Goal: Task Accomplishment & Management: Manage account settings

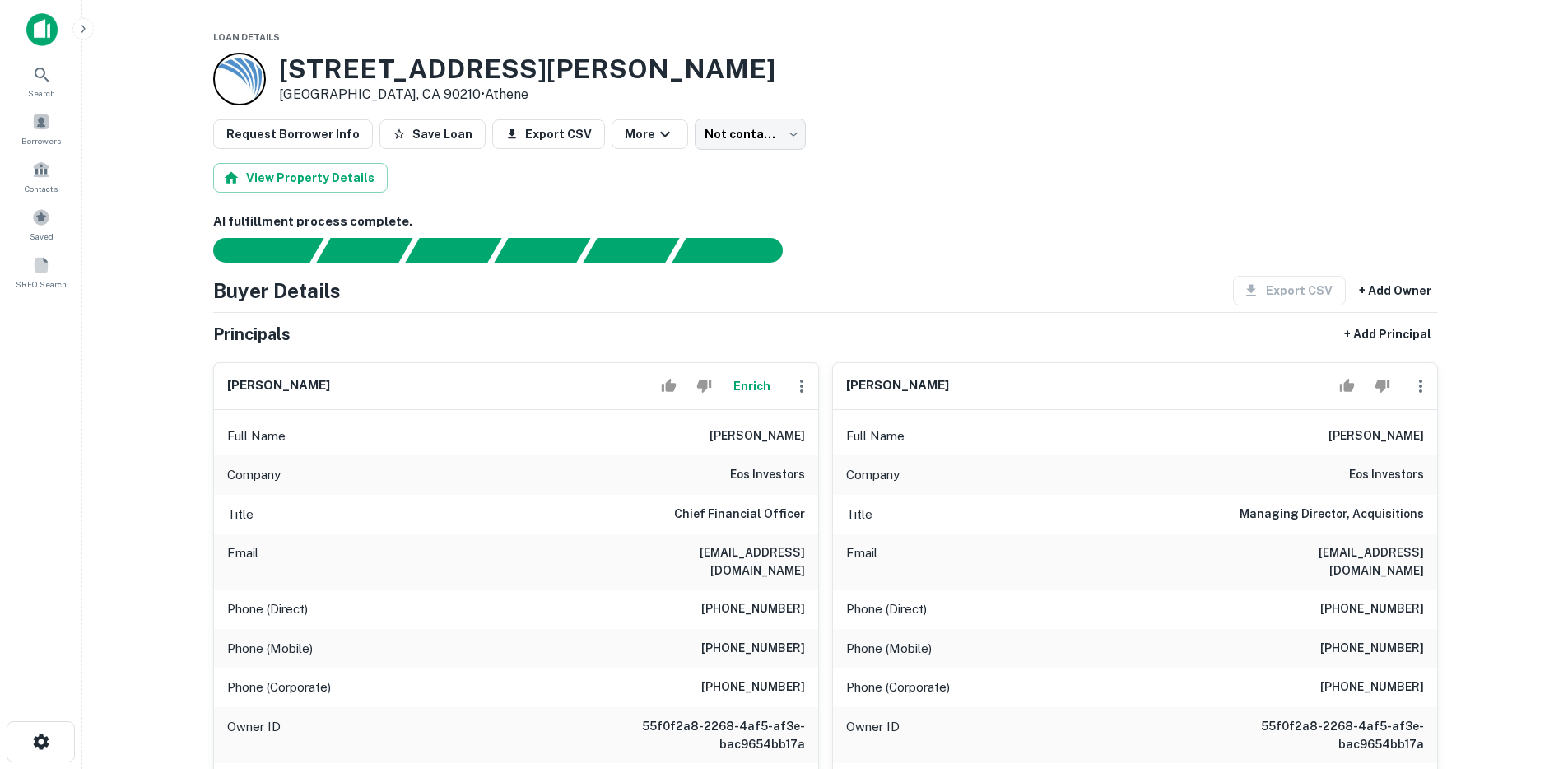
click at [54, 30] on img at bounding box center [42, 30] width 32 height 33
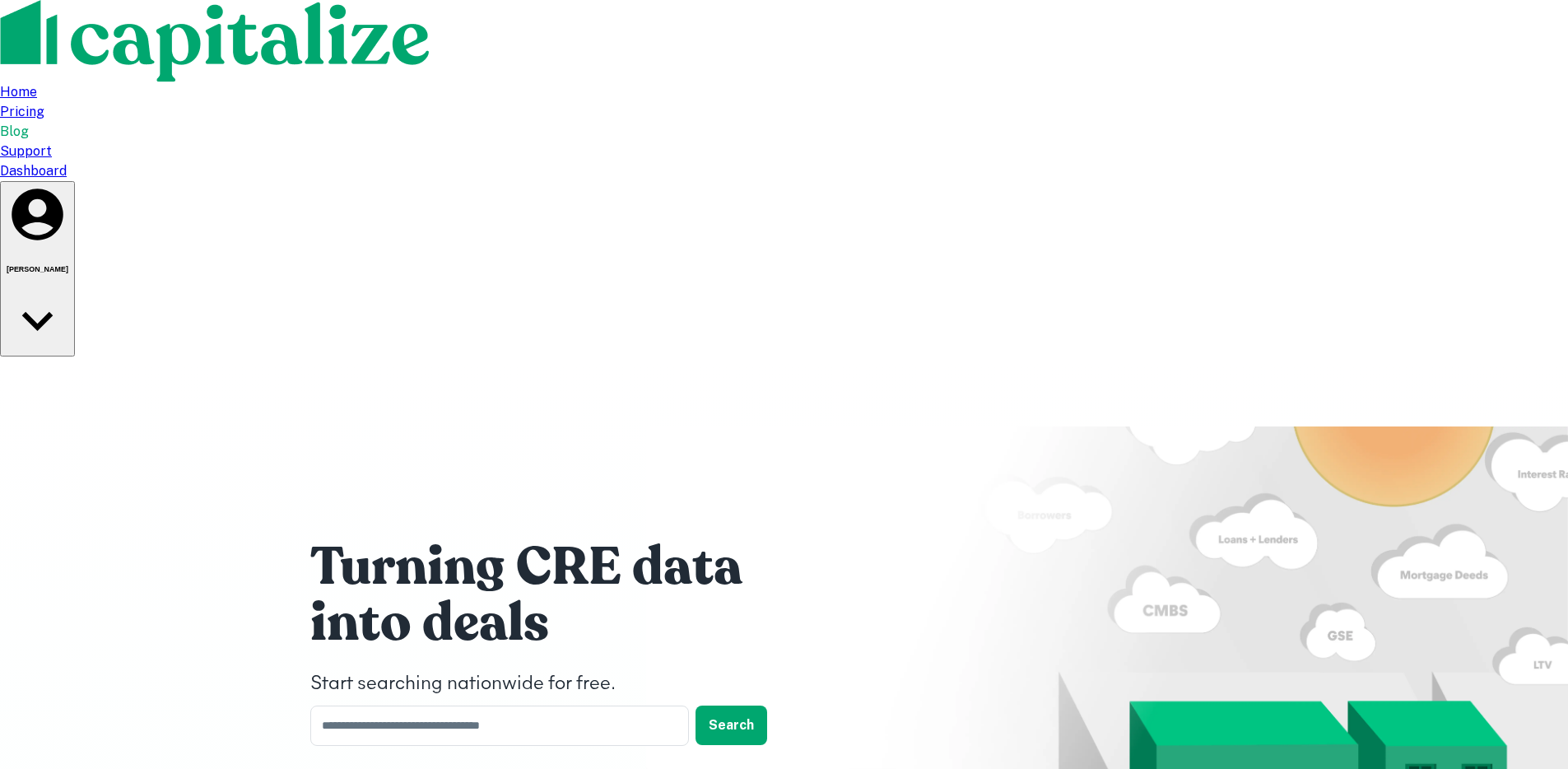
click at [1226, 162] on div "Dashboard" at bounding box center [784, 172] width 1568 height 20
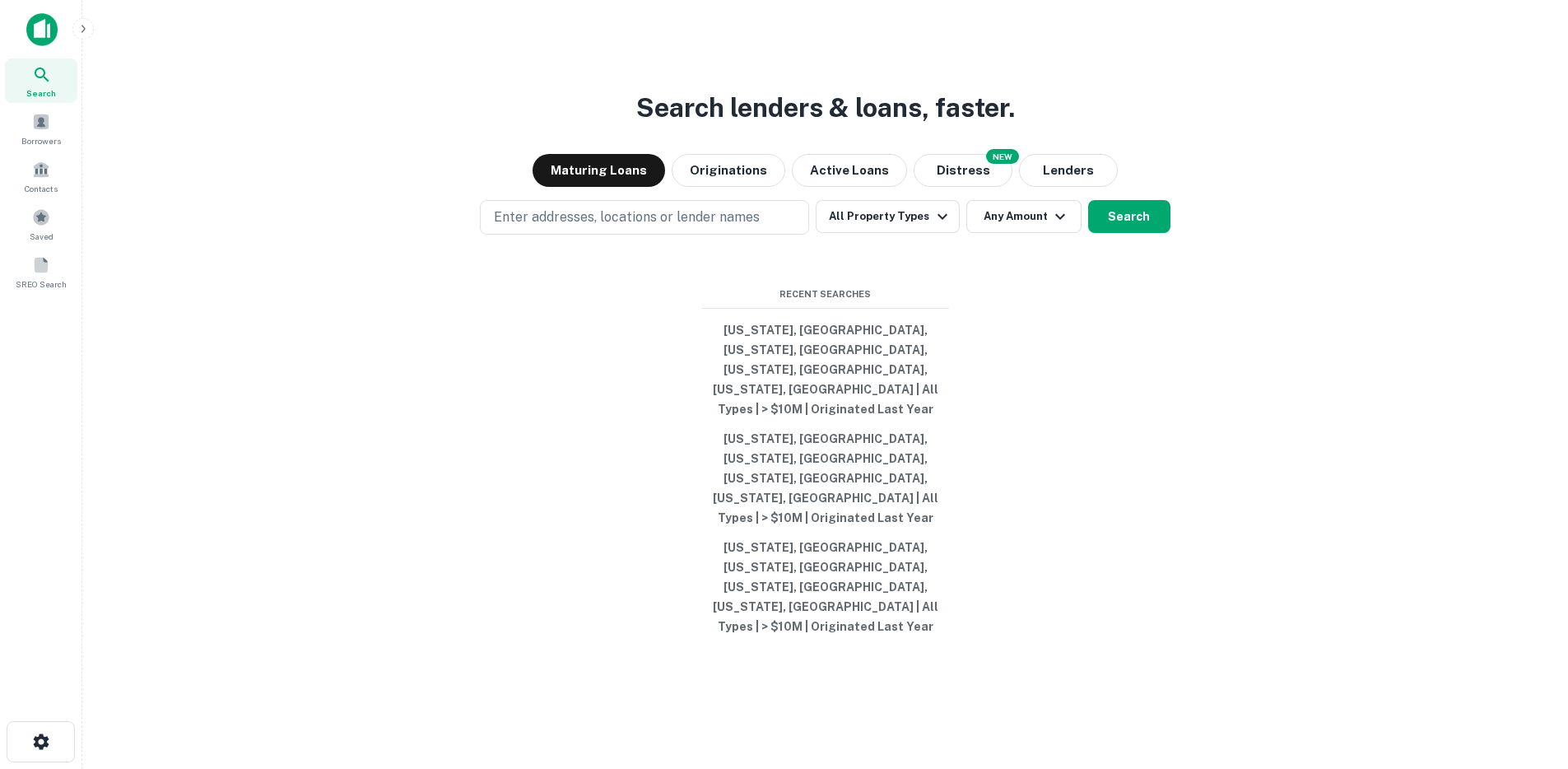
click at [91, 33] on button "button" at bounding box center [83, 29] width 22 height 22
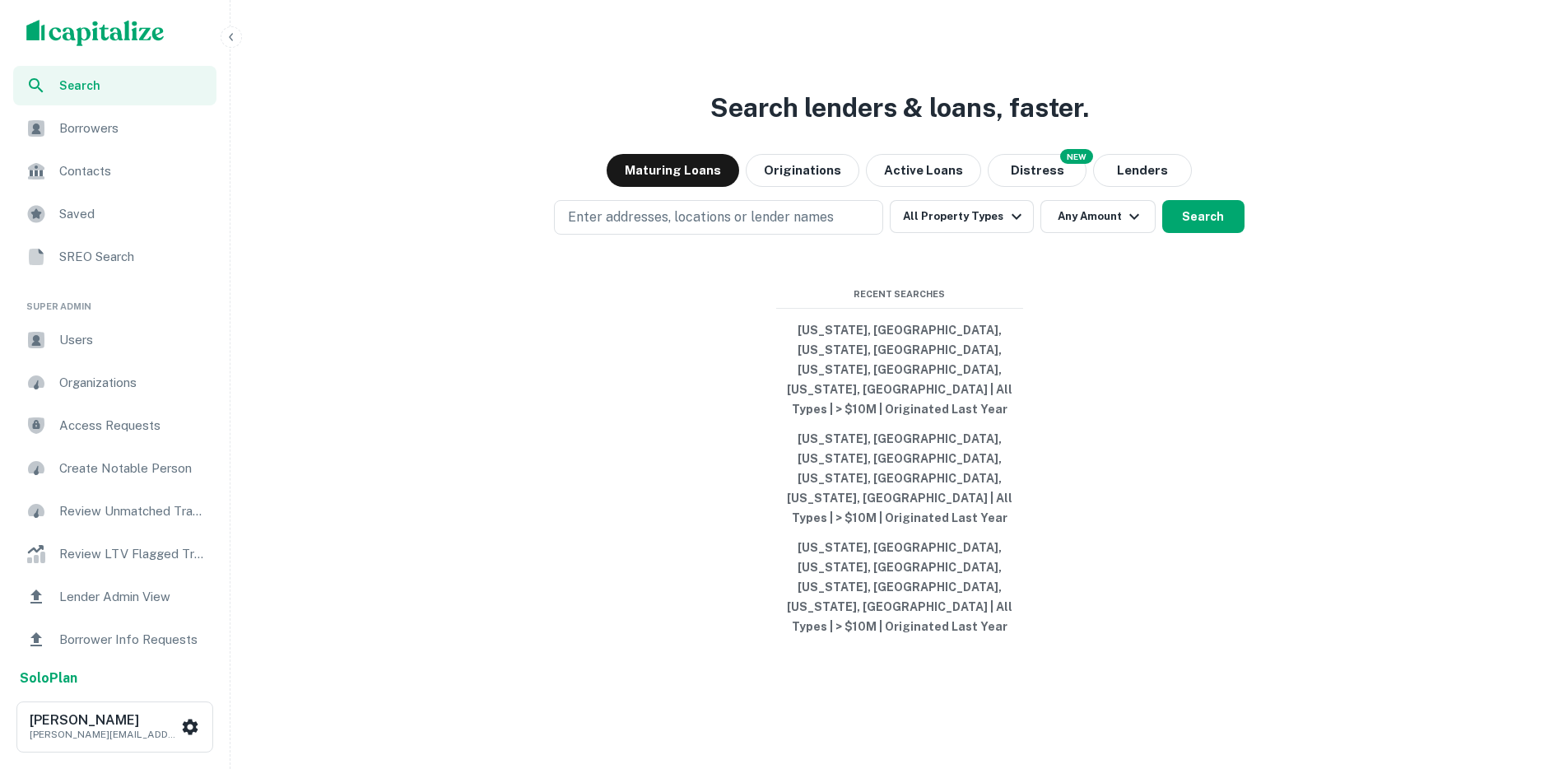
click at [107, 349] on div "Users" at bounding box center [115, 340] width 203 height 40
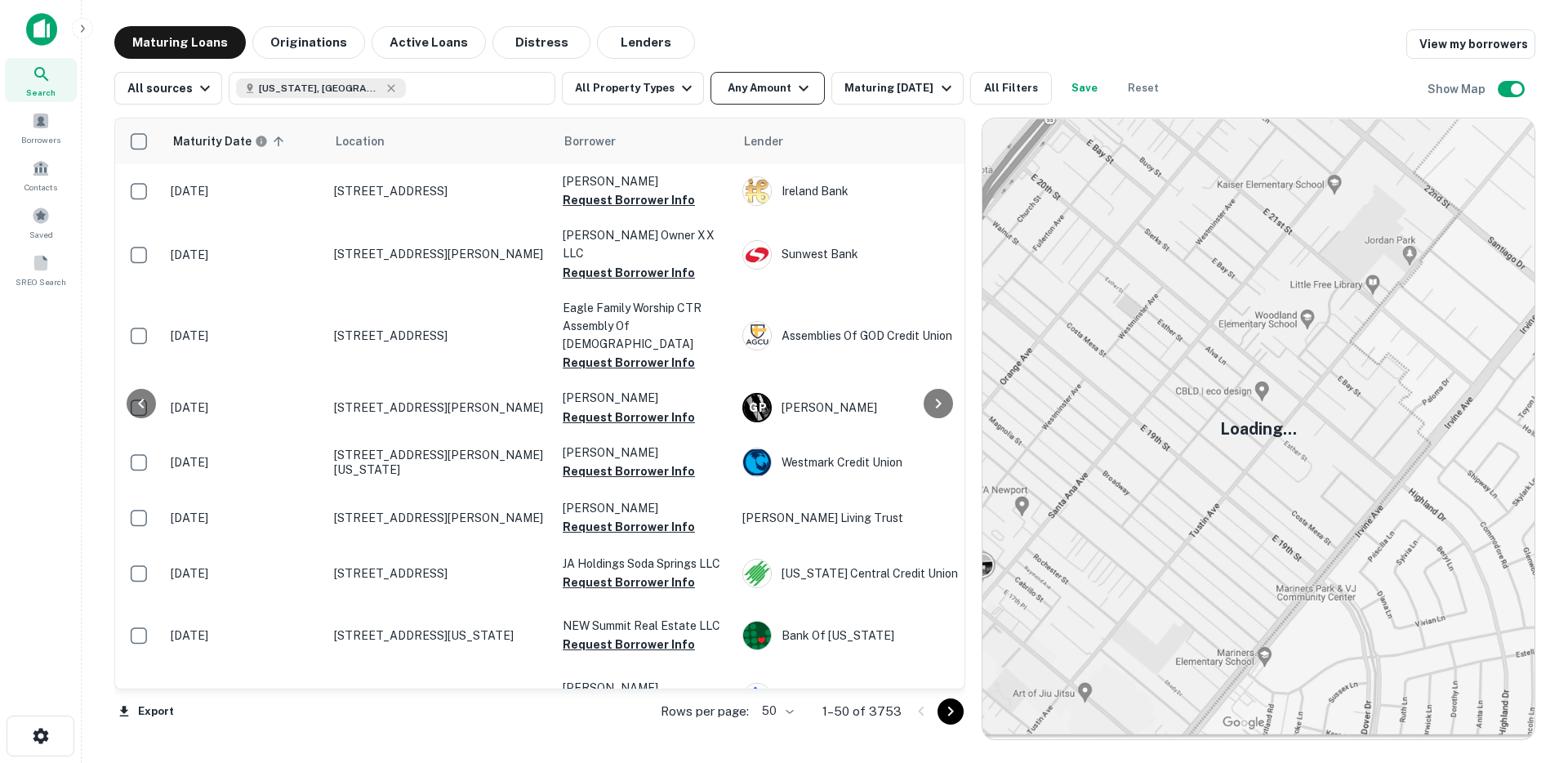
click at [766, 87] on button "Any Amount" at bounding box center [768, 88] width 115 height 32
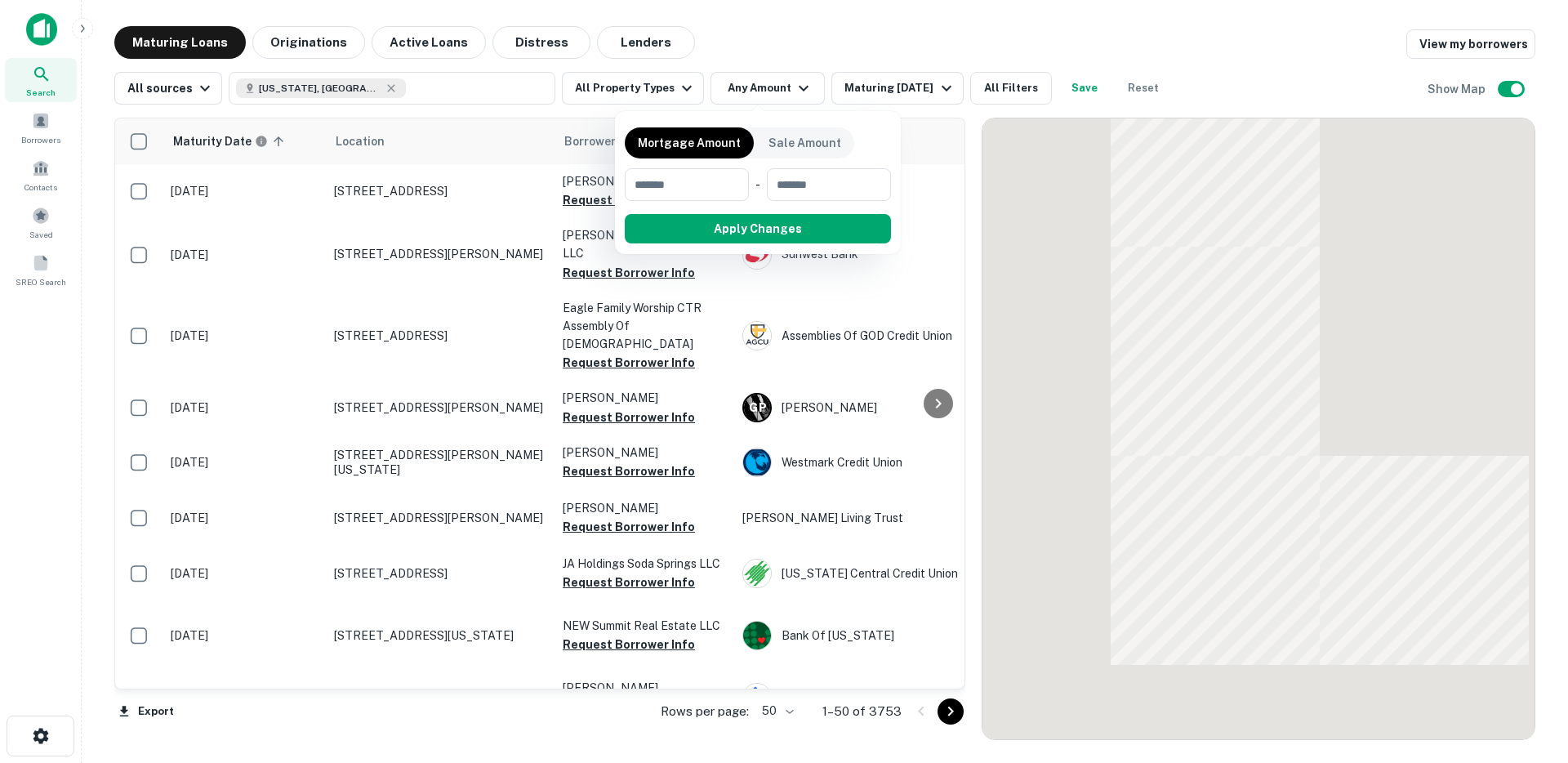
click at [650, 86] on div at bounding box center [784, 381] width 1568 height 763
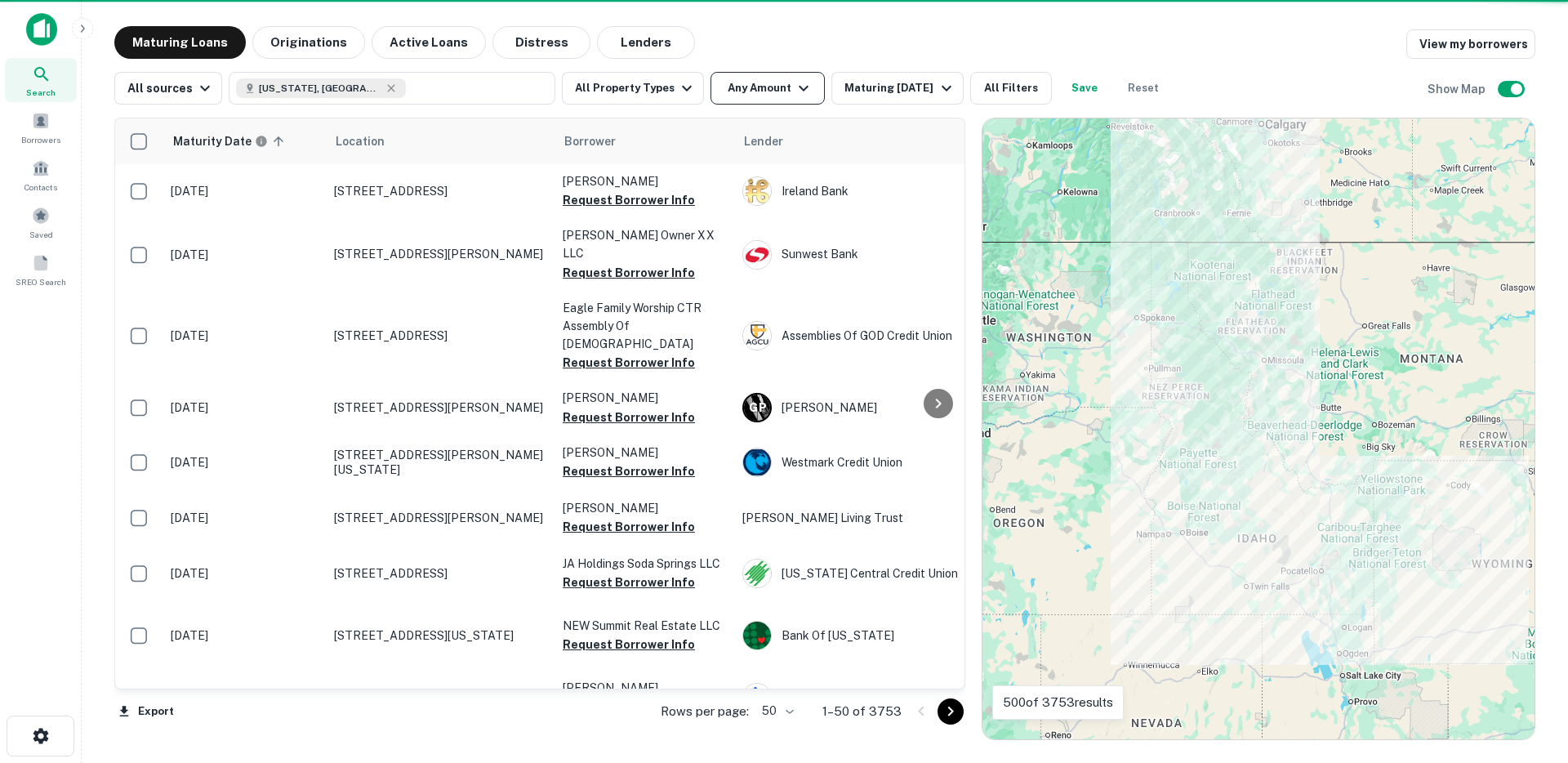
click at [755, 89] on button "Any Amount" at bounding box center [768, 88] width 115 height 32
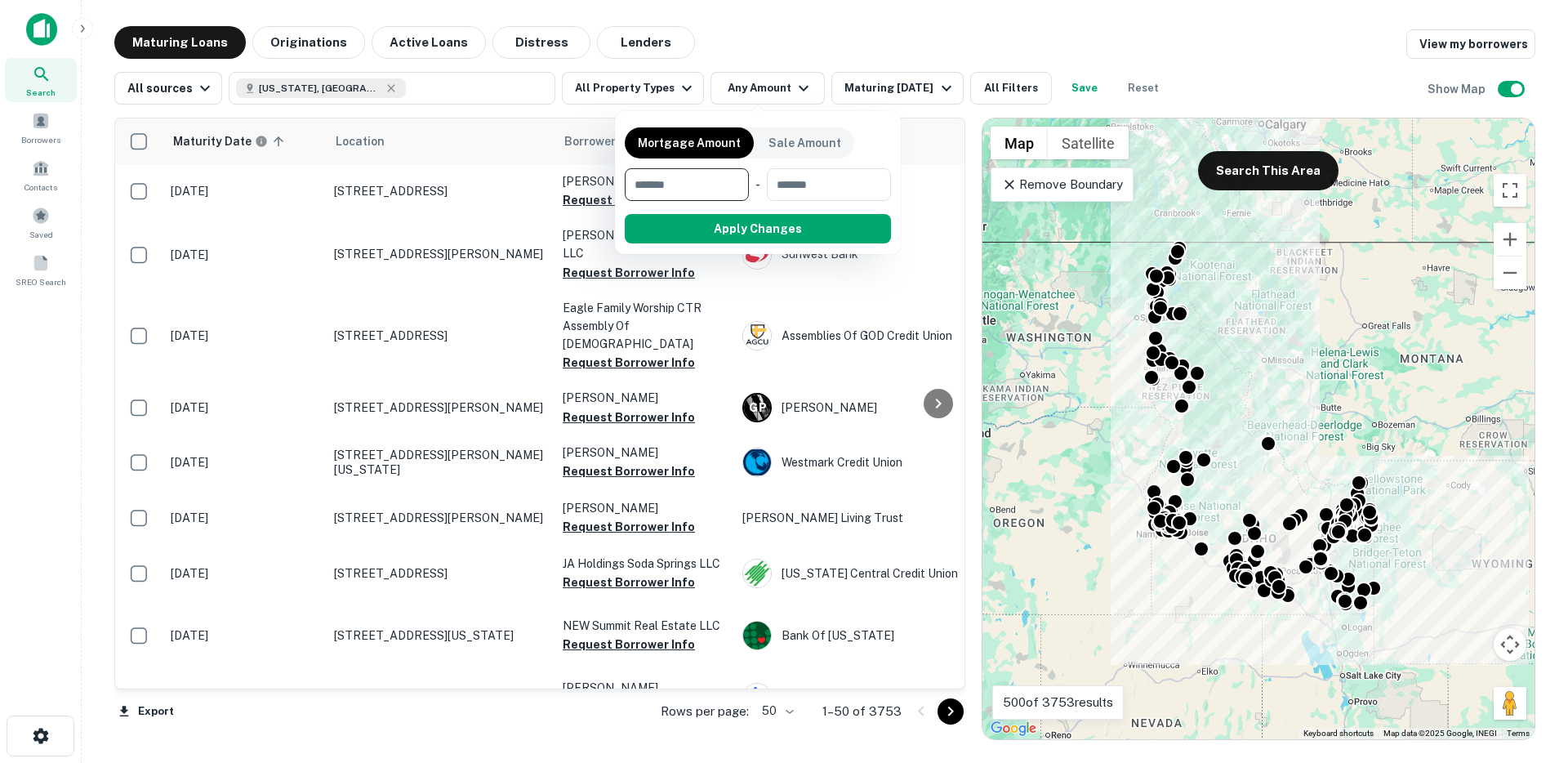
click at [680, 174] on input "number" at bounding box center [681, 185] width 113 height 32
type input "*******"
click at [748, 225] on button "Apply Changes" at bounding box center [787, 229] width 207 height 30
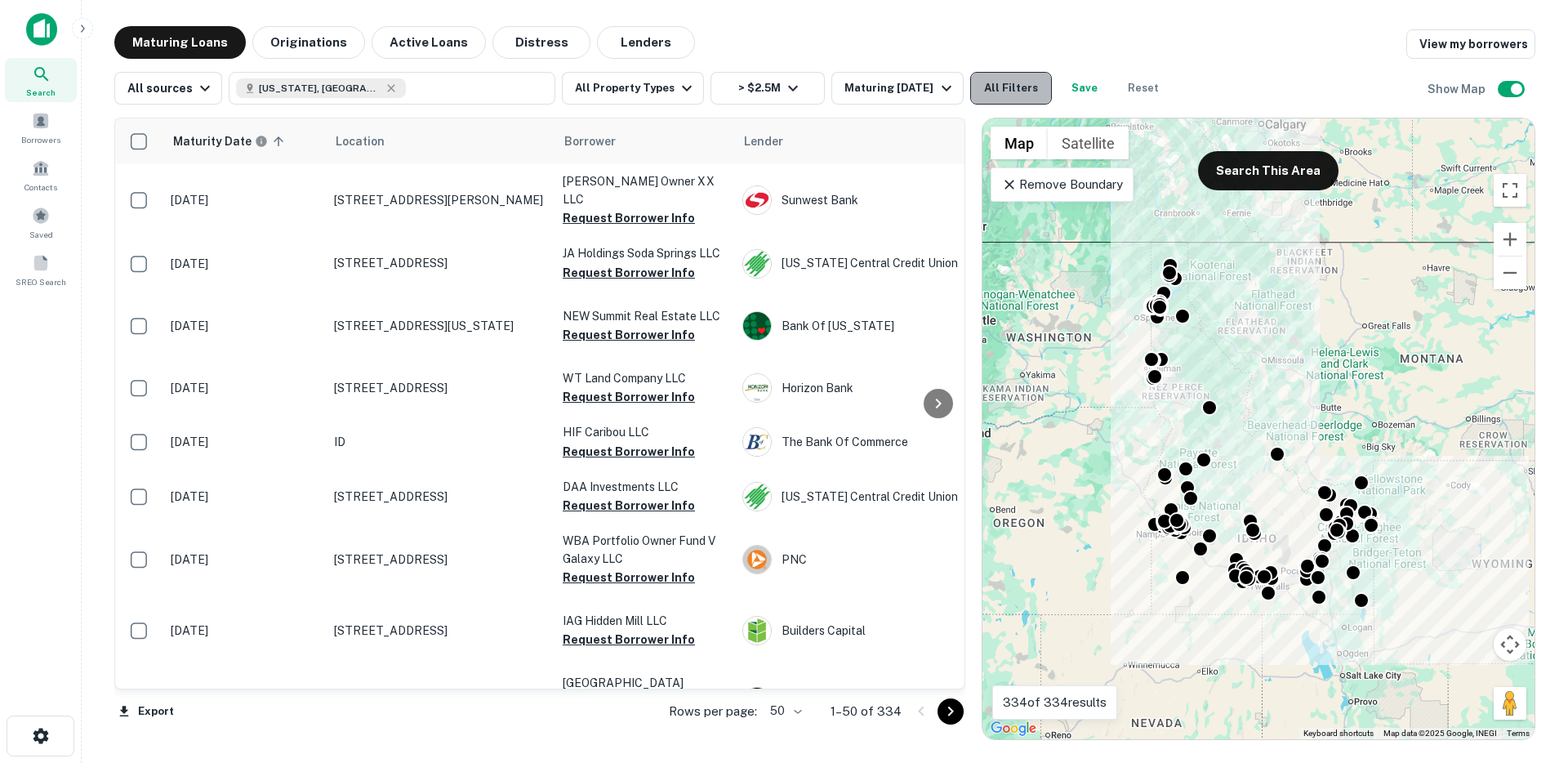
click at [999, 81] on button "All Filters" at bounding box center [1010, 88] width 82 height 32
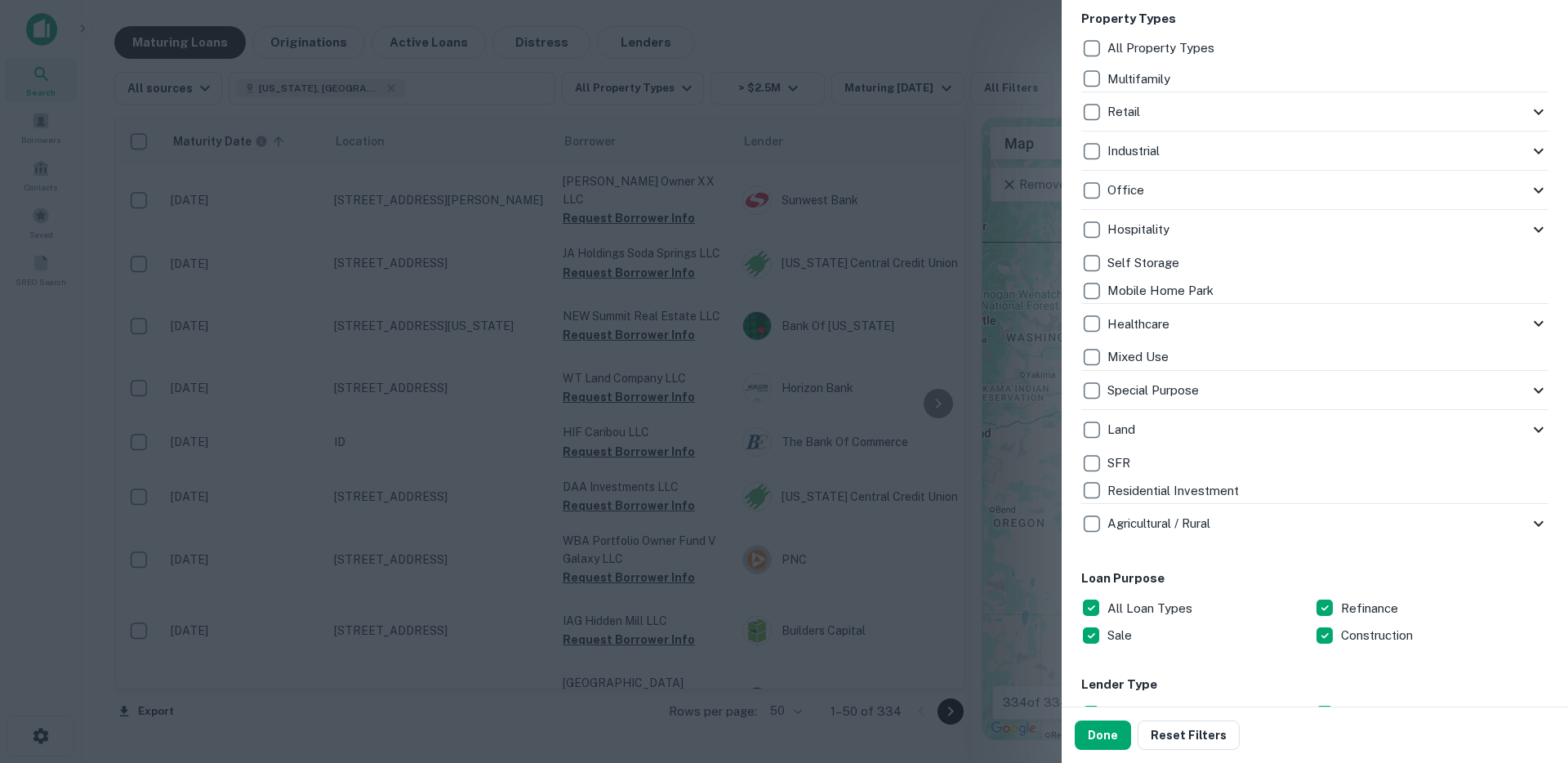
scroll to position [786, 0]
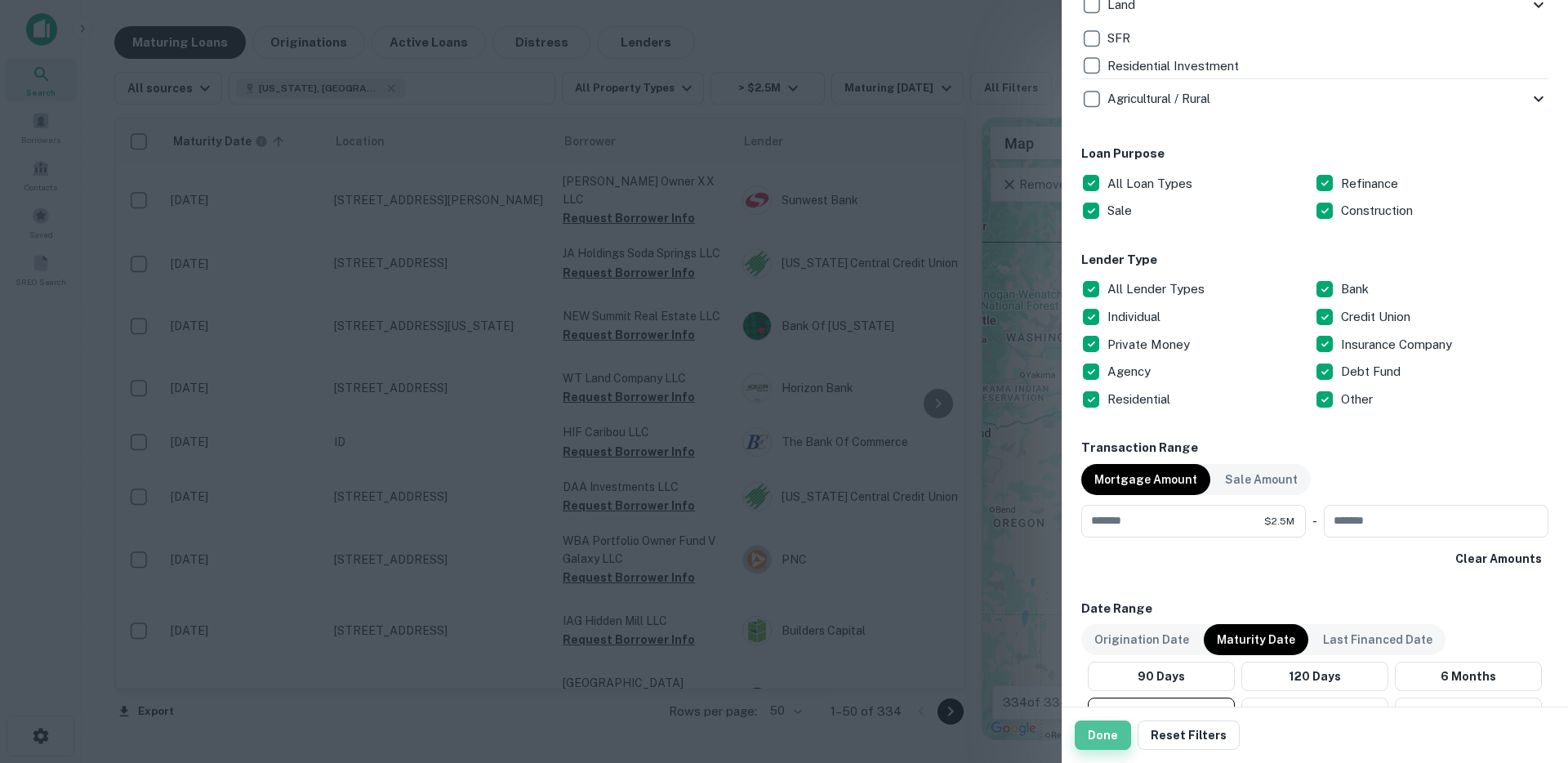
click at [1115, 740] on button "Done" at bounding box center [1103, 735] width 56 height 30
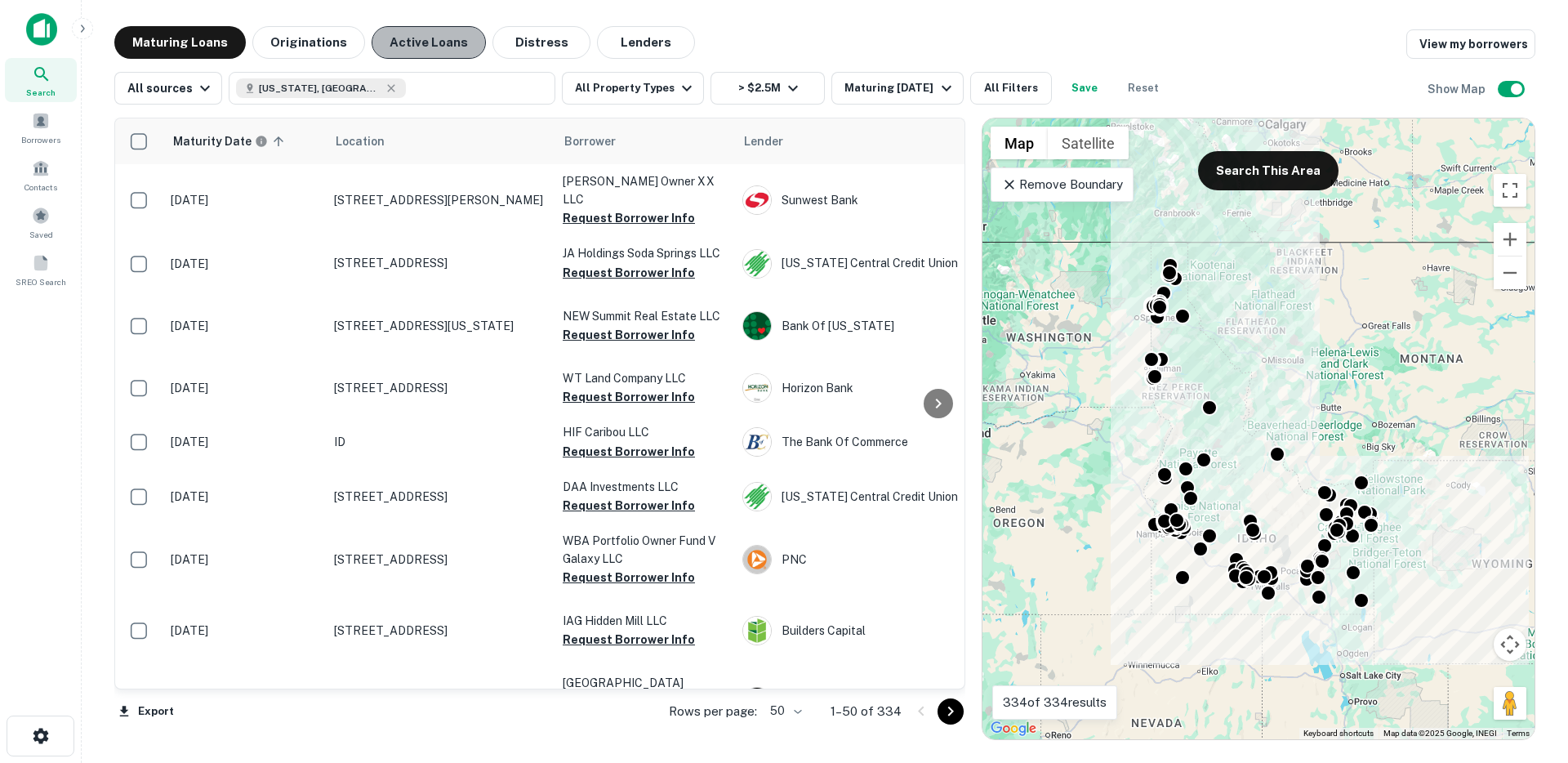
click at [437, 34] on button "Active Loans" at bounding box center [429, 42] width 115 height 32
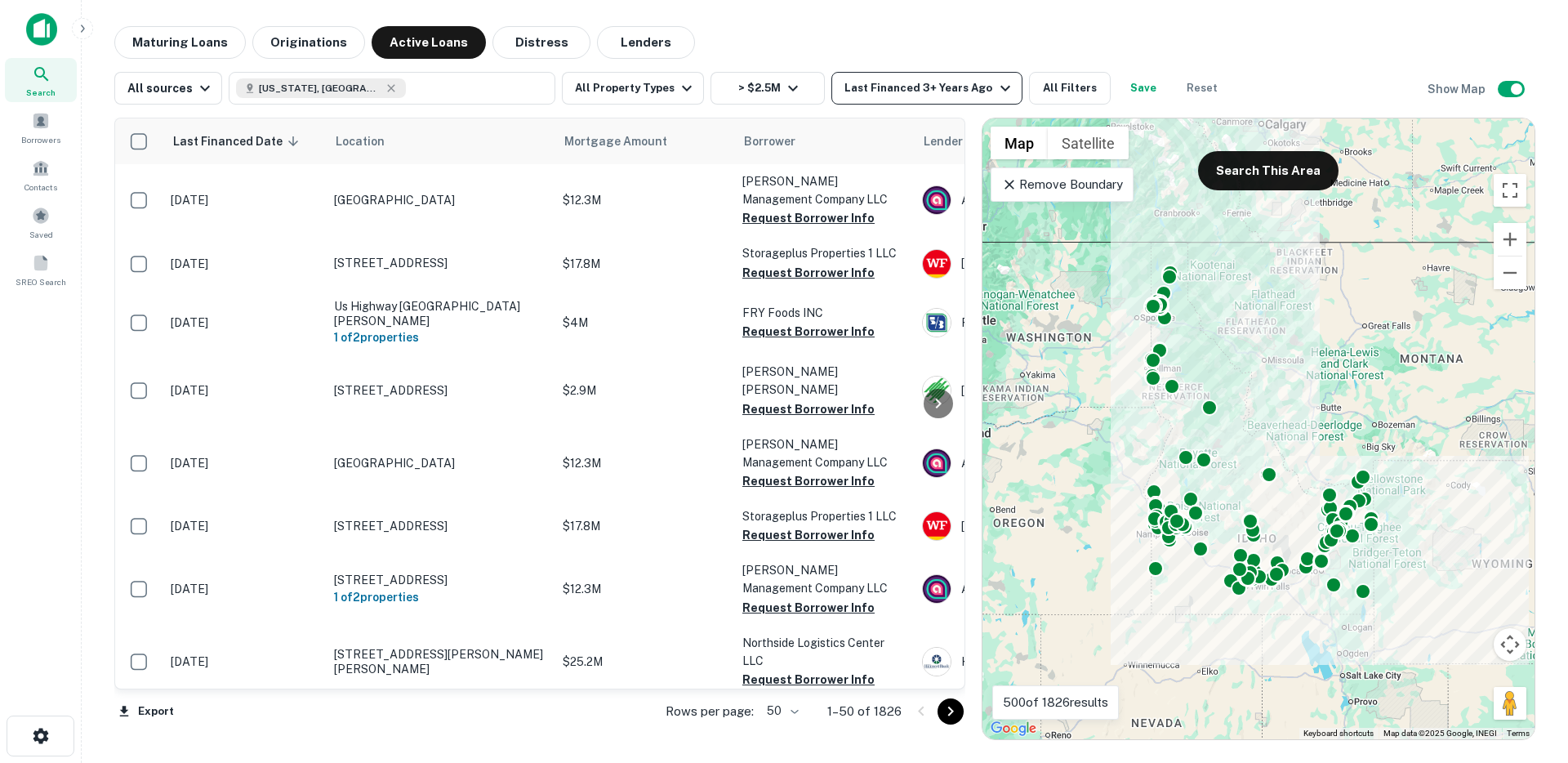
click at [879, 82] on div "Last Financed 3+ Years Ago" at bounding box center [930, 88] width 170 height 20
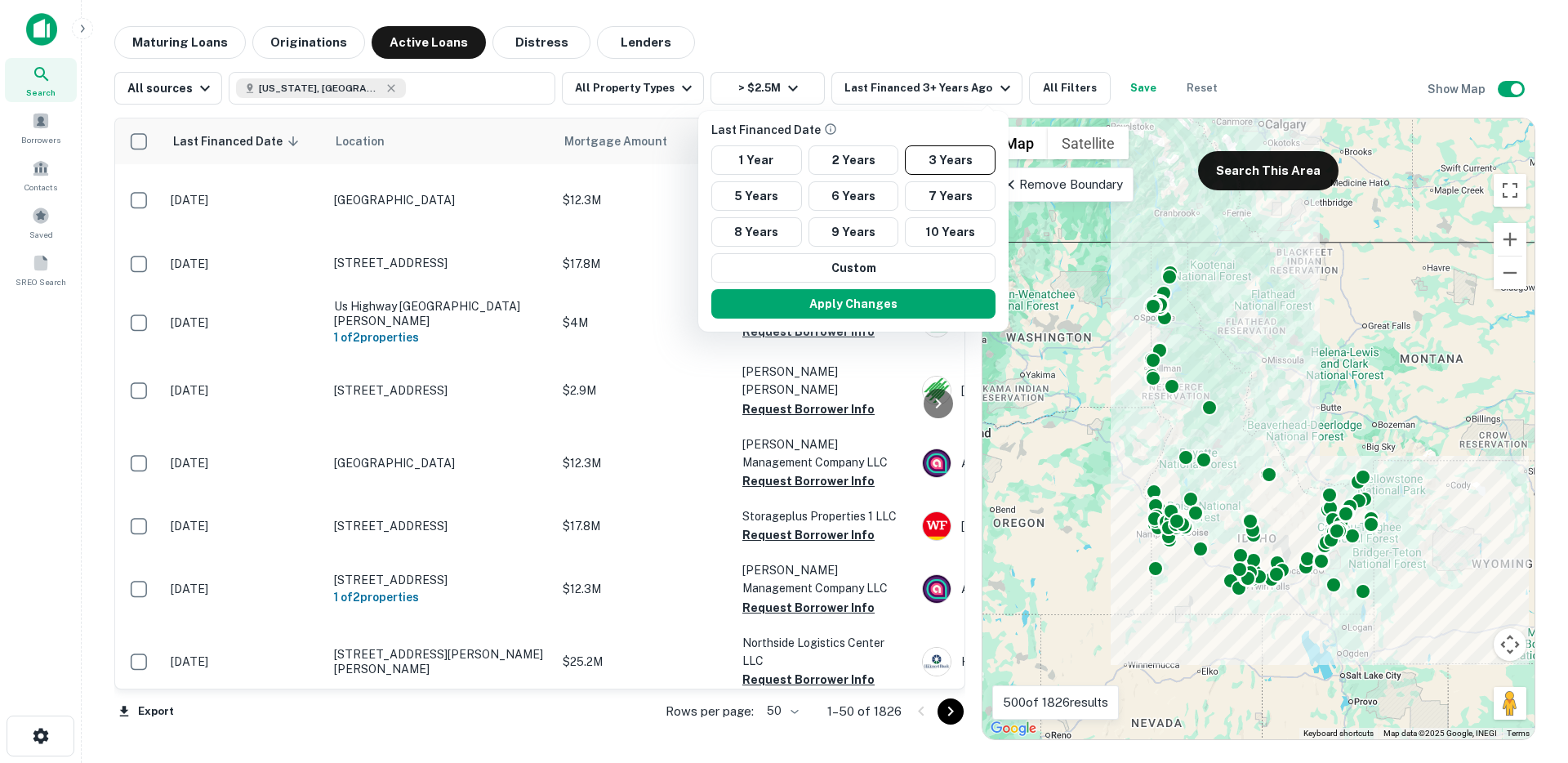
click at [768, 198] on button "5 Years" at bounding box center [757, 195] width 91 height 30
click at [791, 303] on button "Apply Changes" at bounding box center [853, 304] width 284 height 30
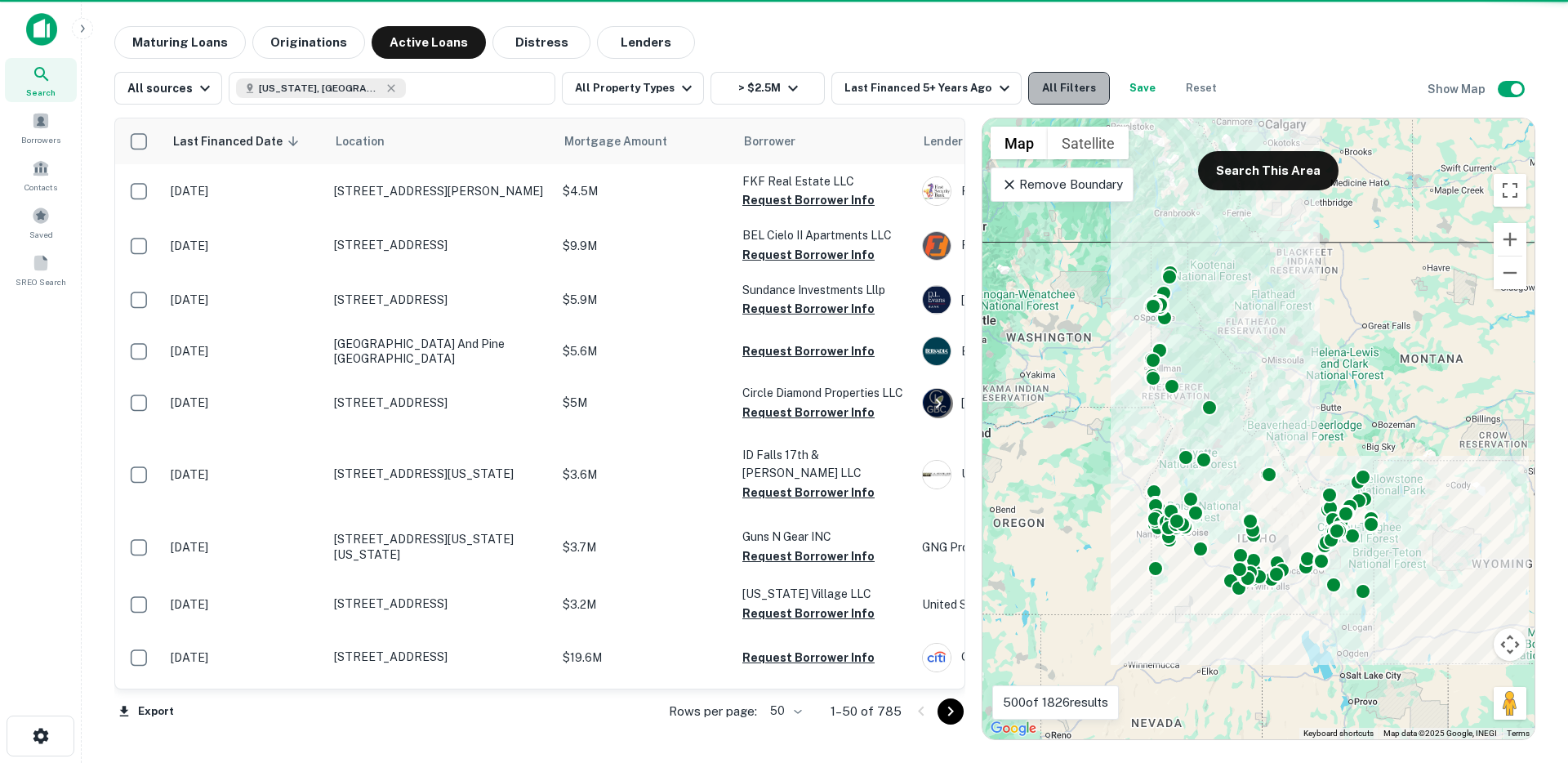
click at [1046, 93] on button "All Filters" at bounding box center [1069, 88] width 82 height 32
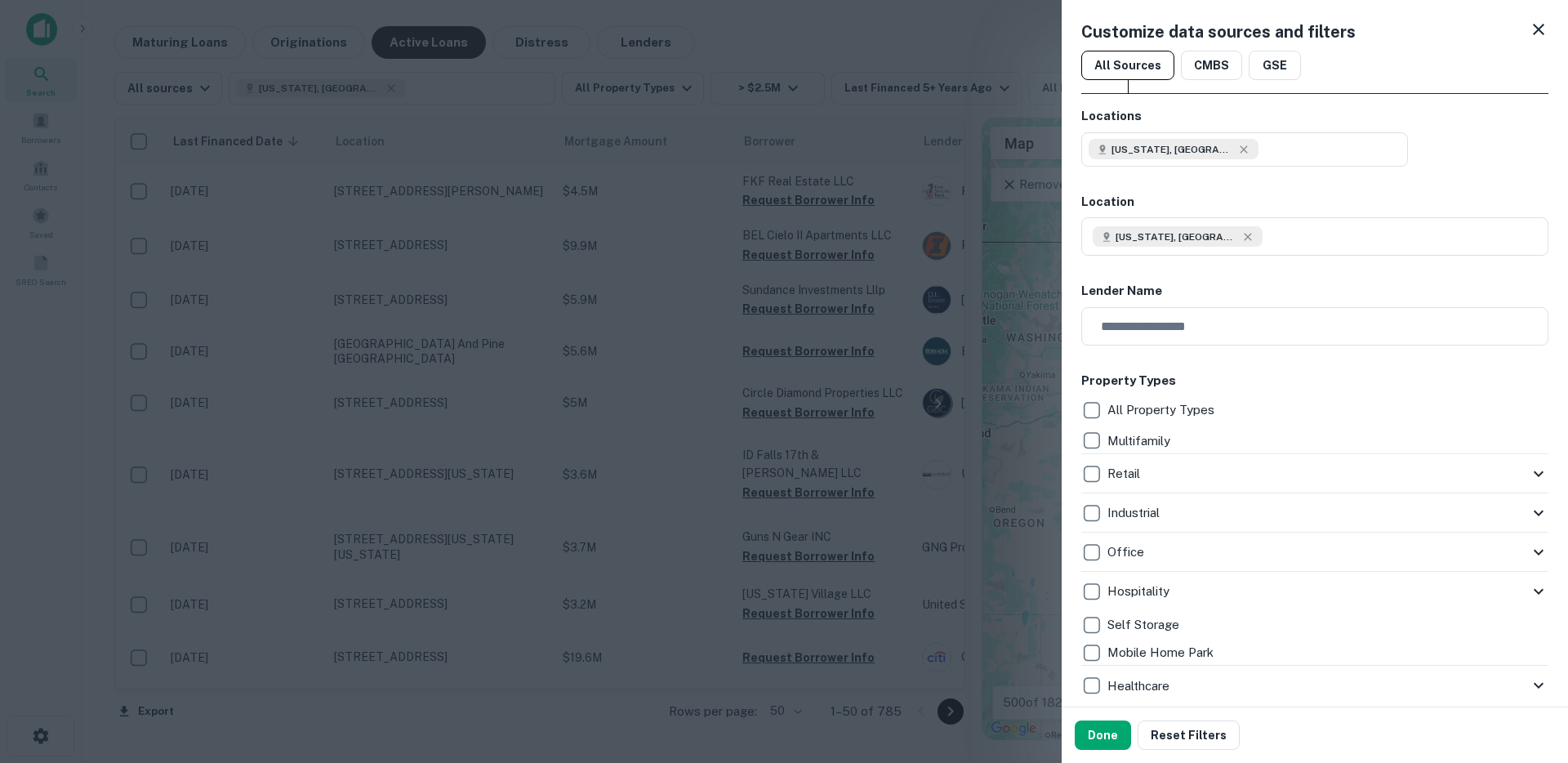
click at [879, 82] on div at bounding box center [784, 381] width 1568 height 763
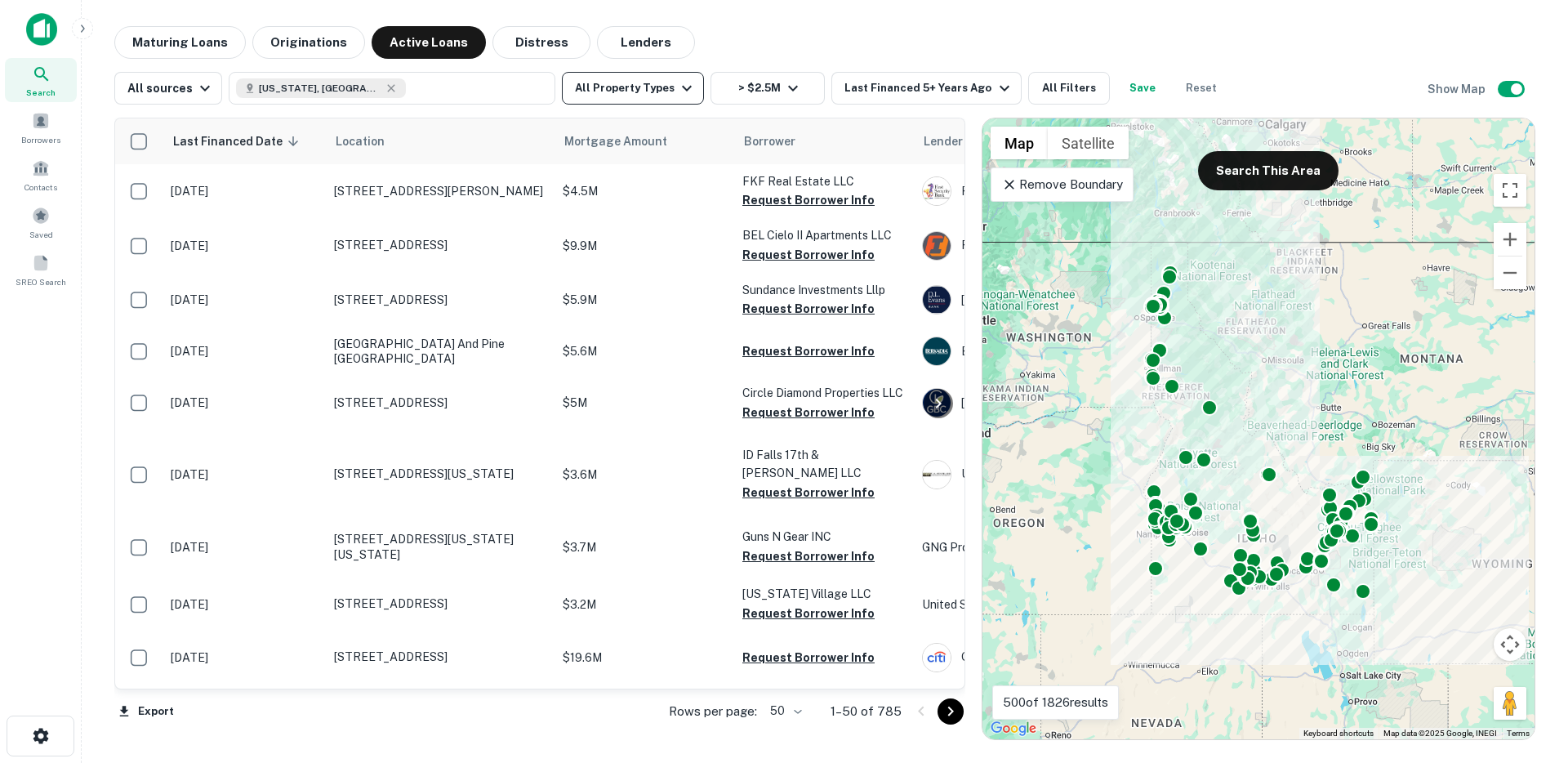
click at [661, 88] on button "All Property Types" at bounding box center [633, 88] width 143 height 32
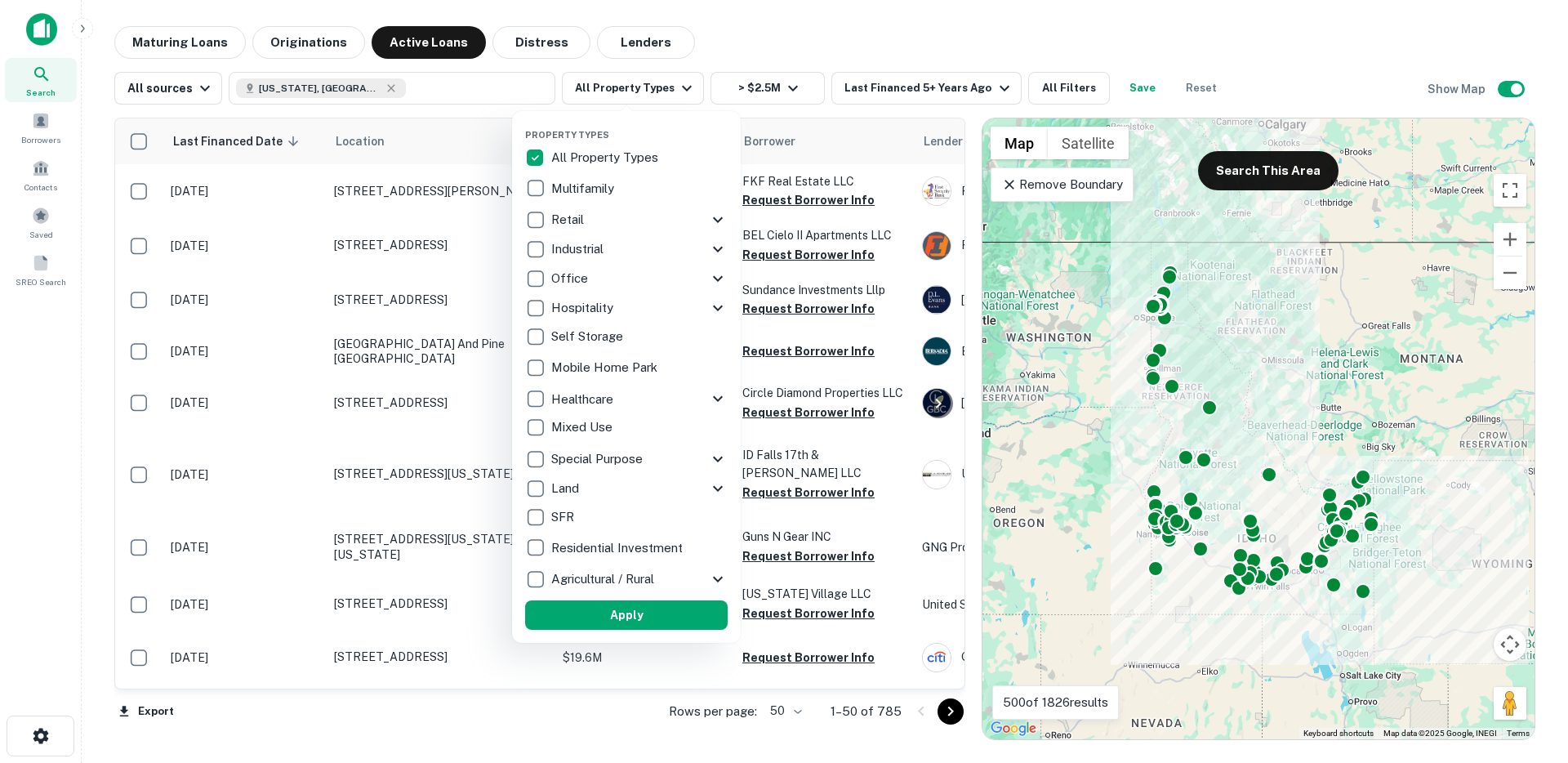
click at [1070, 95] on div at bounding box center [784, 381] width 1568 height 763
click at [1061, 90] on div at bounding box center [784, 381] width 1568 height 763
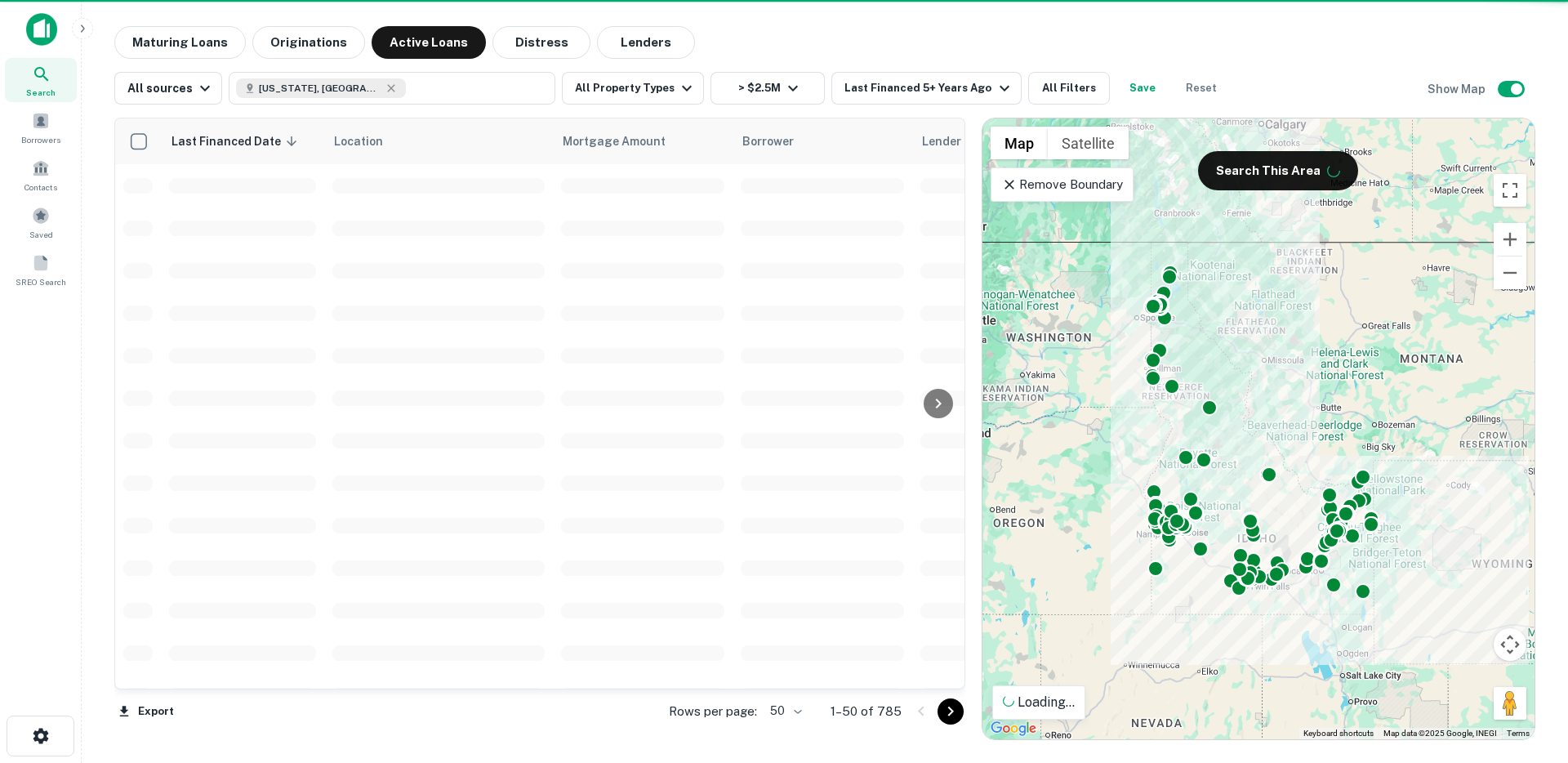
click at [1033, 96] on div at bounding box center [784, 381] width 1568 height 763
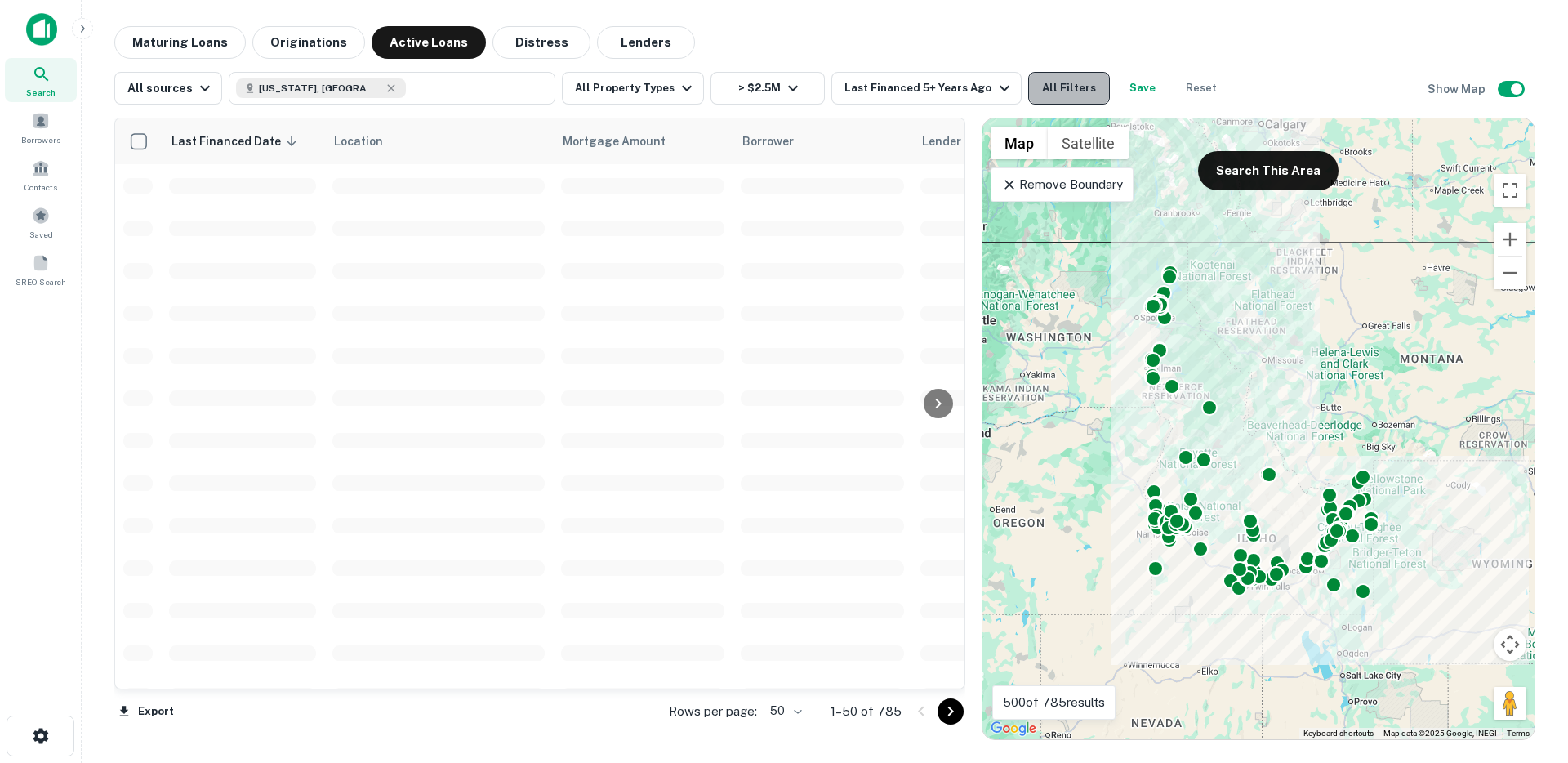
click at [1053, 94] on button "All Filters" at bounding box center [1069, 88] width 82 height 32
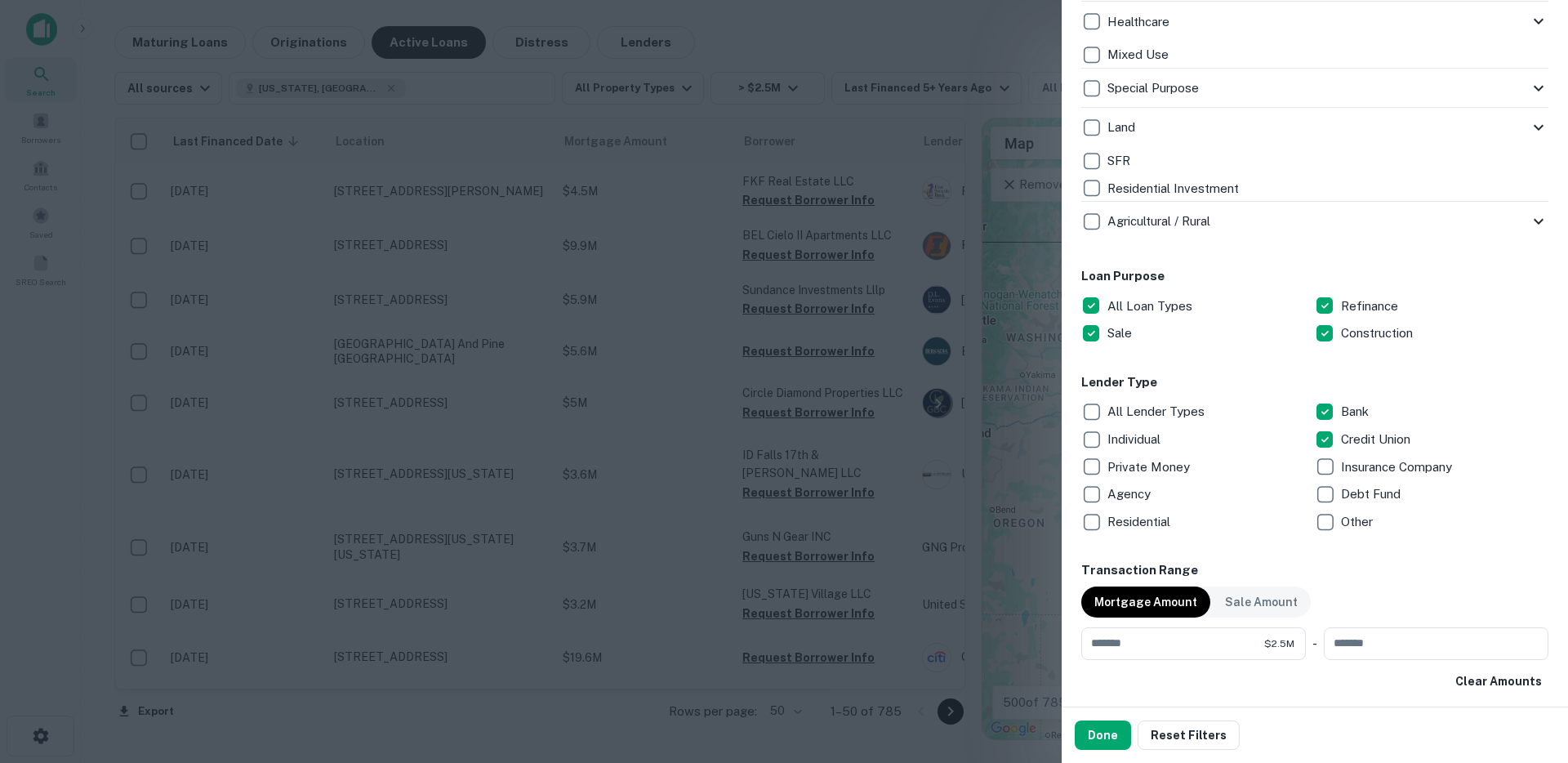
scroll to position [668, 0]
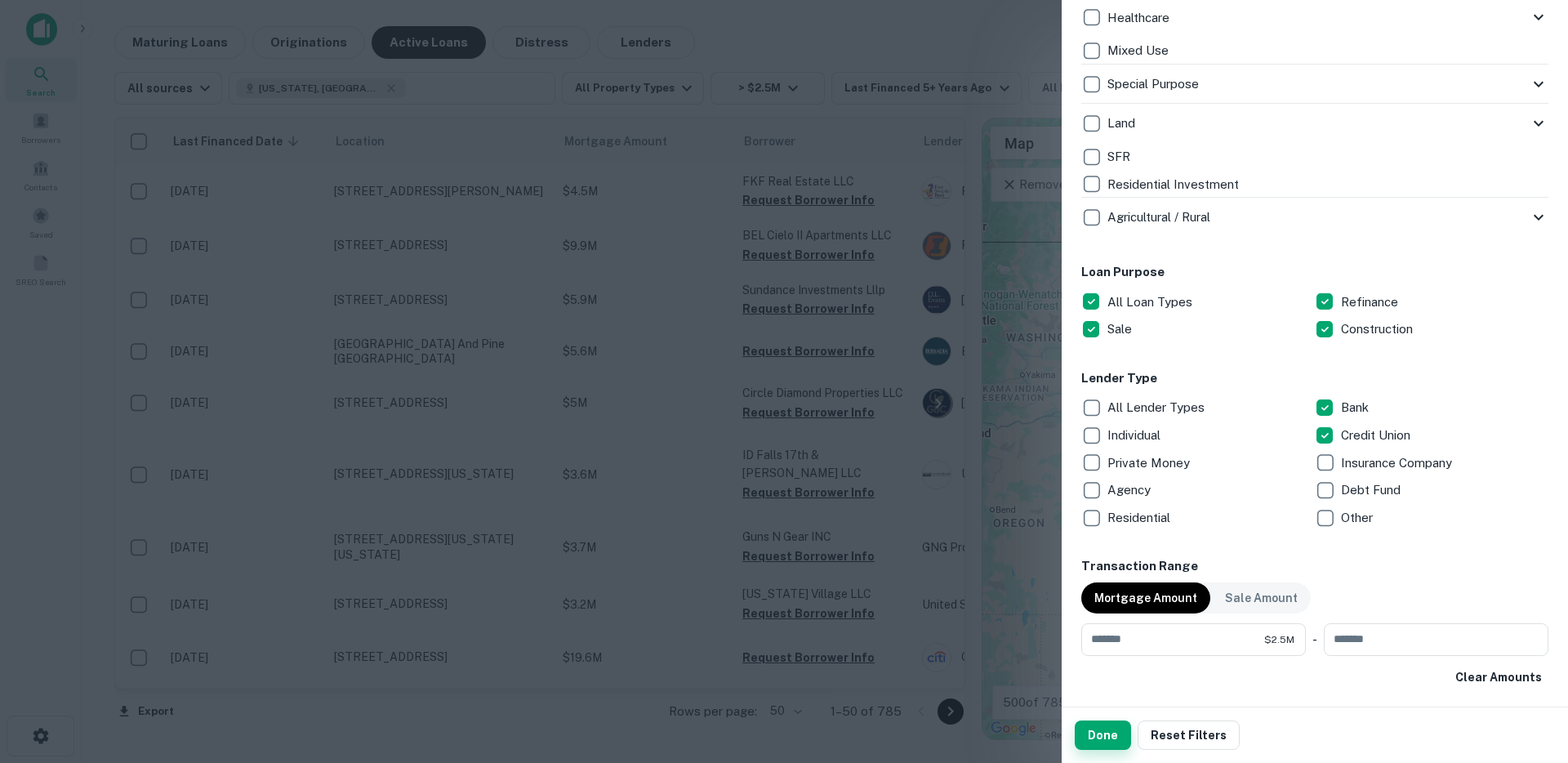
click at [1103, 735] on button "Done" at bounding box center [1103, 735] width 56 height 30
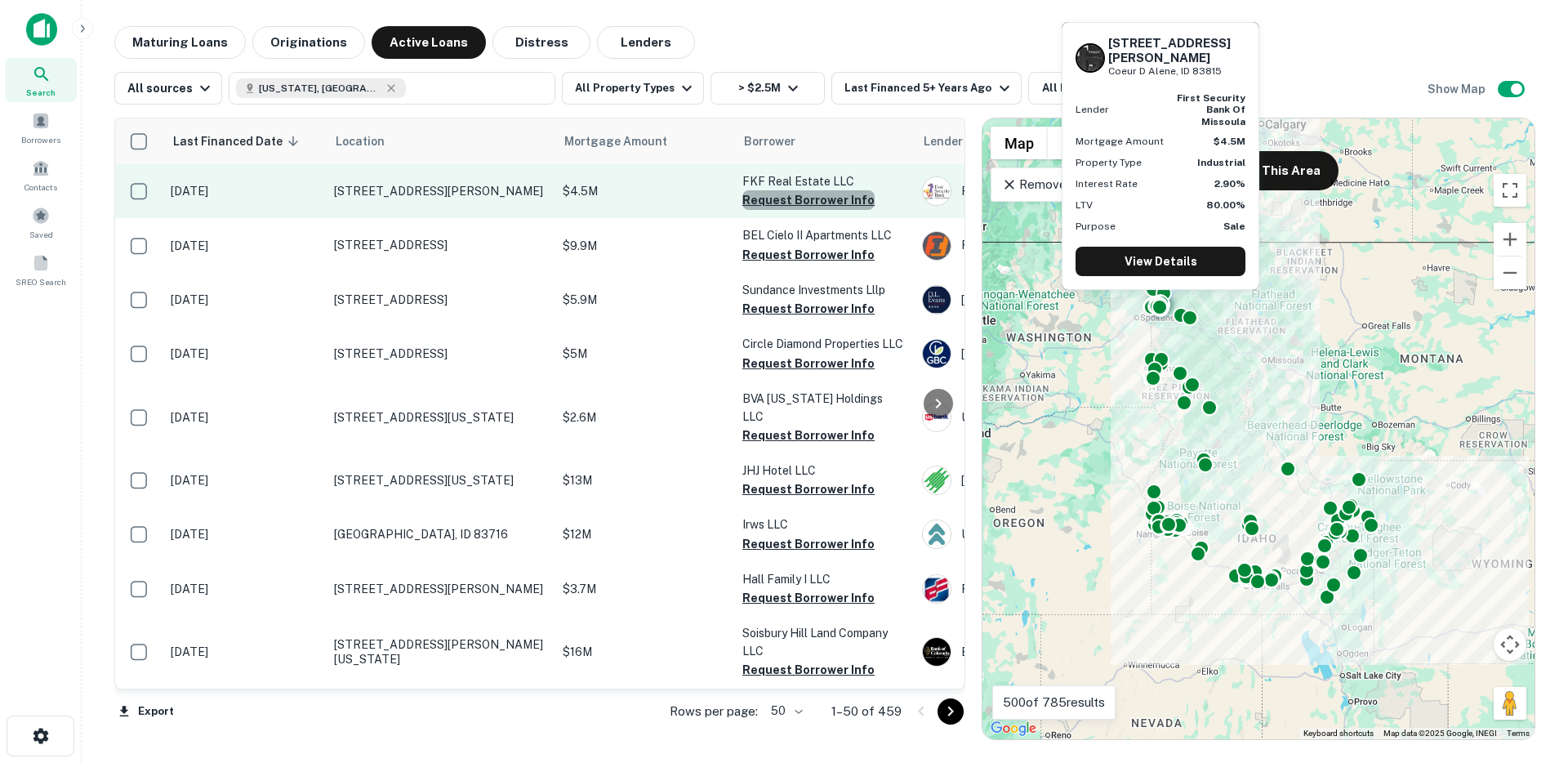
click at [813, 197] on button "Request Borrower Info" at bounding box center [809, 200] width 133 height 20
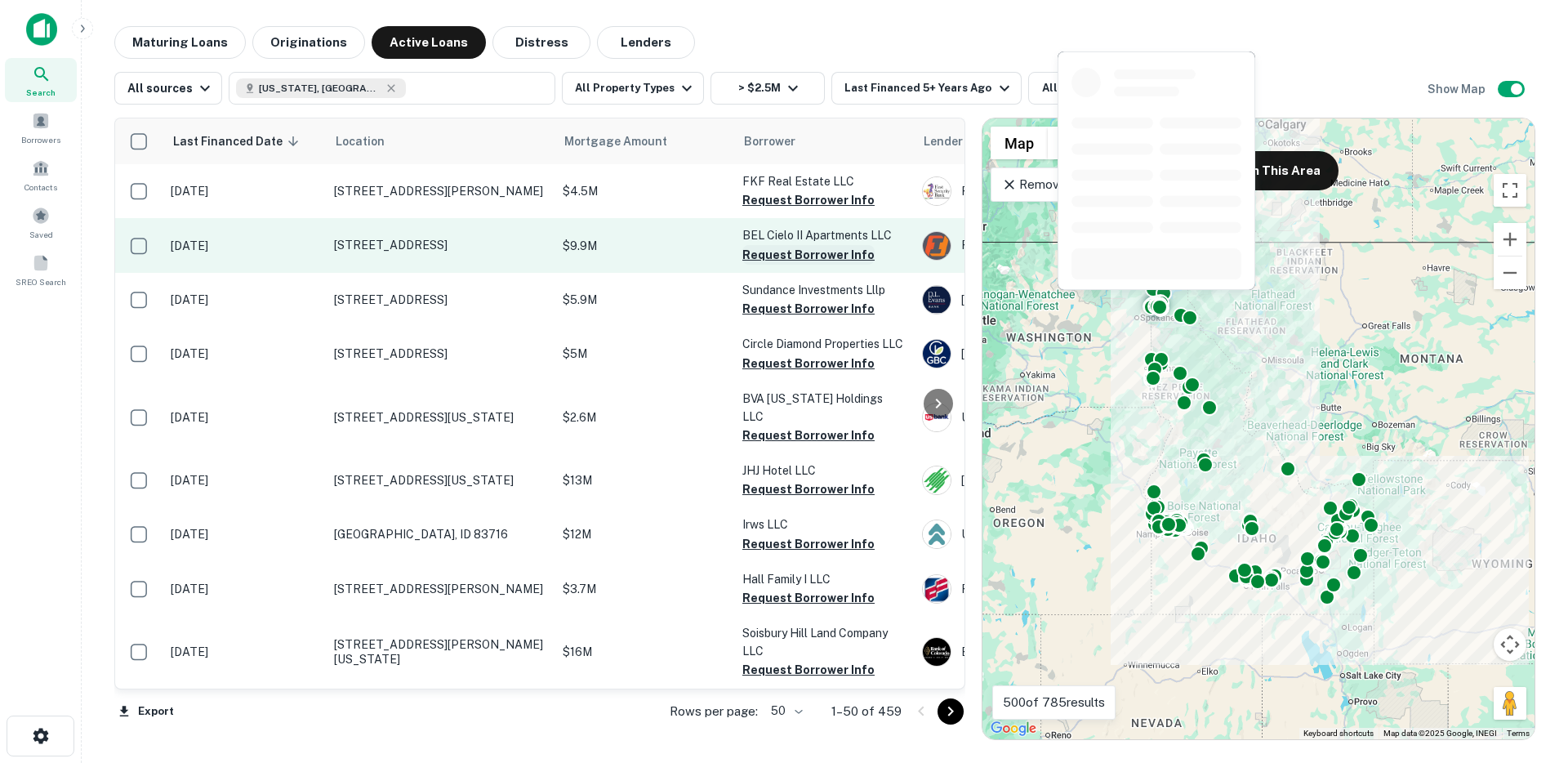
click at [792, 252] on button "Request Borrower Info" at bounding box center [809, 255] width 133 height 20
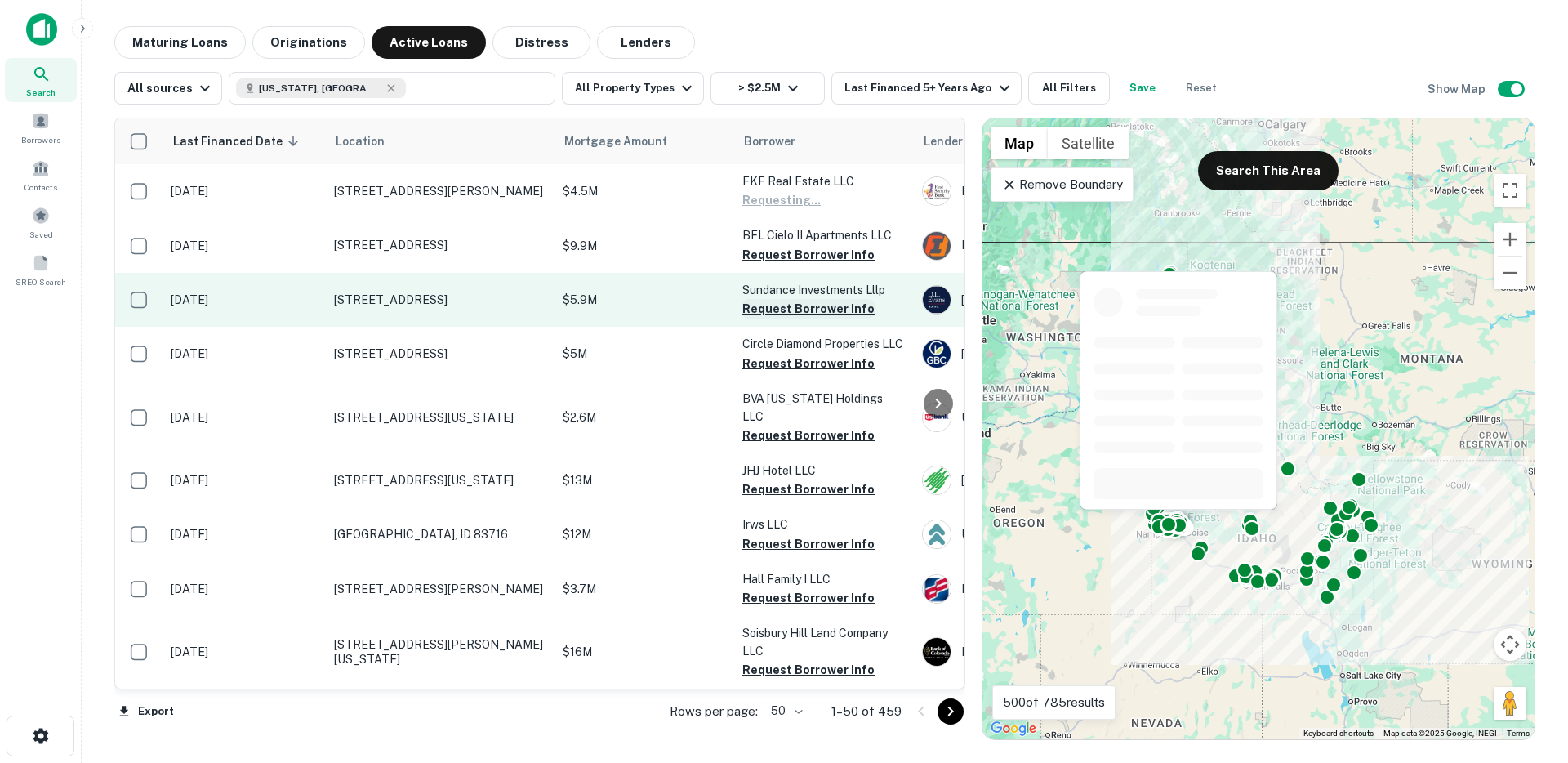
click at [767, 317] on button "Request Borrower Info" at bounding box center [809, 308] width 133 height 20
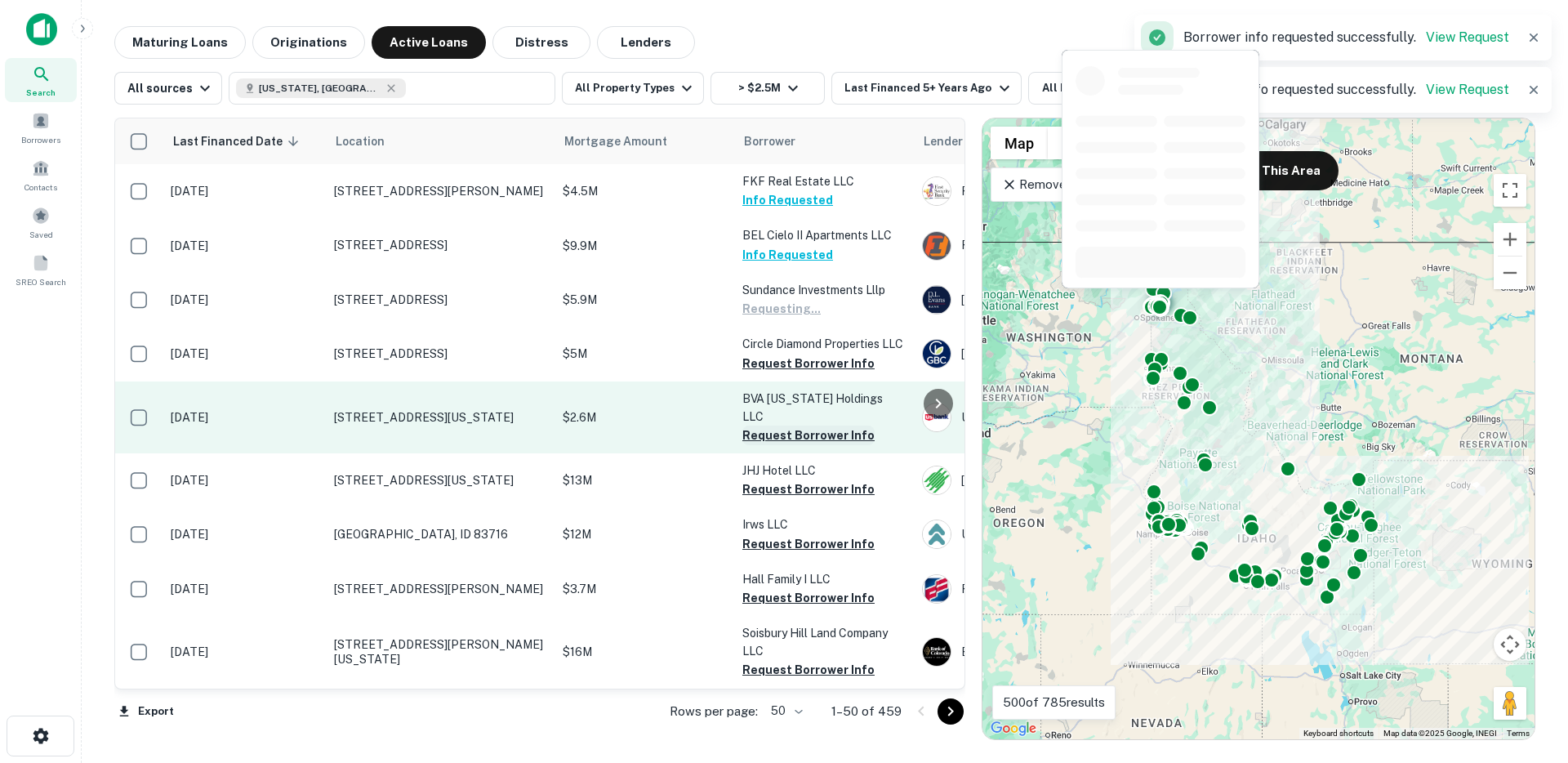
drag, startPoint x: 759, startPoint y: 366, endPoint x: 767, endPoint y: 410, distance: 44.7
click at [759, 366] on button "Request Borrower Info" at bounding box center [809, 364] width 133 height 20
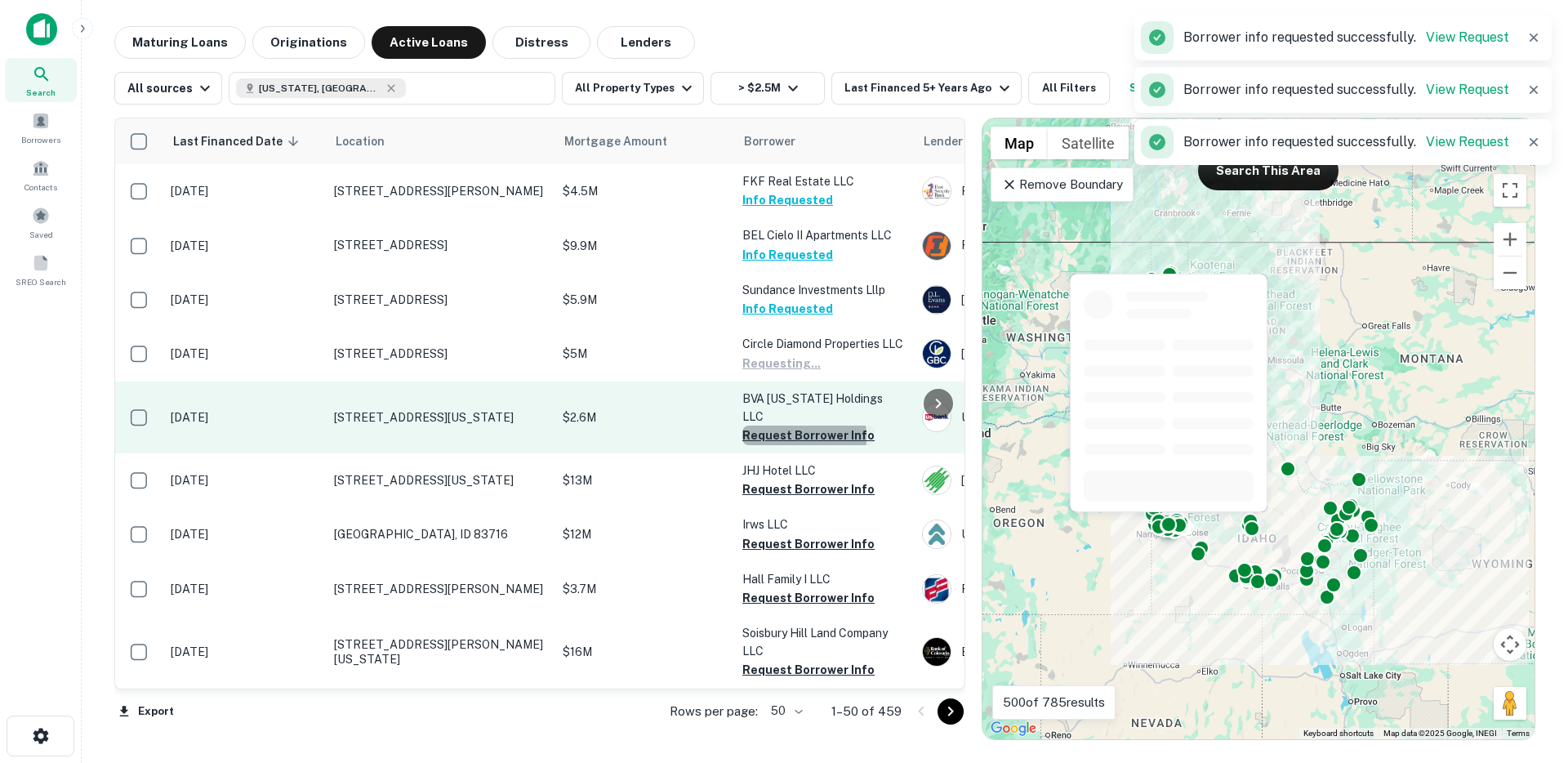
click at [766, 426] on button "Request Borrower Info" at bounding box center [809, 436] width 133 height 20
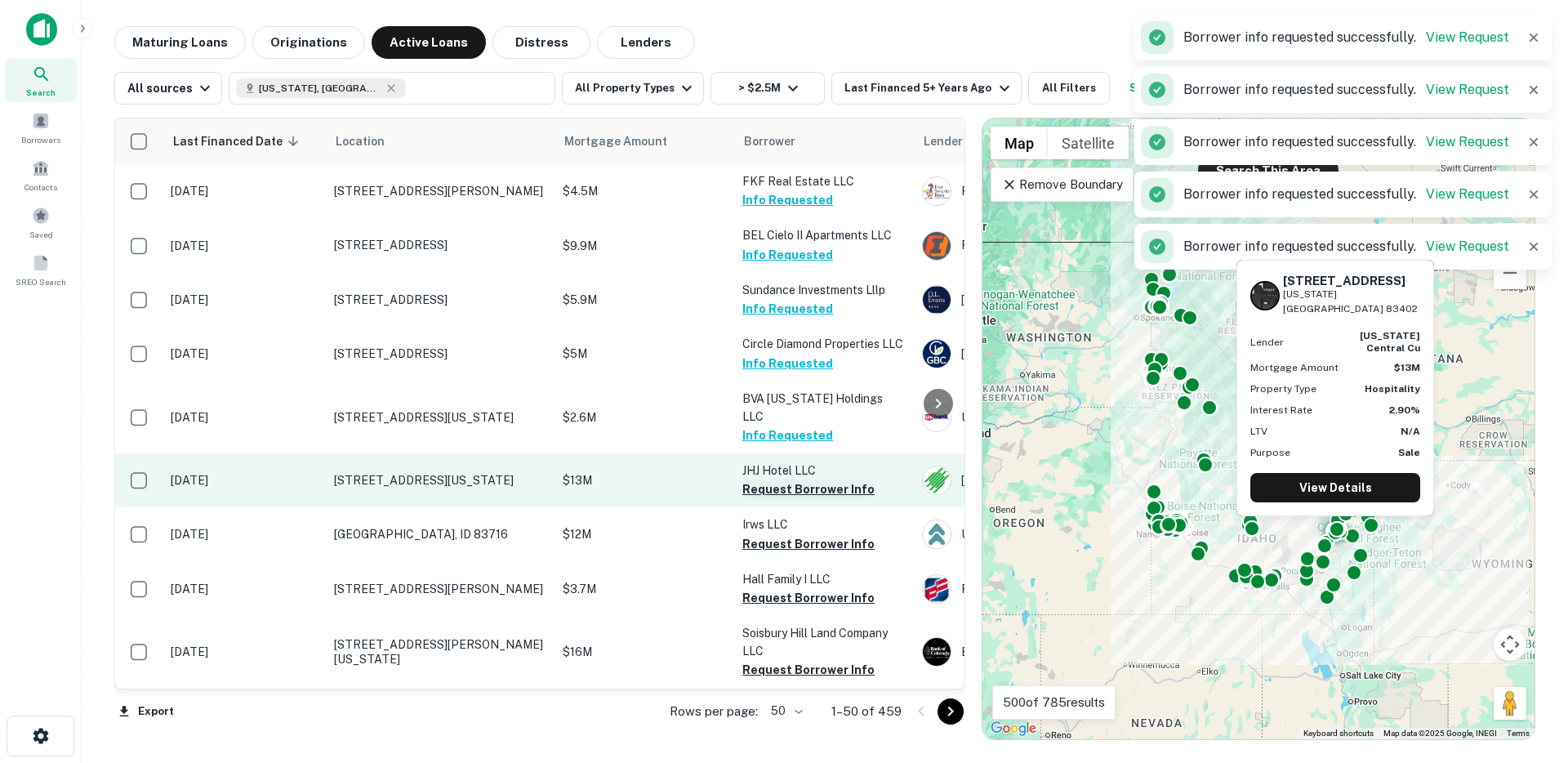
click at [761, 480] on button "Request Borrower Info" at bounding box center [809, 490] width 133 height 20
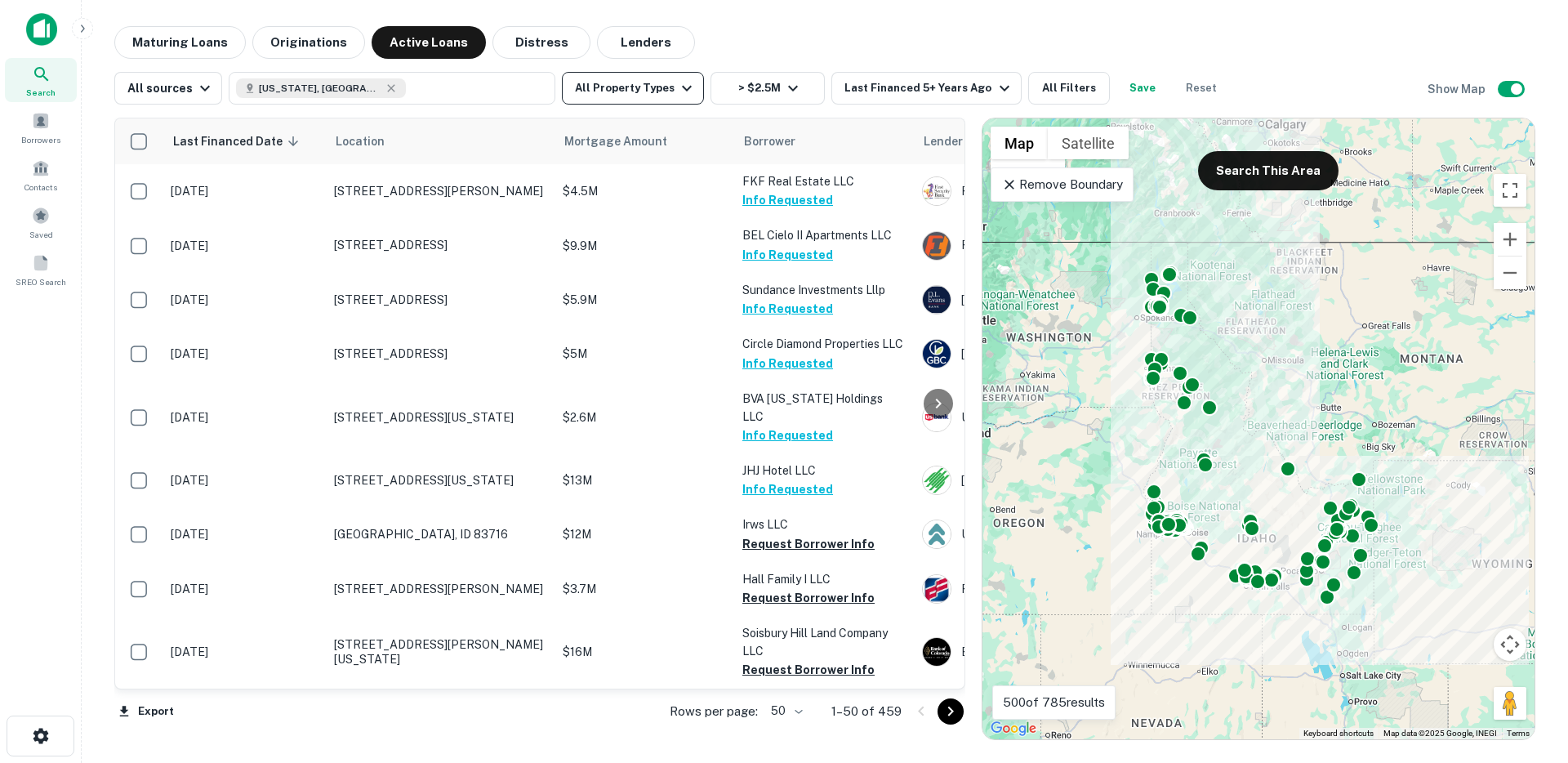
click at [609, 97] on button "All Property Types" at bounding box center [633, 88] width 143 height 32
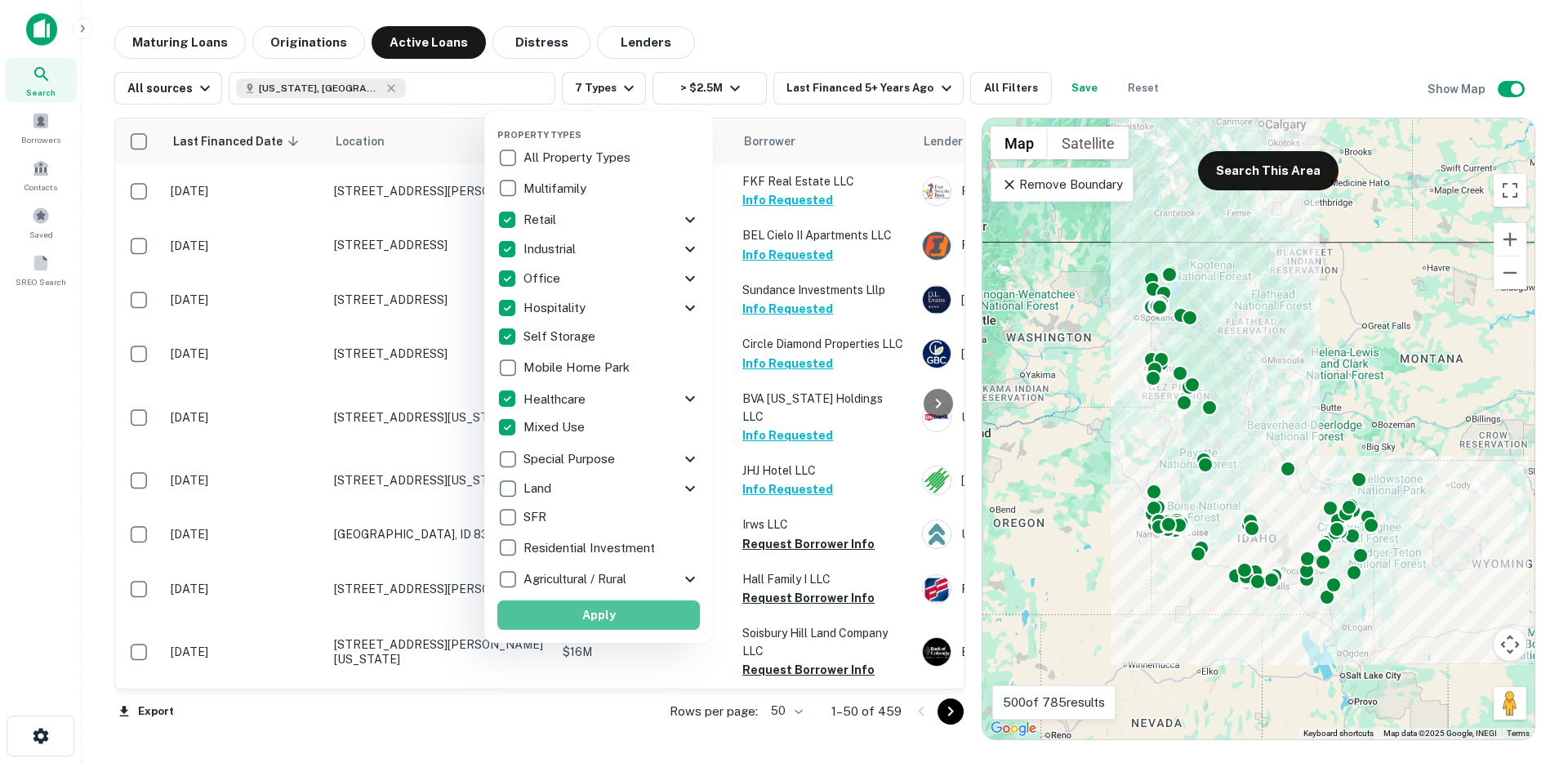
click at [591, 605] on button "Apply" at bounding box center [599, 615] width 203 height 30
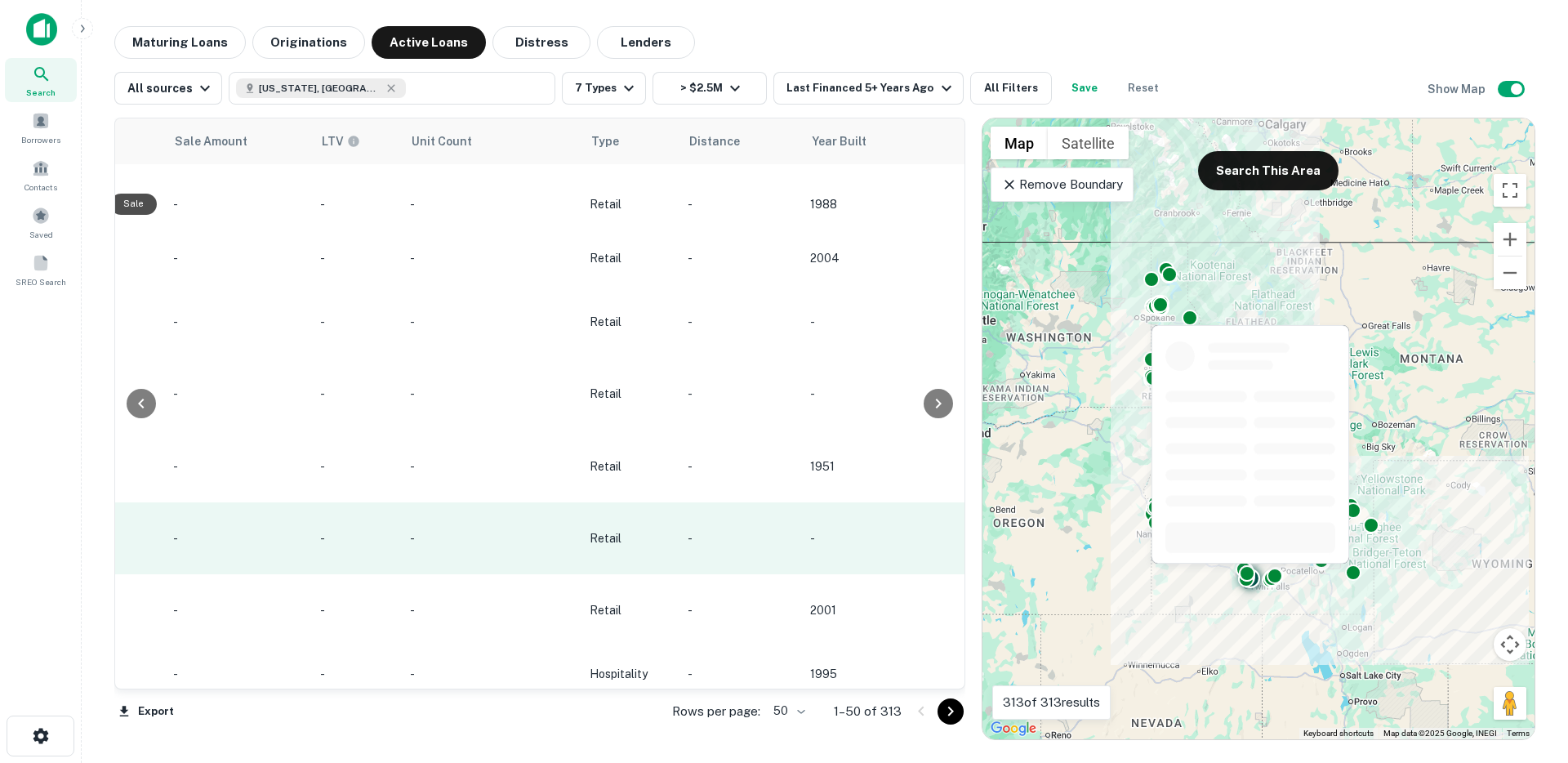
scroll to position [2440, 1145]
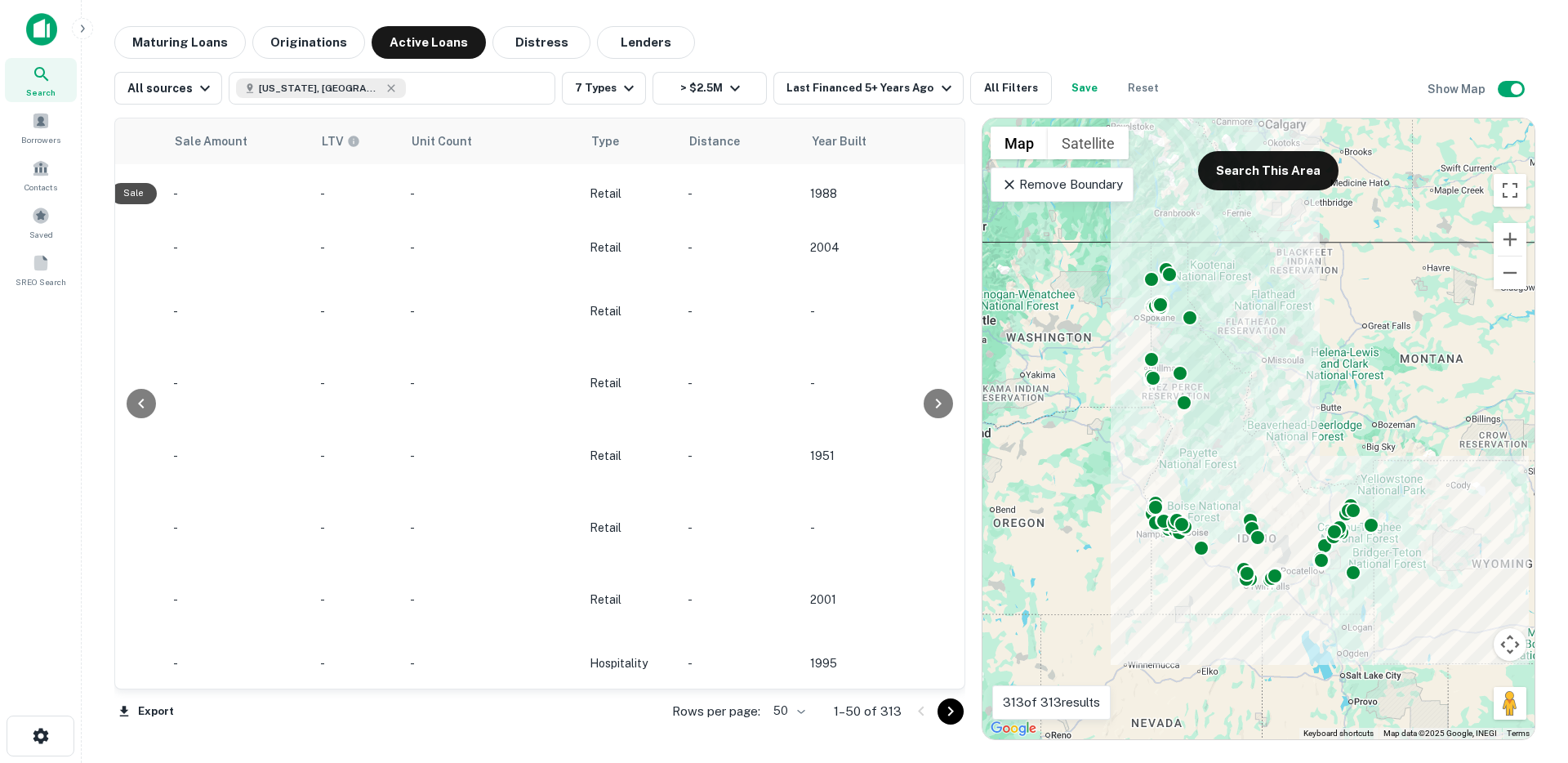
click at [798, 710] on body "Search Borrowers Contacts Saved SREO Search Maturing Loans Originations Active …" at bounding box center [784, 381] width 1568 height 763
click at [792, 725] on li "100" at bounding box center [791, 728] width 48 height 30
type input "***"
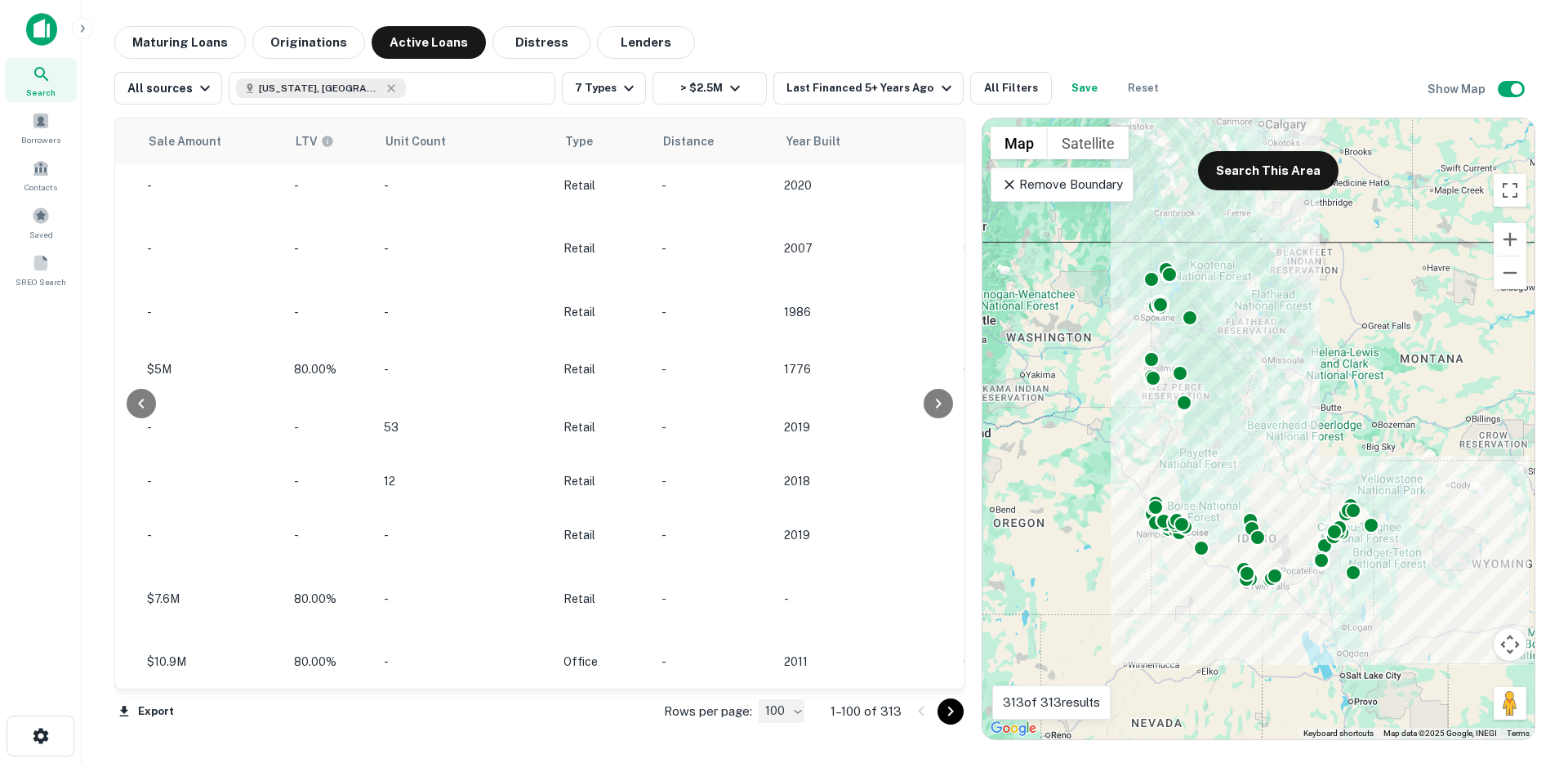
scroll to position [5485, 1207]
click at [785, 712] on body "Search Borrowers Contacts Saved SREO Search Maturing Loans Originations Active …" at bounding box center [784, 381] width 1568 height 763
click at [657, 681] on div at bounding box center [784, 381] width 1568 height 763
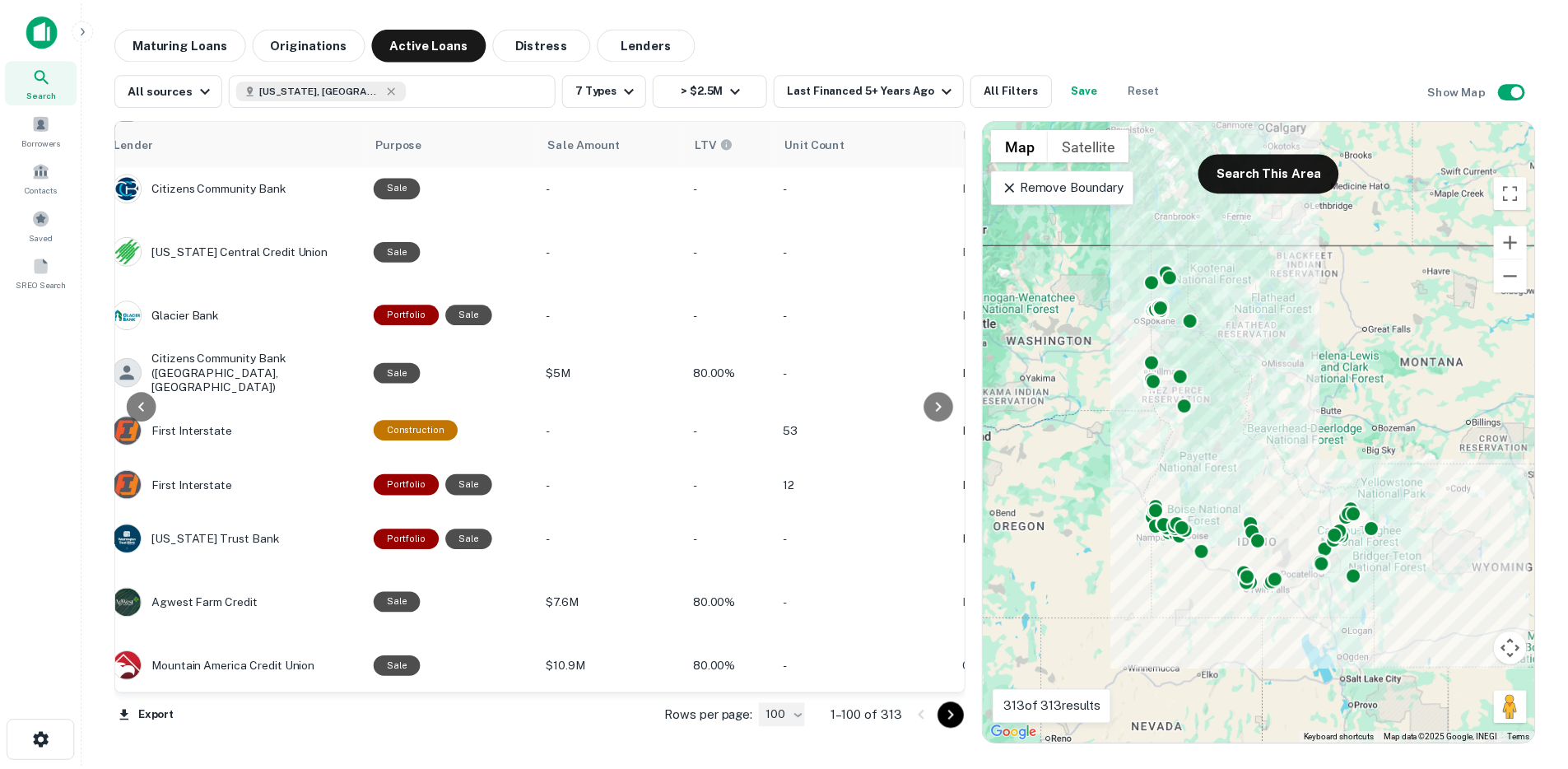
scroll to position [5528, 809]
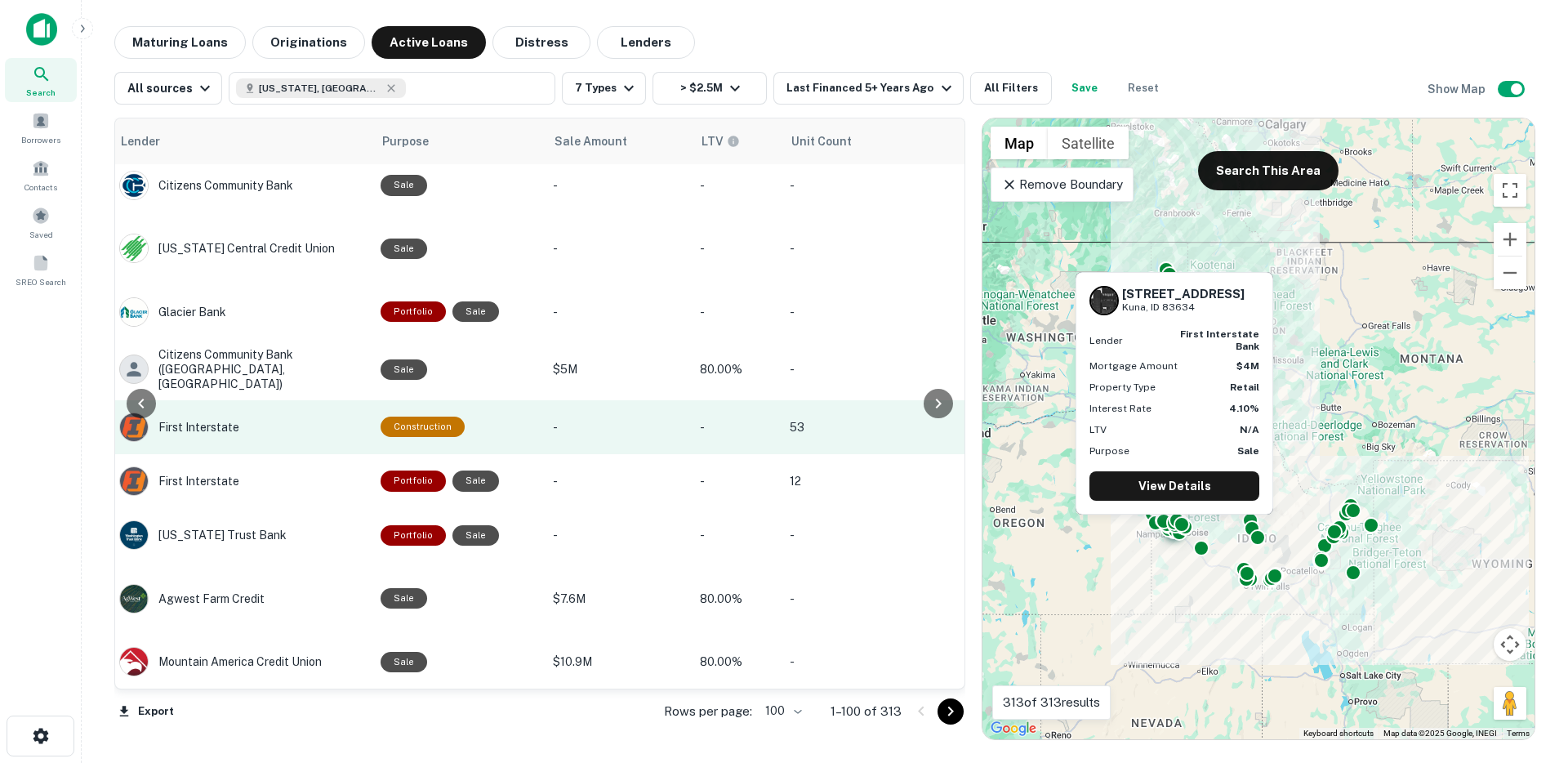
click at [583, 419] on p "-" at bounding box center [619, 427] width 131 height 18
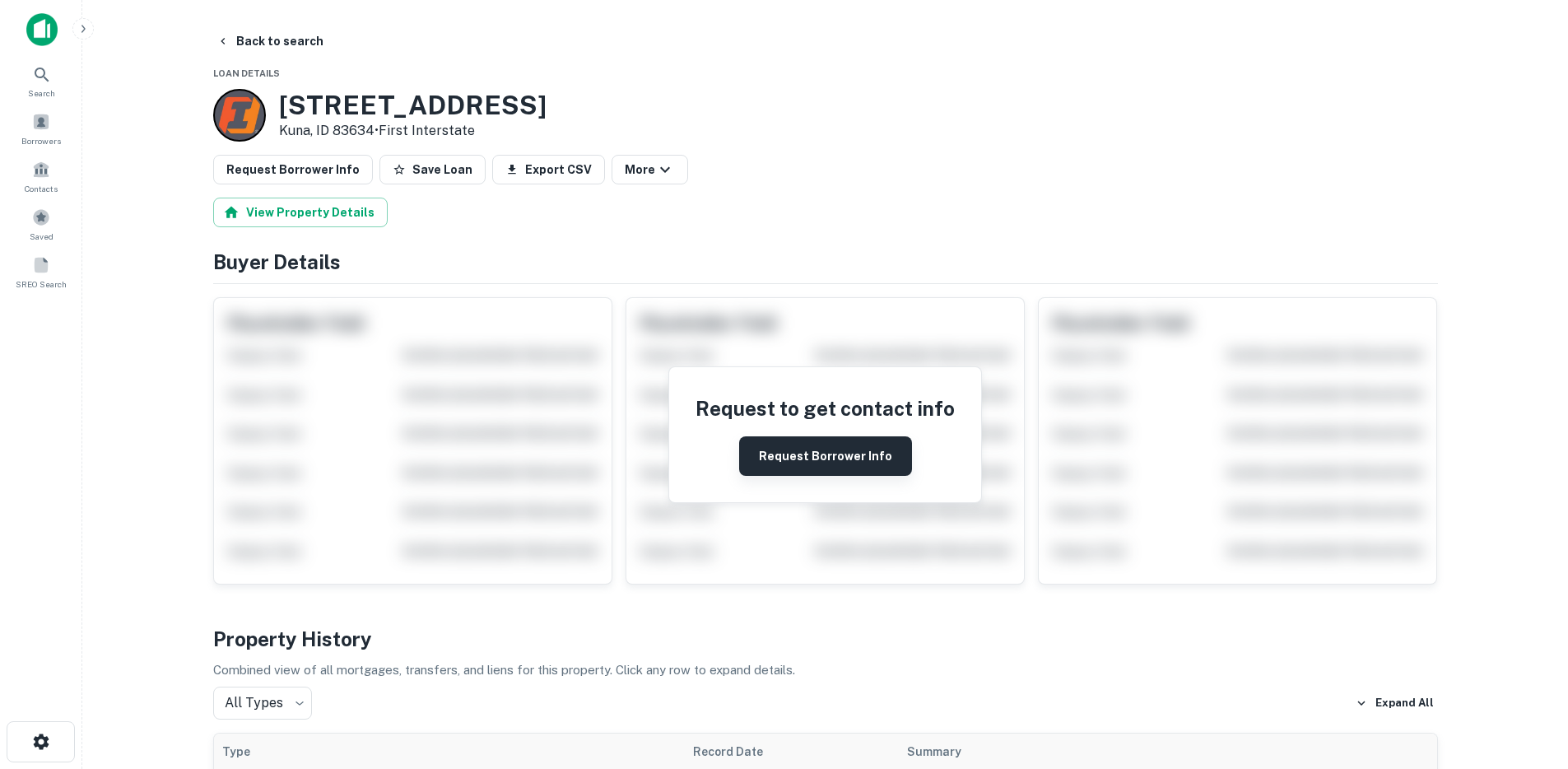
click at [785, 455] on button "Request Borrower Info" at bounding box center [825, 456] width 173 height 40
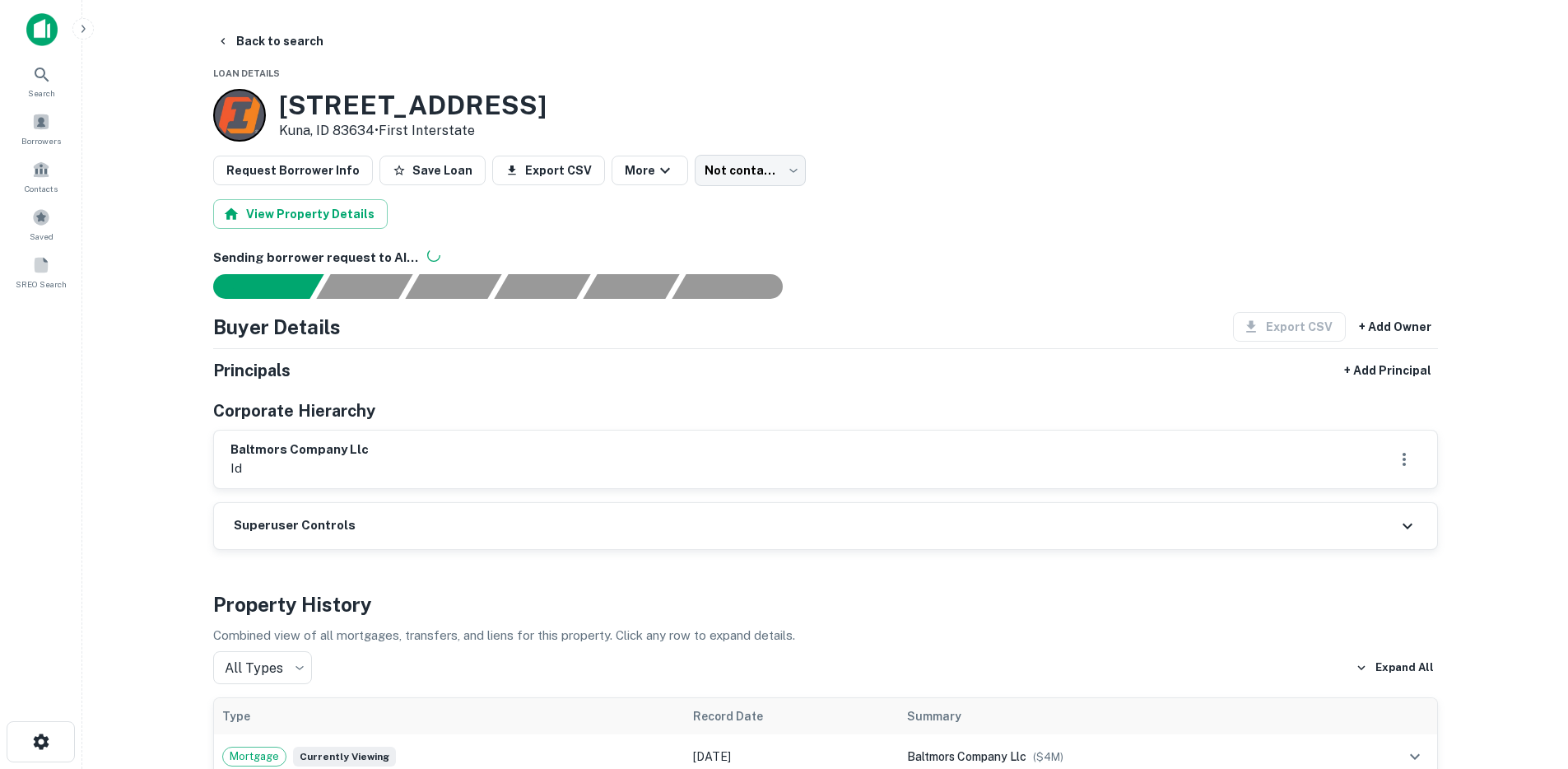
drag, startPoint x: 487, startPoint y: 112, endPoint x: 271, endPoint y: 117, distance: 216.1
click at [271, 117] on div "550 W Deer Flat Rd Kuna, ID 83634 • First Interstate" at bounding box center [826, 115] width 1225 height 52
copy div "550 W Deer Flat Rd"
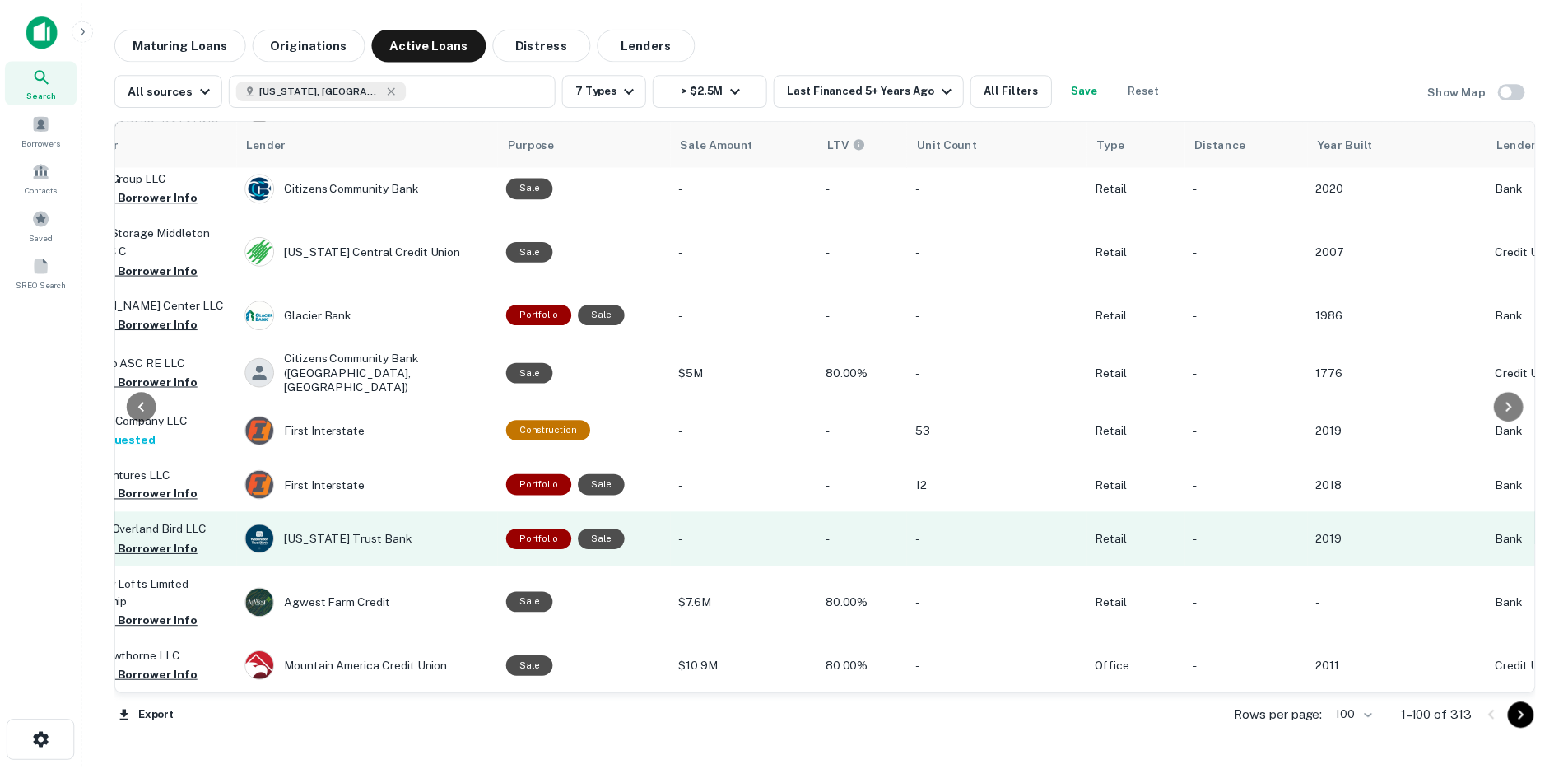
scroll to position [5528, 684]
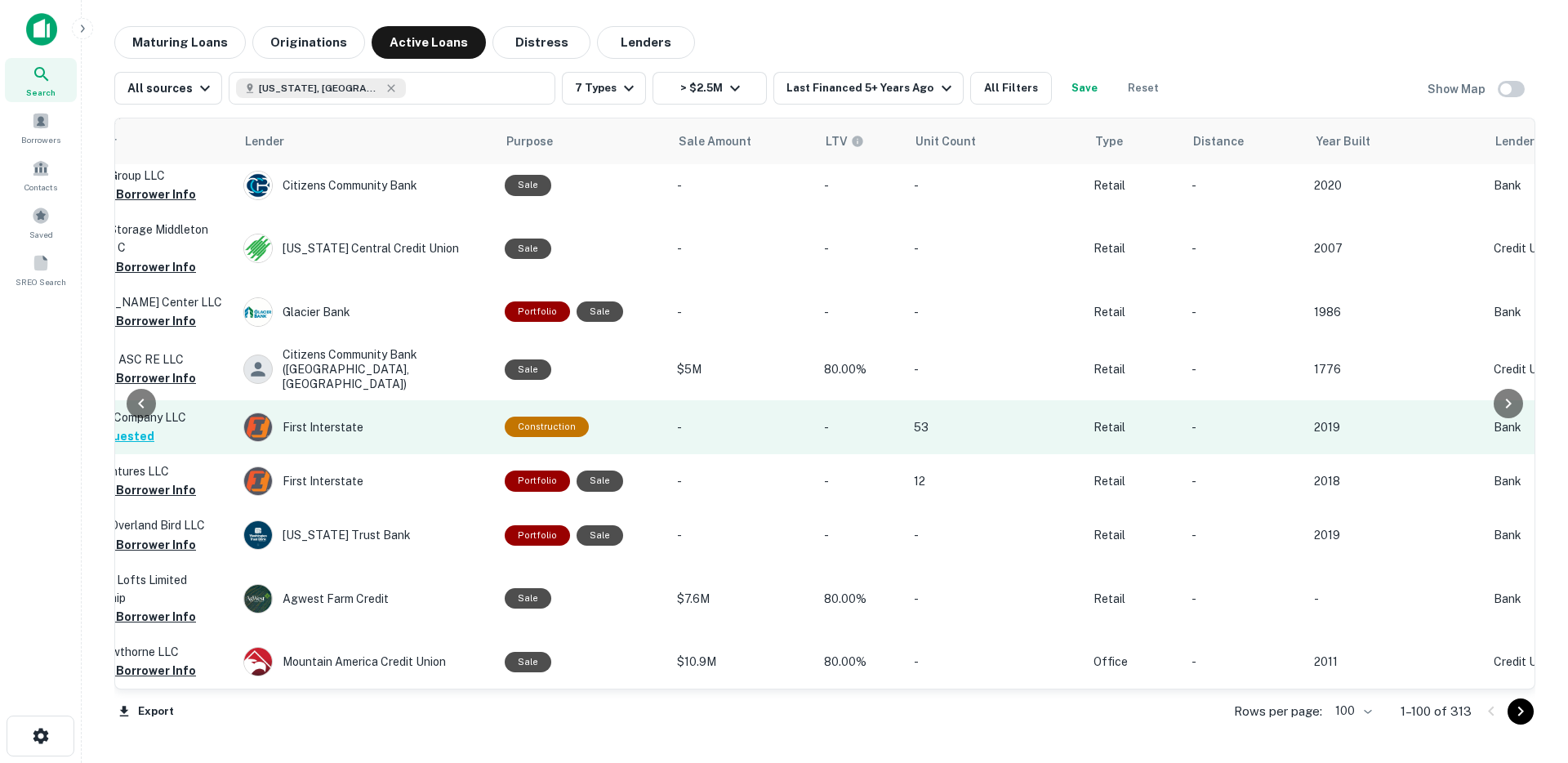
click at [979, 423] on td "53" at bounding box center [995, 427] width 179 height 54
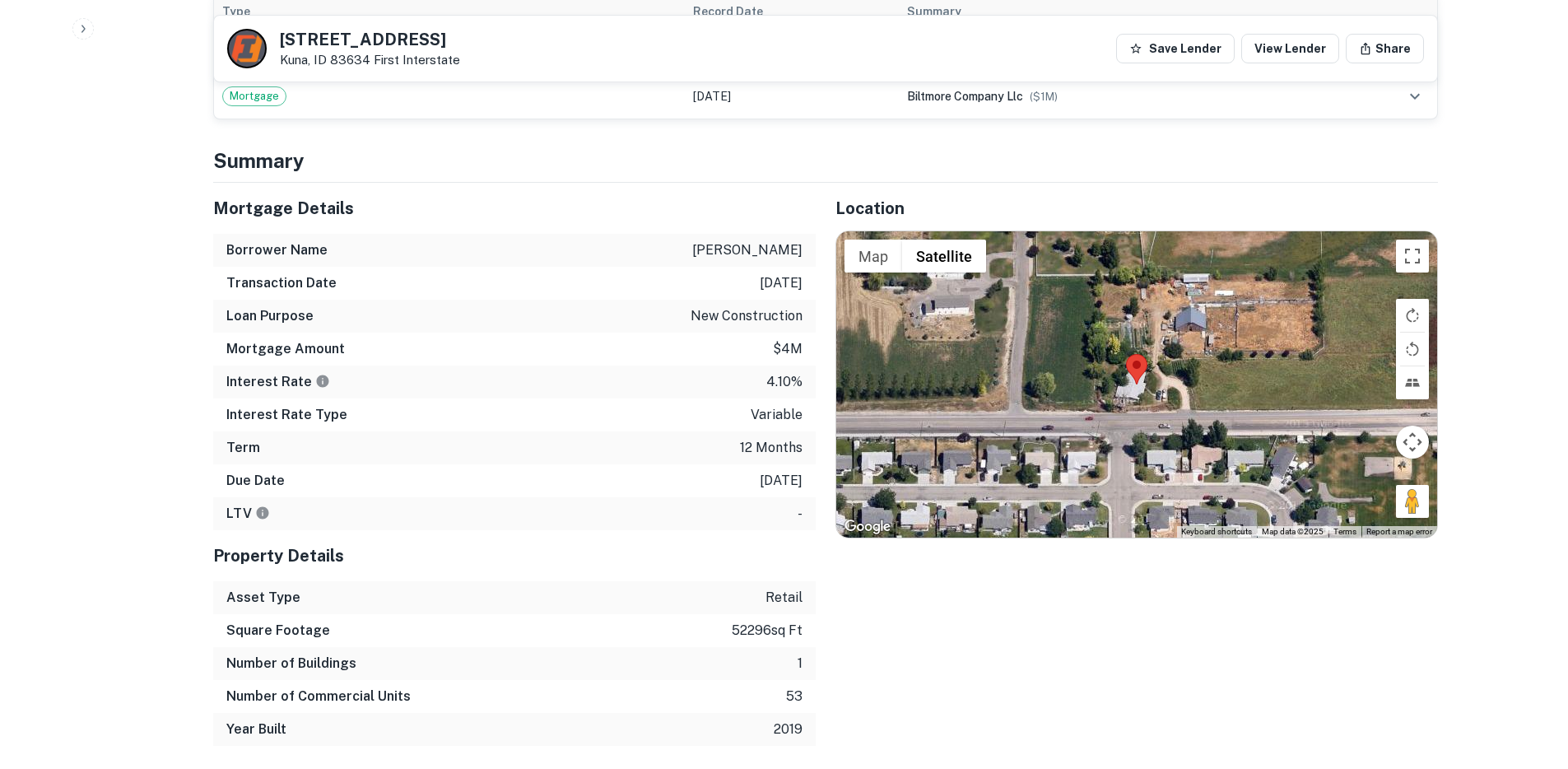
scroll to position [811, 0]
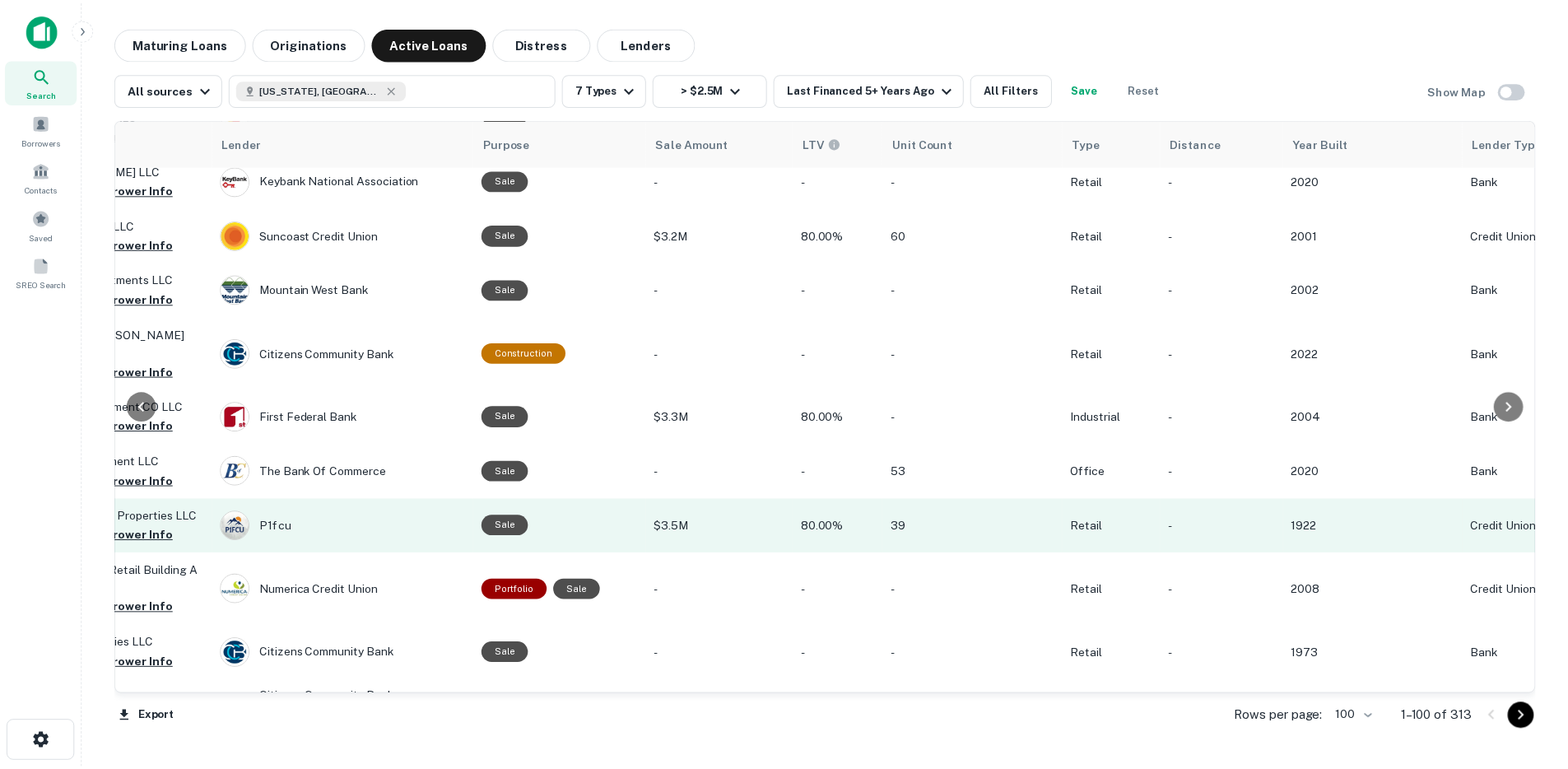
scroll to position [1578, 708]
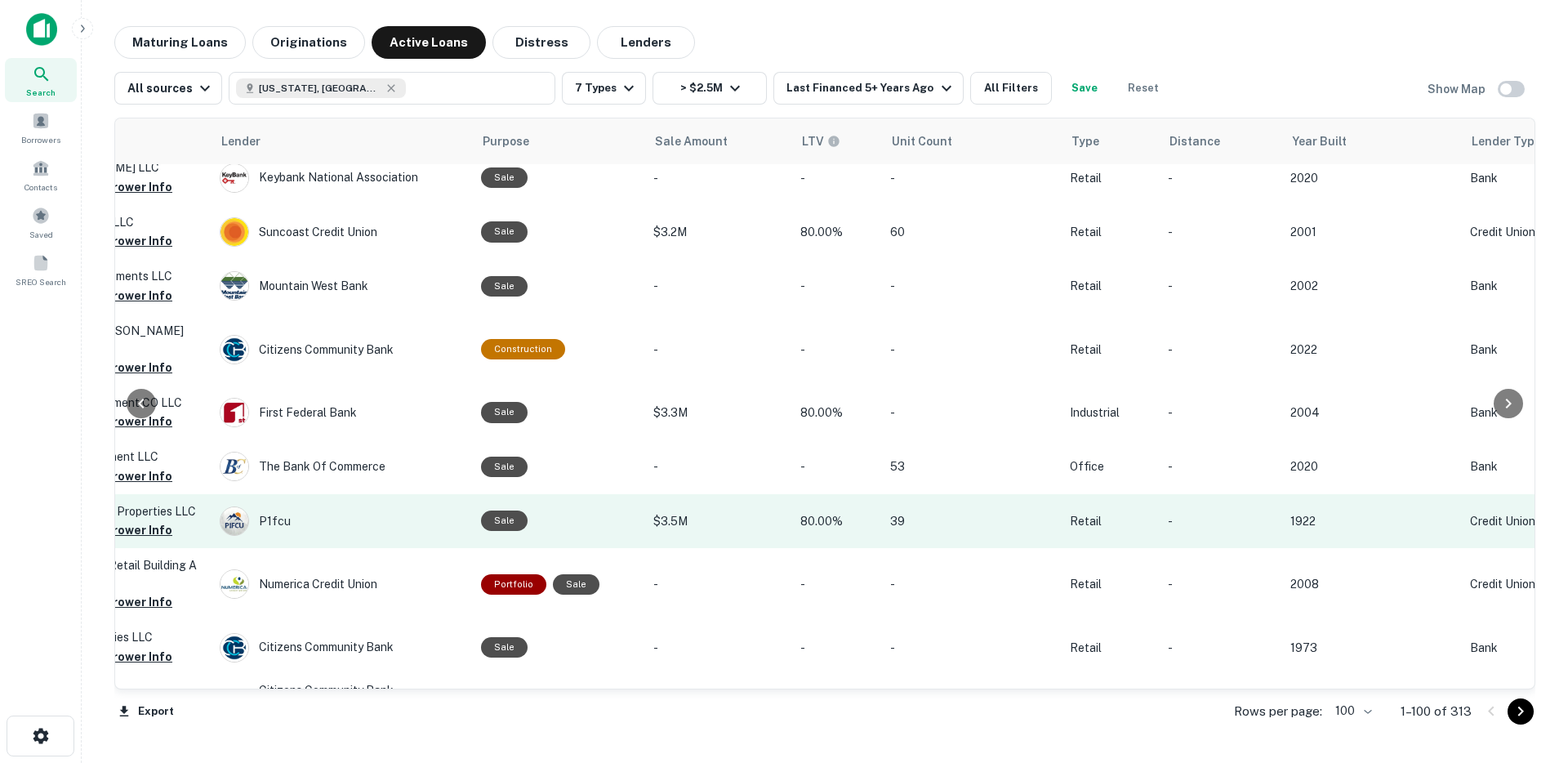
click at [930, 530] on p "39" at bounding box center [972, 521] width 163 height 18
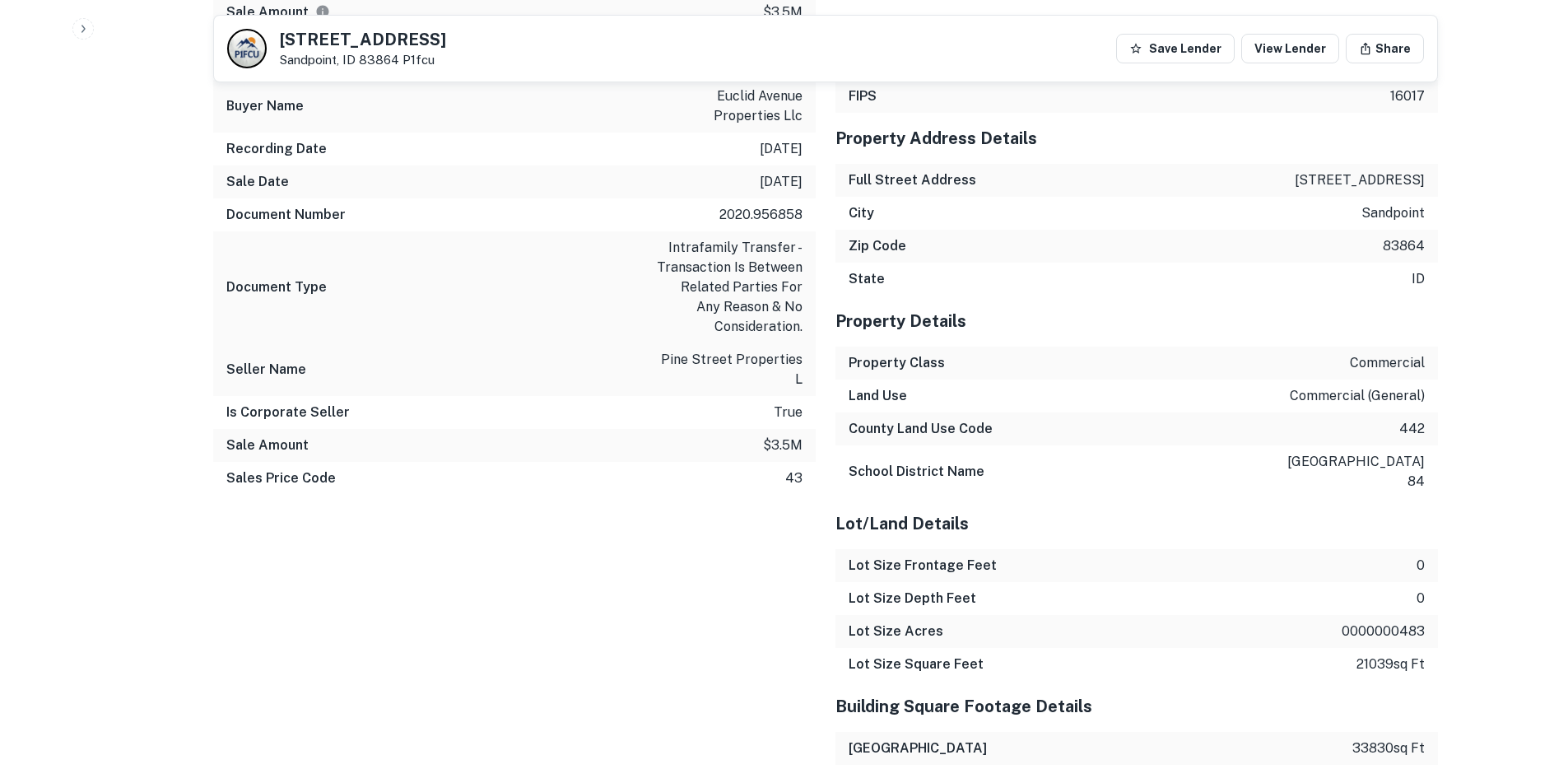
scroll to position [1669, 0]
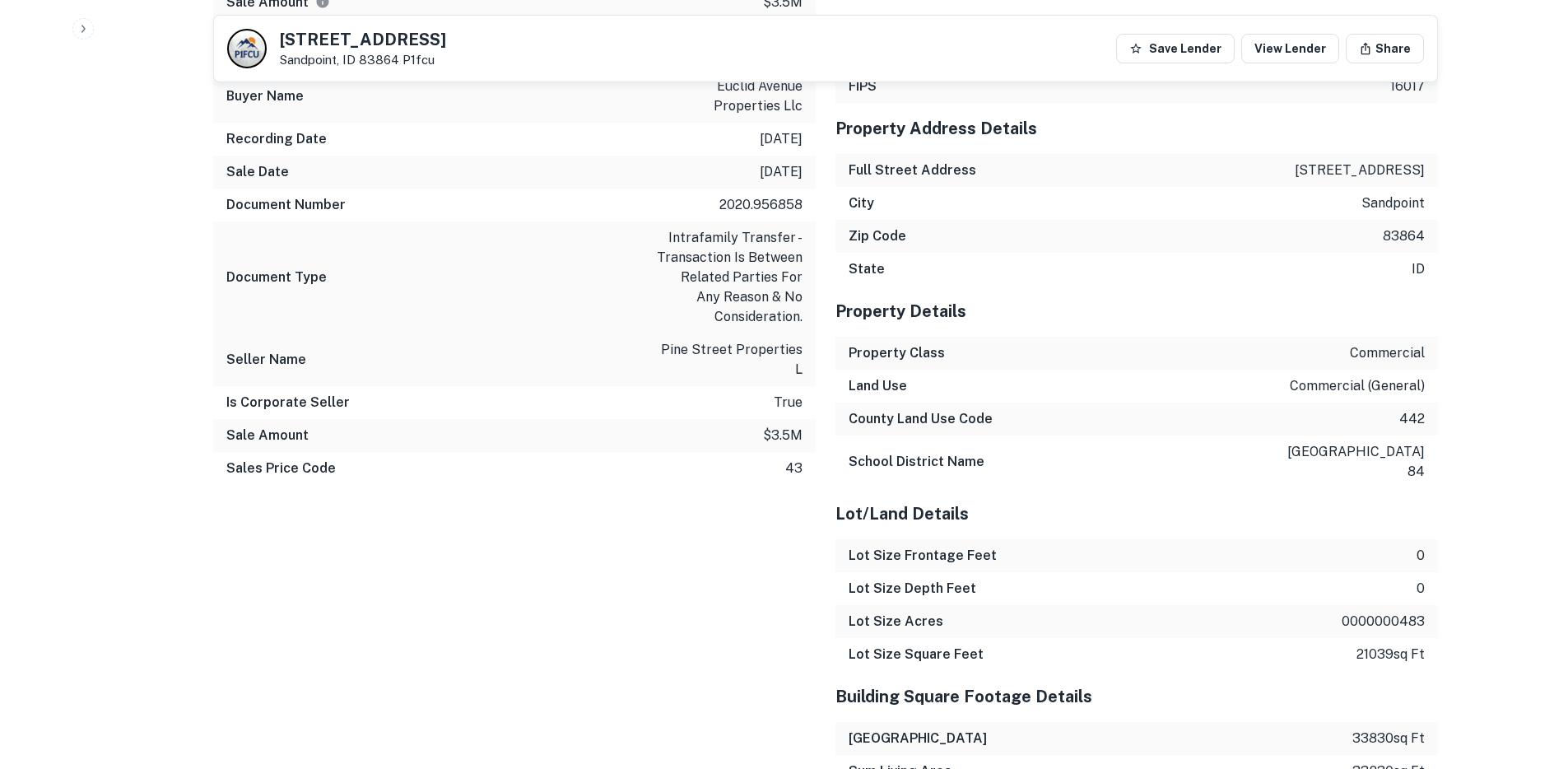
click at [1394, 388] on p "commercial (general)" at bounding box center [1357, 386] width 135 height 20
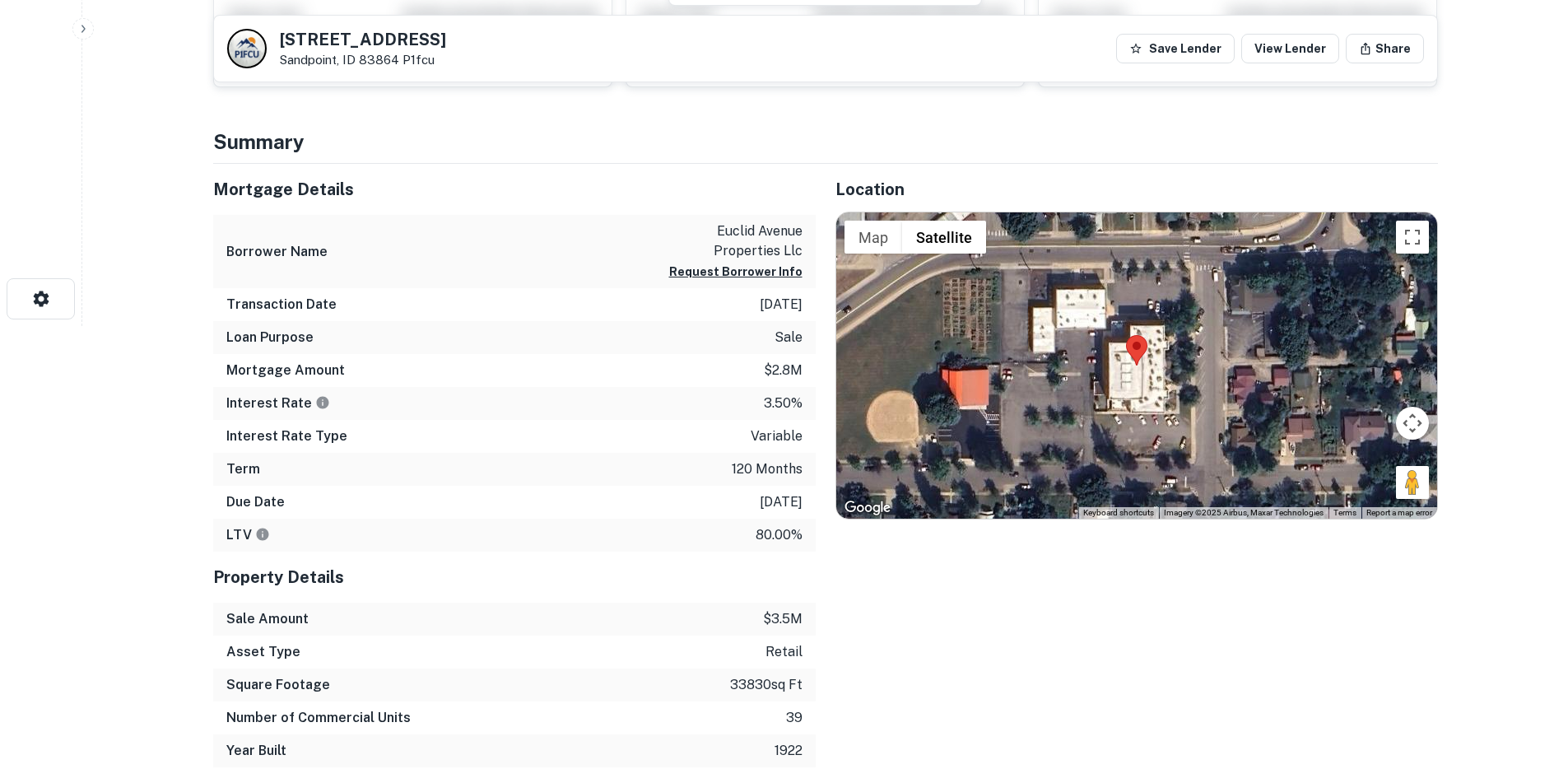
scroll to position [439, 0]
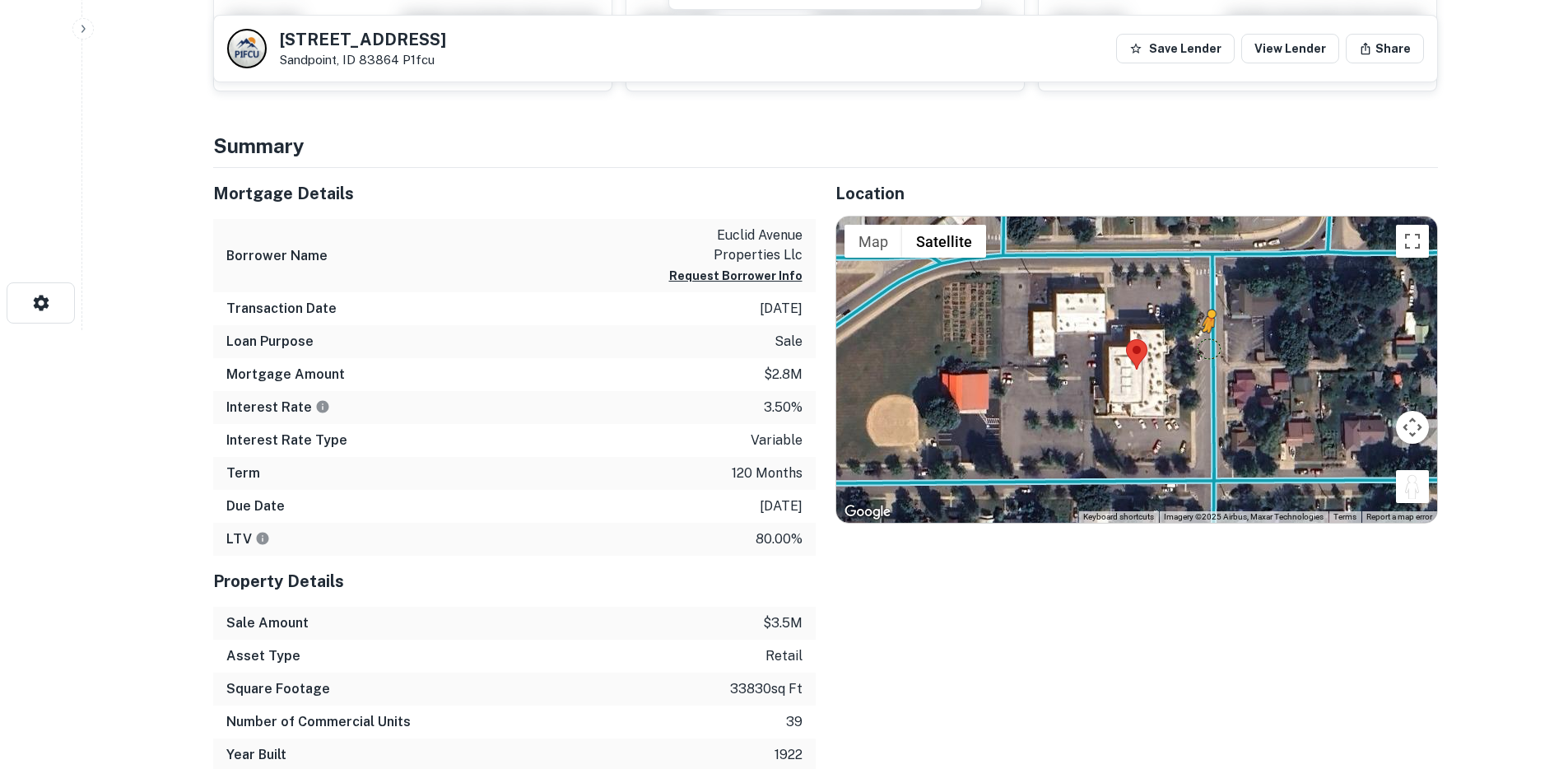
drag, startPoint x: 1416, startPoint y: 489, endPoint x: 1209, endPoint y: 348, distance: 250.5
click at [1209, 348] on div "To activate drag with keyboard, press Alt + Enter. Once in keyboard drag state,…" at bounding box center [1136, 370] width 601 height 306
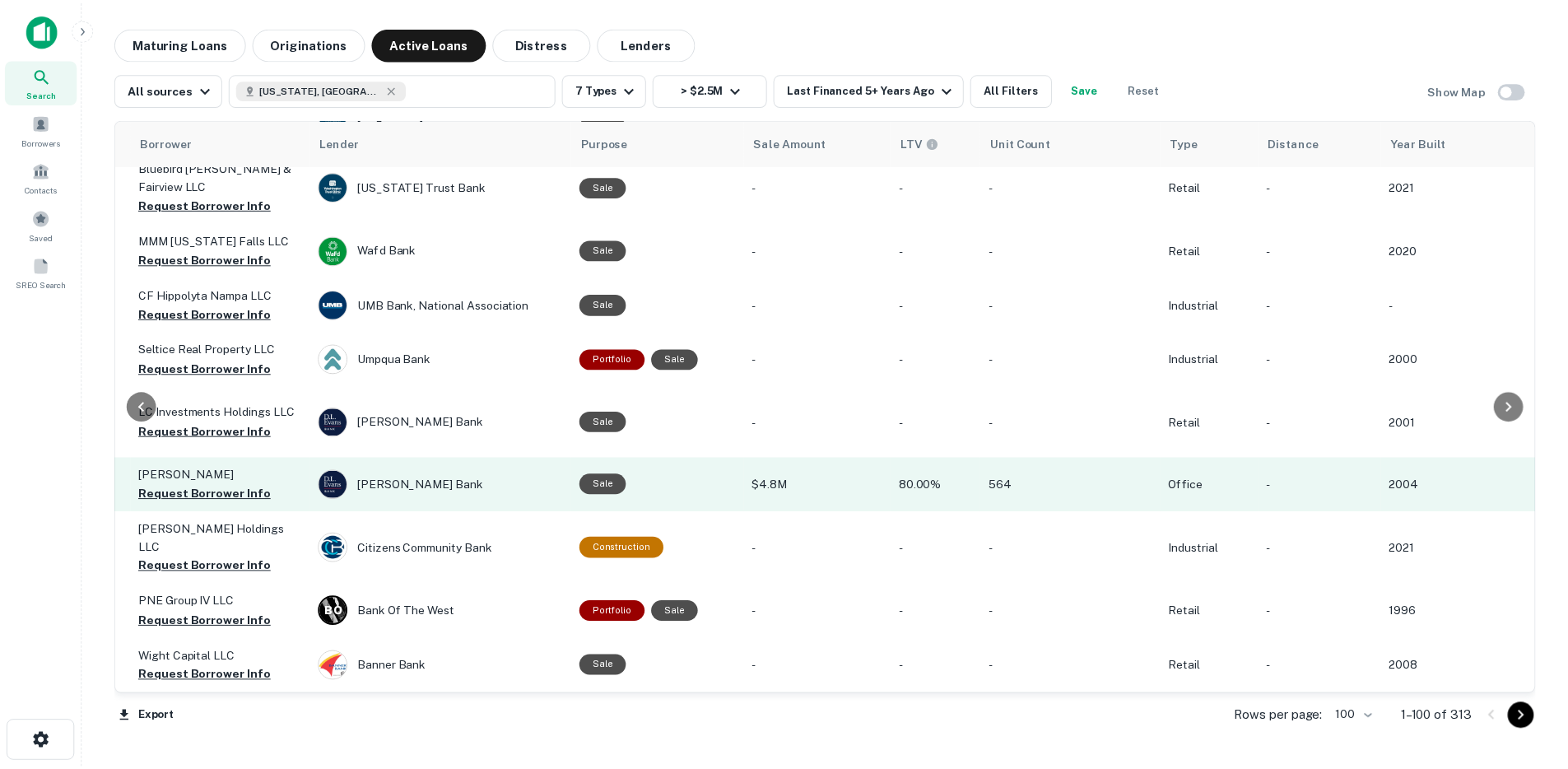
scroll to position [1059, 609]
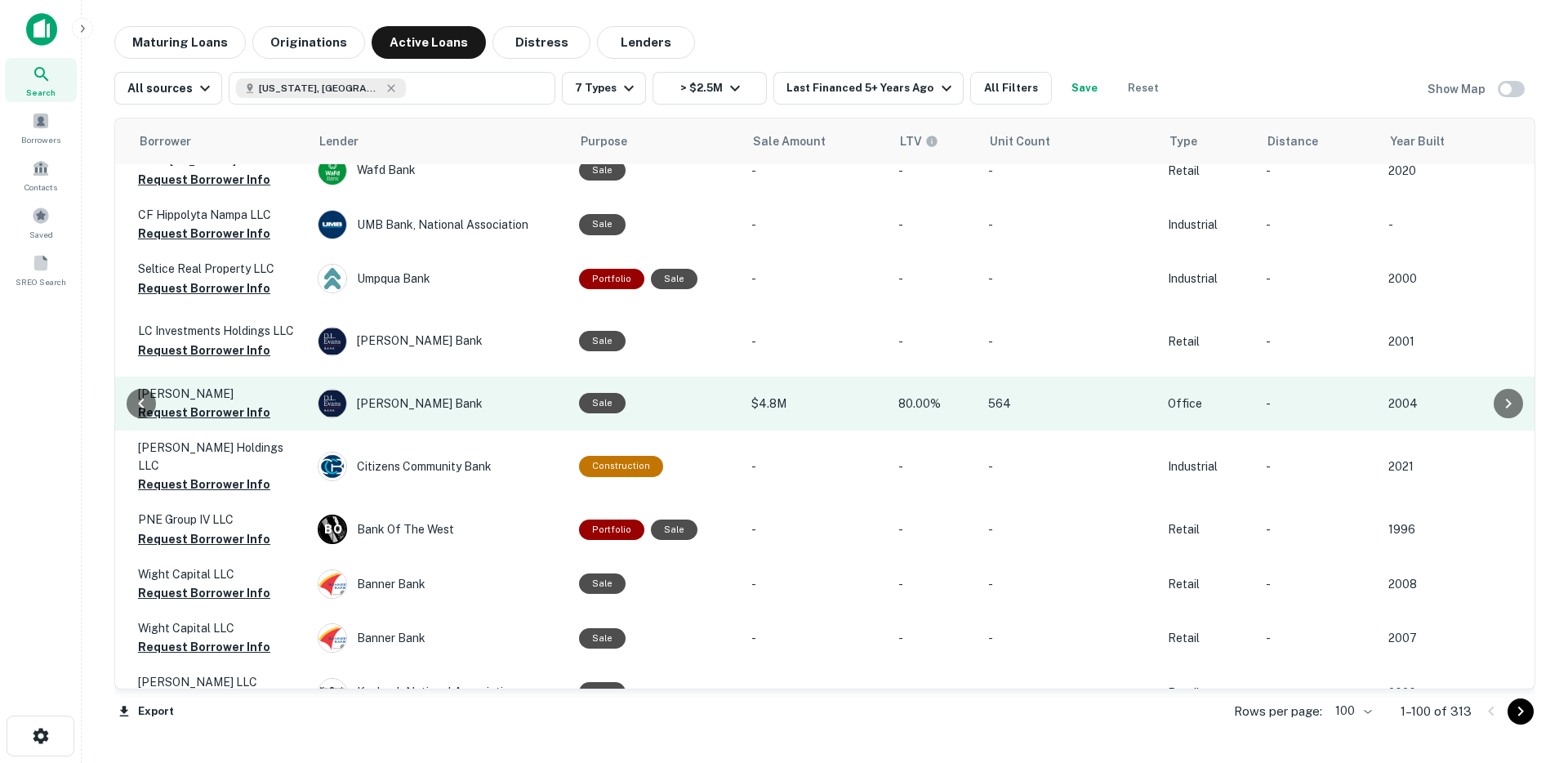
click at [1061, 412] on p "564" at bounding box center [1070, 403] width 163 height 18
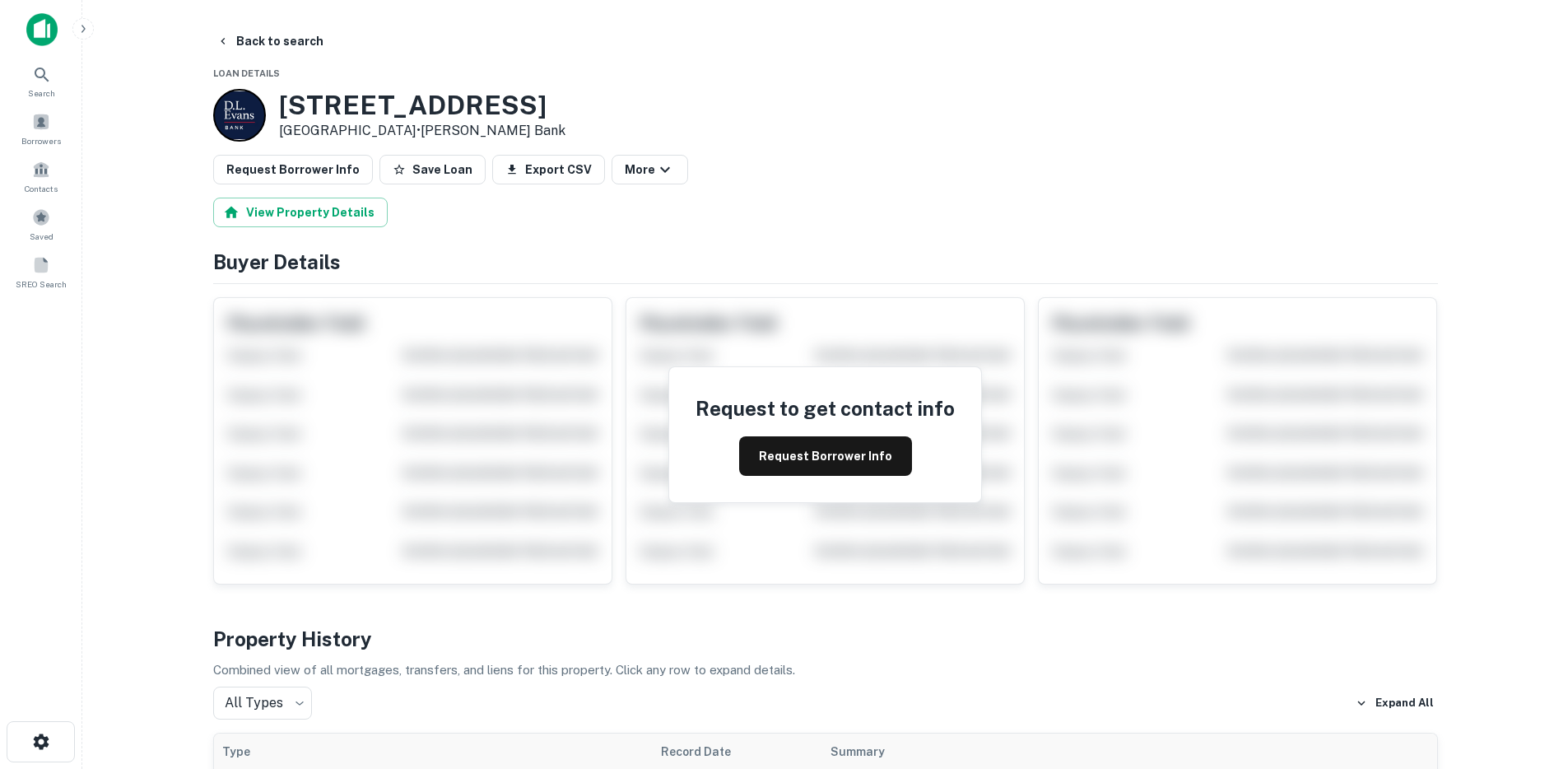
scroll to position [575, 0]
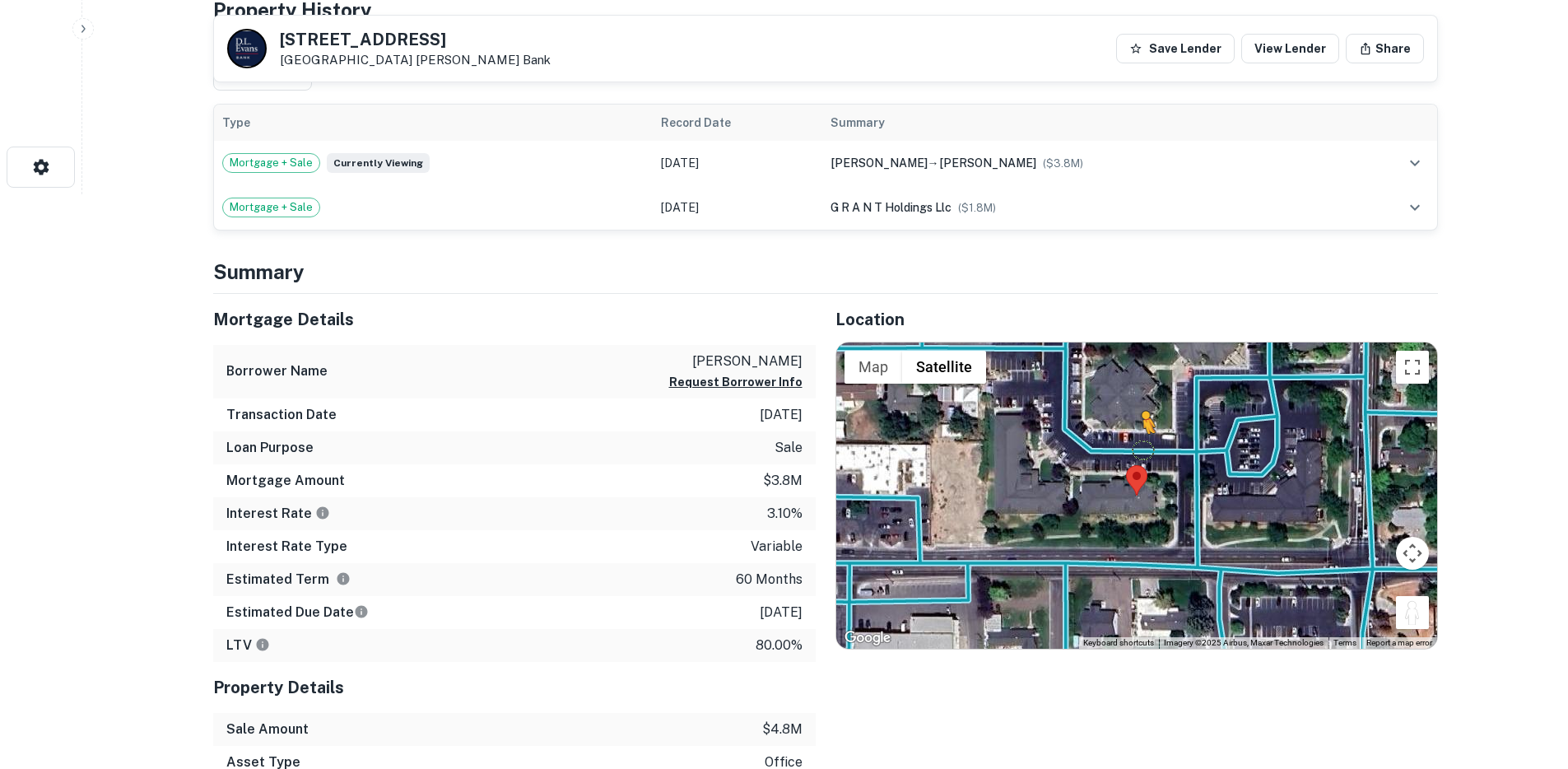
drag, startPoint x: 1414, startPoint y: 624, endPoint x: 1142, endPoint y: 448, distance: 324.0
click at [1142, 448] on div "To activate drag with keyboard, press Alt + Enter. Once in keyboard drag state,…" at bounding box center [1136, 495] width 601 height 306
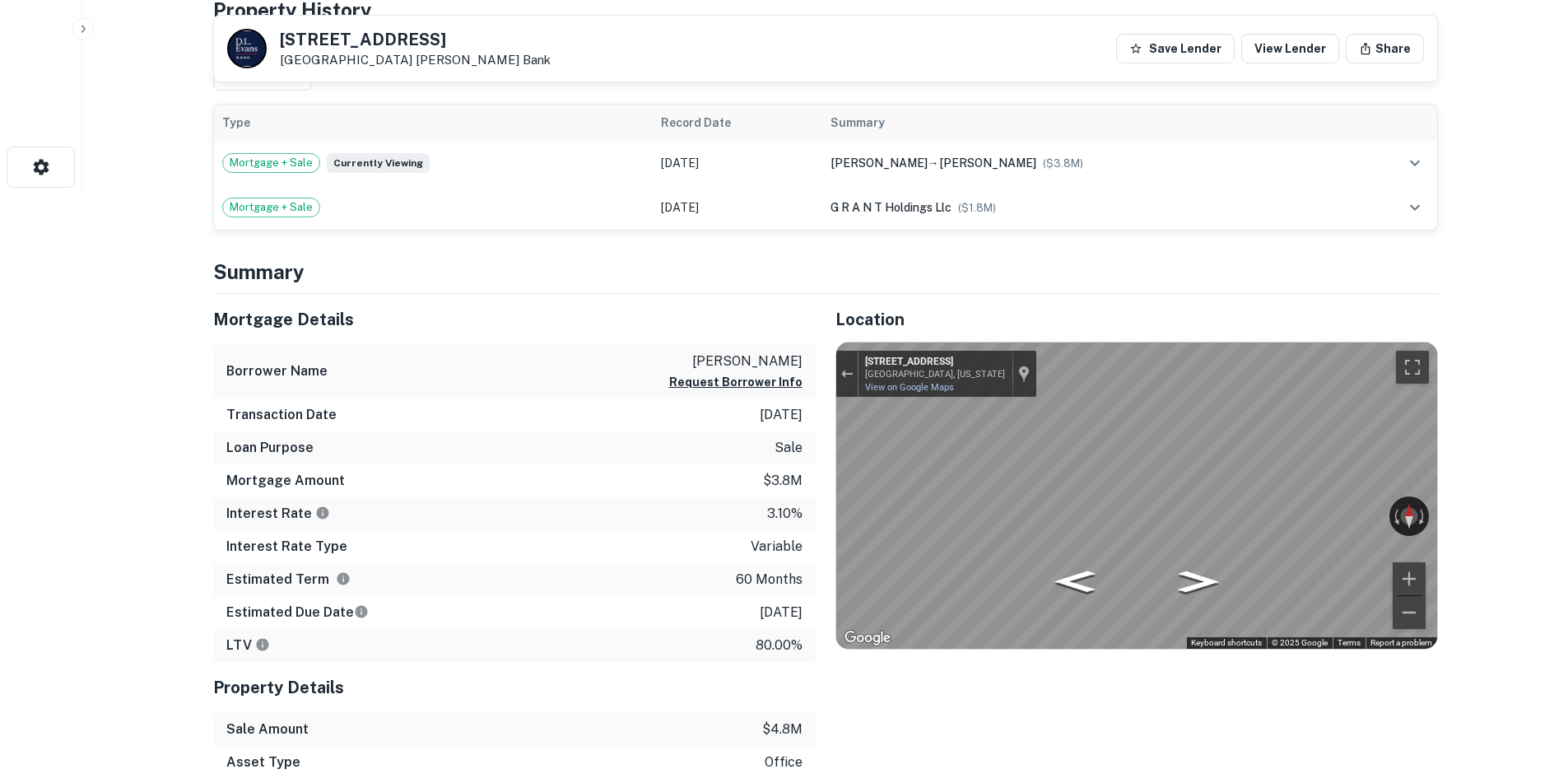
click at [938, 497] on div "← Move left → Move right ↑ Move up ↓ Move down + Zoom in - Zoom out 1411 Falls …" at bounding box center [1136, 495] width 601 height 306
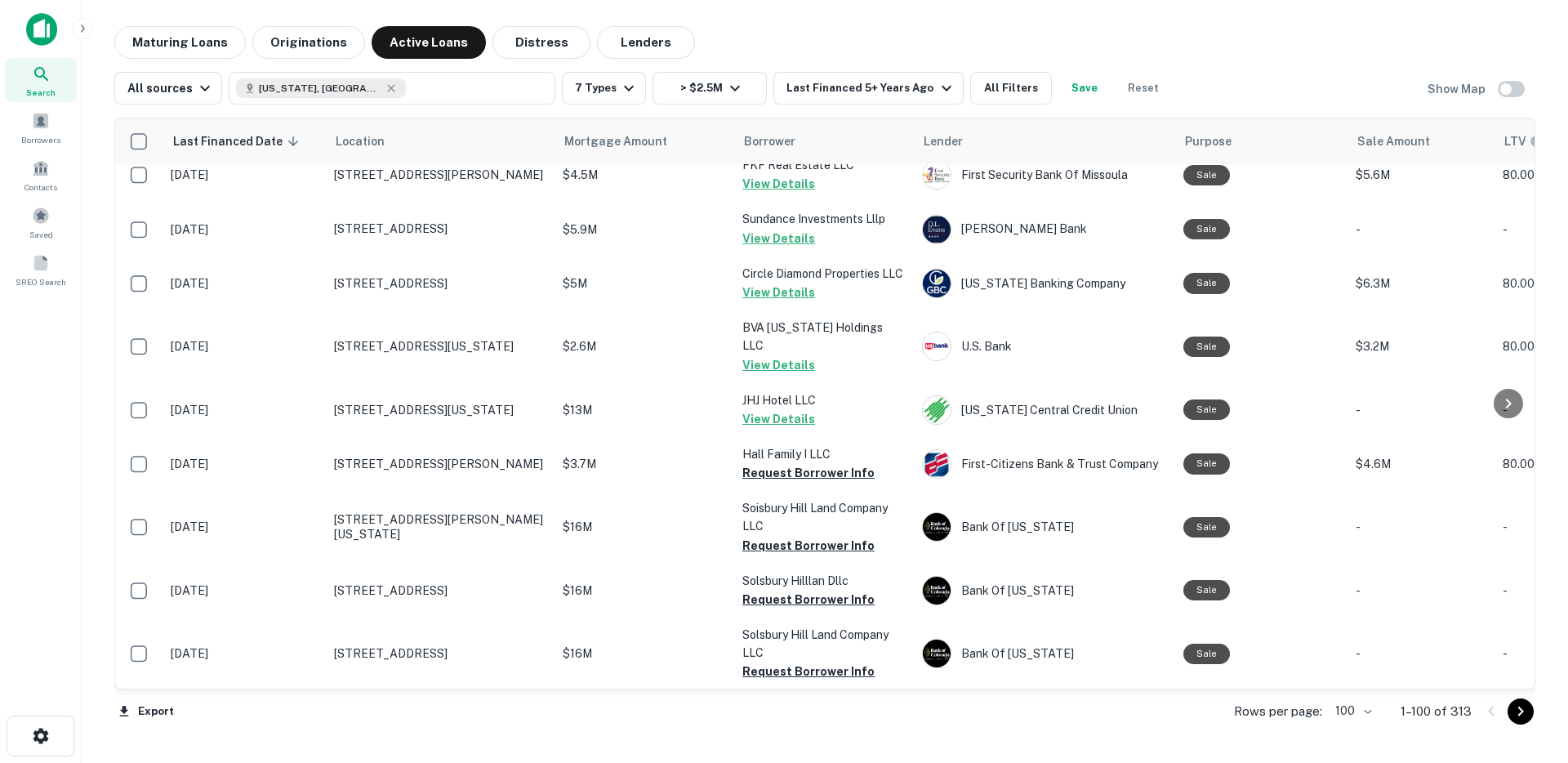
scroll to position [31, 0]
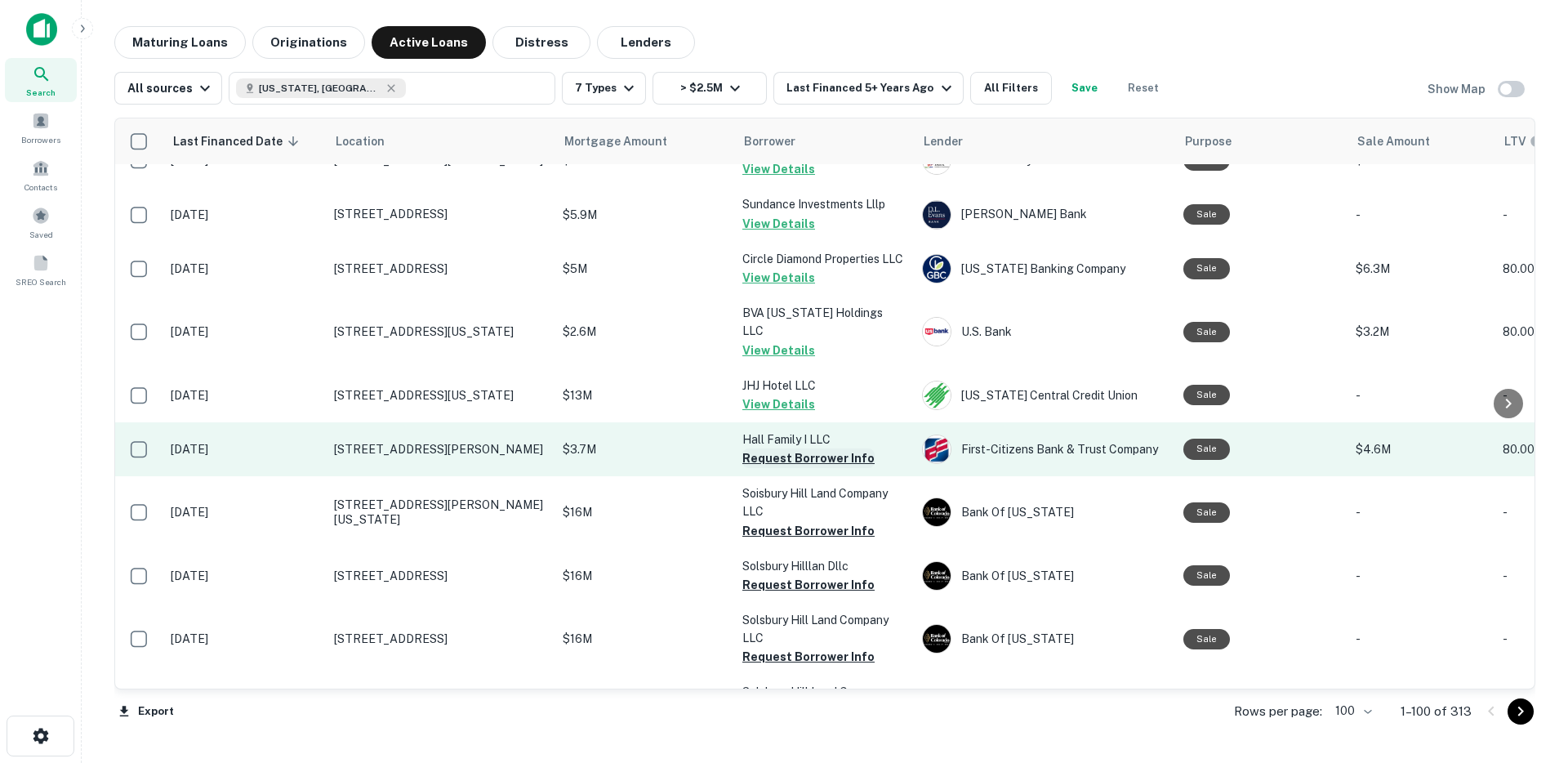
click at [793, 448] on button "Request Borrower Info" at bounding box center [809, 458] width 133 height 20
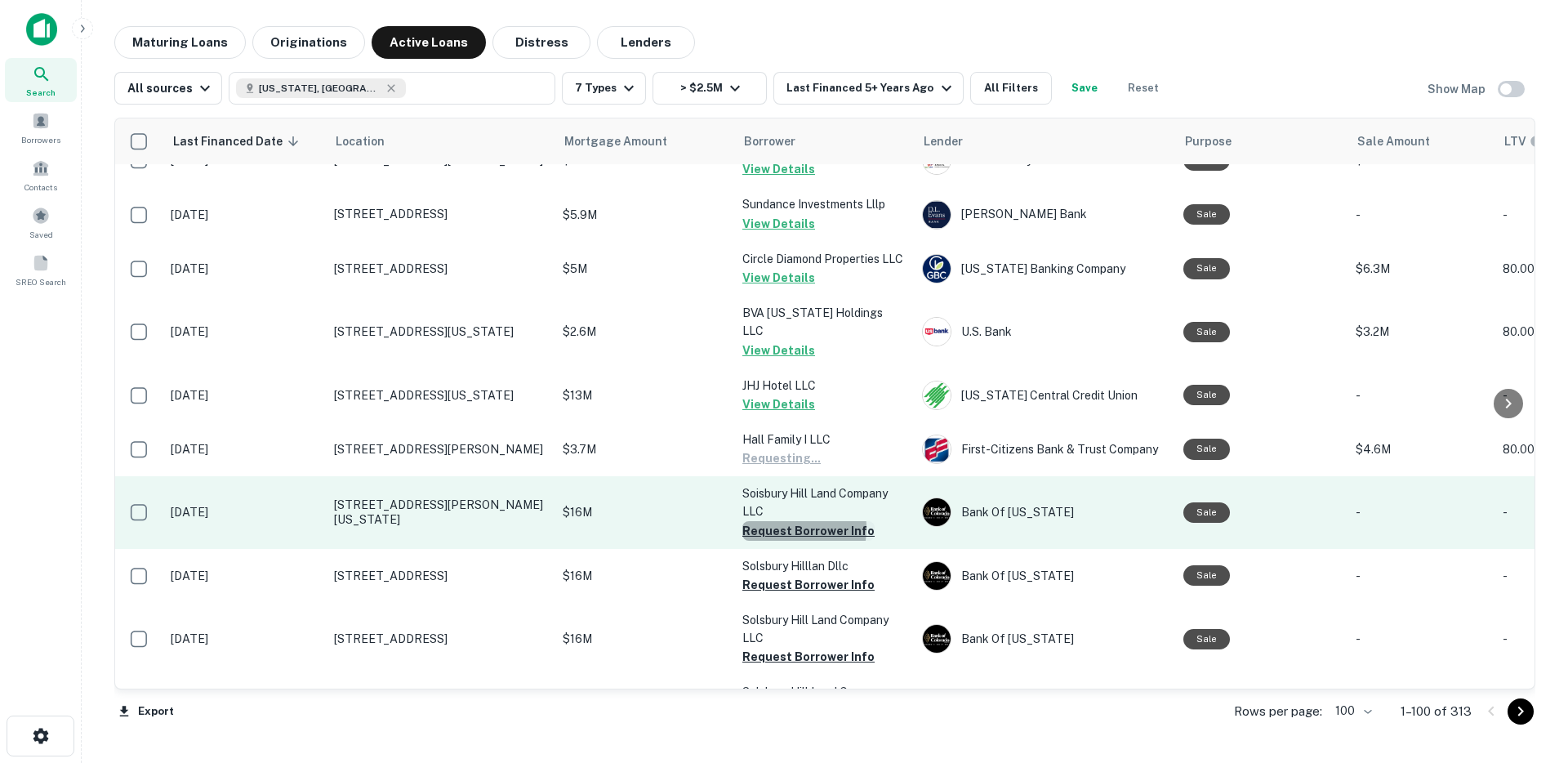
click at [781, 521] on button "Request Borrower Info" at bounding box center [809, 531] width 133 height 20
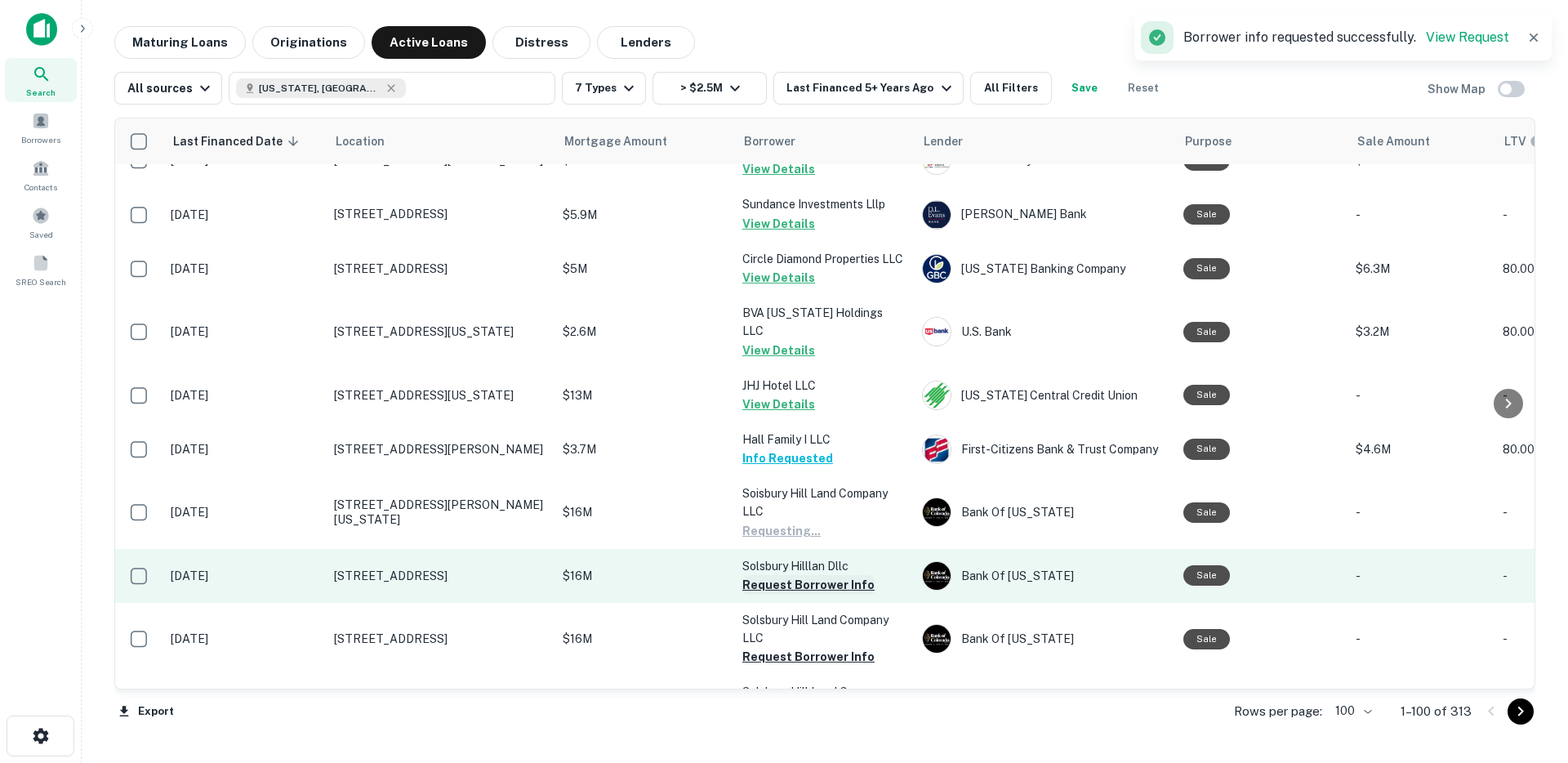
click at [775, 575] on button "Request Borrower Info" at bounding box center [809, 585] width 133 height 20
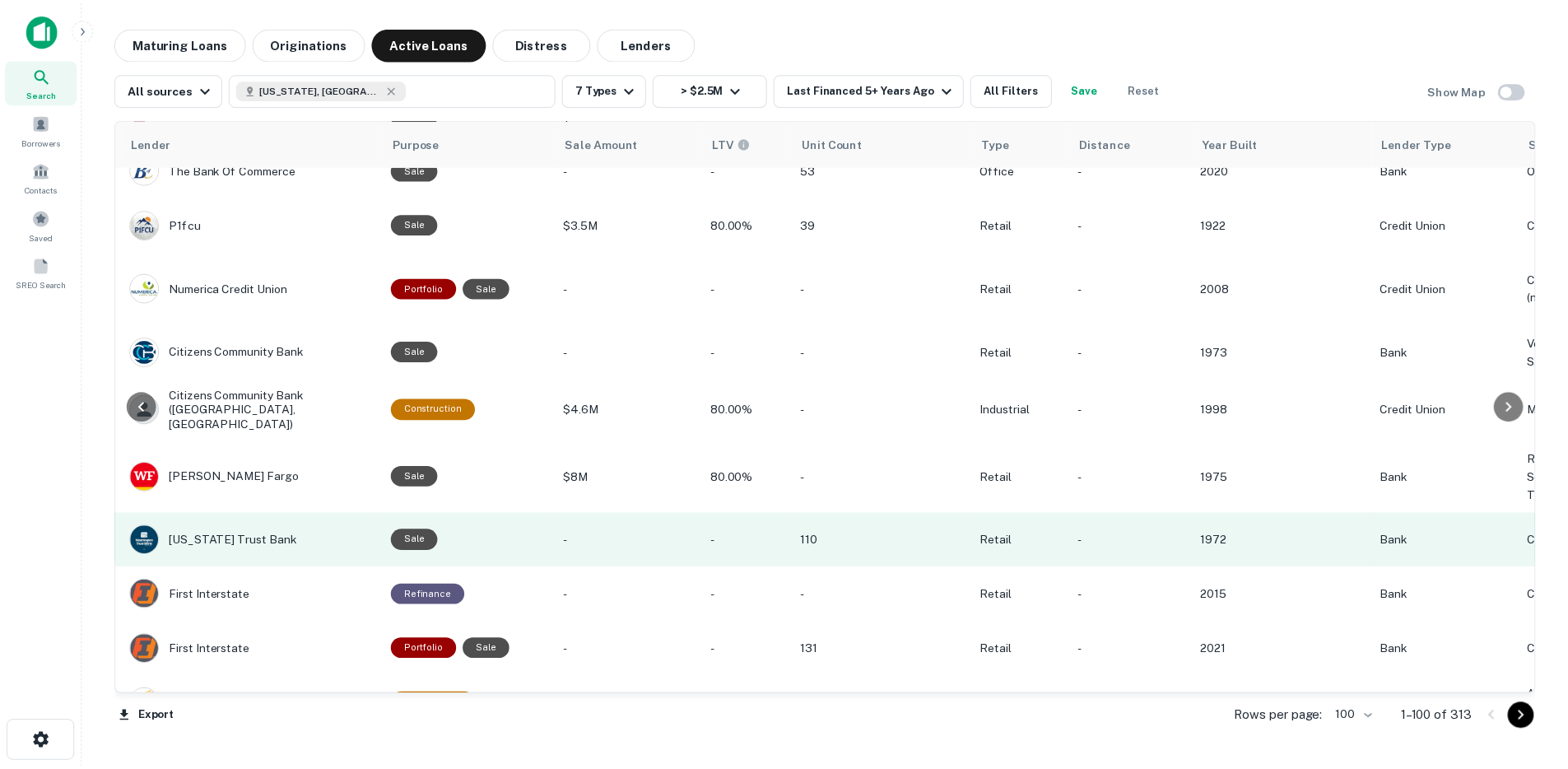
scroll to position [1913, 798]
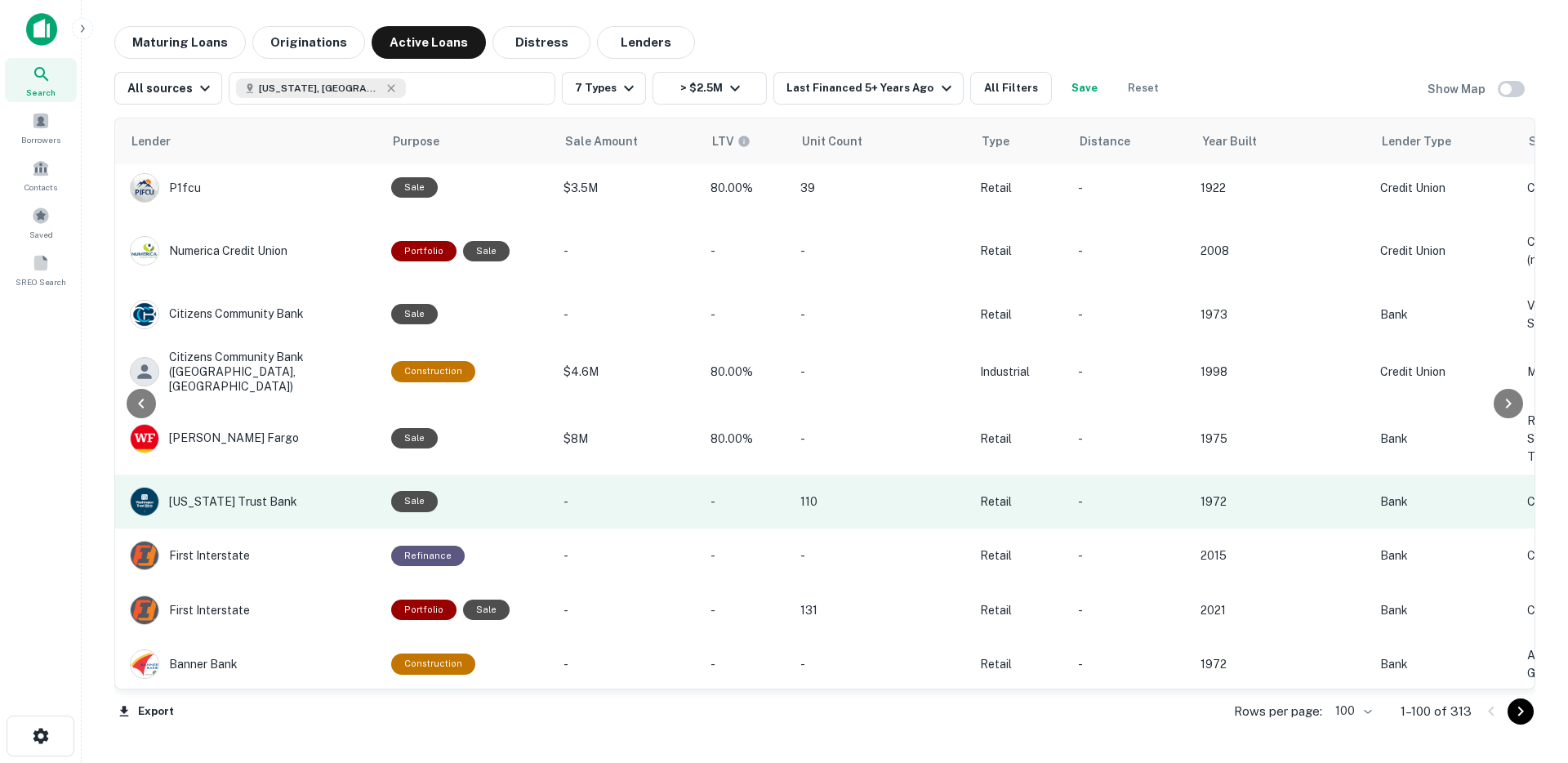
click at [858, 510] on p "110" at bounding box center [882, 501] width 163 height 18
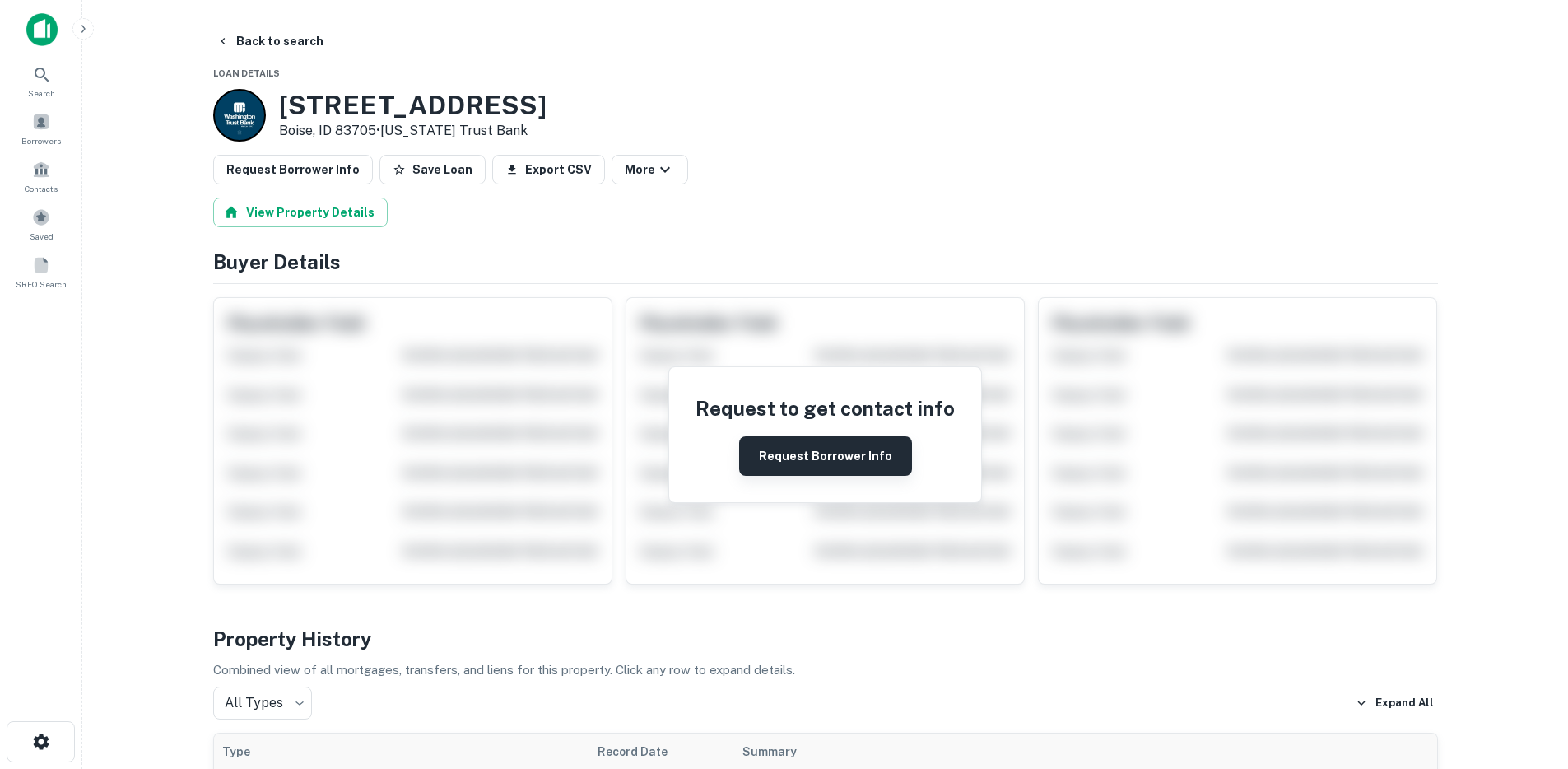
click at [823, 450] on button "Request Borrower Info" at bounding box center [825, 456] width 173 height 40
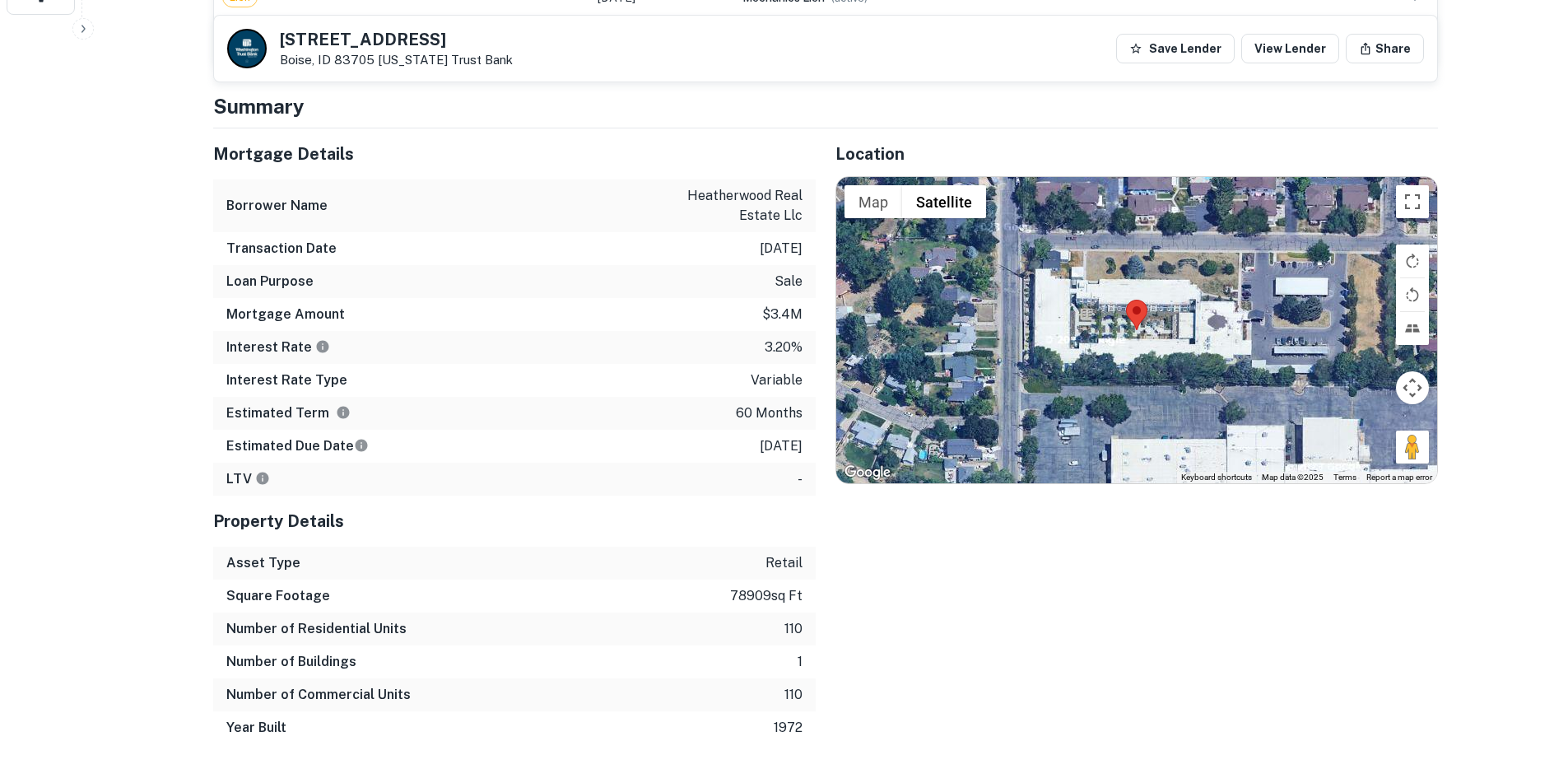
scroll to position [748, 0]
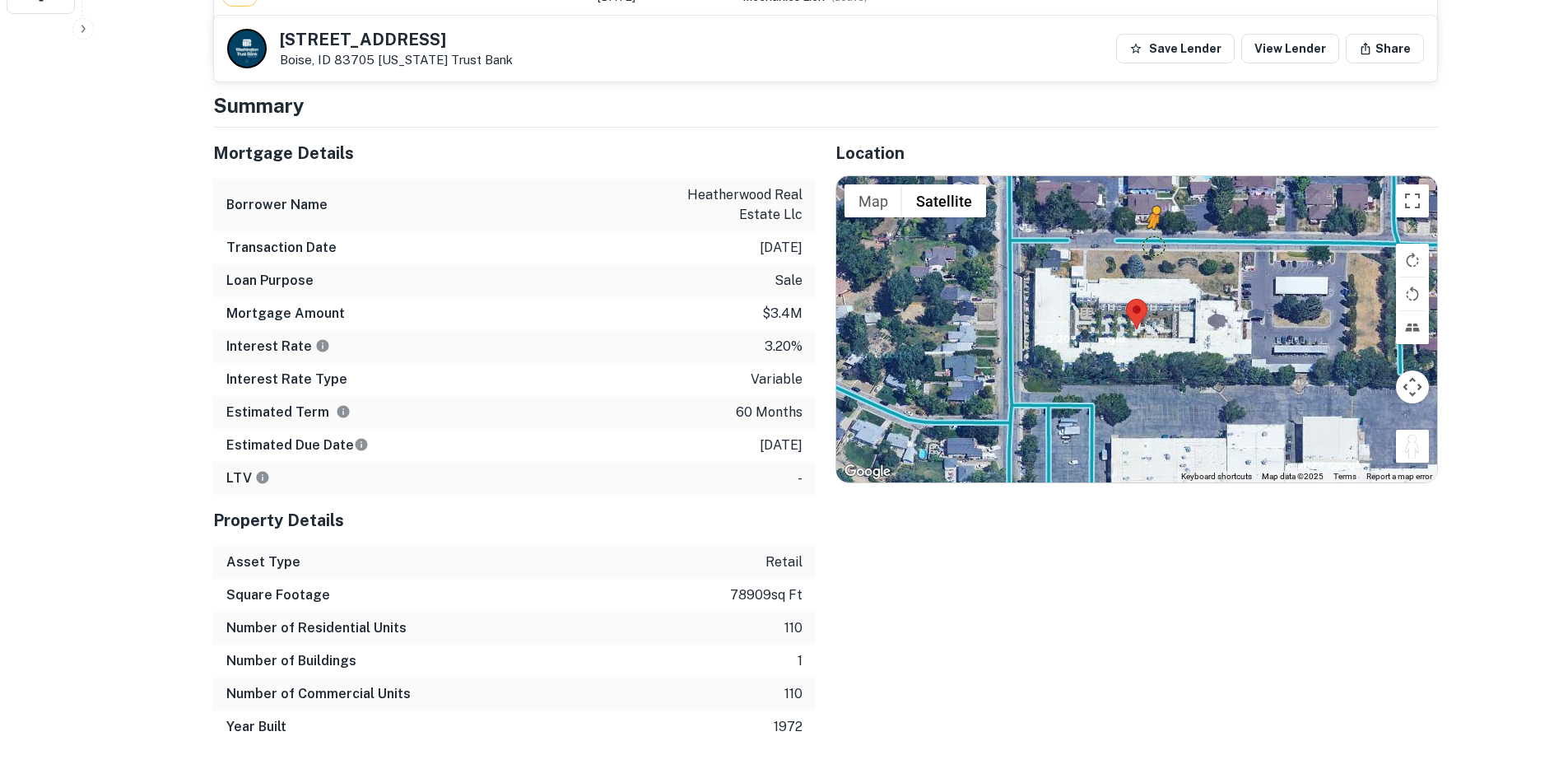
drag, startPoint x: 1403, startPoint y: 445, endPoint x: 1153, endPoint y: 245, distance: 320.2
click at [1153, 245] on div "To activate drag with keyboard, press Alt + Enter. Once in keyboard drag state,…" at bounding box center [1136, 329] width 601 height 306
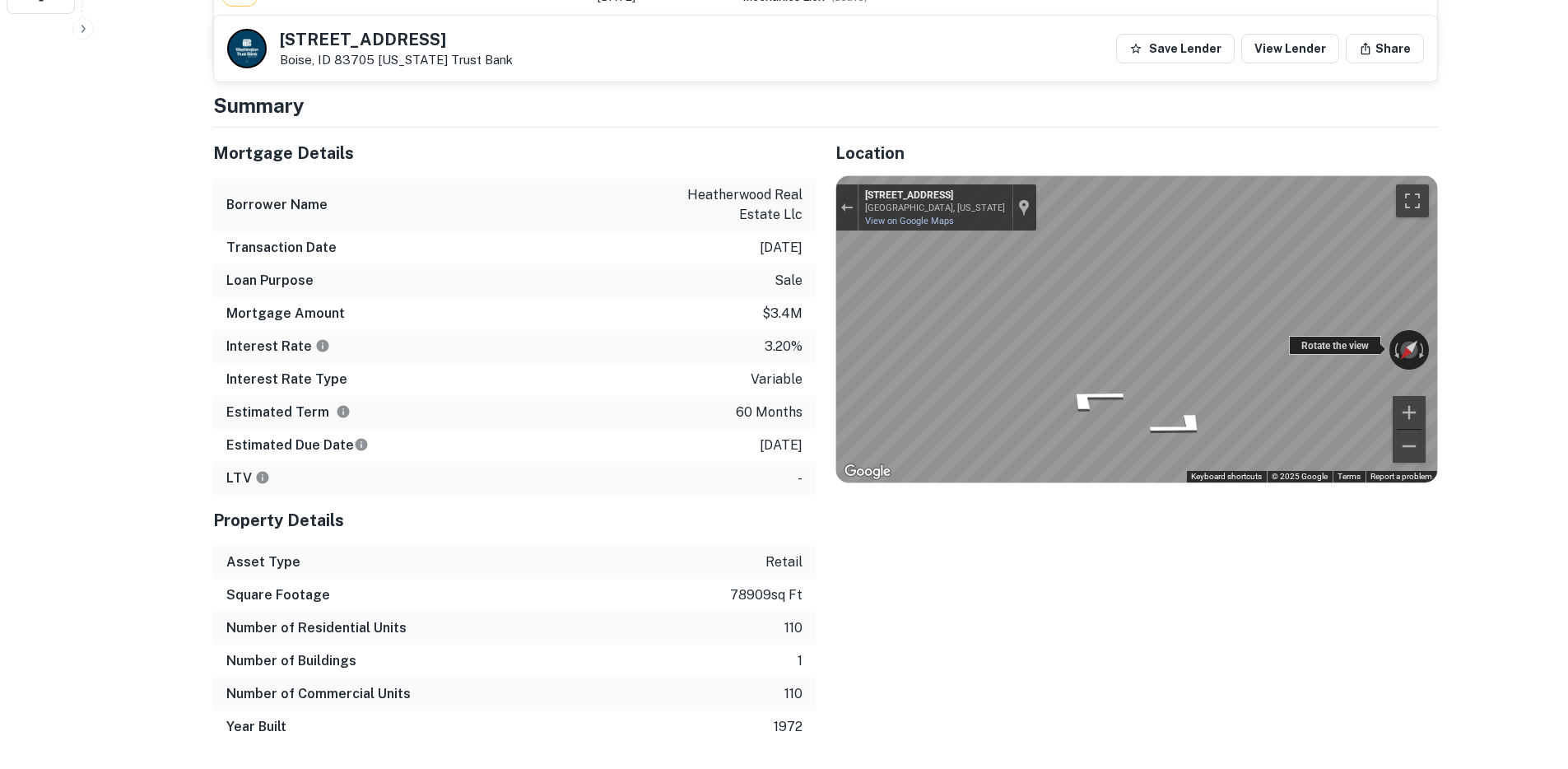
click at [1100, 284] on div "← Move left → Move right ↑ Move up ↓ Move down + Zoom in - Zoom out 5277 W Koot…" at bounding box center [1136, 329] width 601 height 306
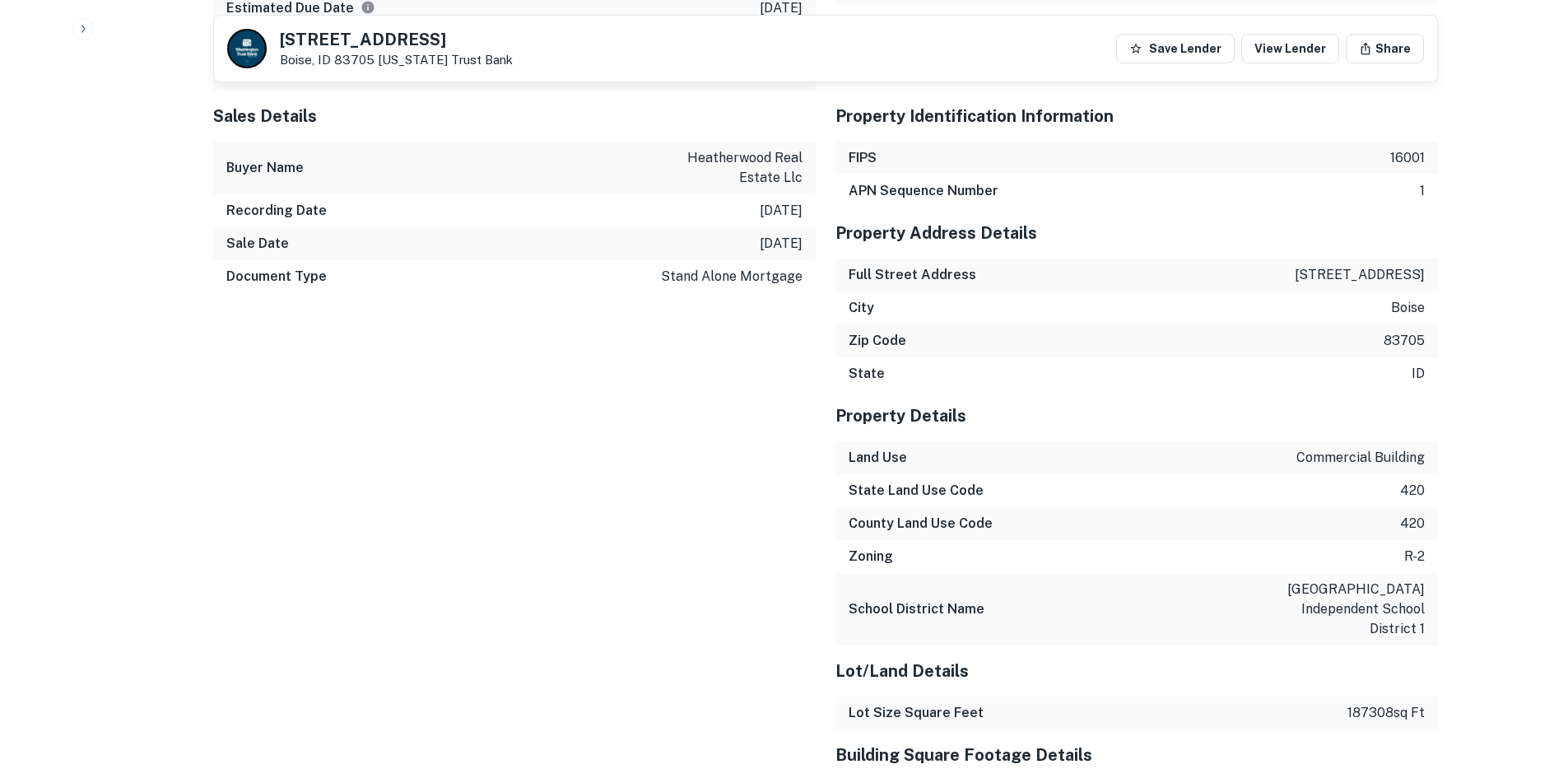
scroll to position [1946, 0]
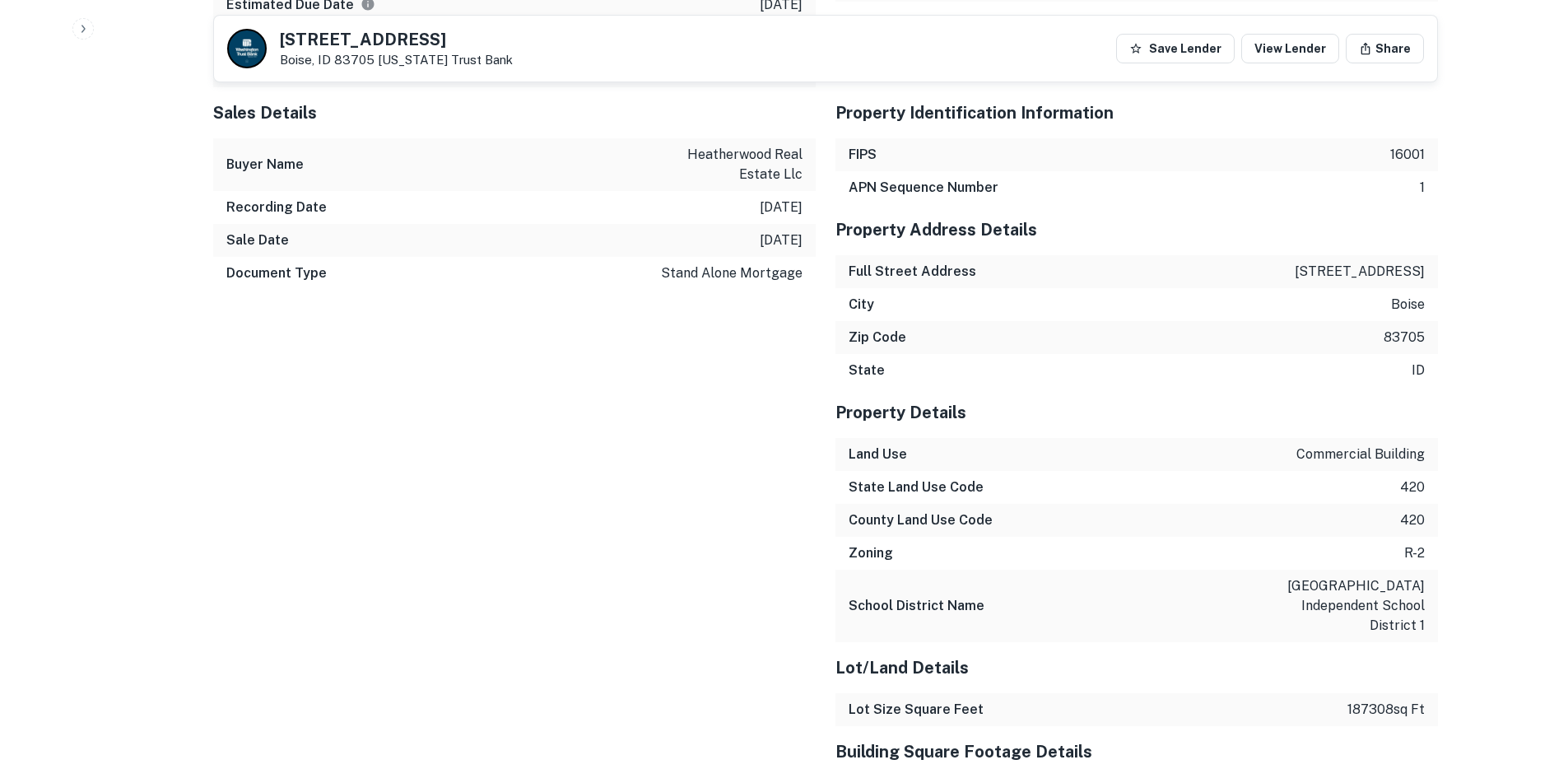
click at [1412, 549] on p "r-2" at bounding box center [1414, 553] width 21 height 20
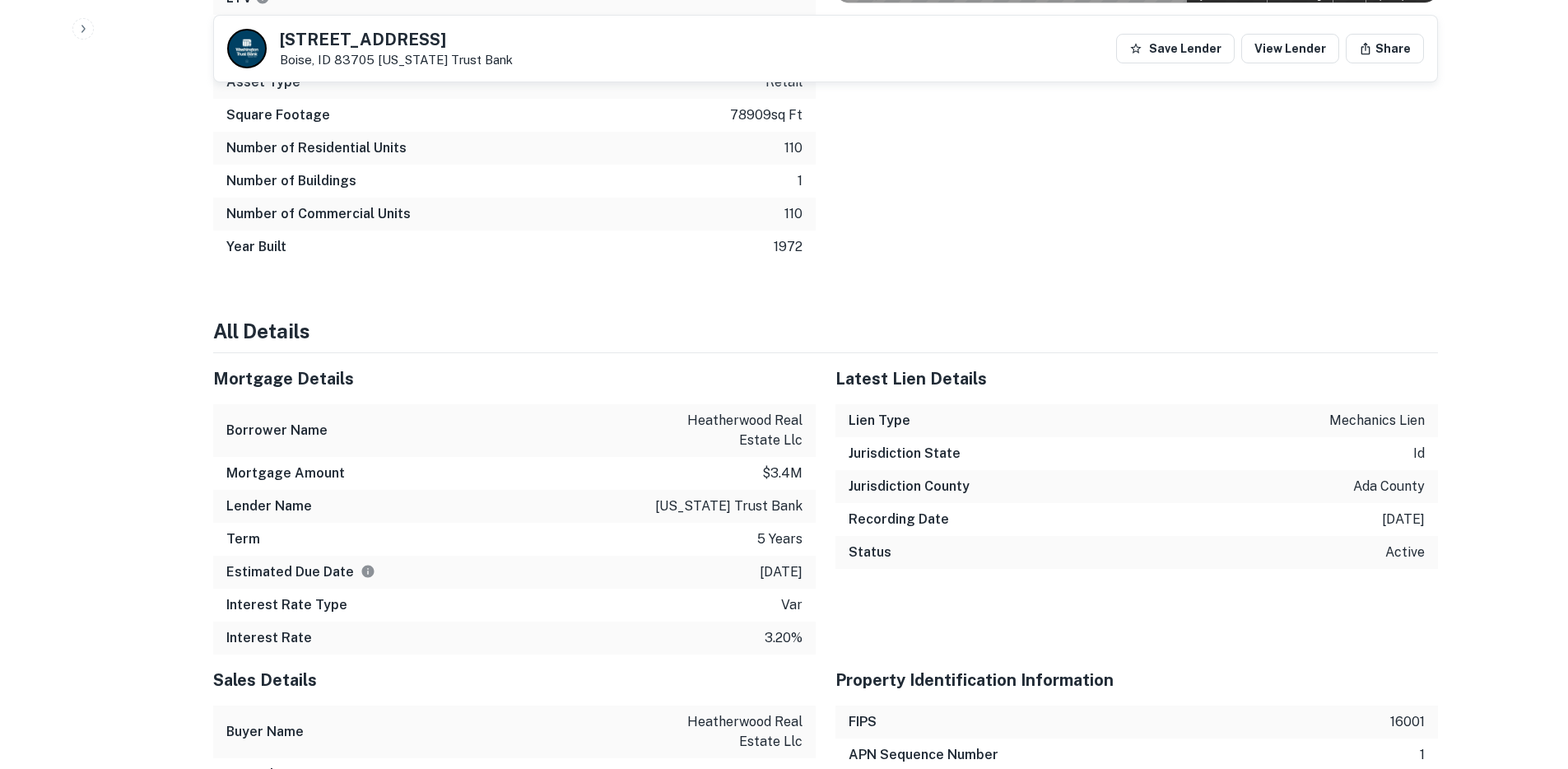
scroll to position [1326, 0]
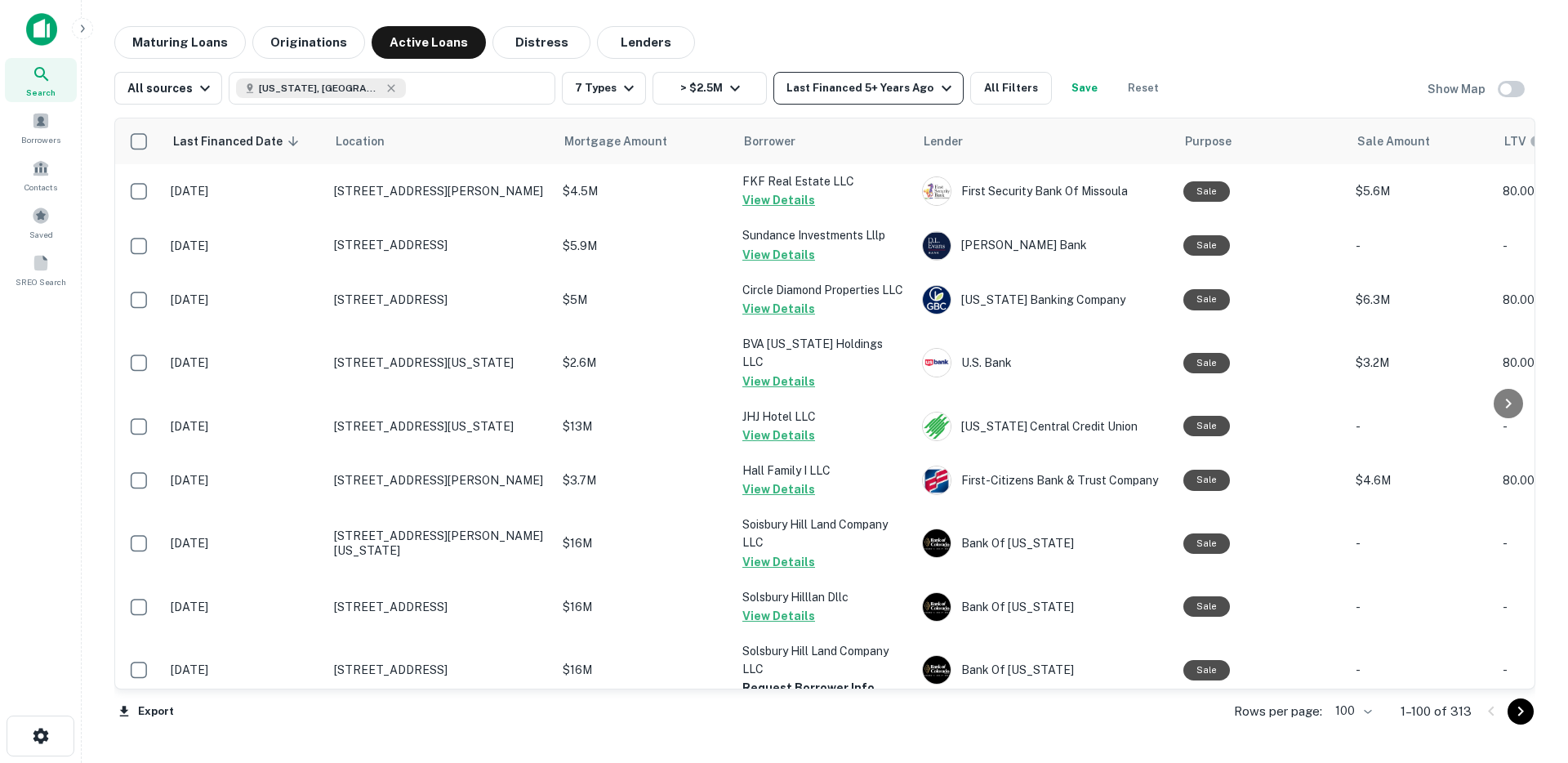
click at [843, 91] on div "Last Financed 5+ Years Ago" at bounding box center [871, 88] width 169 height 20
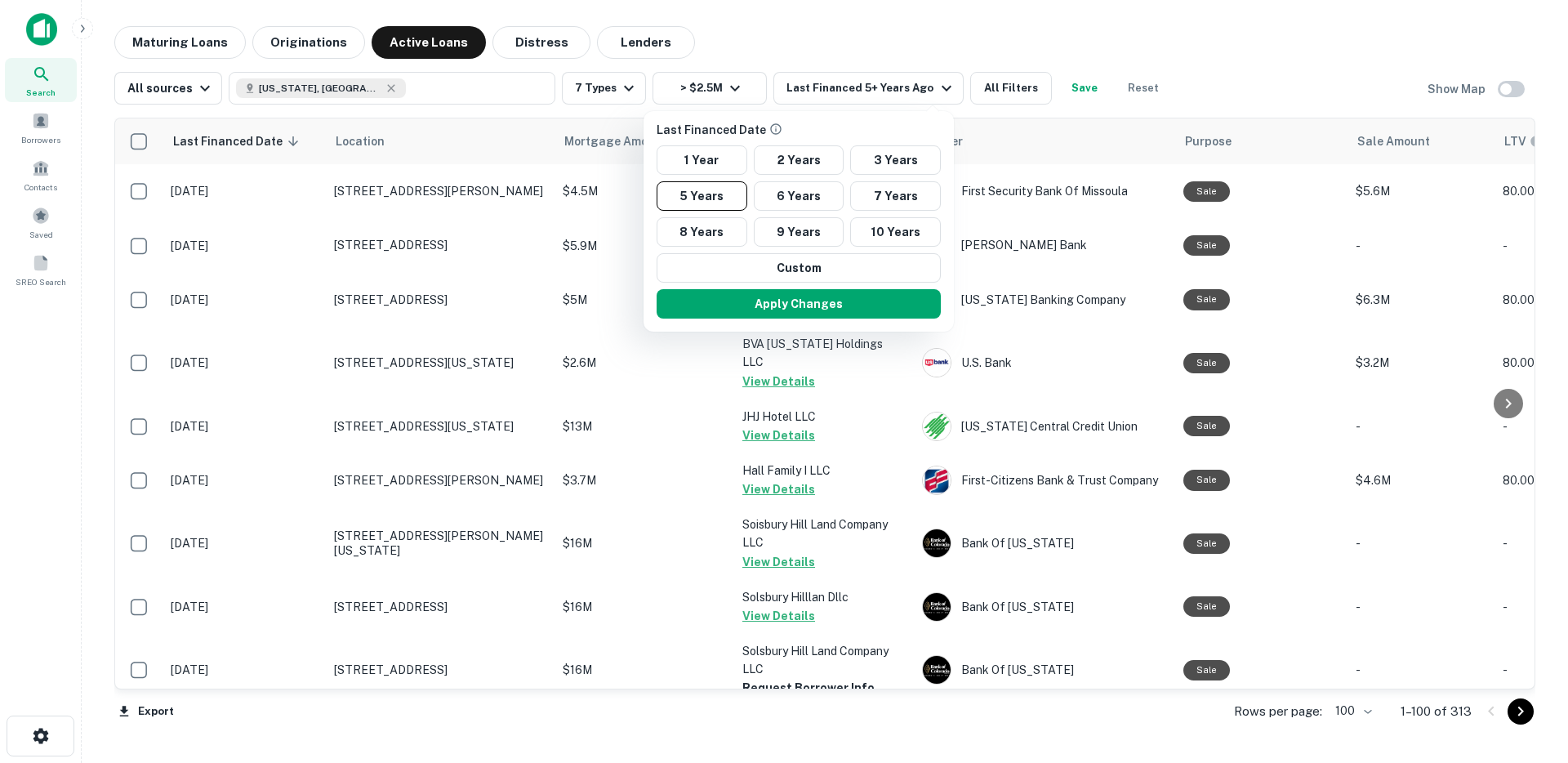
drag, startPoint x: 1005, startPoint y: 79, endPoint x: 1000, endPoint y: 90, distance: 12.1
click at [1006, 80] on div at bounding box center [784, 381] width 1568 height 763
click at [1007, 86] on div at bounding box center [784, 381] width 1568 height 763
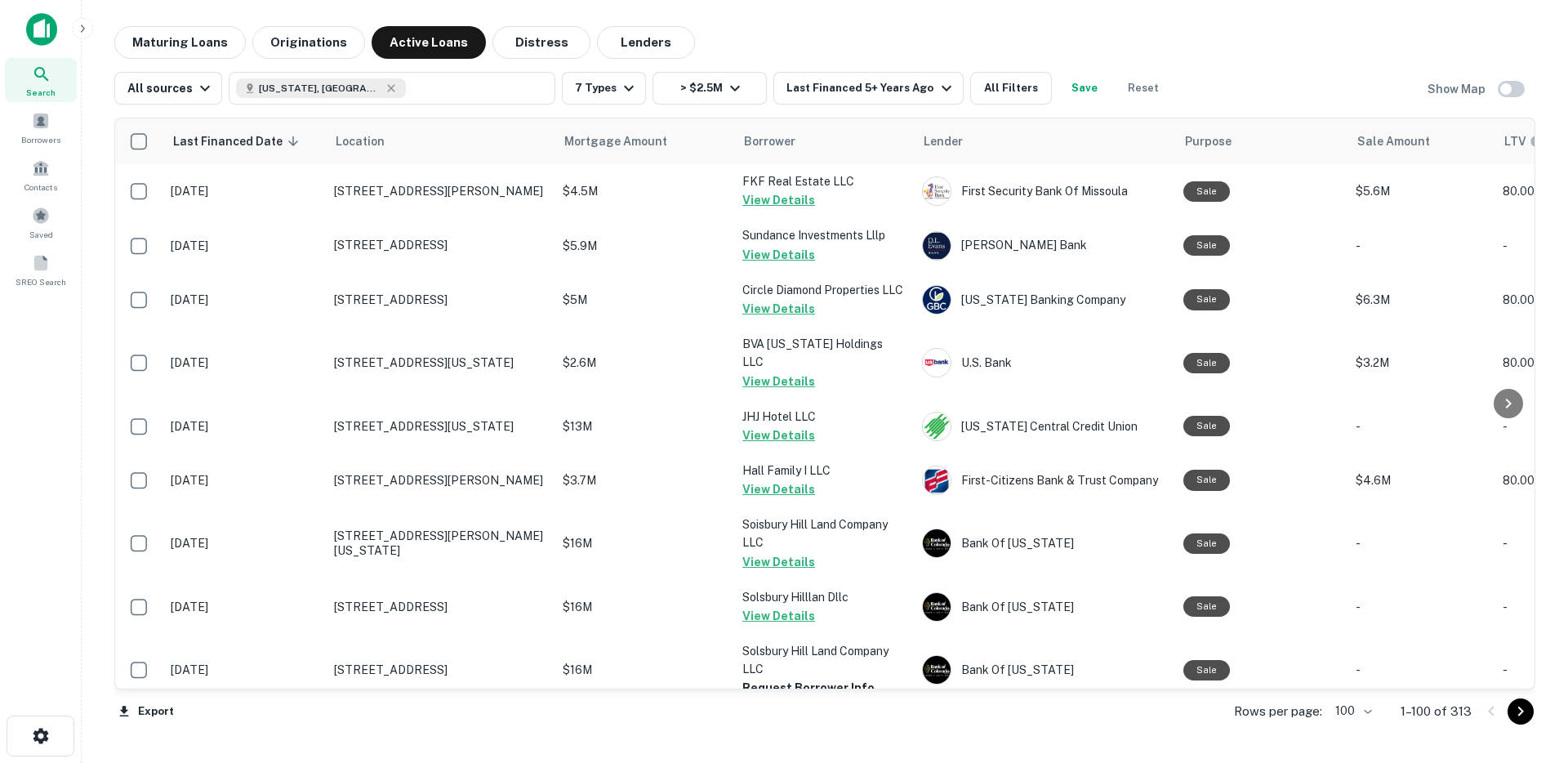
click at [998, 91] on div at bounding box center [784, 381] width 1568 height 763
click at [1010, 97] on button "All Filters" at bounding box center [1010, 88] width 82 height 32
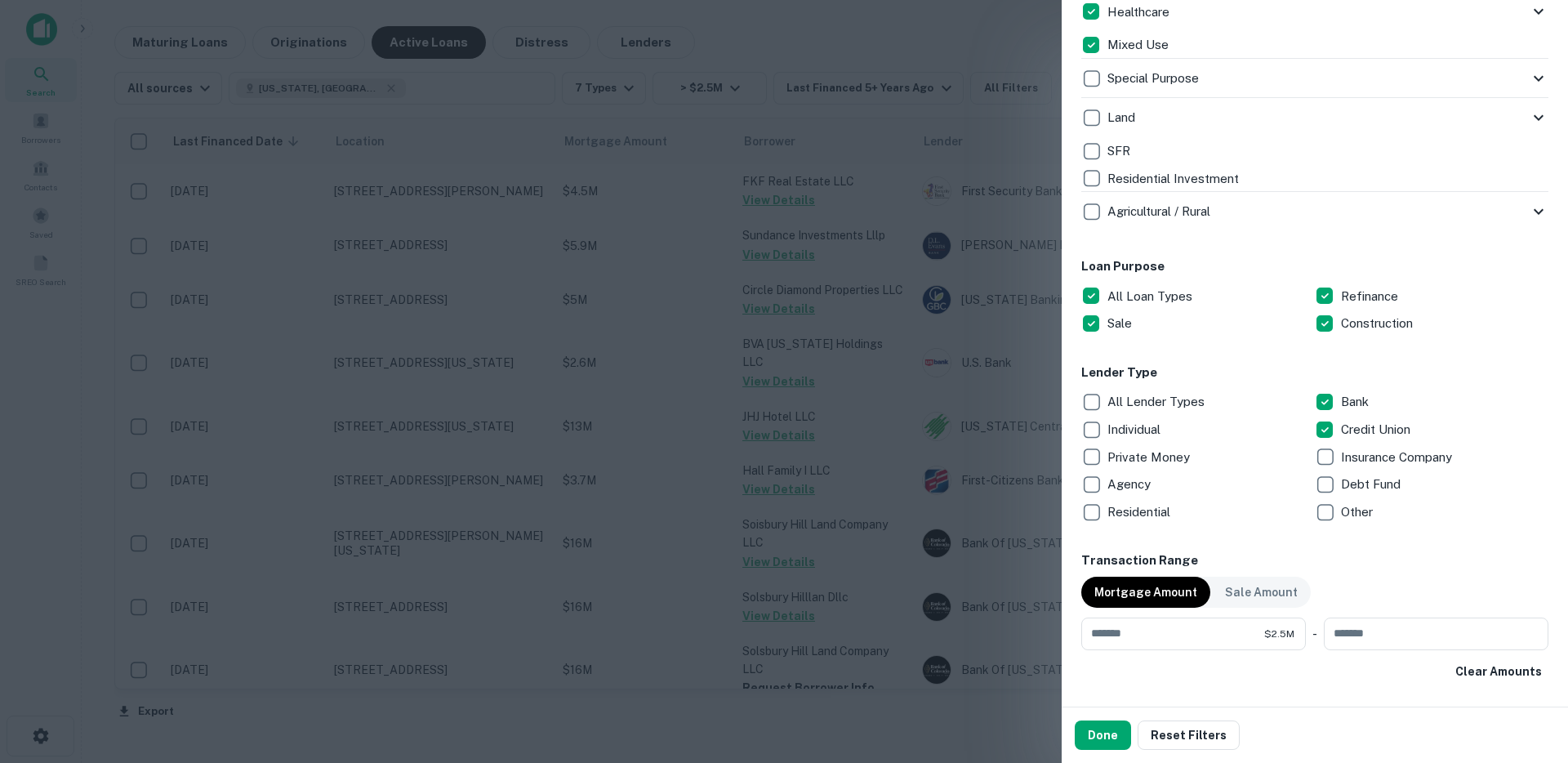
scroll to position [604, 0]
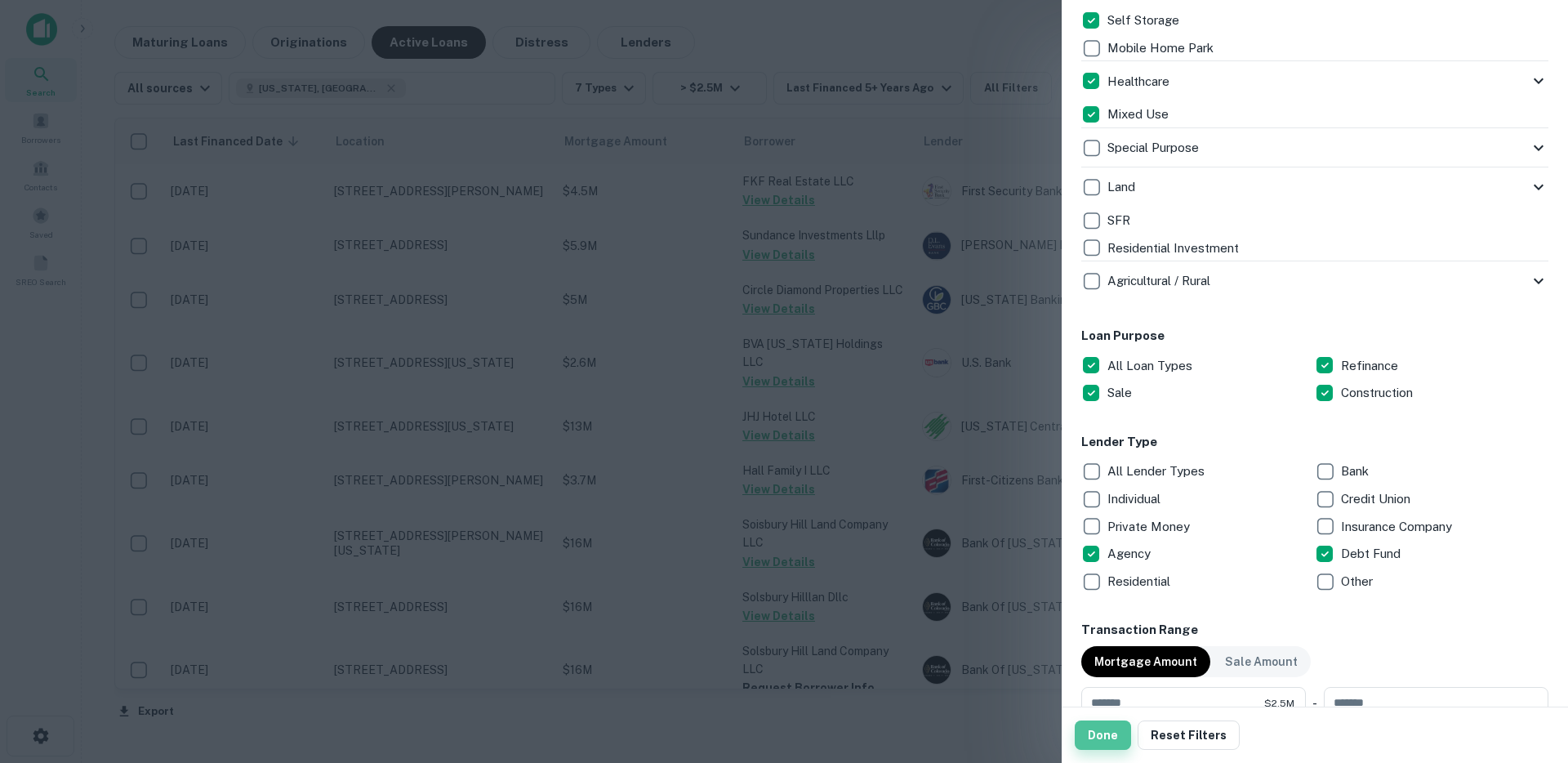
click at [1105, 733] on button "Done" at bounding box center [1103, 735] width 56 height 30
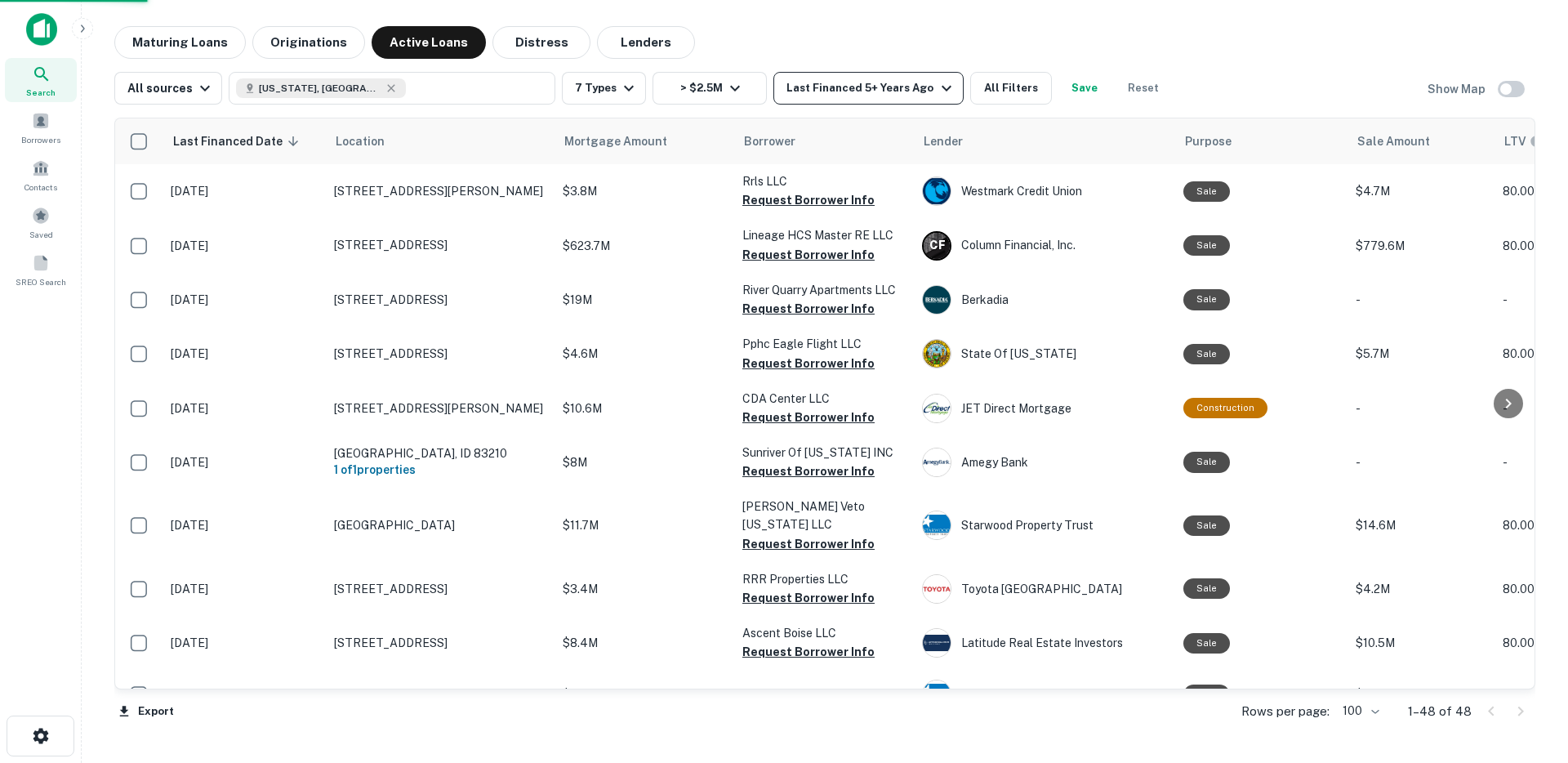
click at [869, 96] on div "Last Financed 5+ Years Ago" at bounding box center [871, 88] width 169 height 20
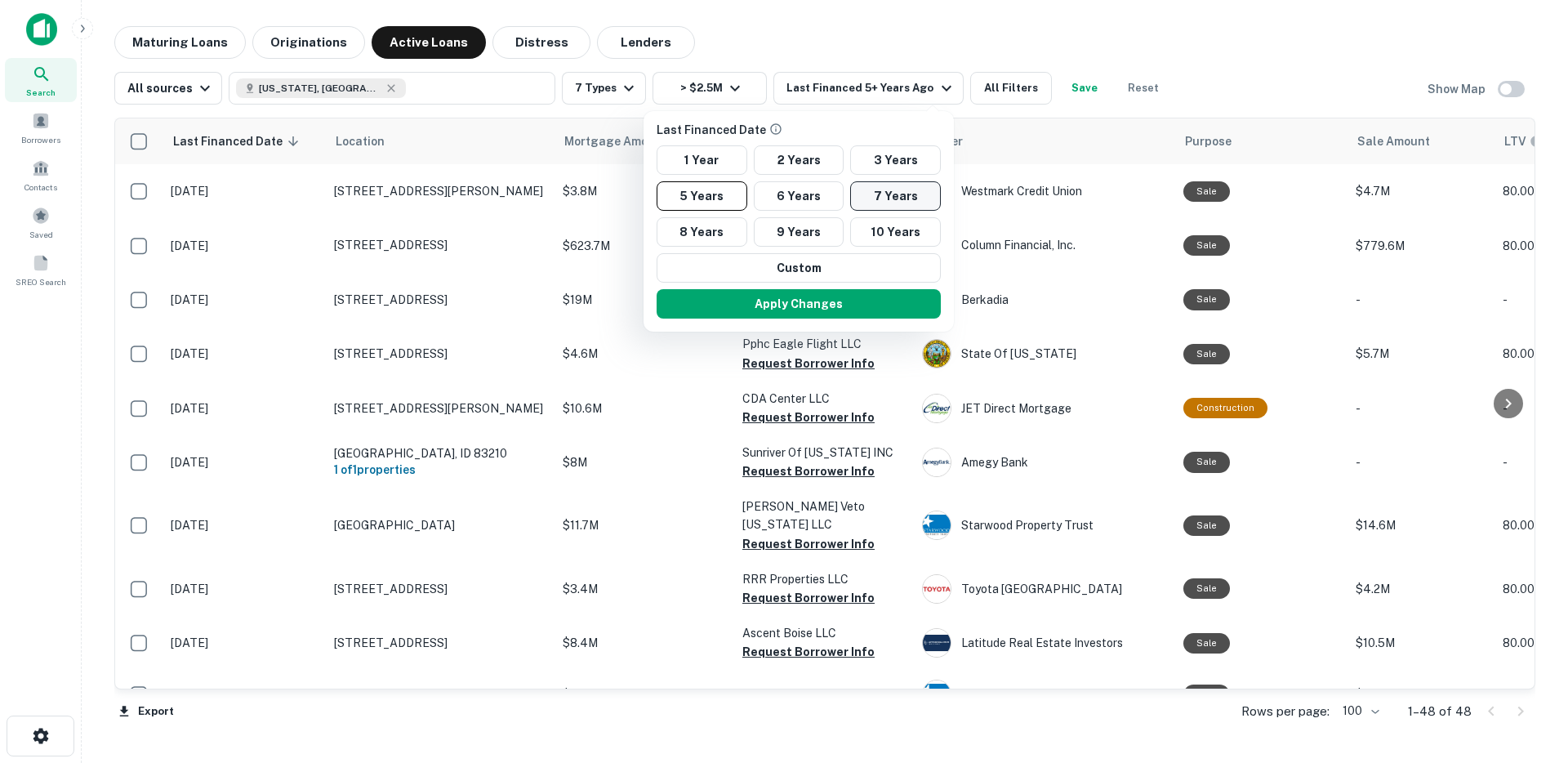
click at [880, 197] on button "7 Years" at bounding box center [895, 195] width 91 height 30
drag, startPoint x: 839, startPoint y: 297, endPoint x: 735, endPoint y: 250, distance: 114.1
click at [839, 297] on button "Apply Changes" at bounding box center [799, 304] width 284 height 30
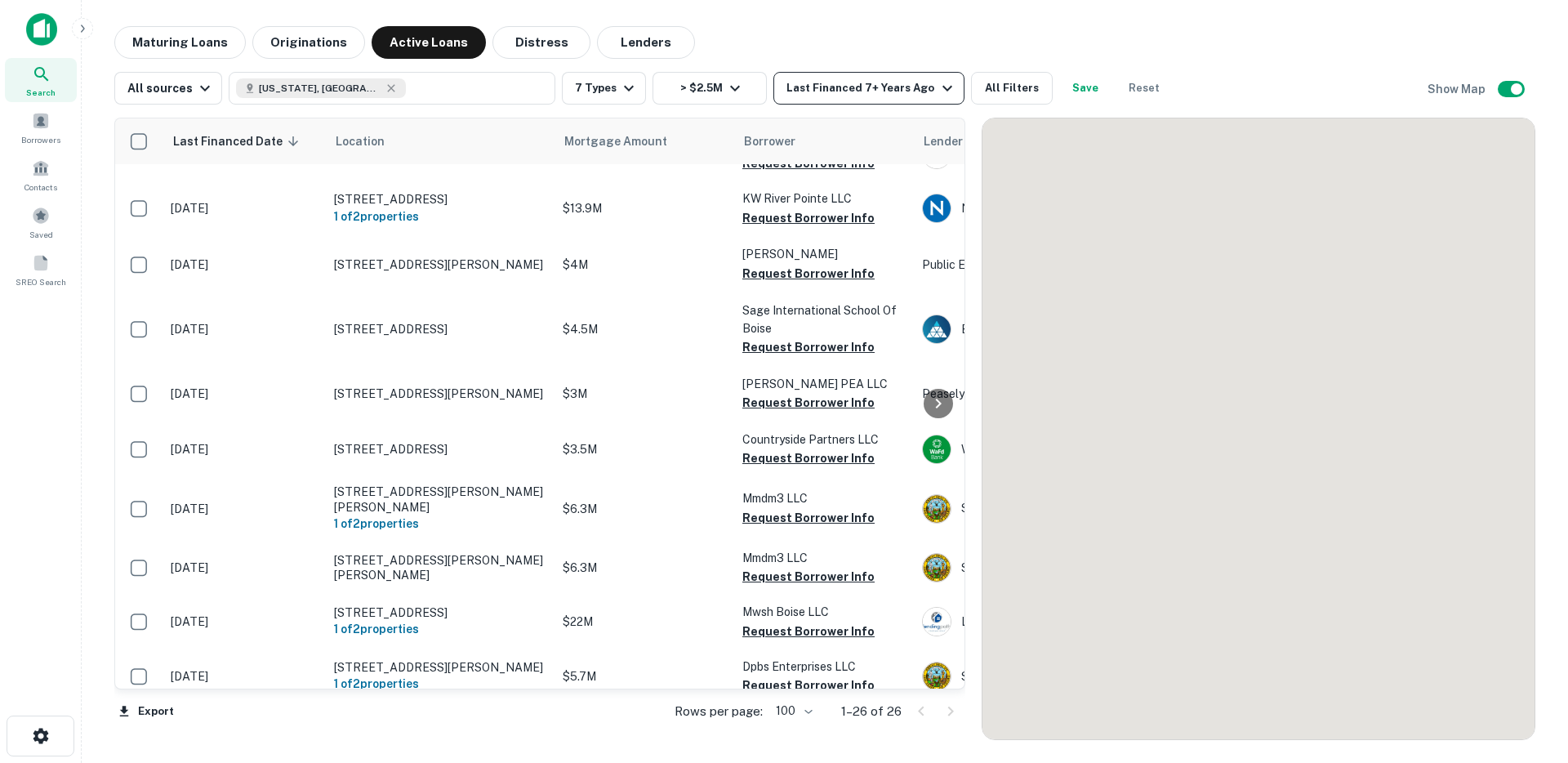
scroll to position [1020, 0]
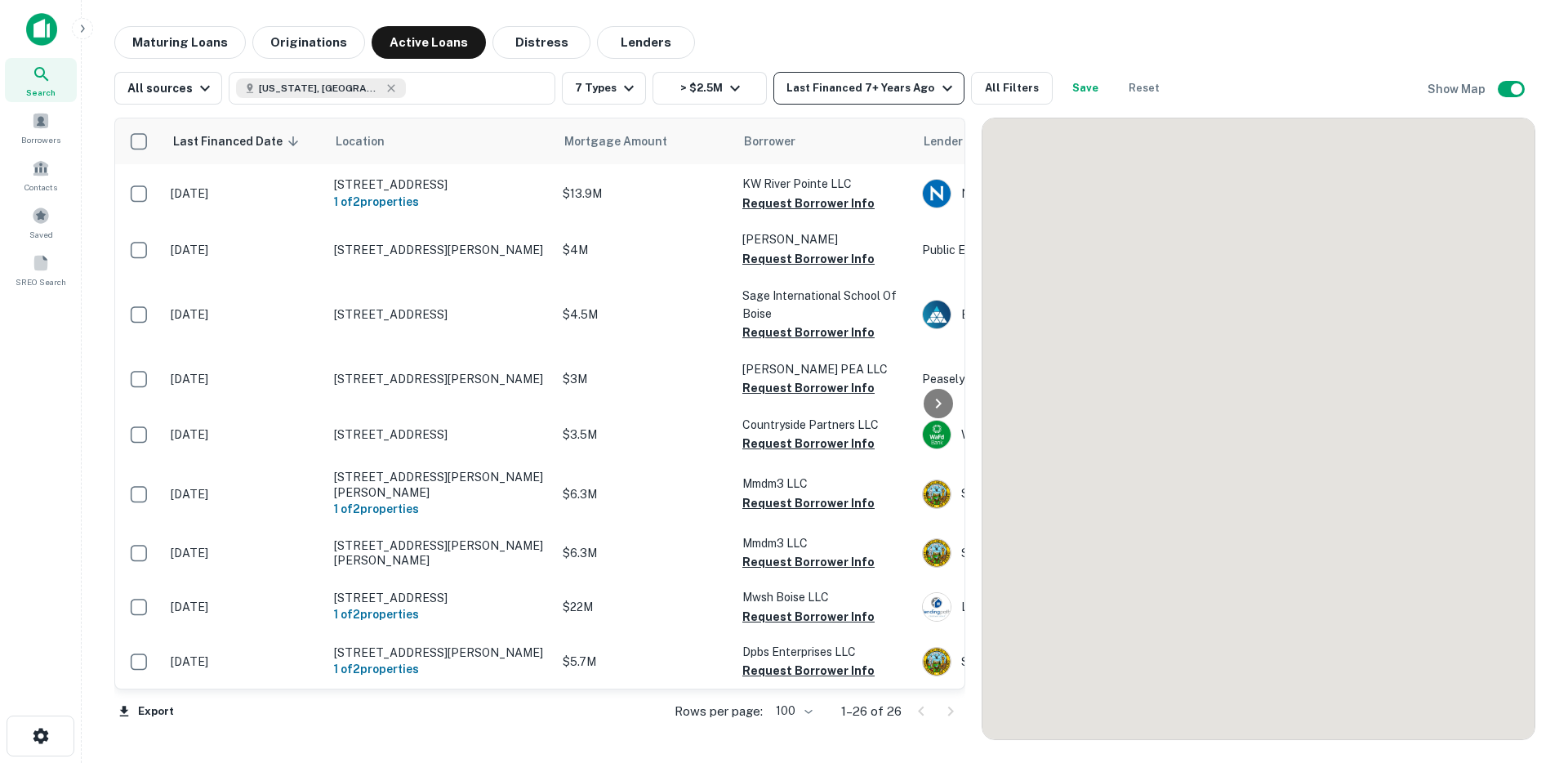
click at [887, 90] on div "Last Financed 7+ Years Ago" at bounding box center [871, 88] width 170 height 20
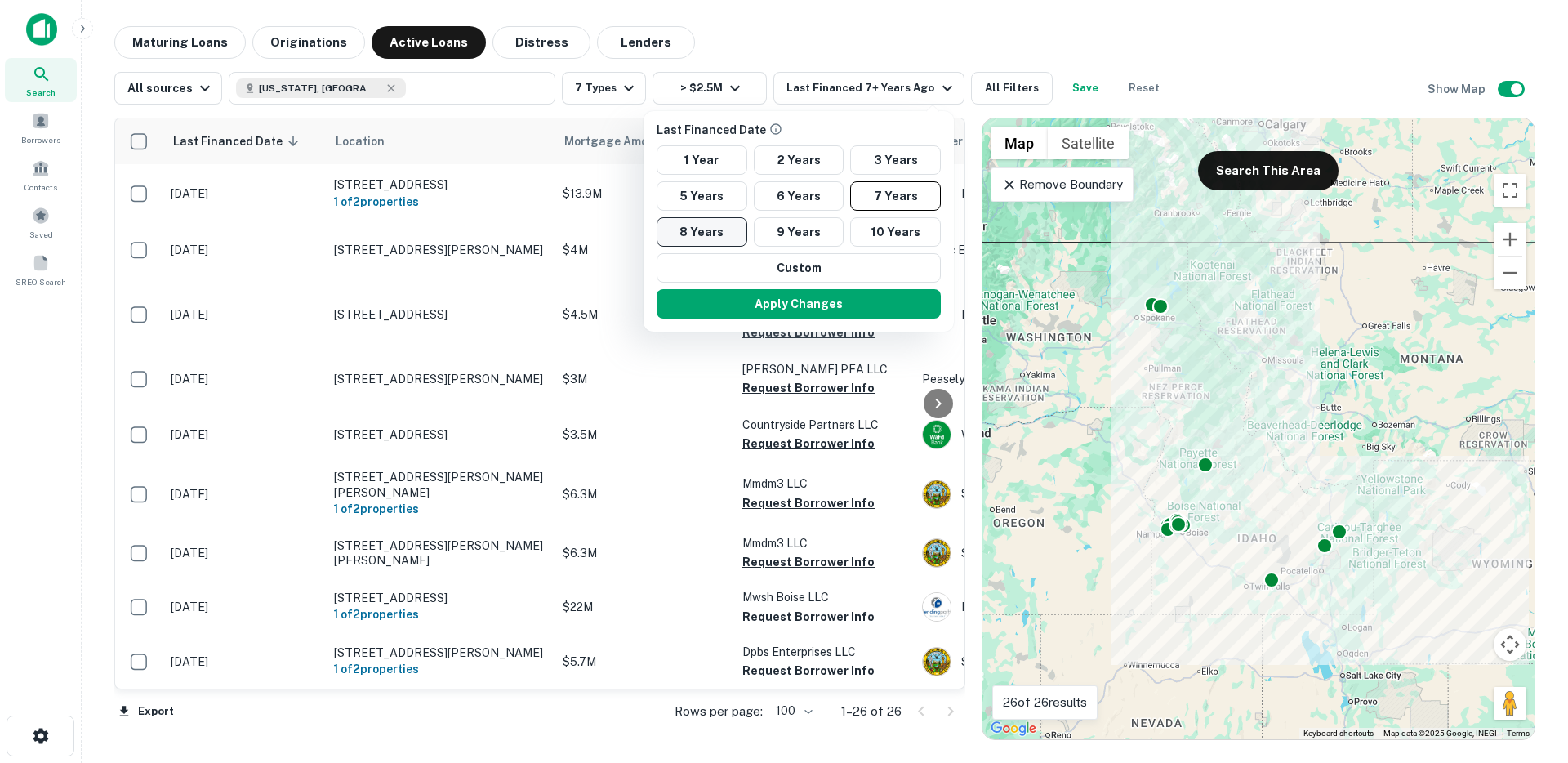
click at [694, 197] on button "5 Years" at bounding box center [702, 195] width 91 height 30
click at [752, 296] on button "Apply Changes" at bounding box center [799, 304] width 284 height 30
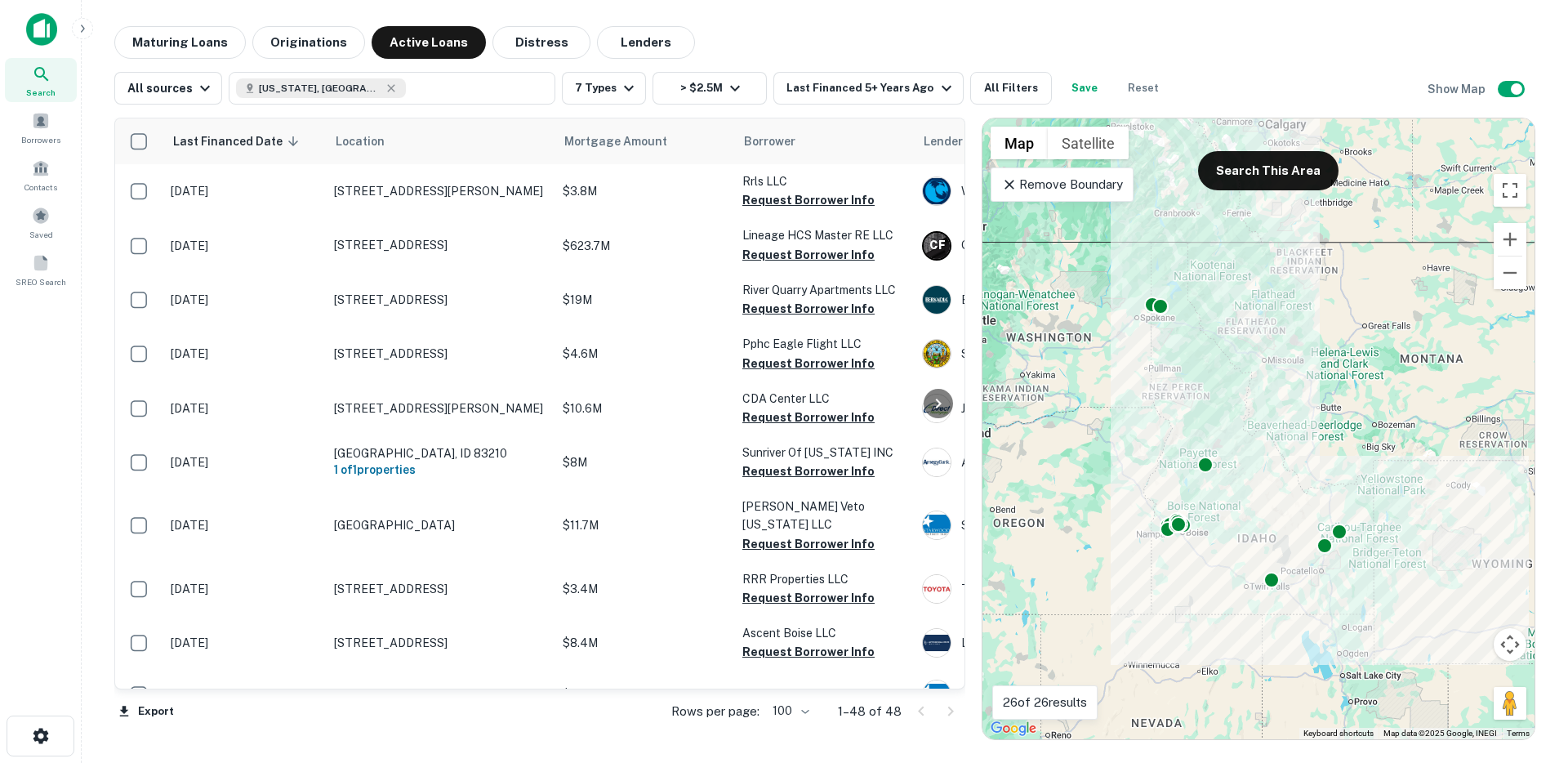
scroll to position [1020, 0]
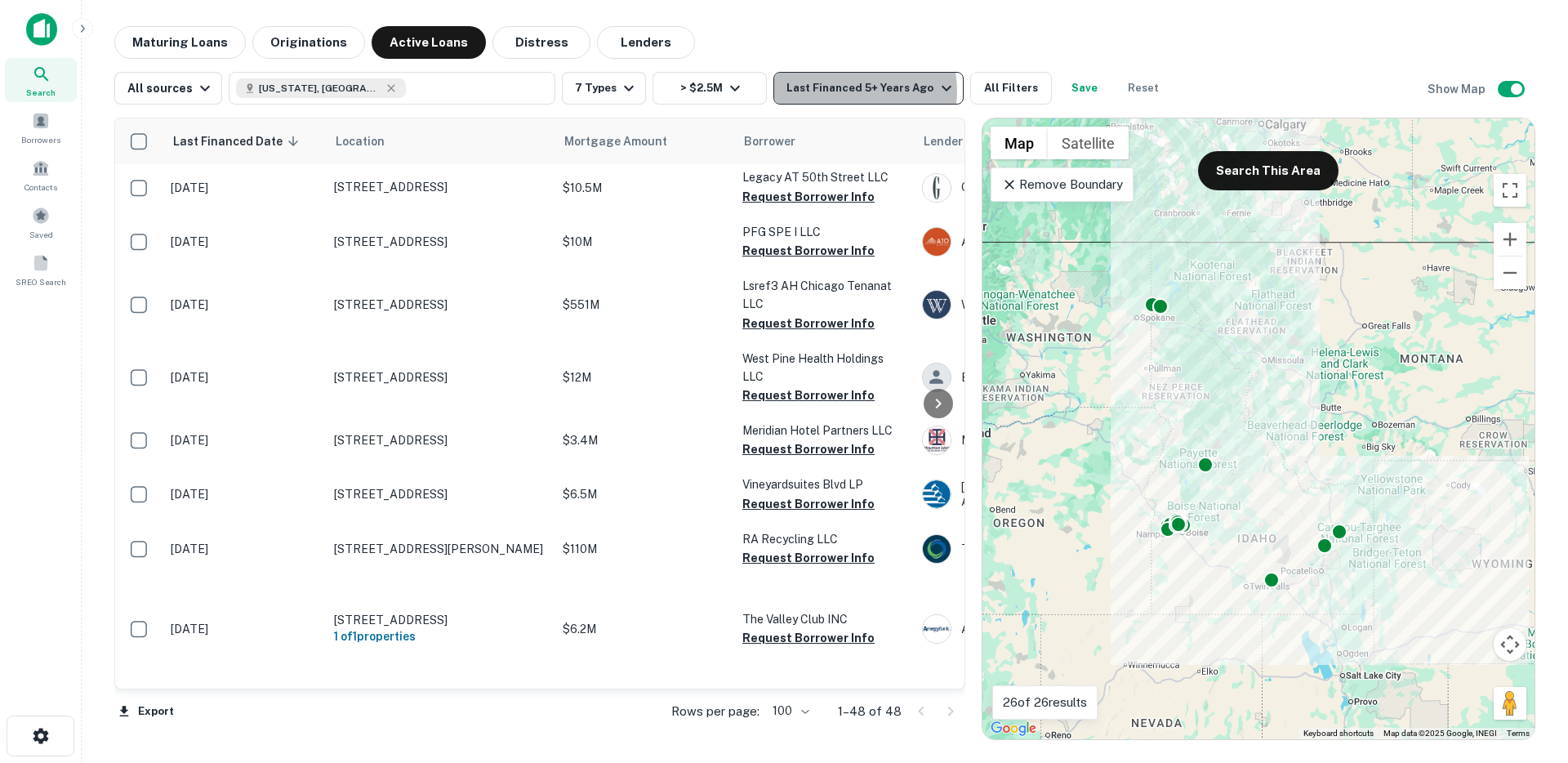
click at [847, 91] on div "Last Financed 5+ Years Ago" at bounding box center [871, 88] width 169 height 20
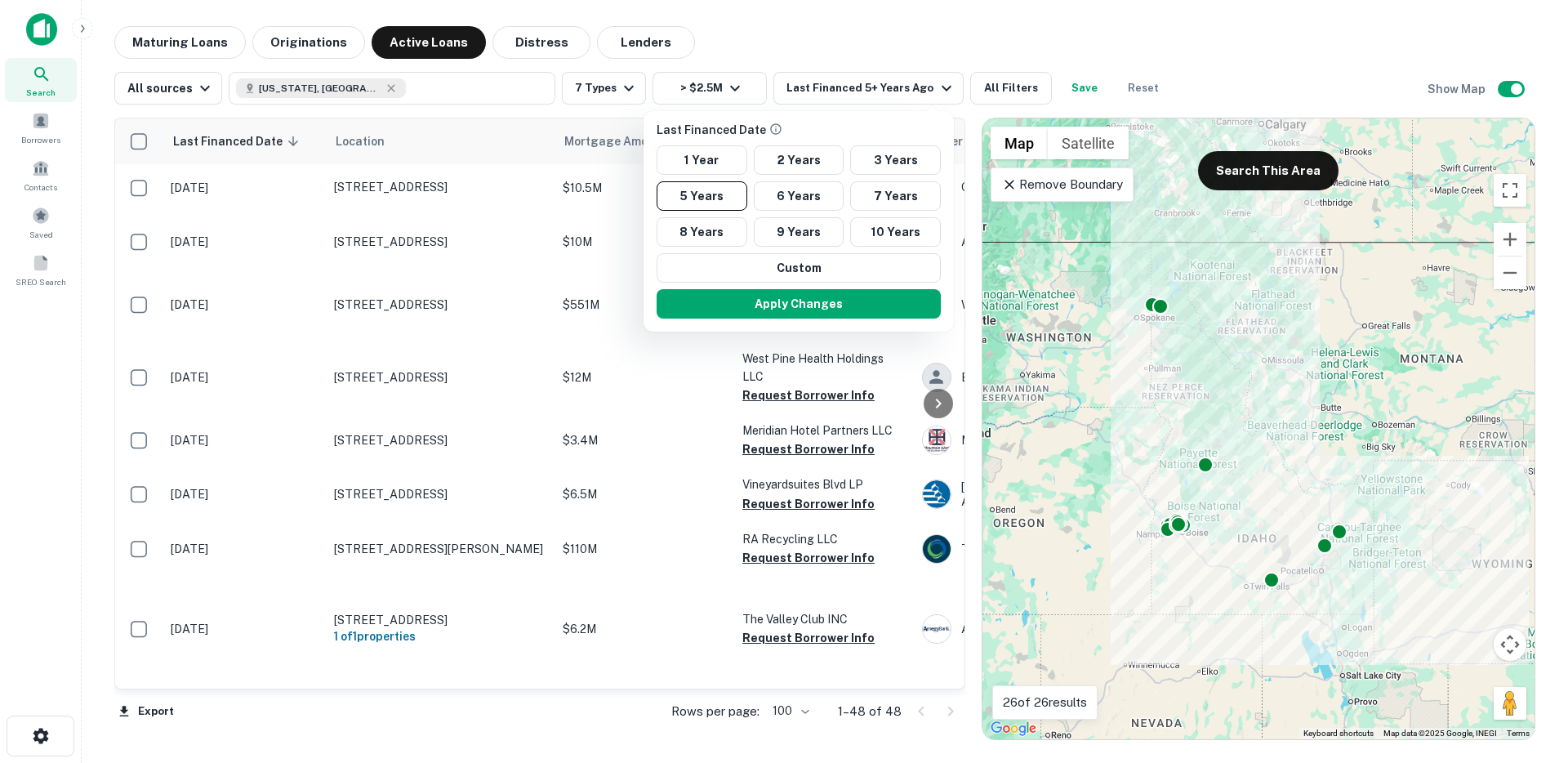
click at [850, 90] on div at bounding box center [784, 381] width 1568 height 763
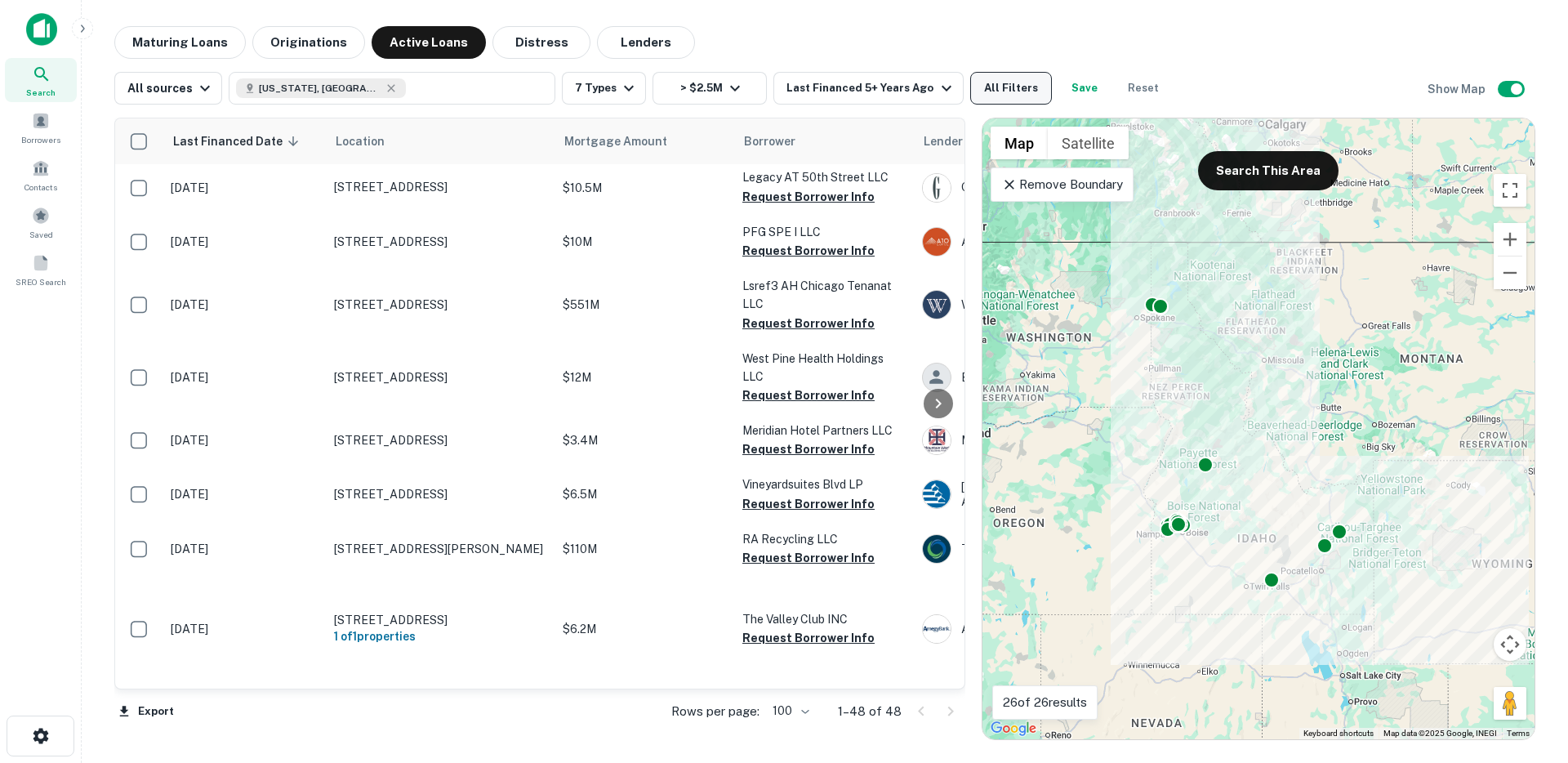
click at [993, 86] on button "All Filters" at bounding box center [1010, 88] width 82 height 32
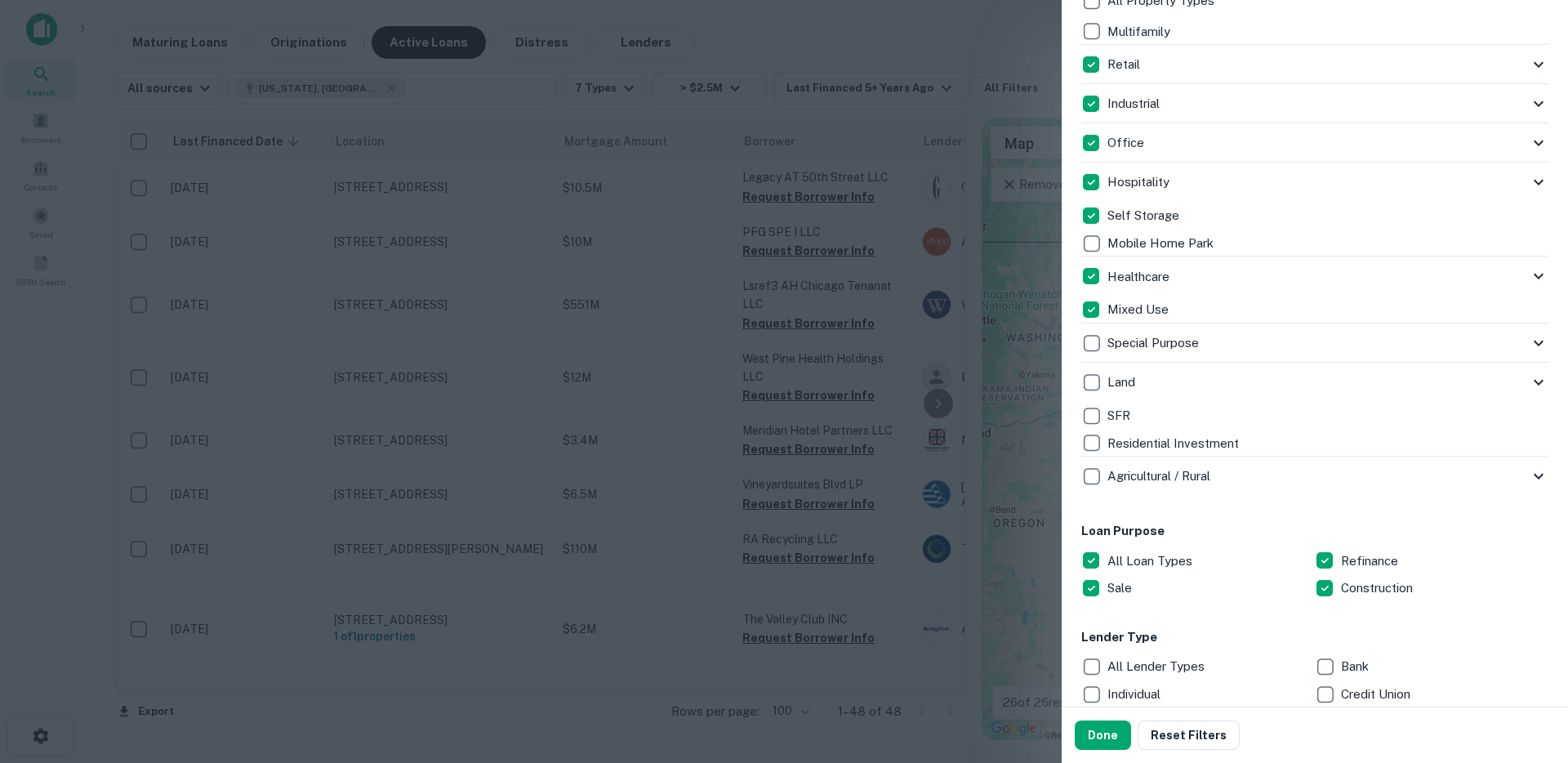
scroll to position [578, 0]
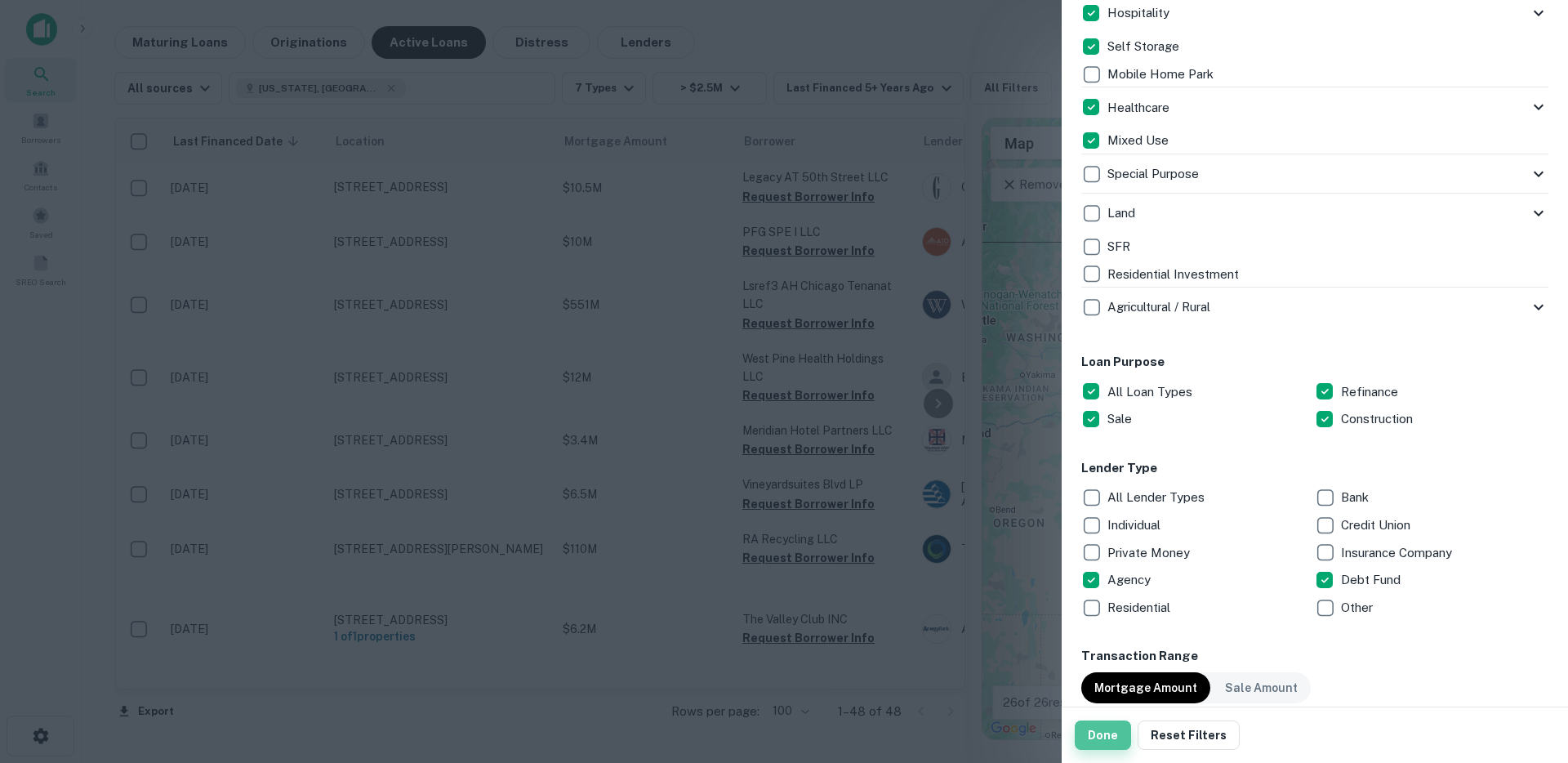
click at [1113, 732] on button "Done" at bounding box center [1103, 735] width 56 height 30
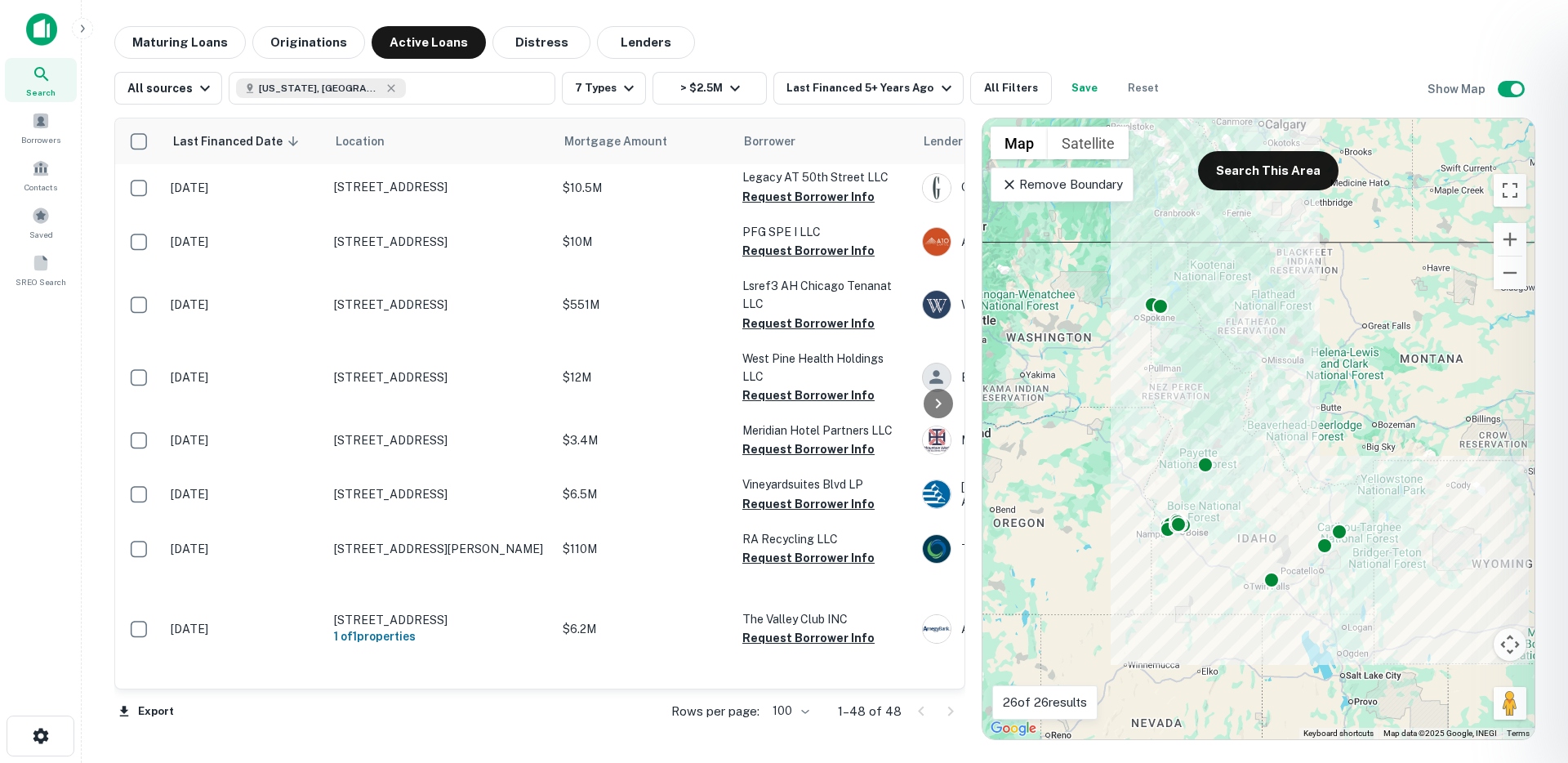
click at [290, 682] on div at bounding box center [784, 381] width 1568 height 763
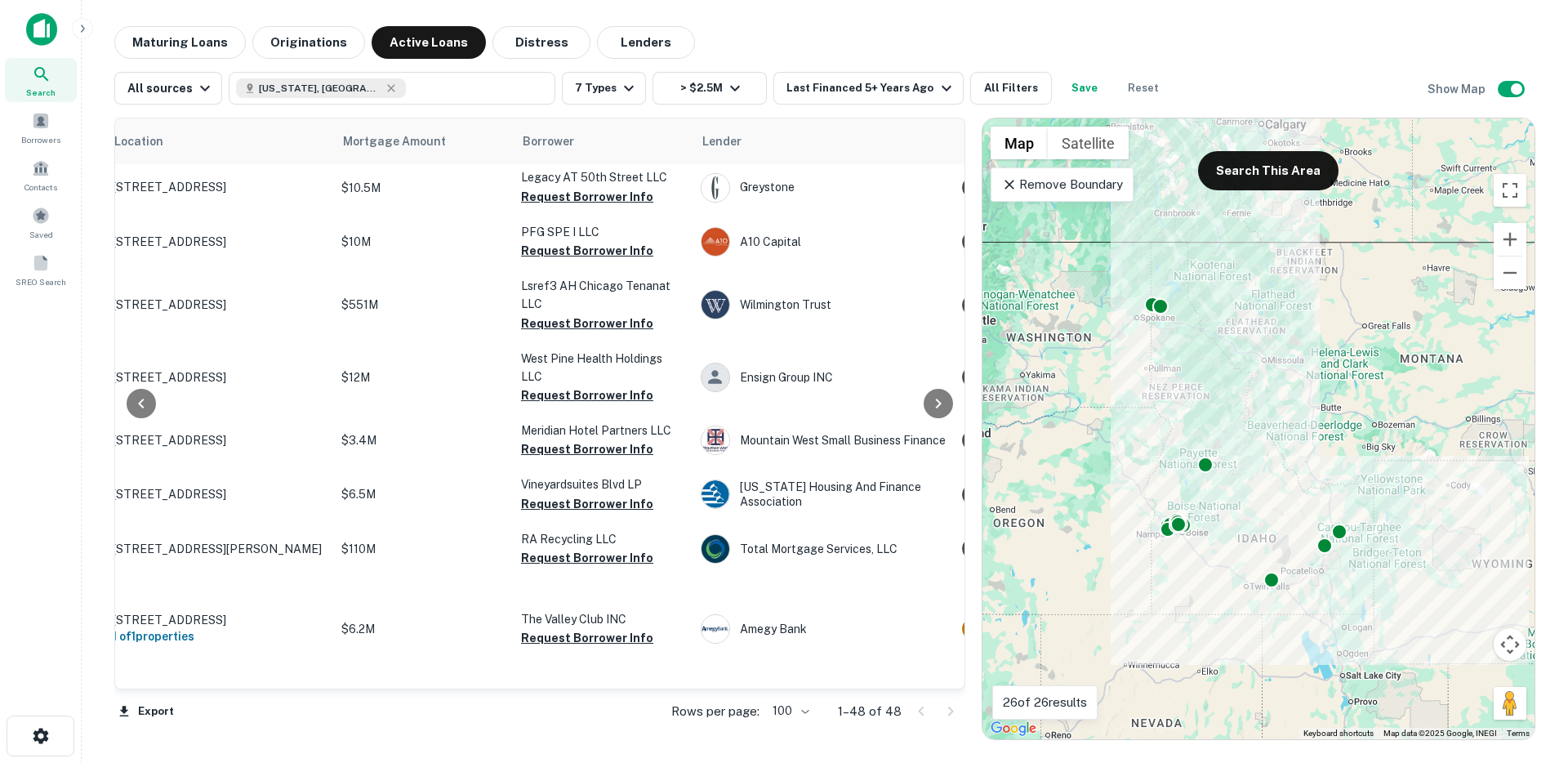
scroll to position [1020, 150]
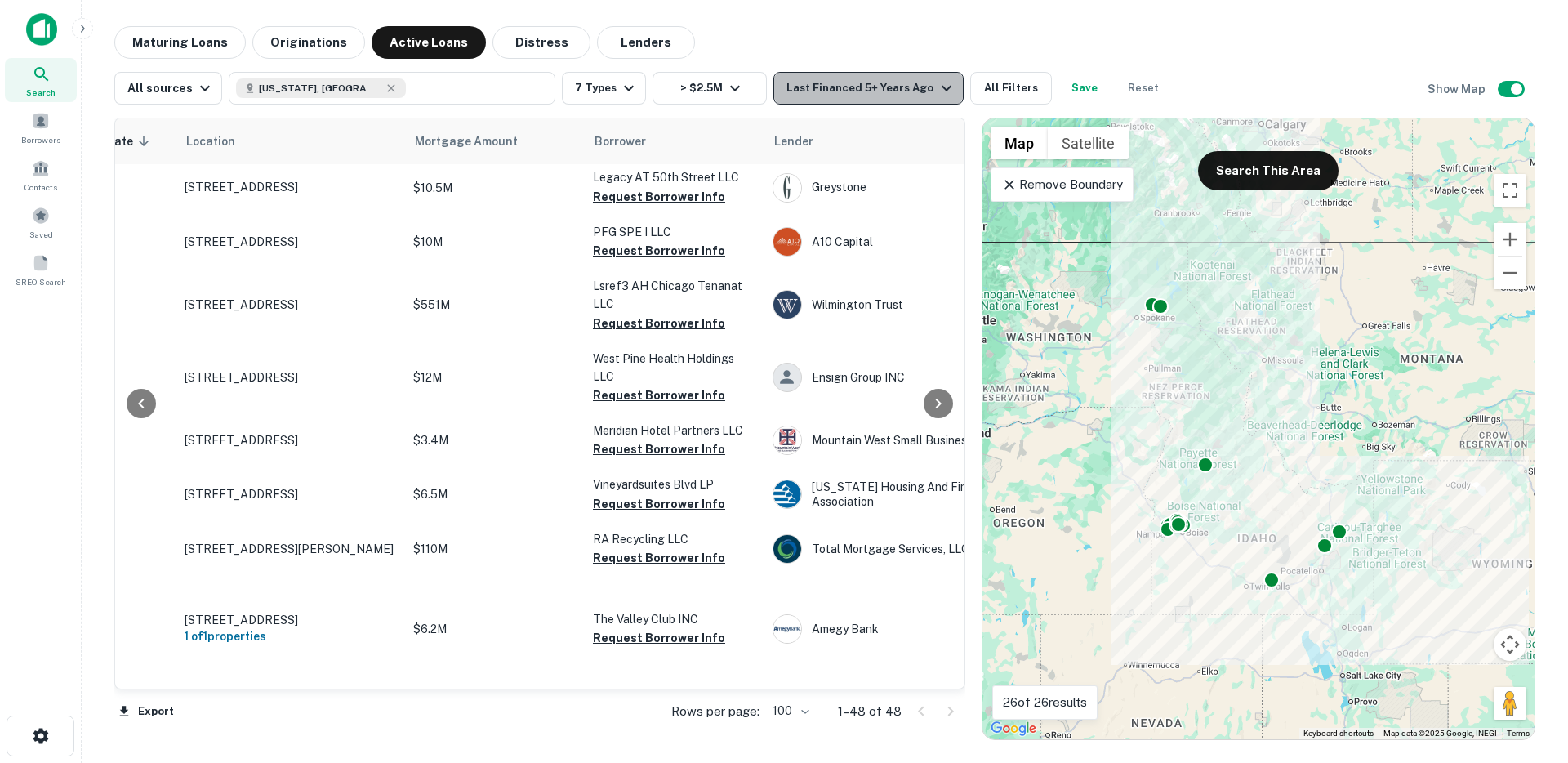
click at [869, 94] on div "Last Financed 5+ Years Ago" at bounding box center [871, 88] width 169 height 20
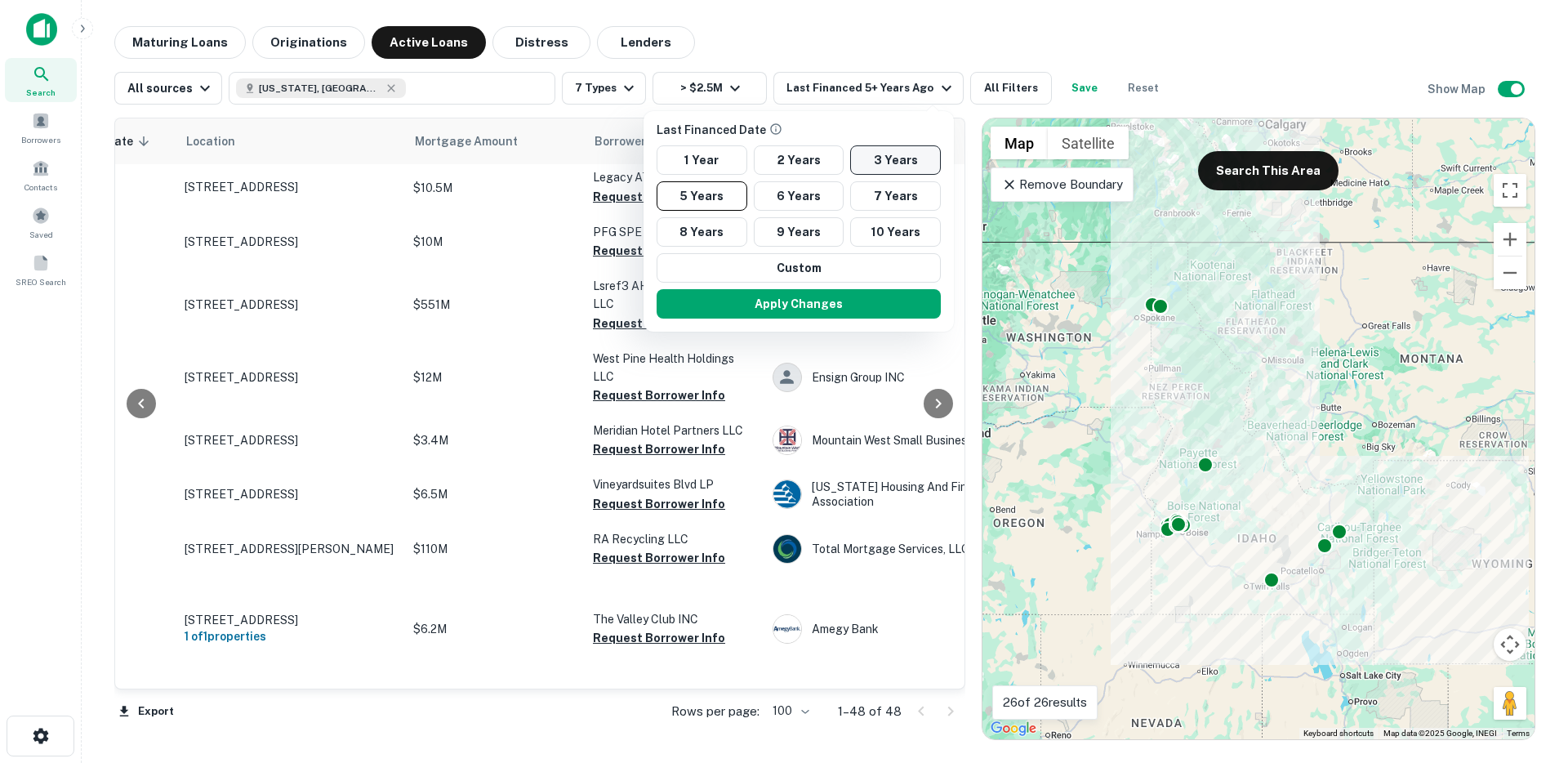
click at [893, 160] on button "3 Years" at bounding box center [895, 160] width 91 height 30
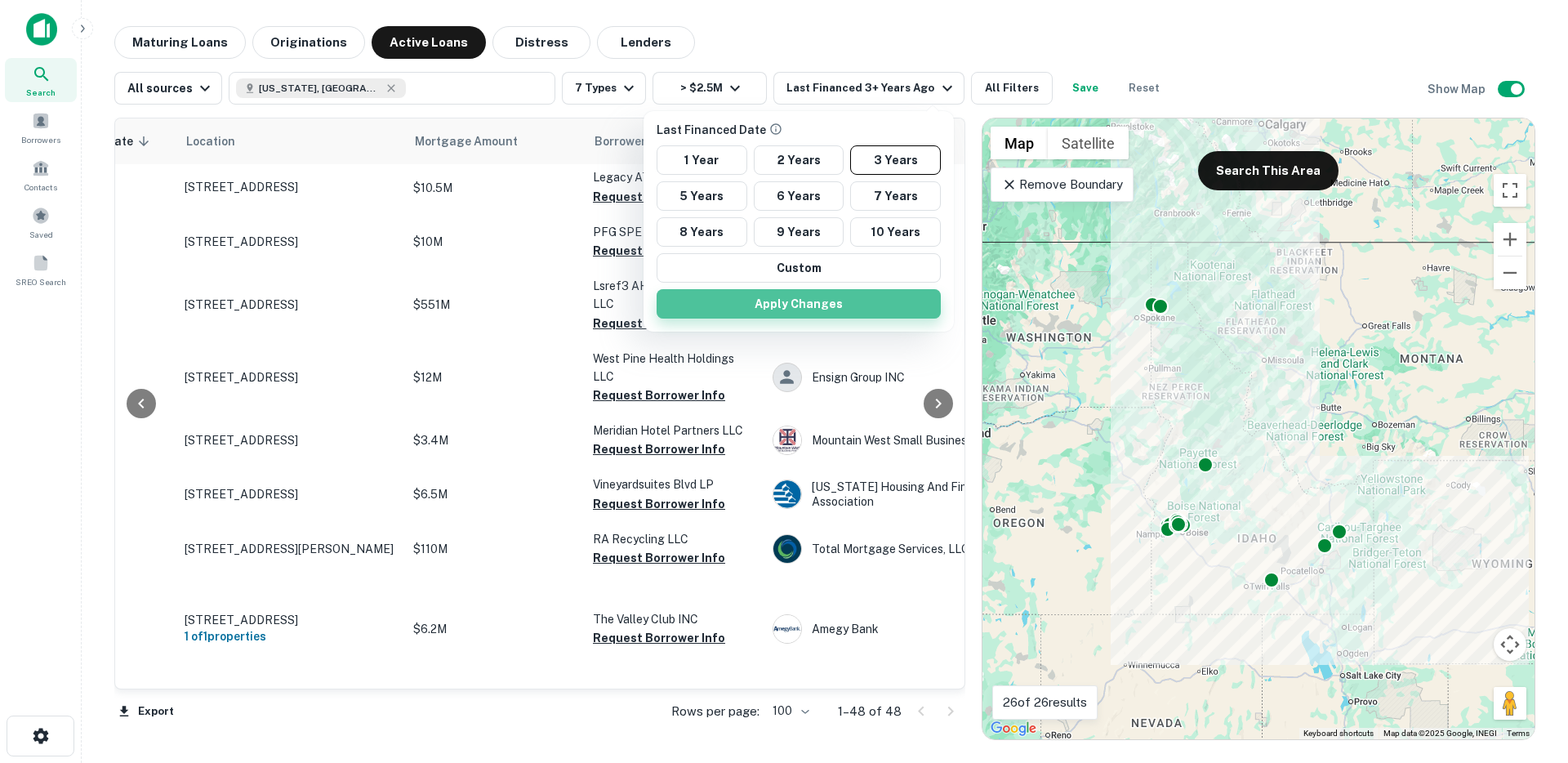
click at [861, 299] on button "Apply Changes" at bounding box center [799, 304] width 284 height 30
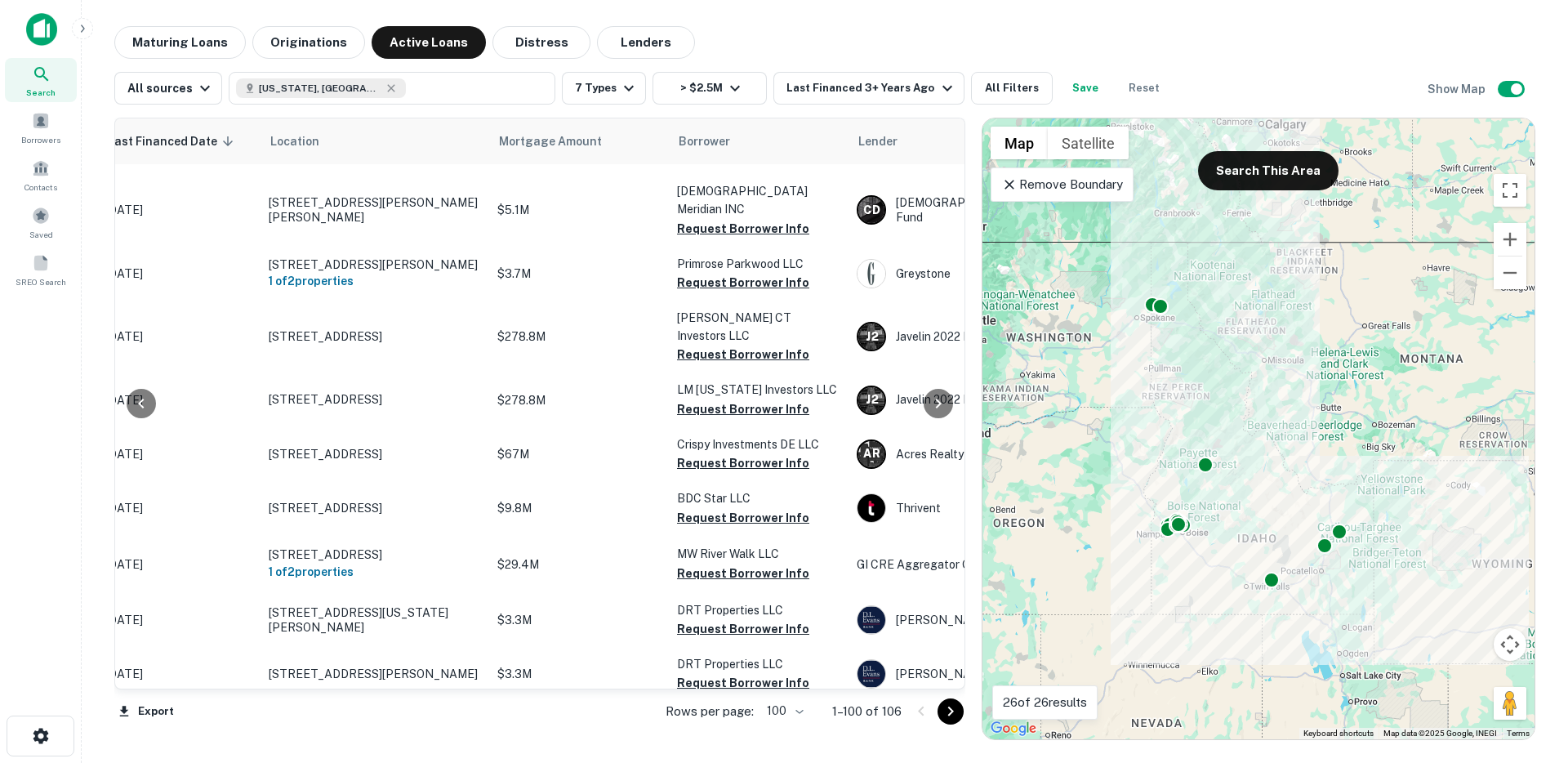
scroll to position [1020, 0]
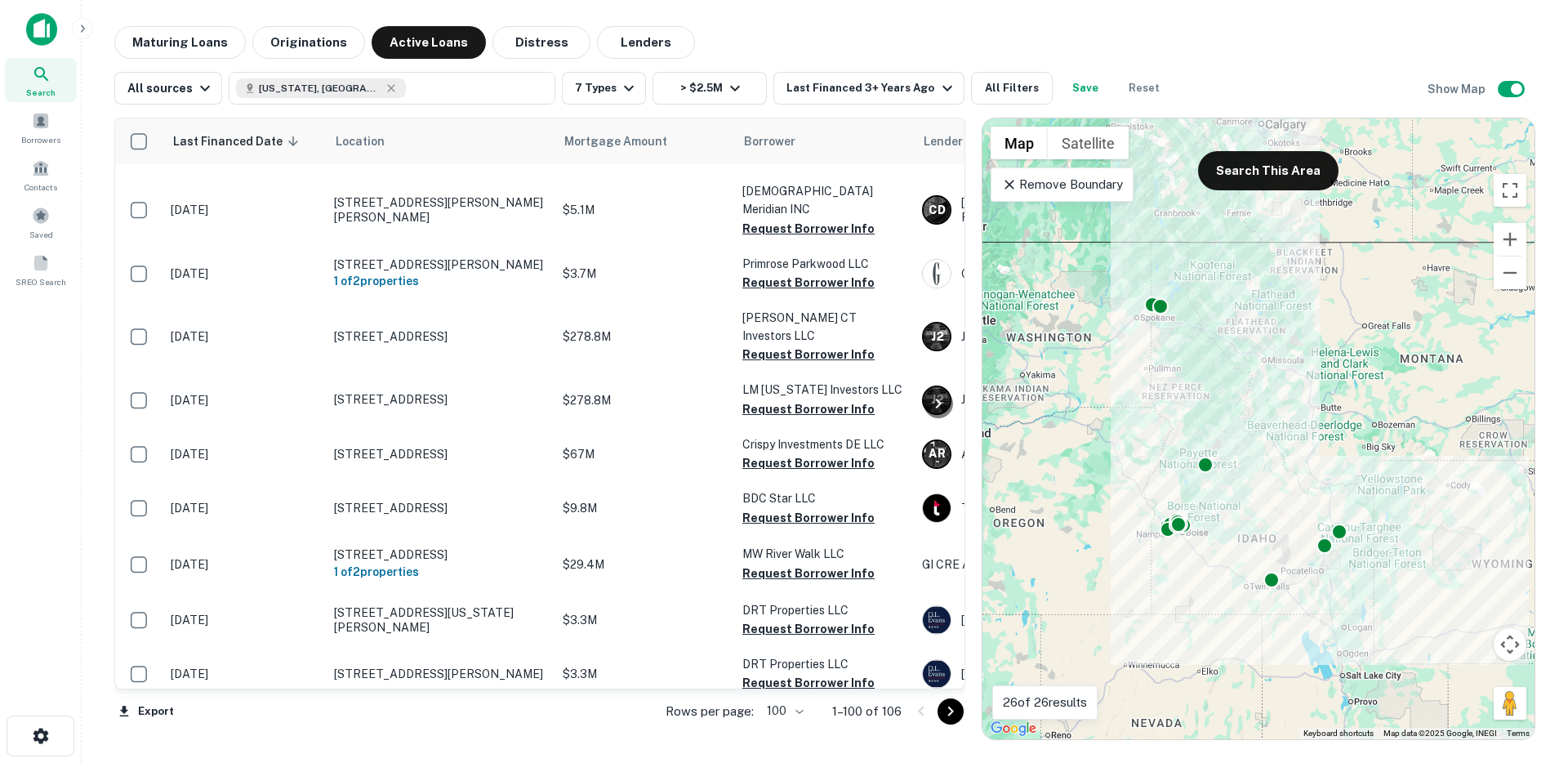
click at [886, 712] on p "1–100 of 106" at bounding box center [866, 712] width 69 height 20
click at [738, 34] on div "Maturing Loans Originations Active Loans Distress Lenders" at bounding box center [825, 42] width 1421 height 32
click at [186, 41] on button "Maturing Loans" at bounding box center [180, 42] width 132 height 32
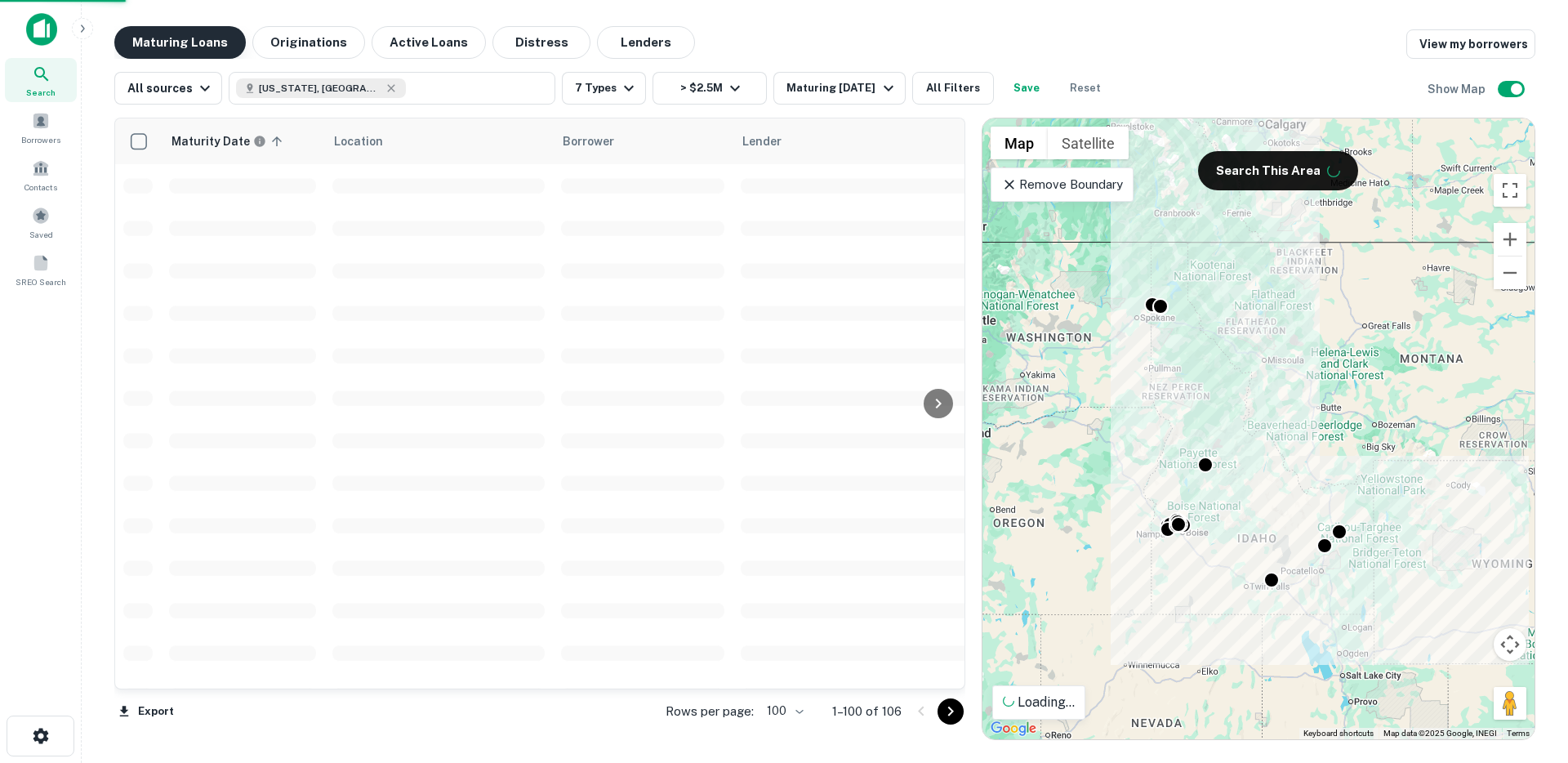
scroll to position [1020, 0]
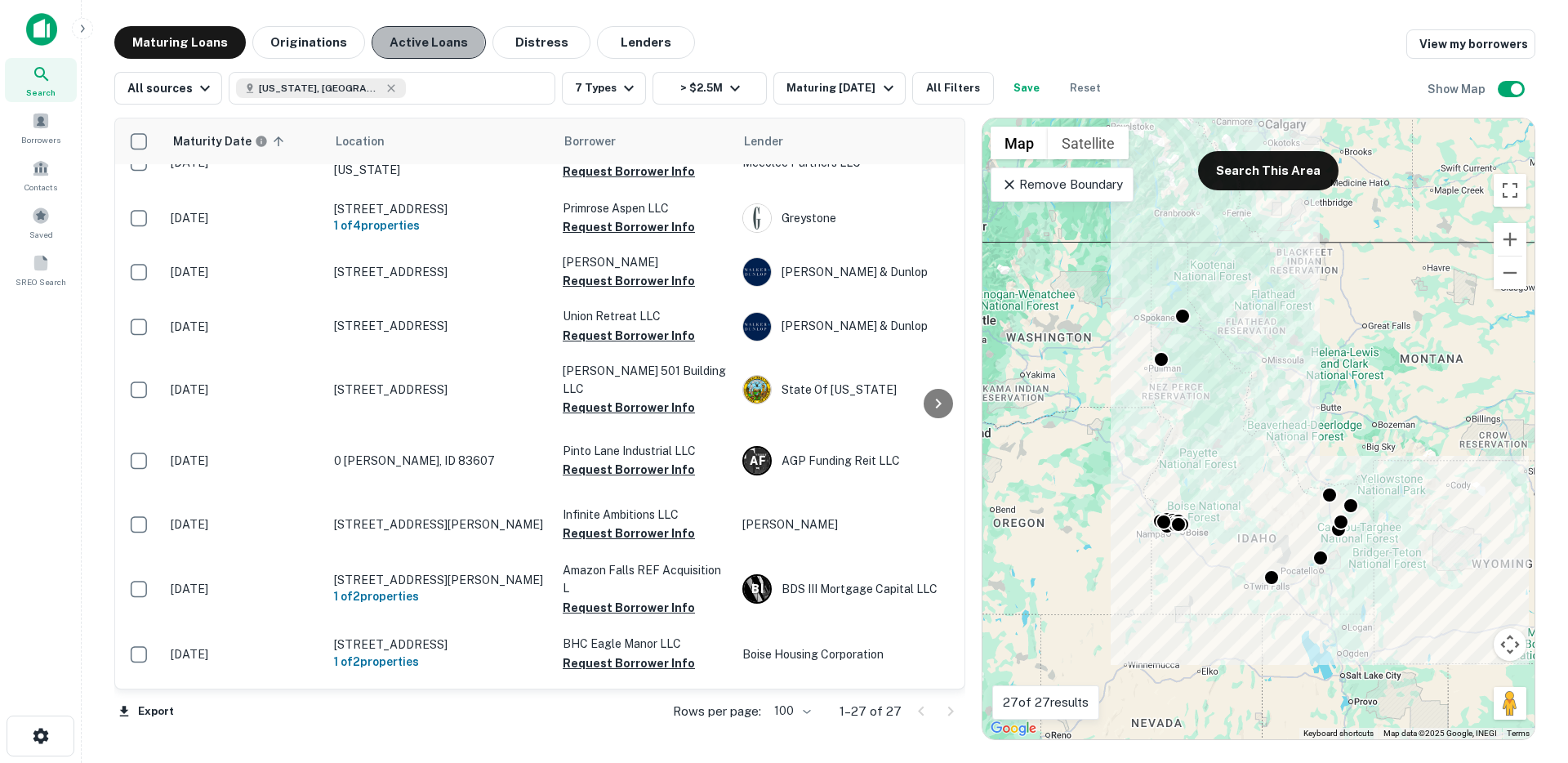
click at [408, 41] on button "Active Loans" at bounding box center [429, 42] width 115 height 32
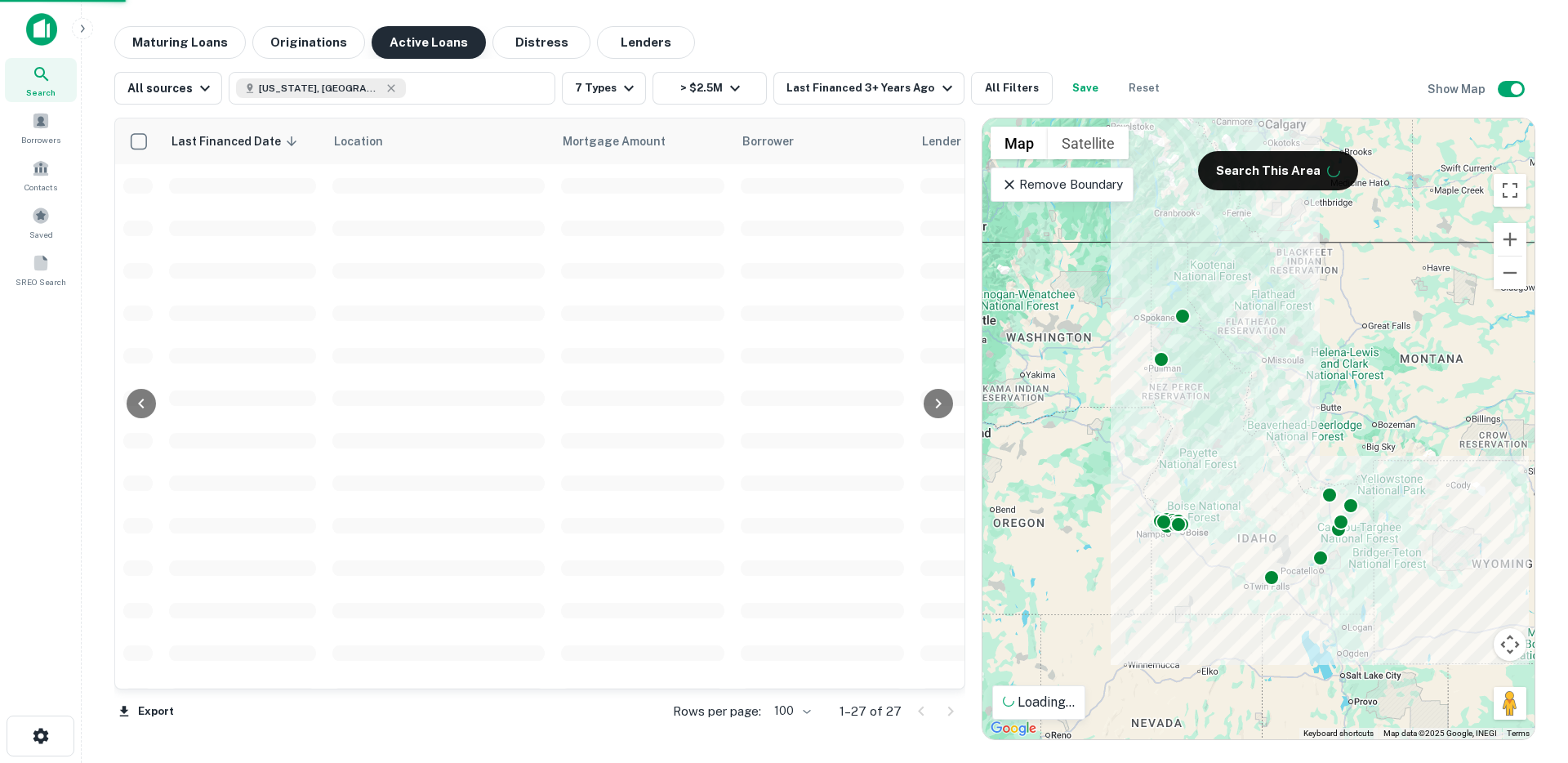
scroll to position [1020, 0]
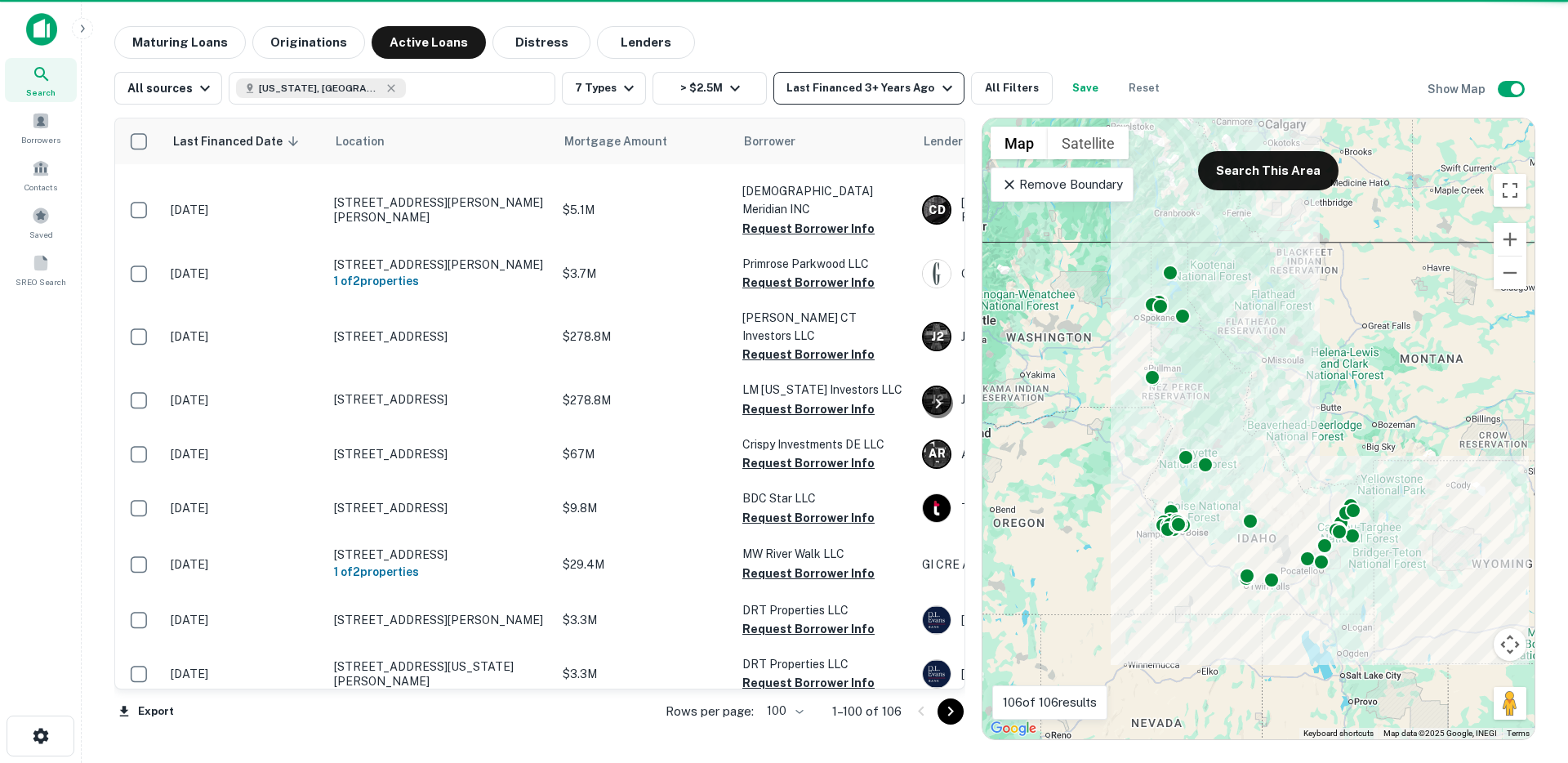
click at [836, 94] on div "Last Financed 3+ Years Ago" at bounding box center [871, 88] width 170 height 20
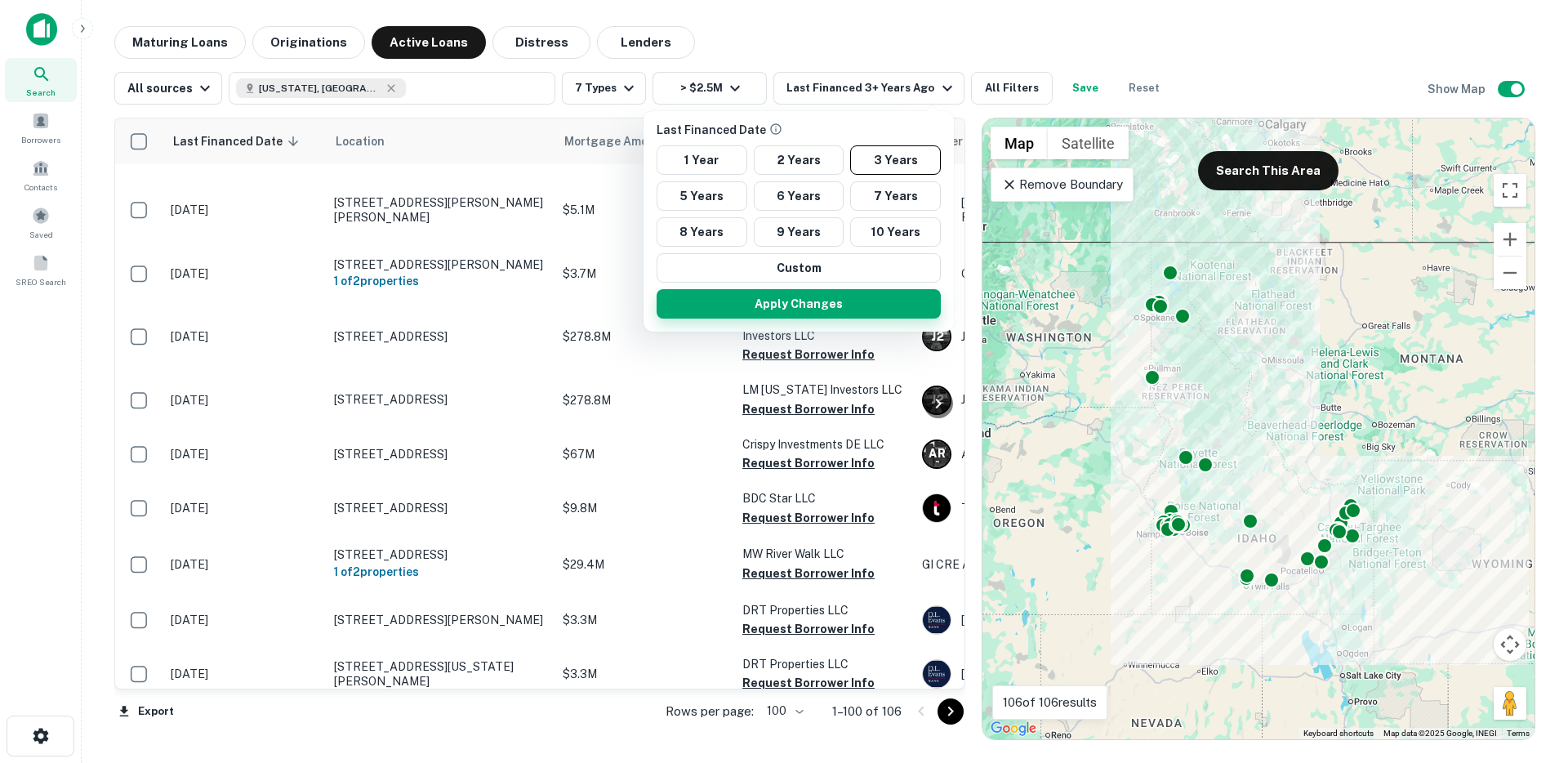
click at [866, 310] on button "Apply Changes" at bounding box center [799, 304] width 284 height 30
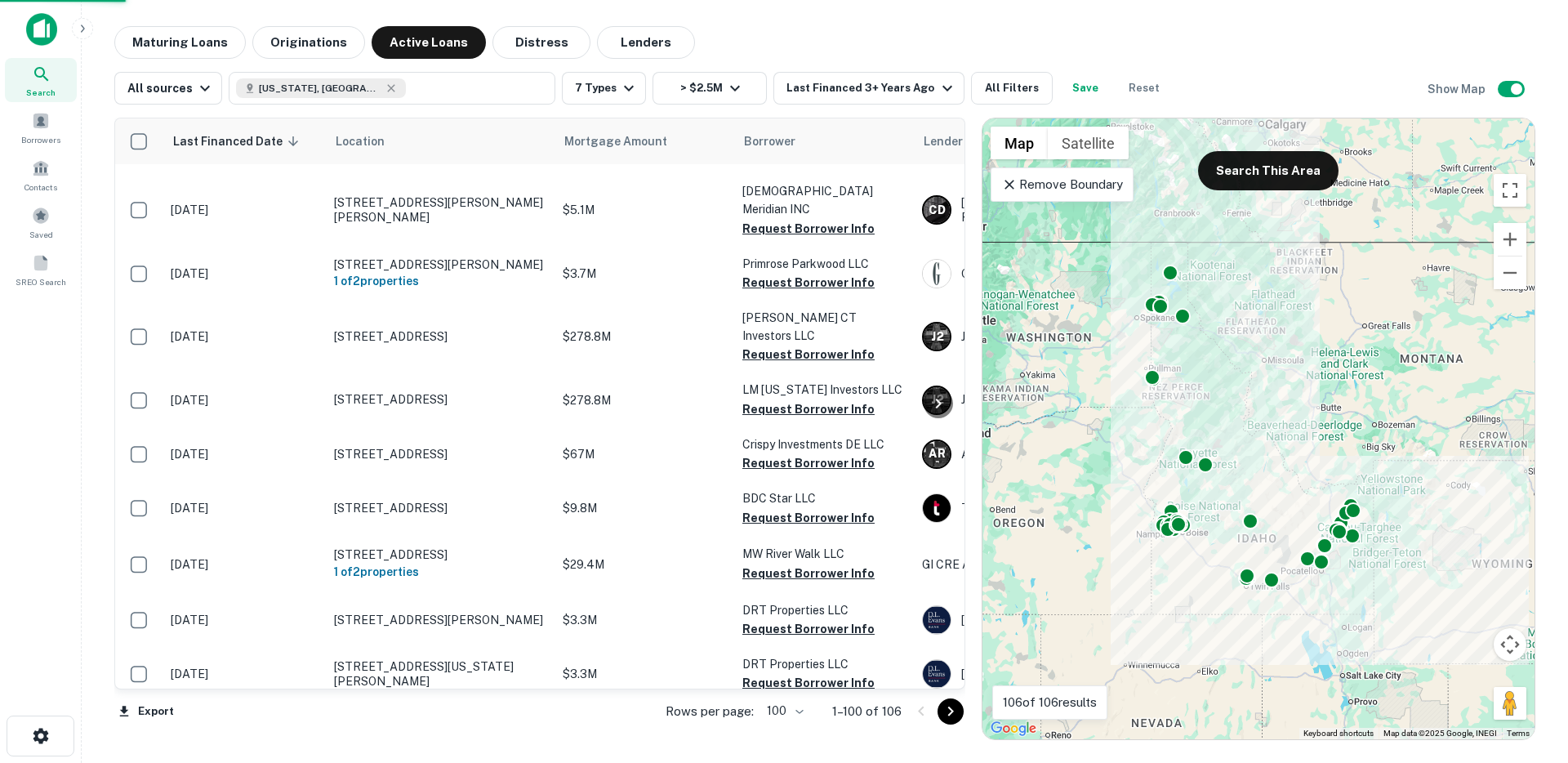
drag, startPoint x: 976, startPoint y: 87, endPoint x: 1021, endPoint y: 96, distance: 45.9
click at [977, 87] on div "Last Financed Date 1 Year 2 Years 3 Years 5 Years 6 Years 7 Years 8 Years 9 Yea…" at bounding box center [784, 381] width 1568 height 763
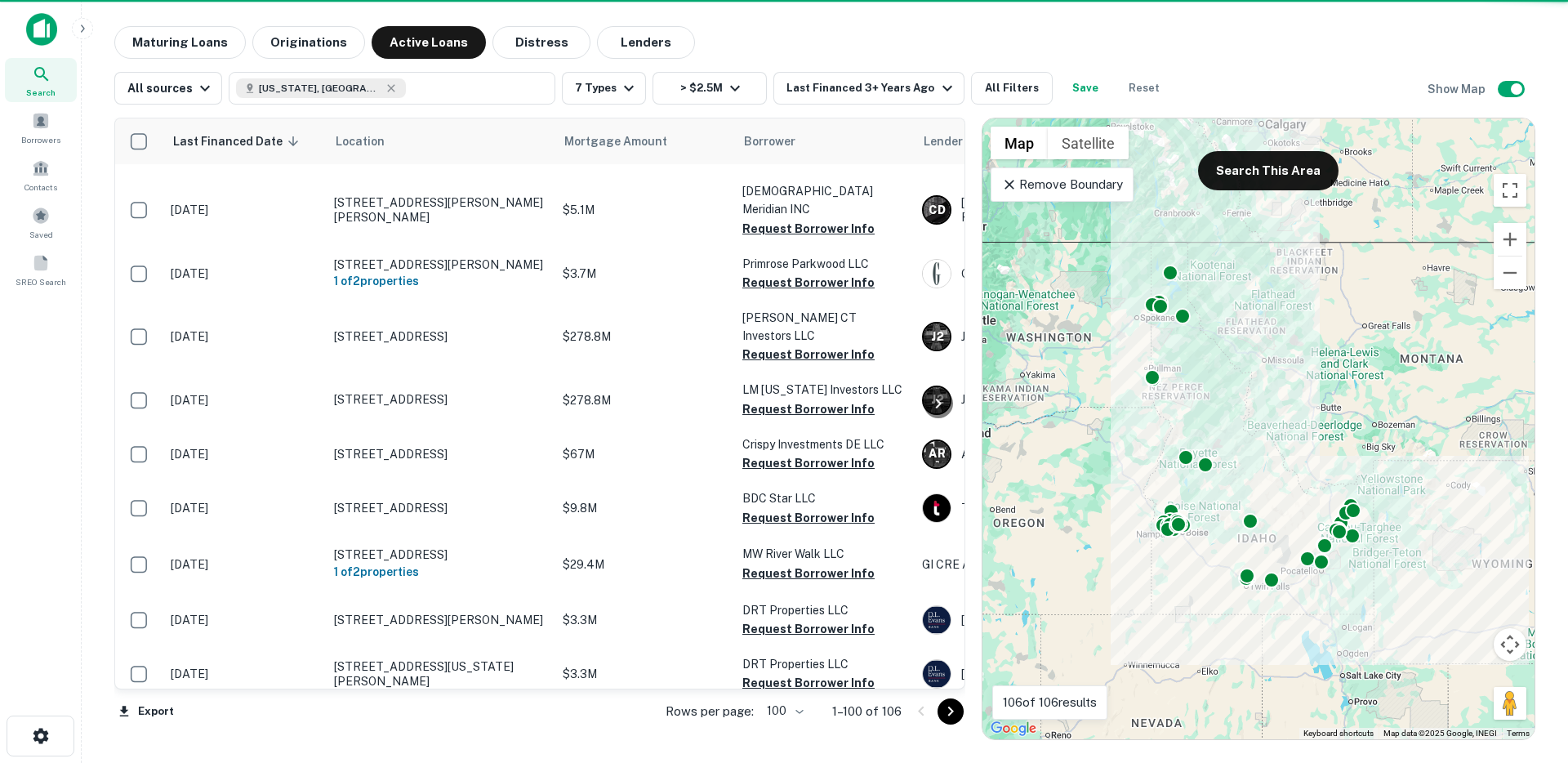
click at [1005, 91] on div "Last Financed Date 1 Year 2 Years 3 Years 5 Years 6 Years 7 Years 8 Years 9 Yea…" at bounding box center [784, 381] width 1568 height 763
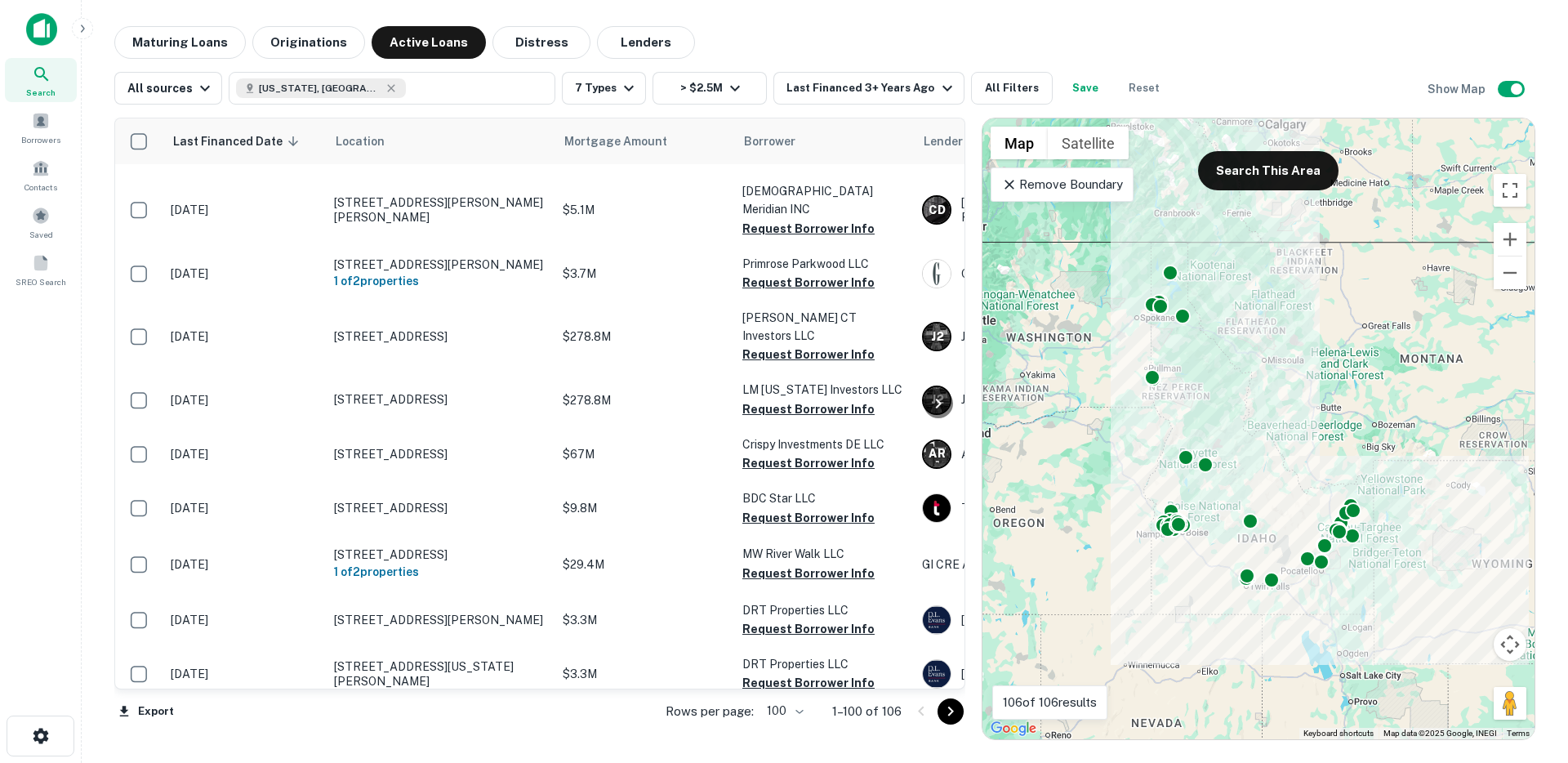
click at [1006, 91] on div "Last Financed Date 1 Year 2 Years 3 Years 5 Years 6 Years 7 Years 8 Years 9 Yea…" at bounding box center [784, 381] width 1568 height 763
click at [992, 88] on div "Last Financed Date 1 Year 2 Years 3 Years 5 Years 6 Years 7 Years 8 Years 9 Yea…" at bounding box center [784, 381] width 1568 height 763
click at [997, 90] on div "Last Financed Date 1 Year 2 Years 3 Years 5 Years 6 Years 7 Years 8 Years 9 Yea…" at bounding box center [784, 381] width 1568 height 763
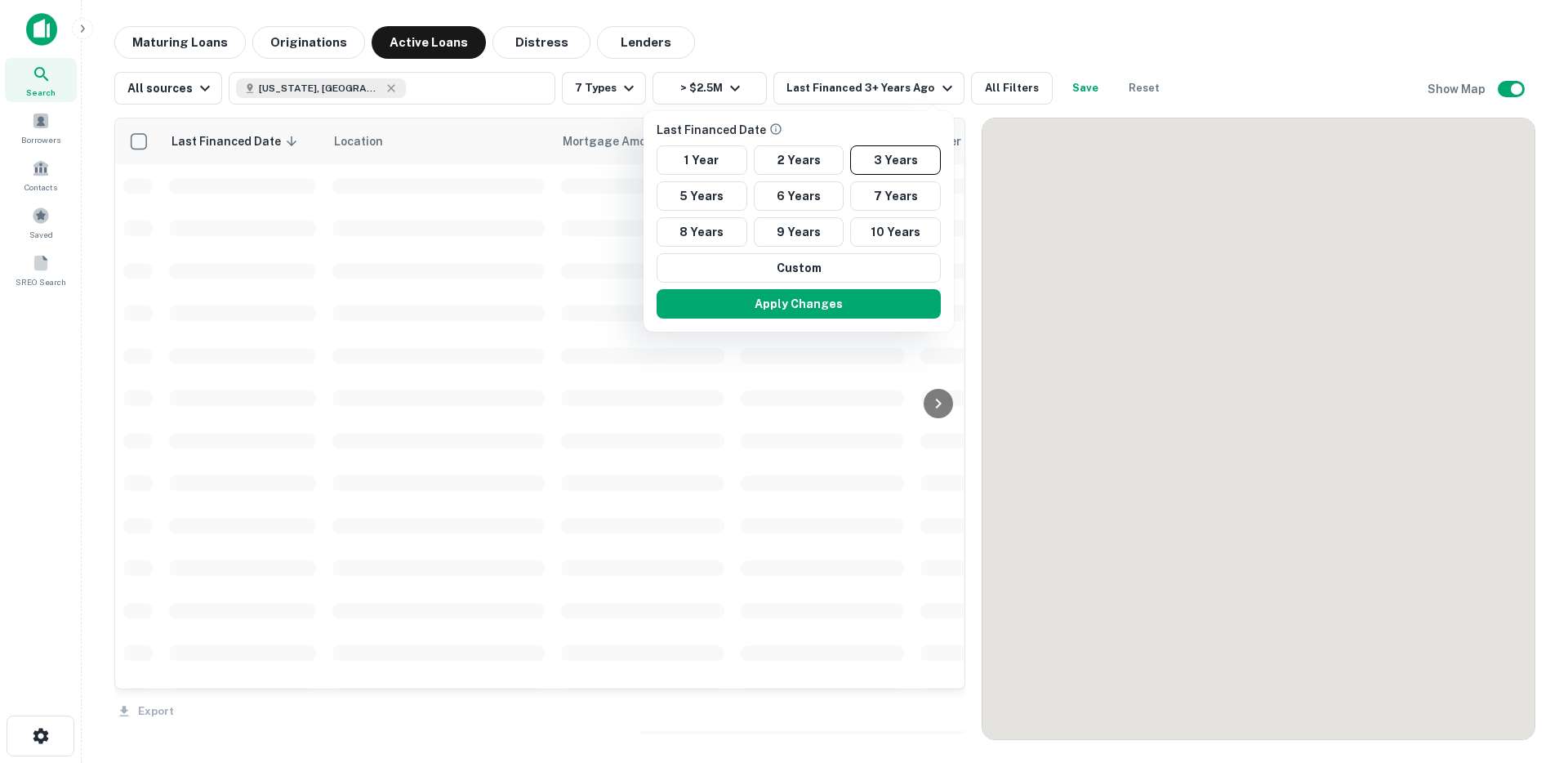
click at [983, 94] on div at bounding box center [784, 381] width 1568 height 763
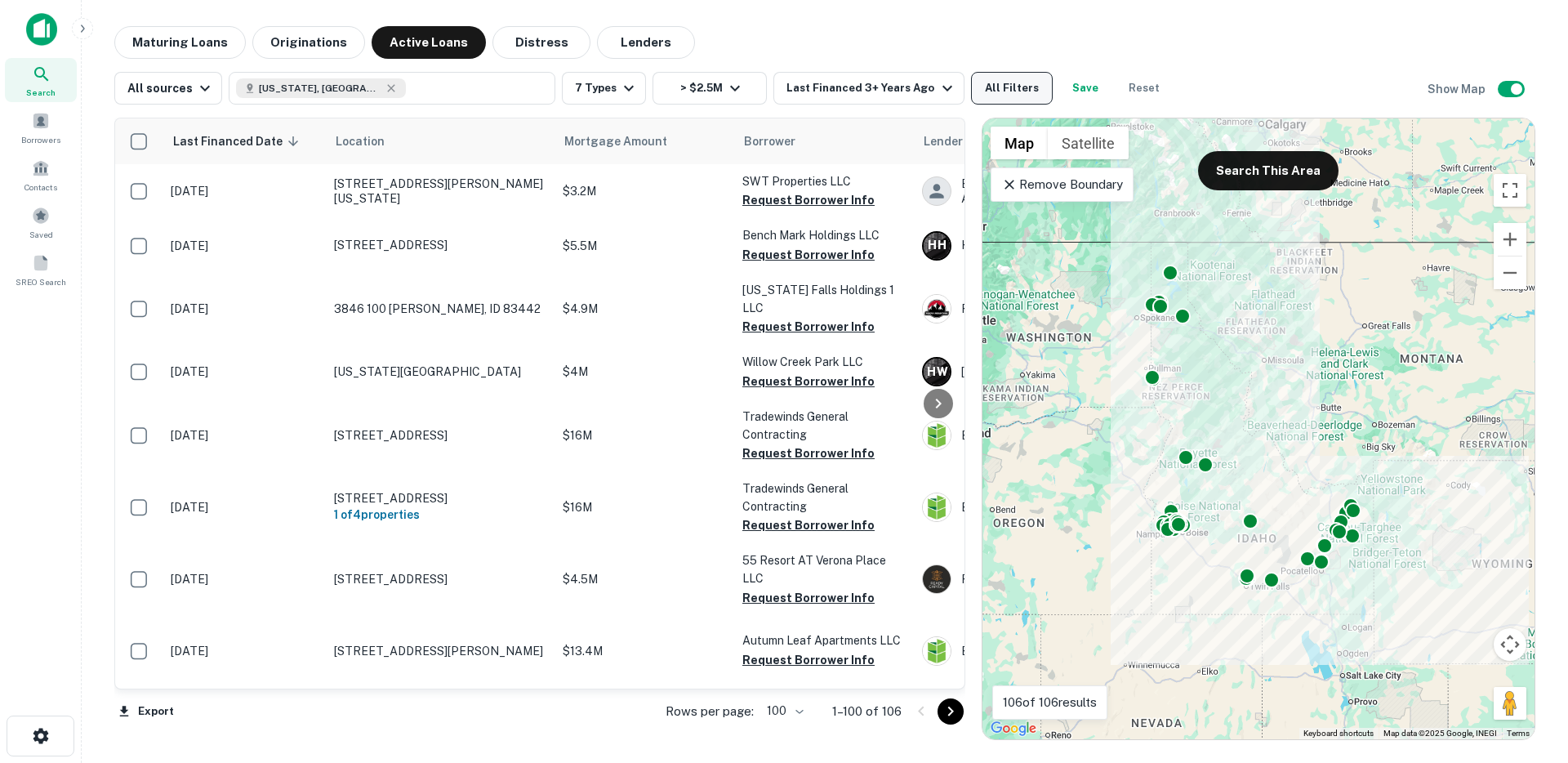
click at [995, 89] on button "All Filters" at bounding box center [1011, 88] width 82 height 32
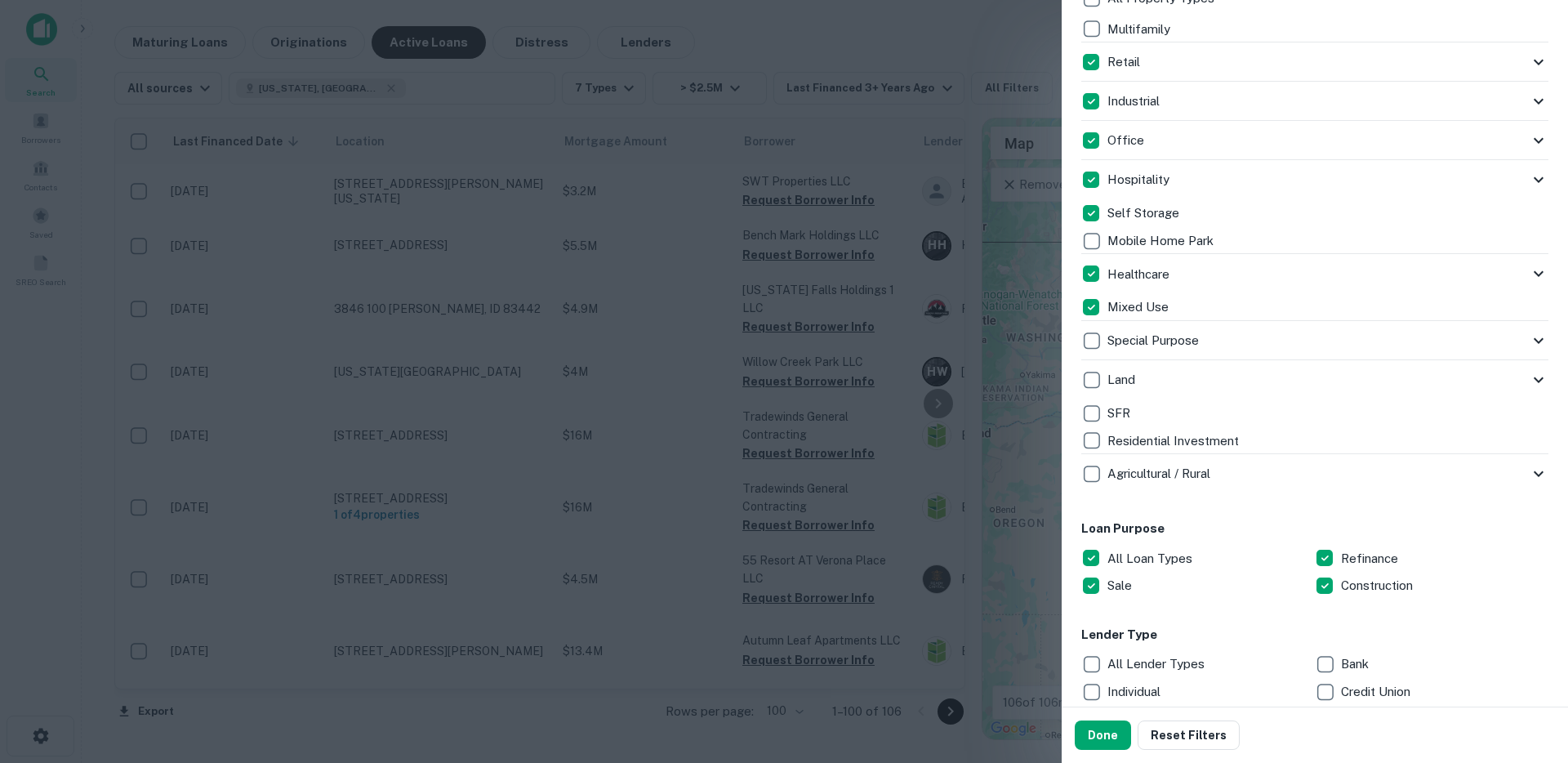
scroll to position [564, 0]
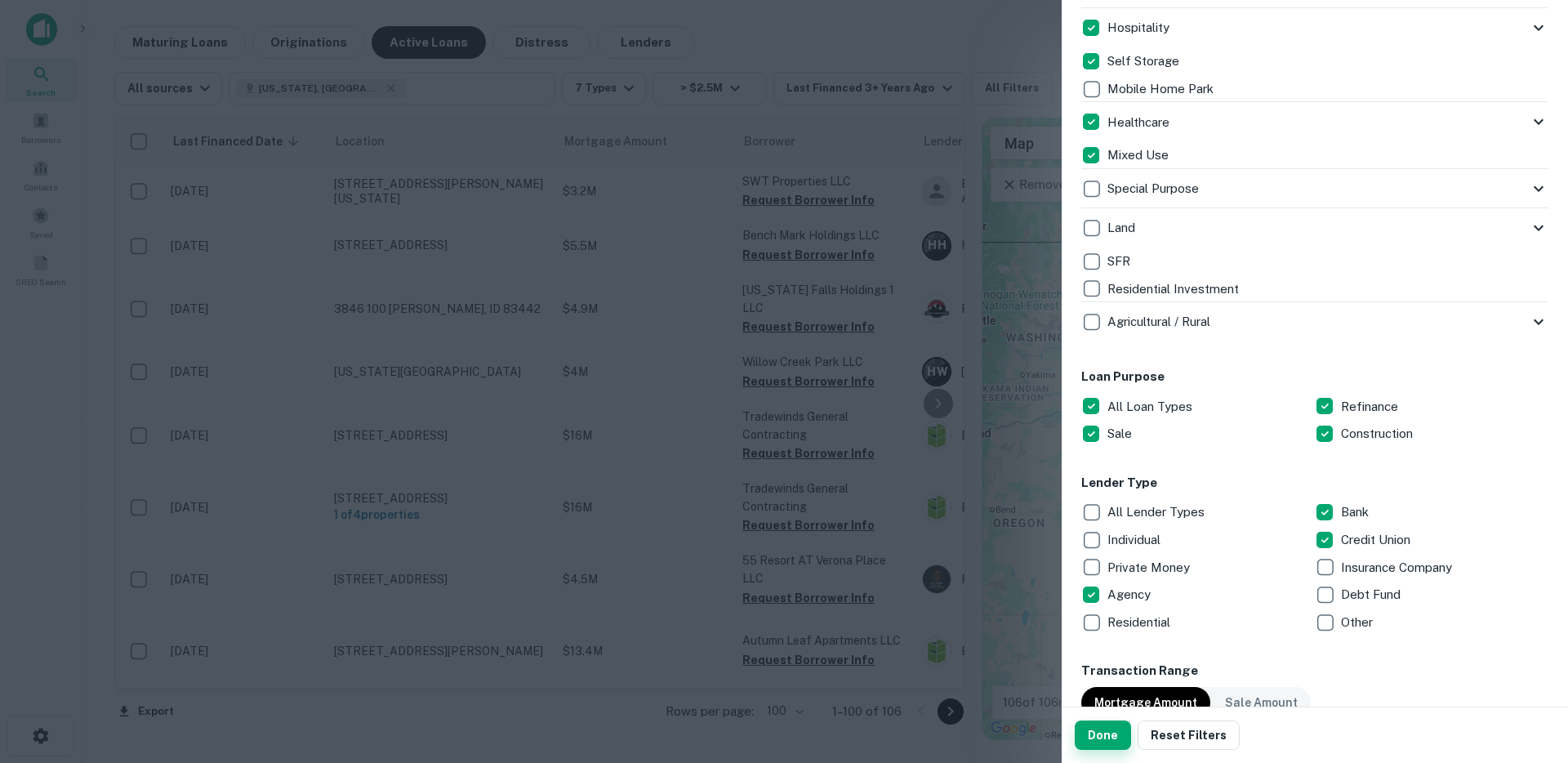
click at [1083, 739] on button "Done" at bounding box center [1103, 735] width 56 height 30
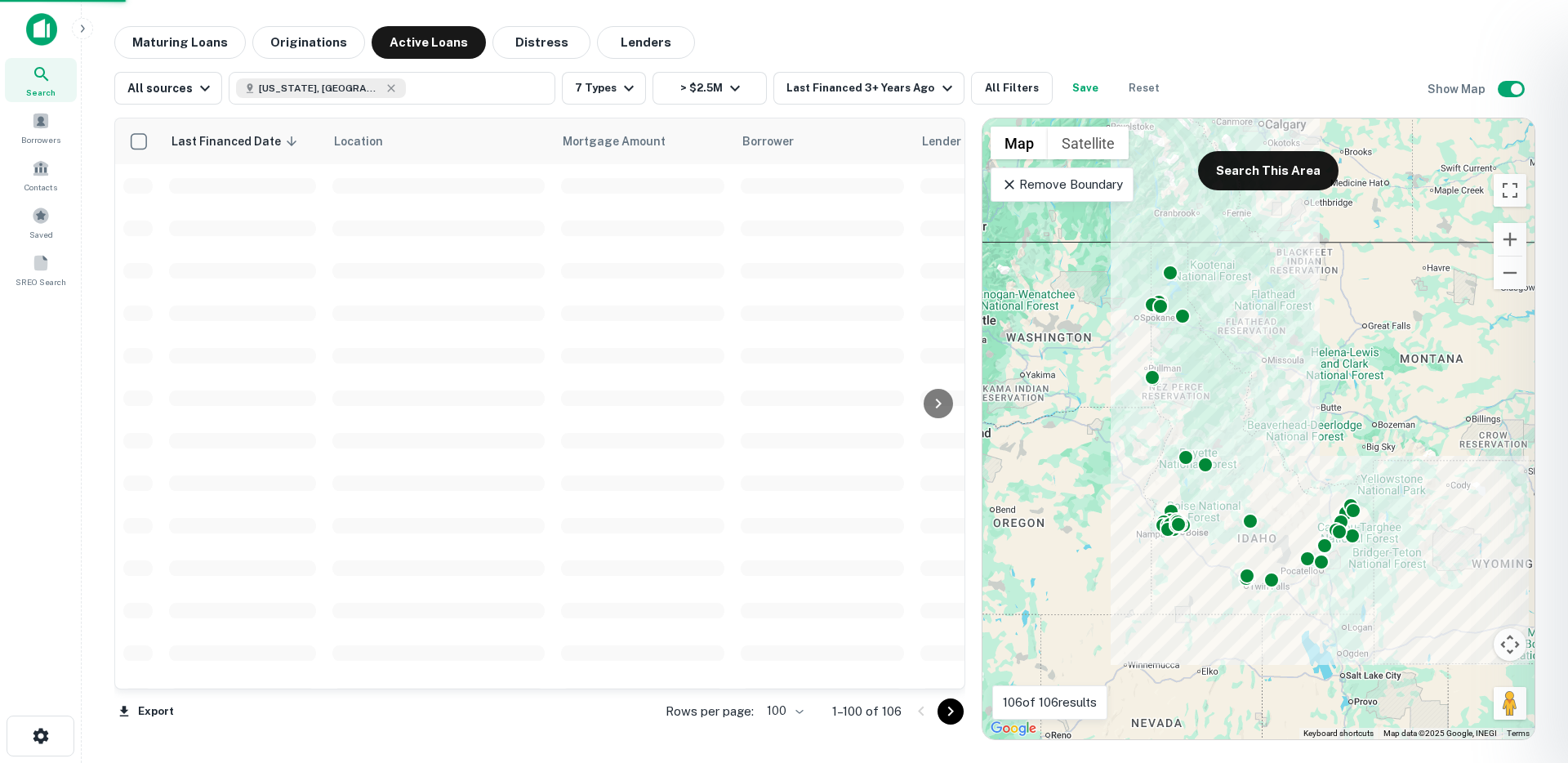
click at [836, 90] on div at bounding box center [784, 381] width 1568 height 763
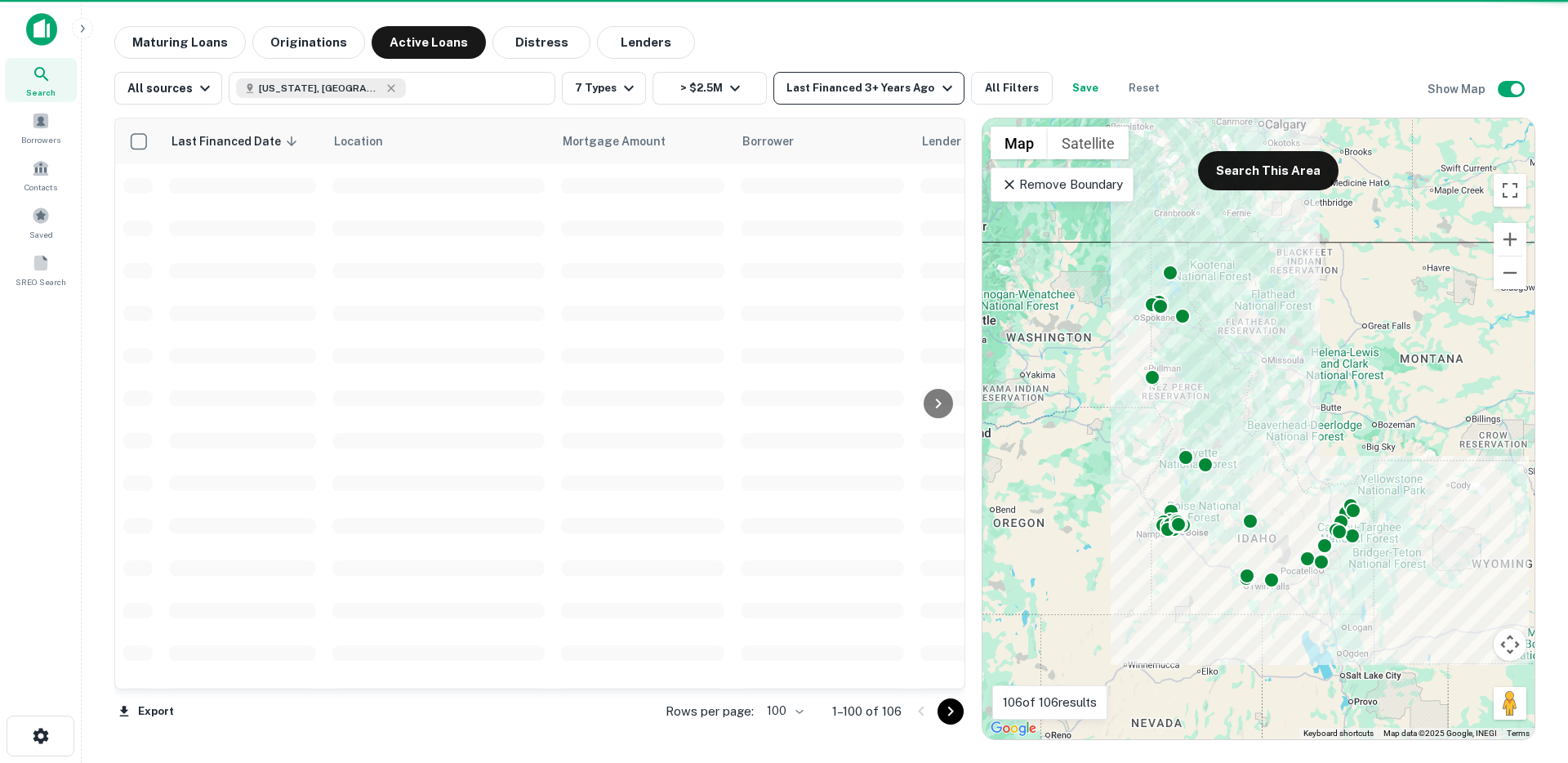
click at [861, 87] on div "Last Financed 3+ Years Ago" at bounding box center [871, 88] width 170 height 20
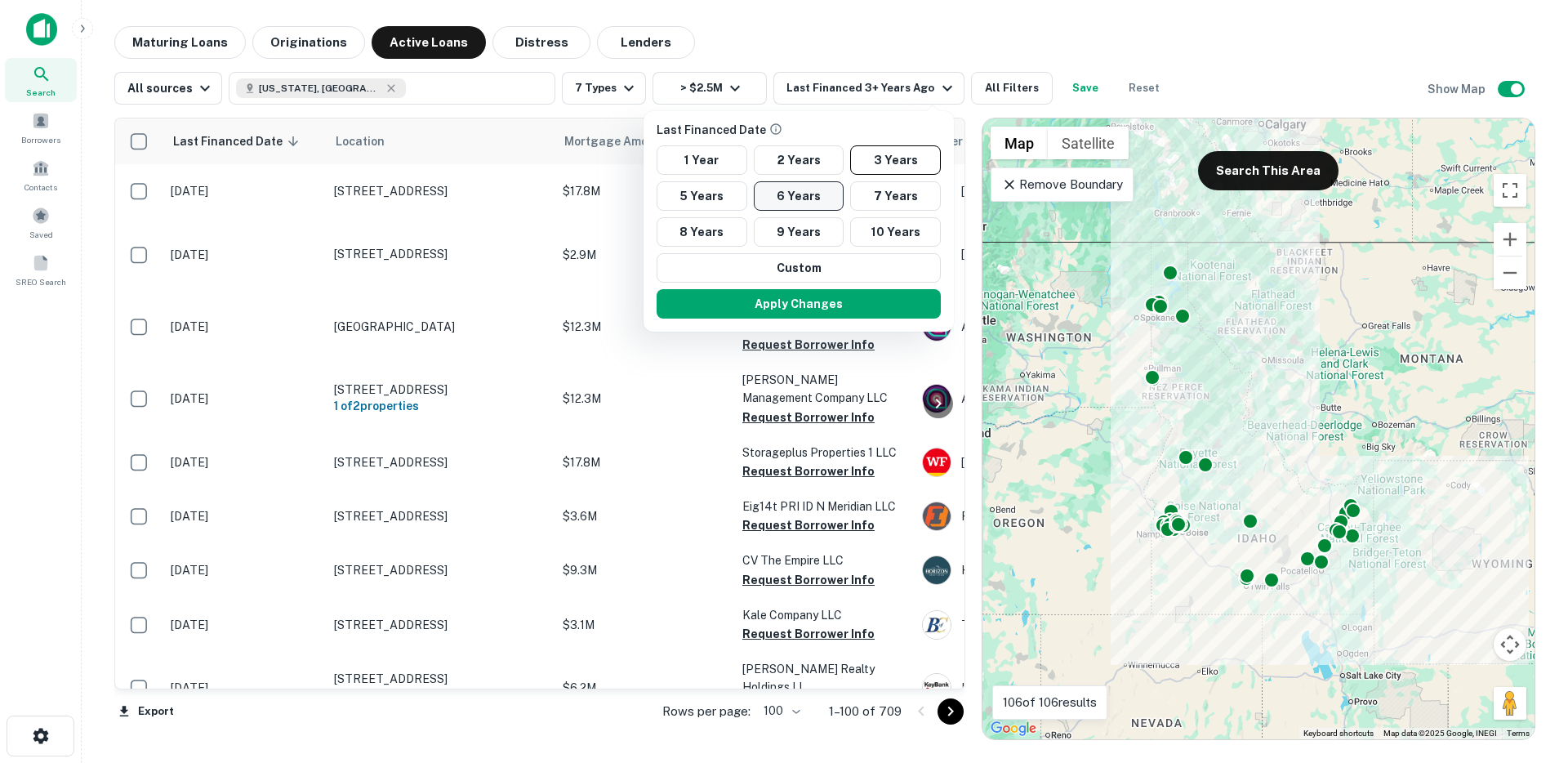
click at [810, 195] on button "6 Years" at bounding box center [799, 195] width 91 height 30
click at [813, 301] on button "Apply Changes" at bounding box center [799, 304] width 284 height 30
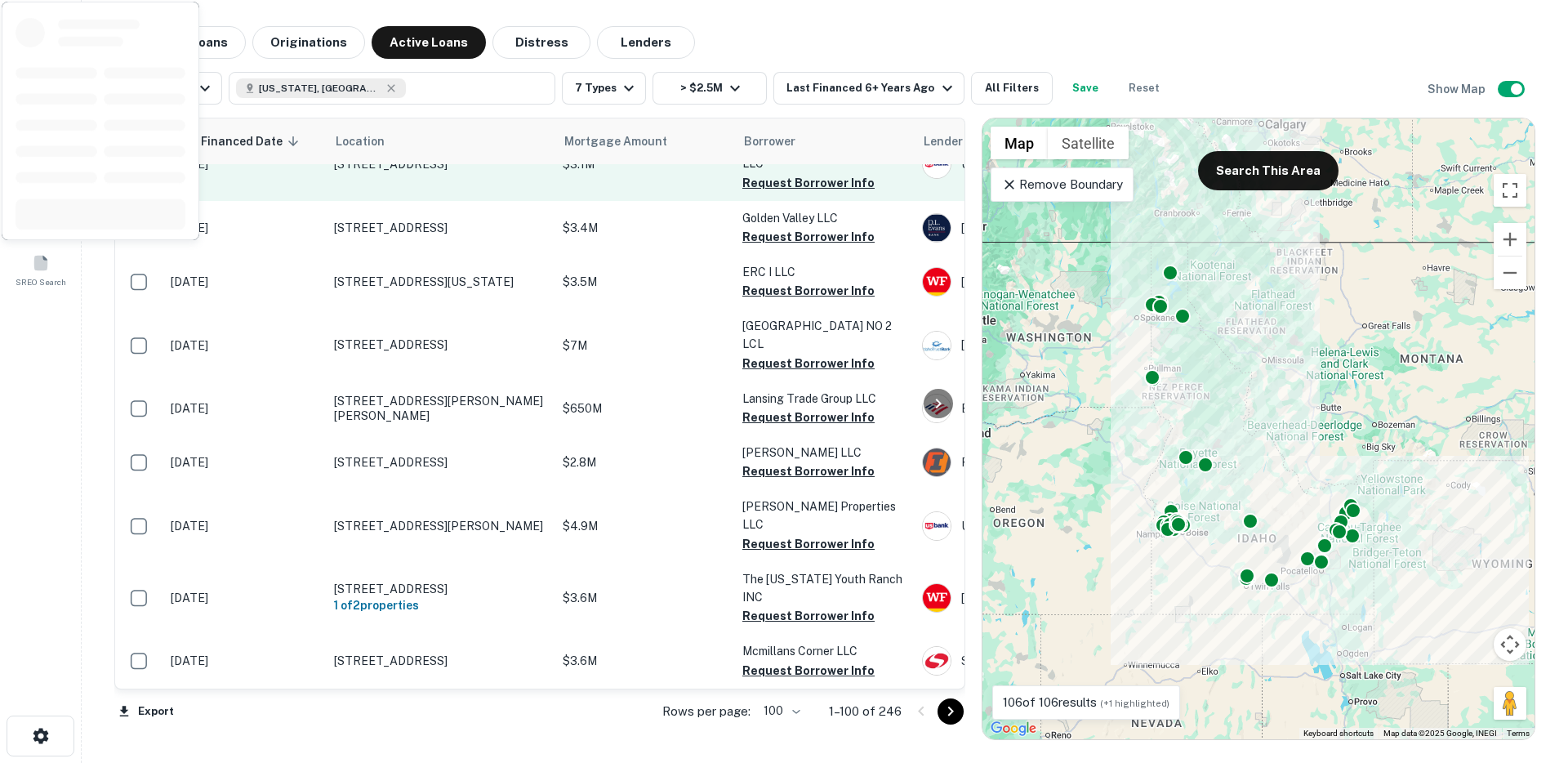
scroll to position [5423, 0]
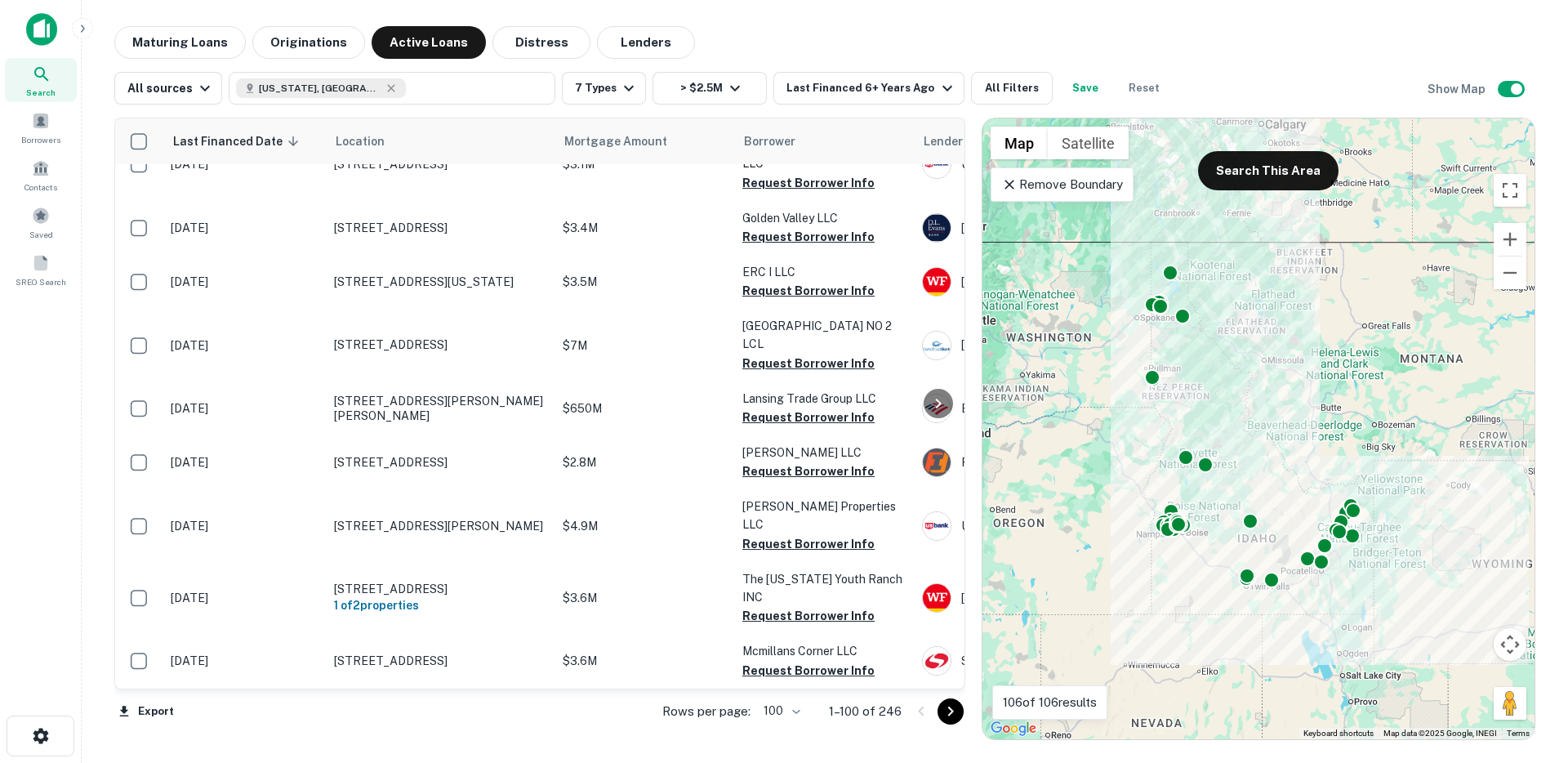
click at [954, 712] on icon "Go to next page" at bounding box center [951, 712] width 20 height 20
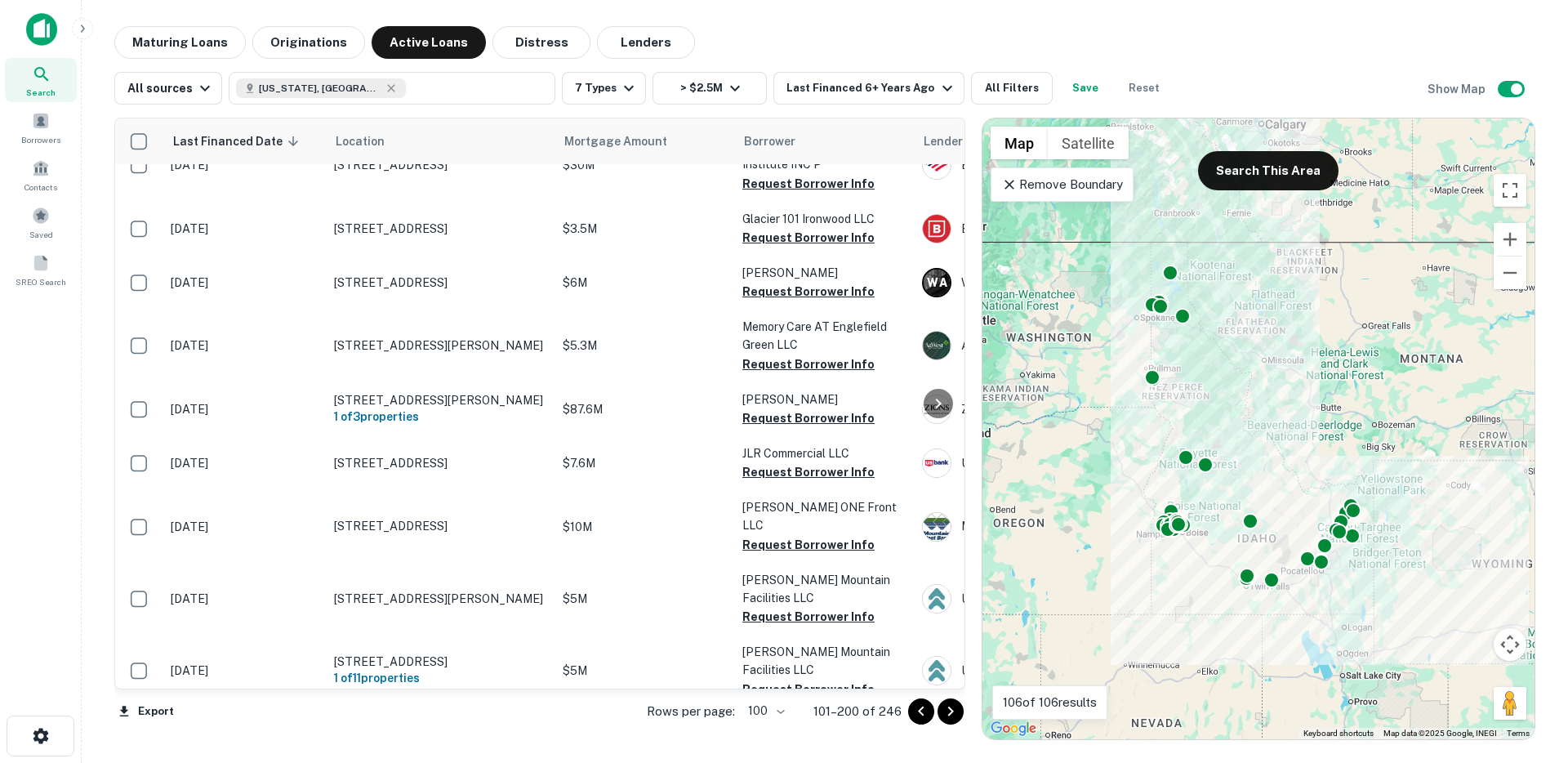
scroll to position [5414, 0]
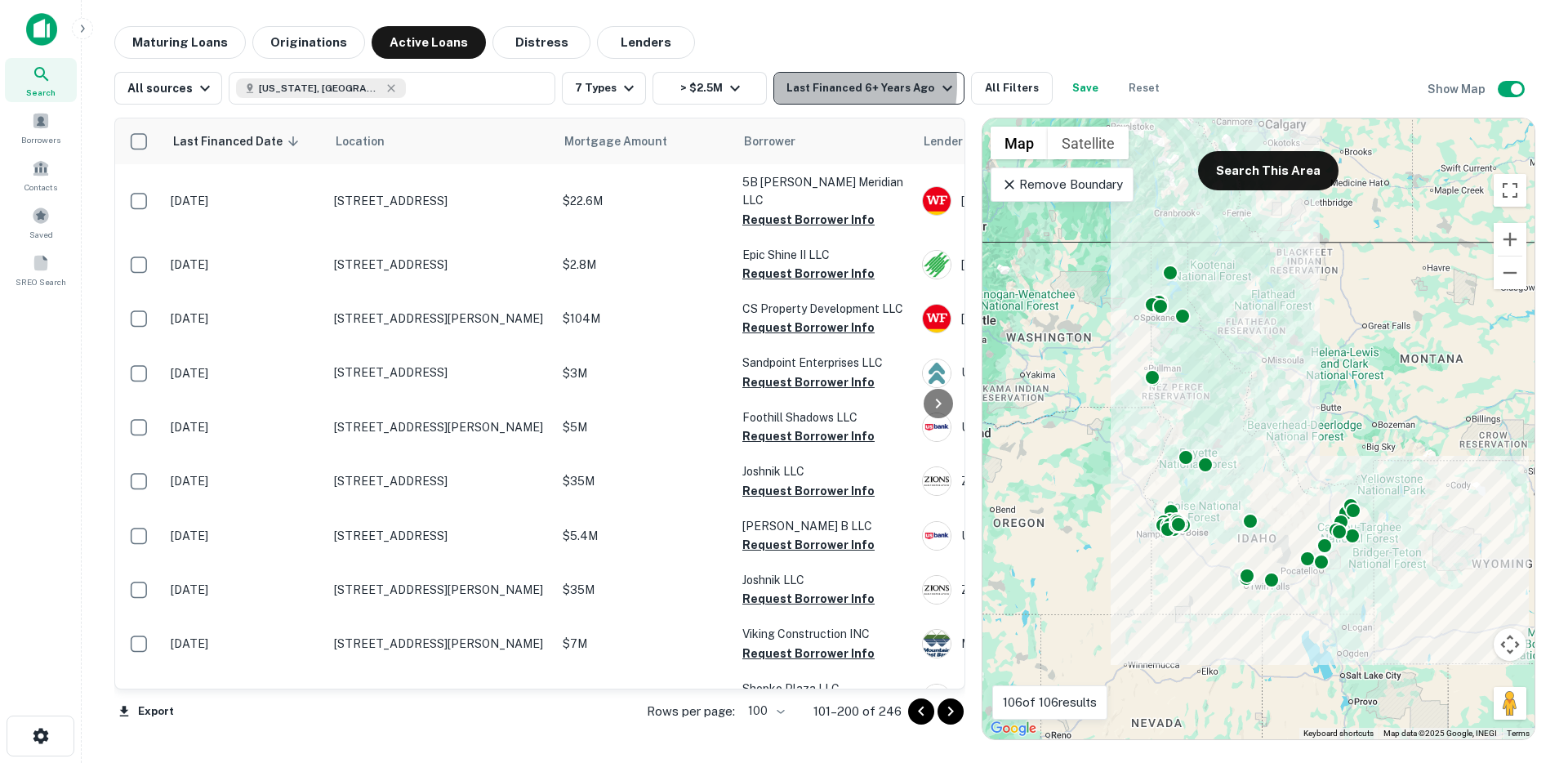
click at [803, 84] on div "Last Financed 6+ Years Ago" at bounding box center [871, 88] width 170 height 20
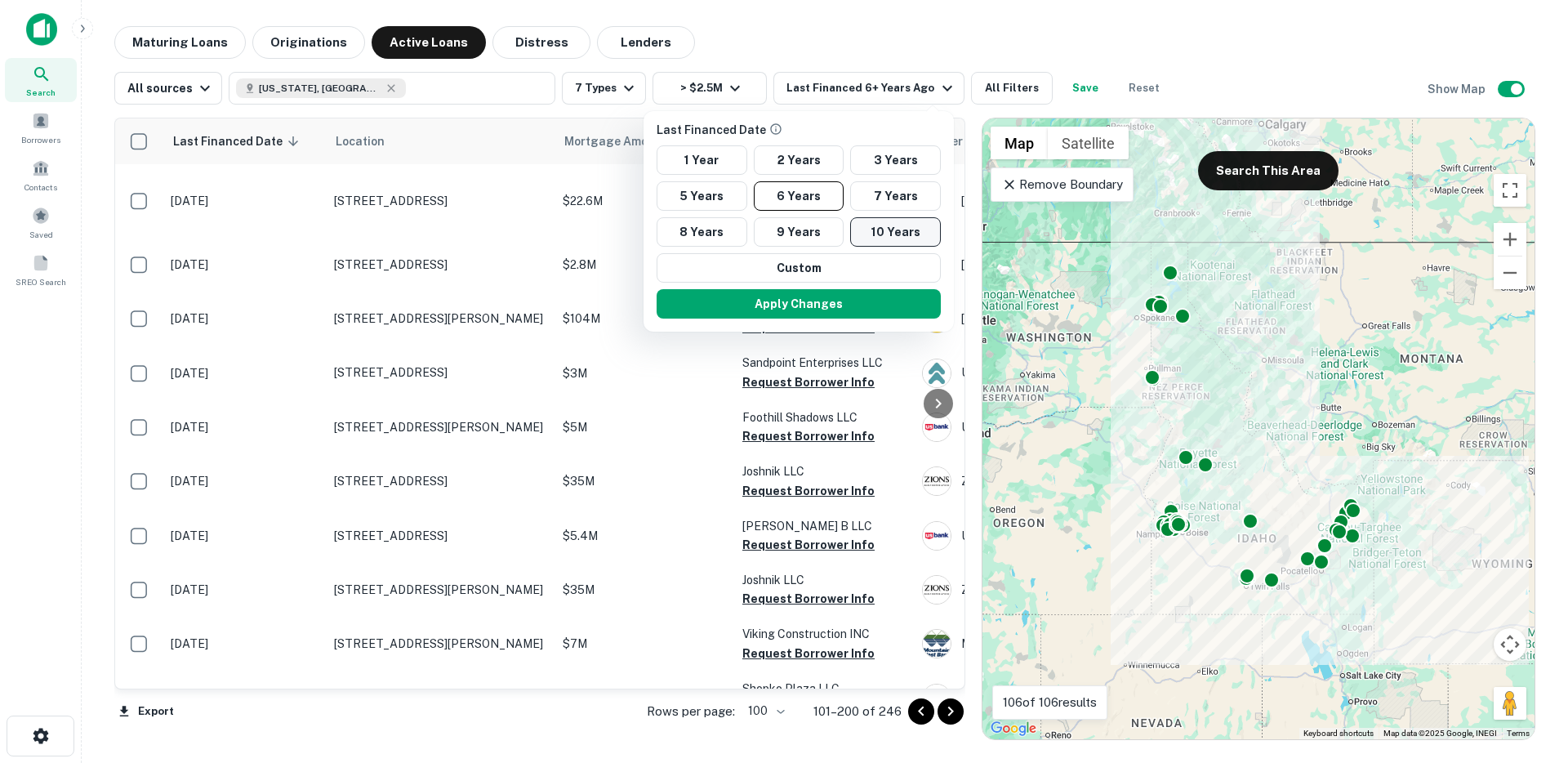
drag, startPoint x: 988, startPoint y: 77, endPoint x: 910, endPoint y: 245, distance: 185.2
click at [988, 77] on div at bounding box center [784, 381] width 1568 height 763
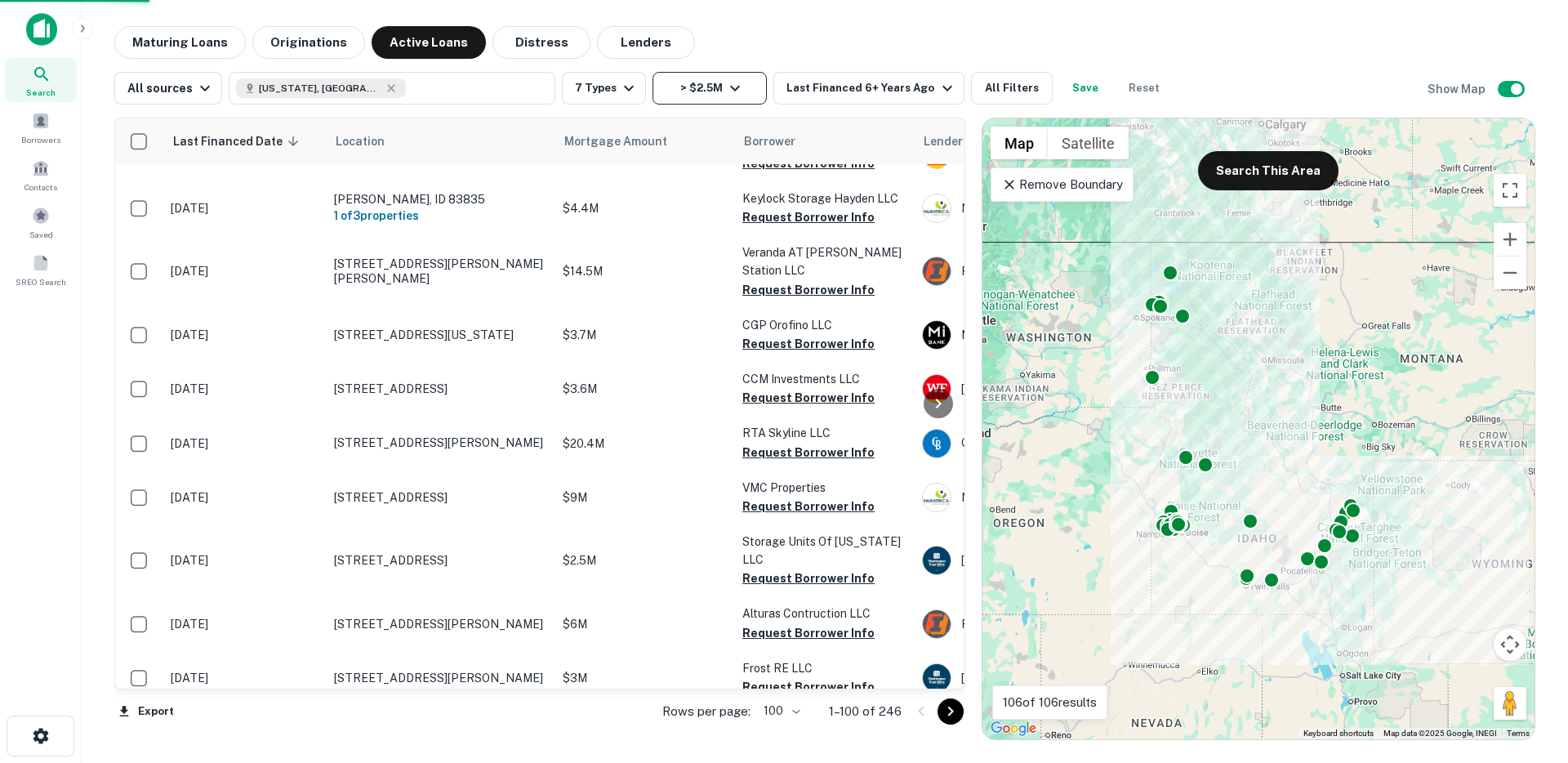
scroll to position [5423, 0]
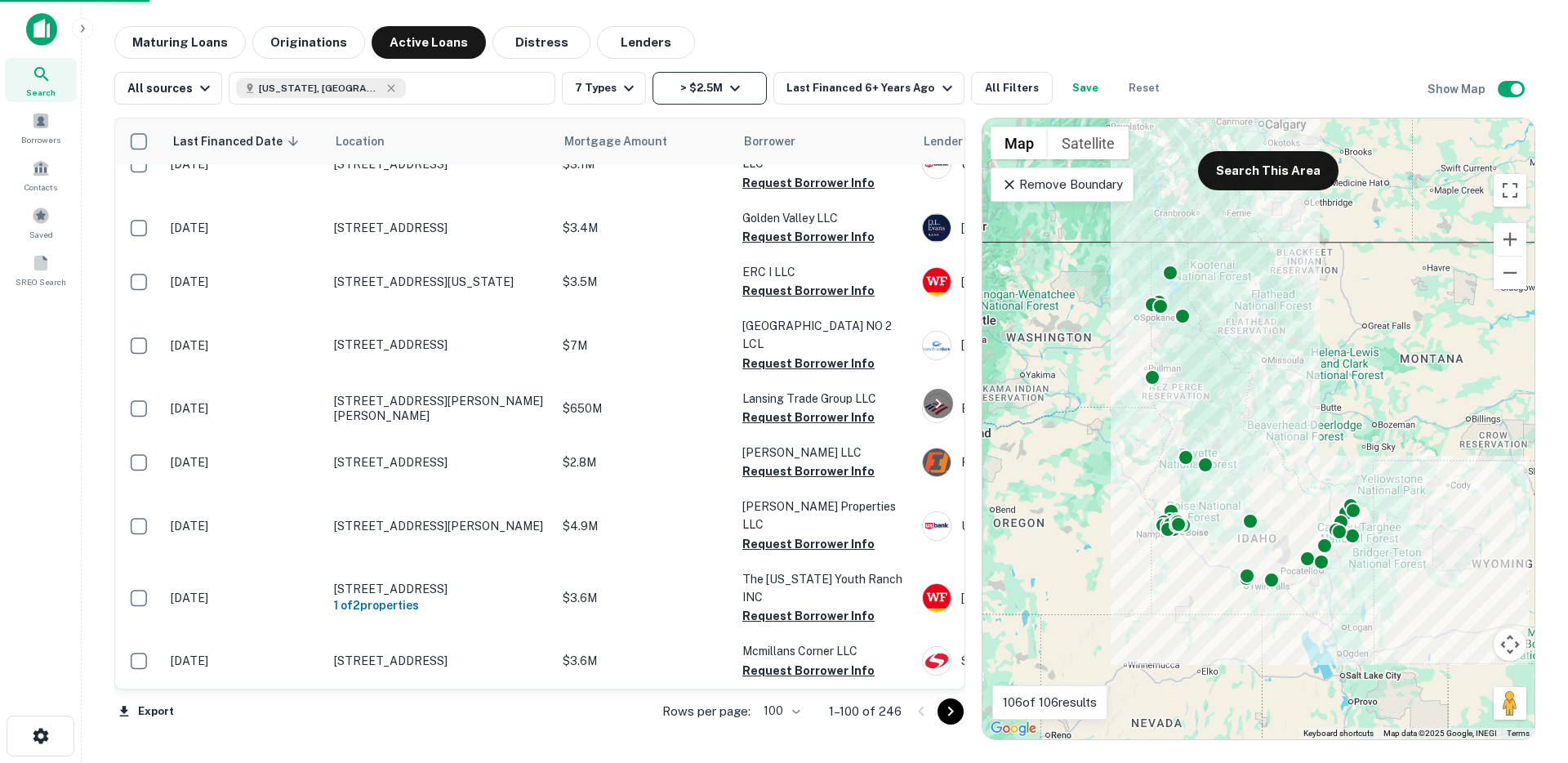
click at [742, 95] on button "> $2.5M" at bounding box center [710, 88] width 115 height 32
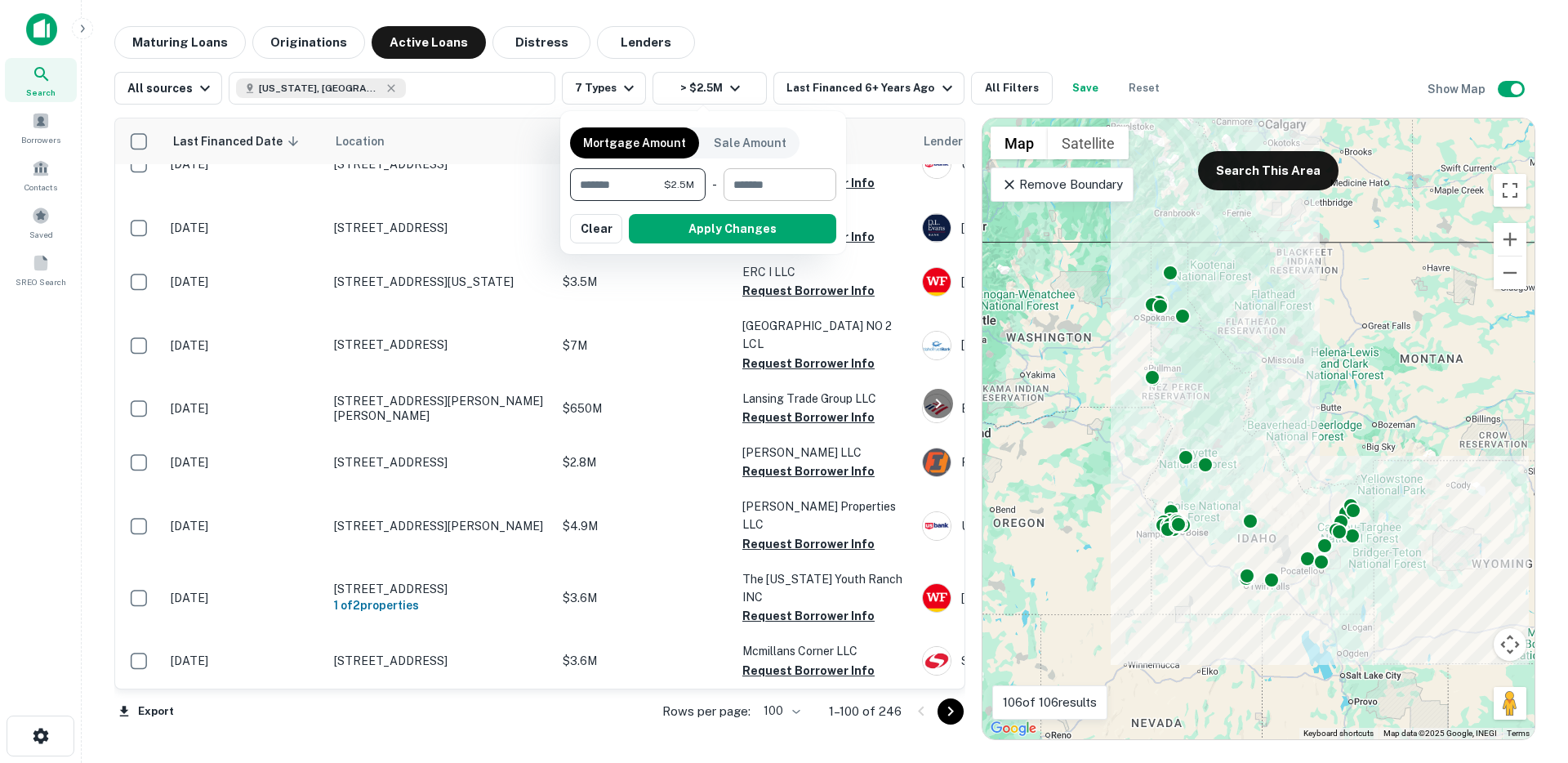
click at [787, 186] on input "number" at bounding box center [774, 185] width 101 height 32
type input "********"
click at [767, 234] on button "Apply Changes" at bounding box center [732, 229] width 207 height 30
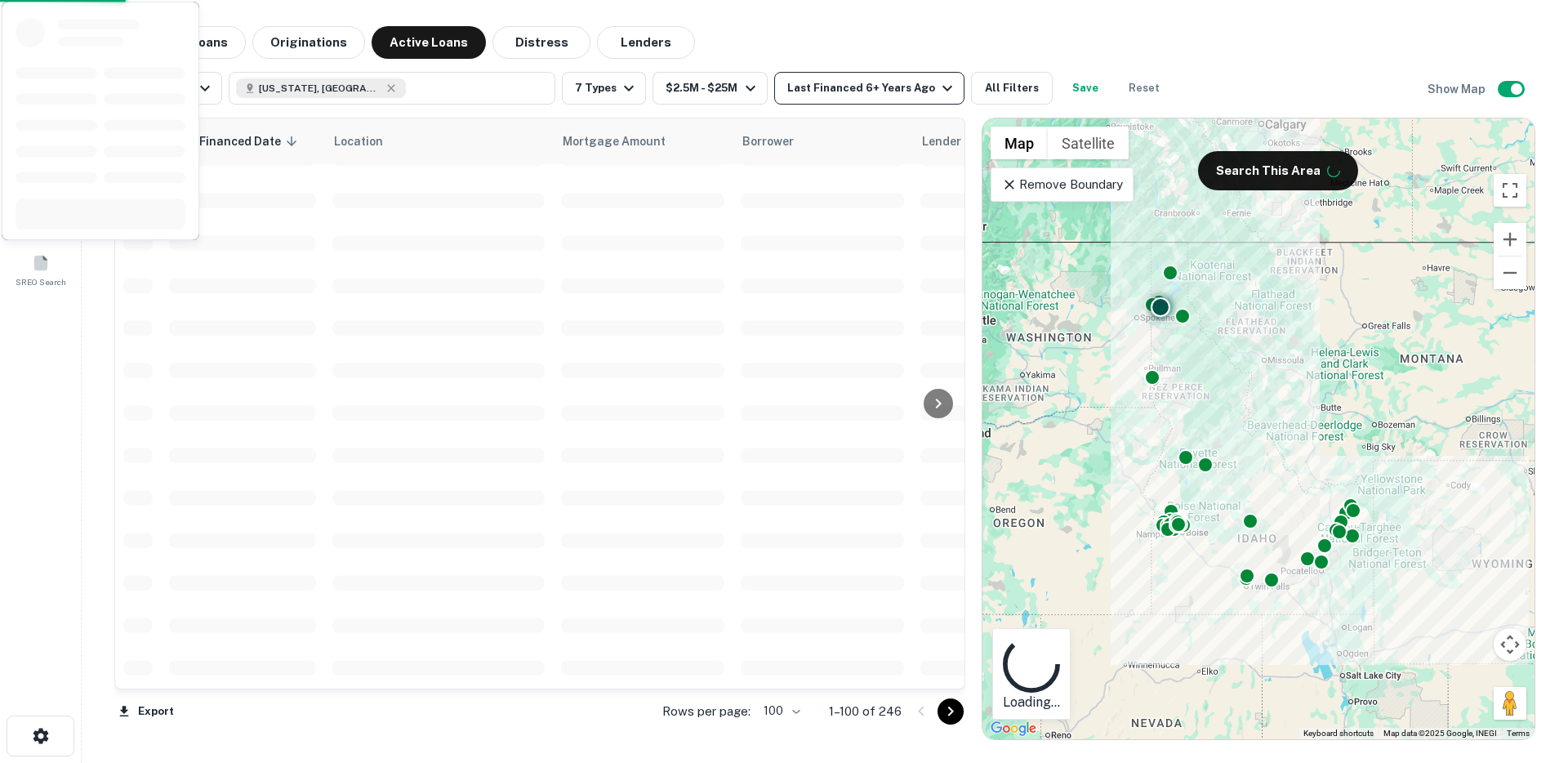
scroll to position [3736, 0]
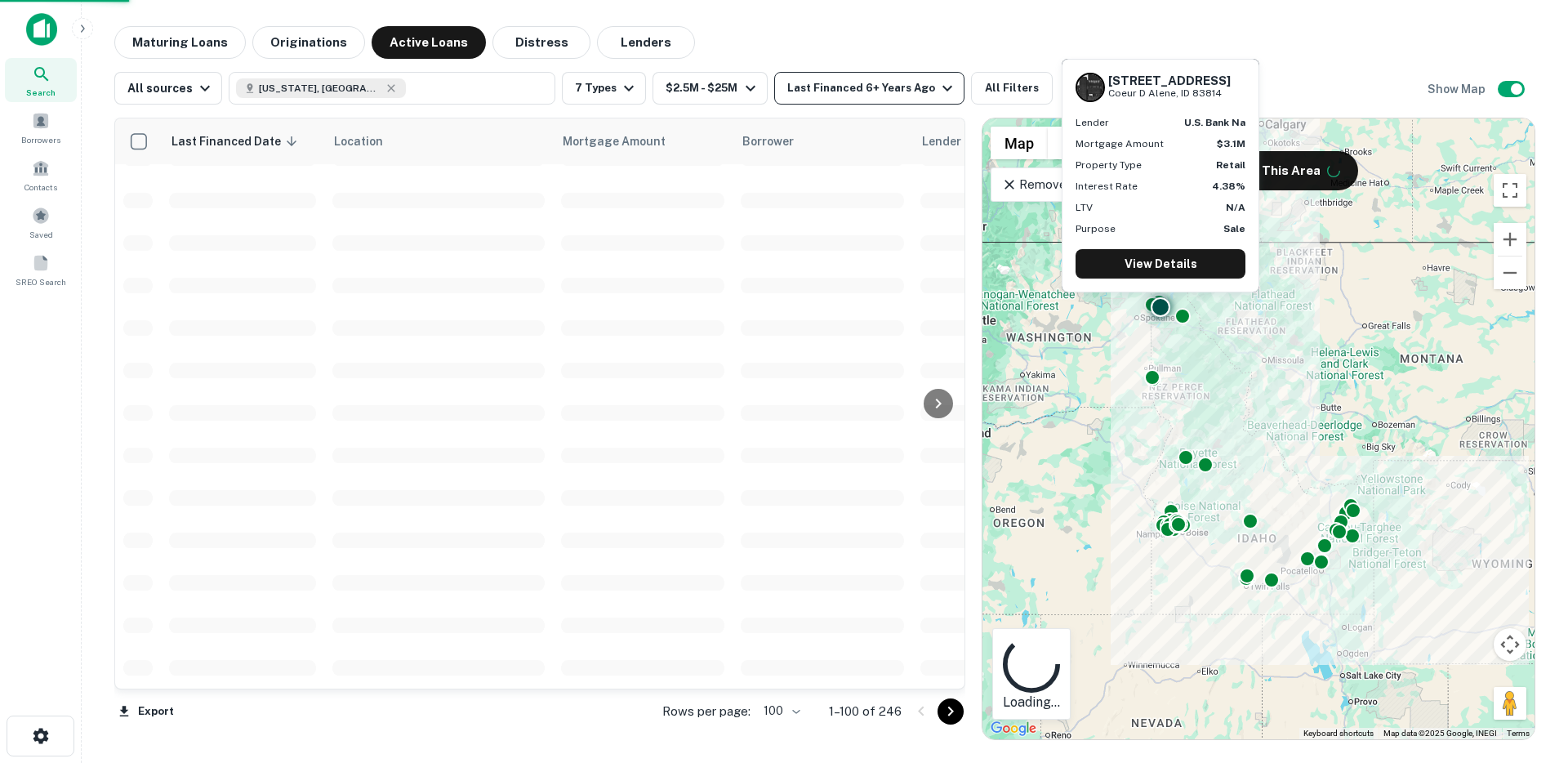
click at [834, 91] on div "Last Financed 6+ Years Ago" at bounding box center [872, 88] width 170 height 20
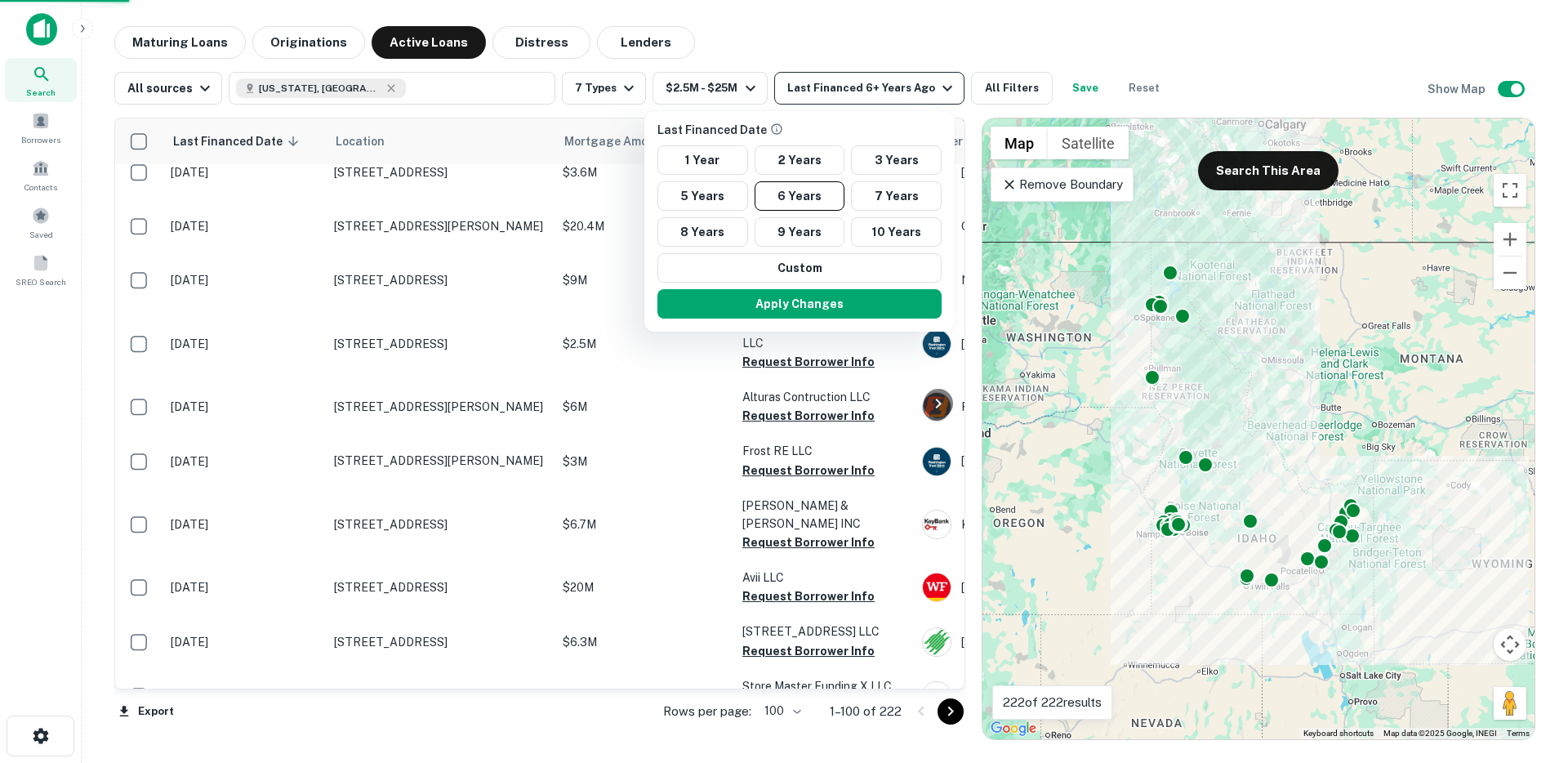
scroll to position [5423, 0]
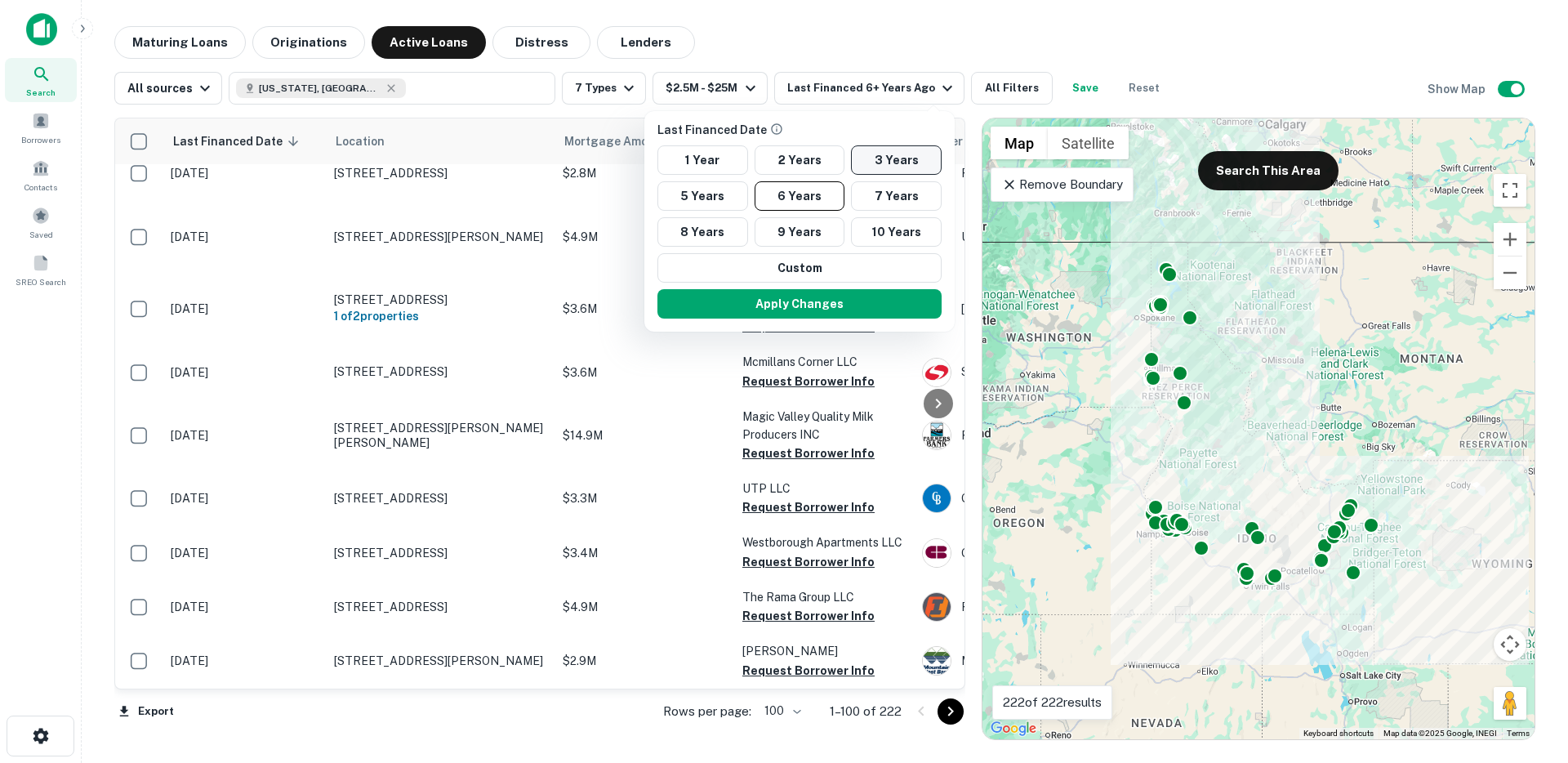
click at [884, 168] on button "3 Years" at bounding box center [896, 160] width 91 height 30
click at [836, 310] on button "Apply Changes" at bounding box center [799, 304] width 284 height 30
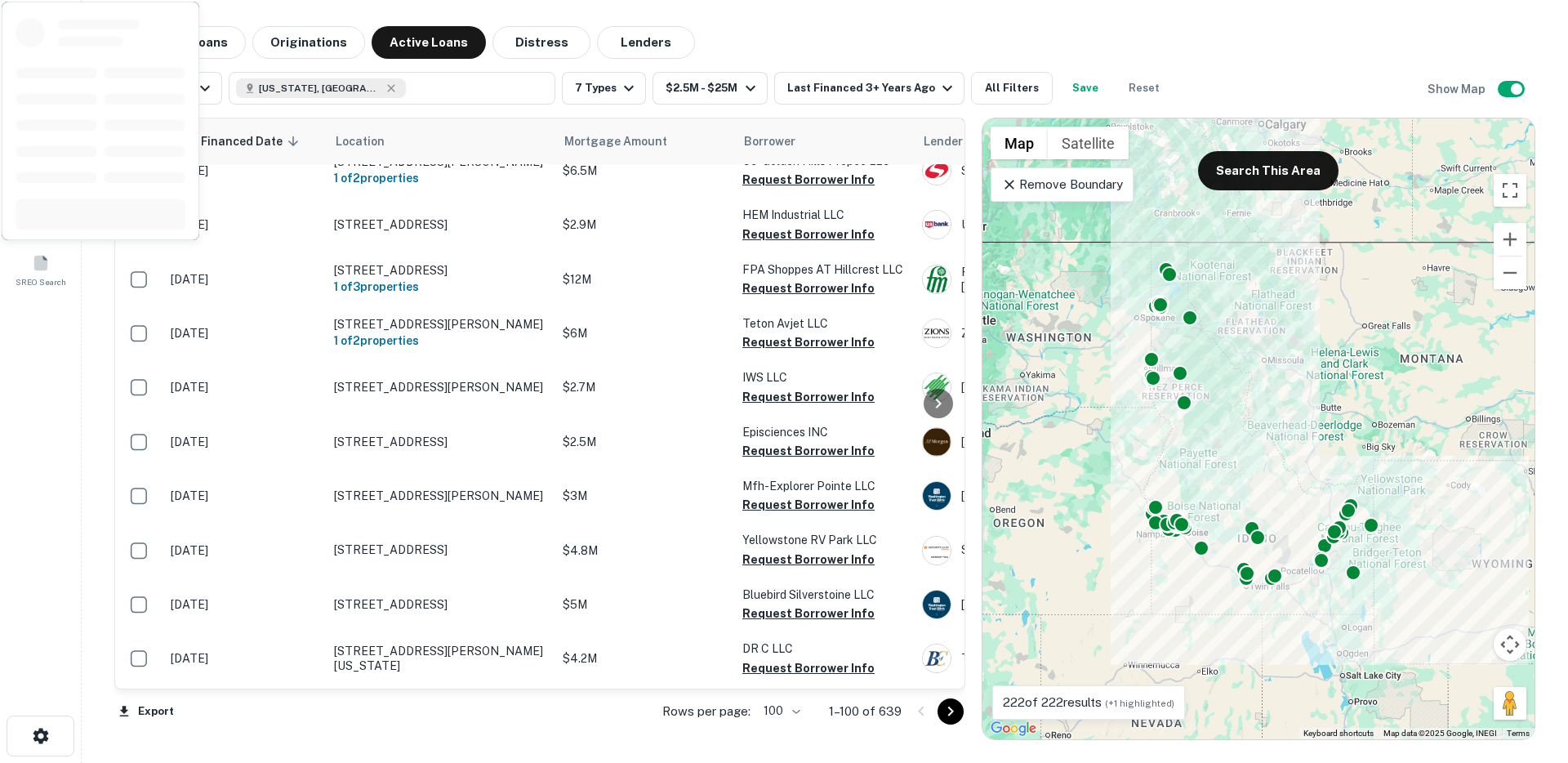
scroll to position [5296, 0]
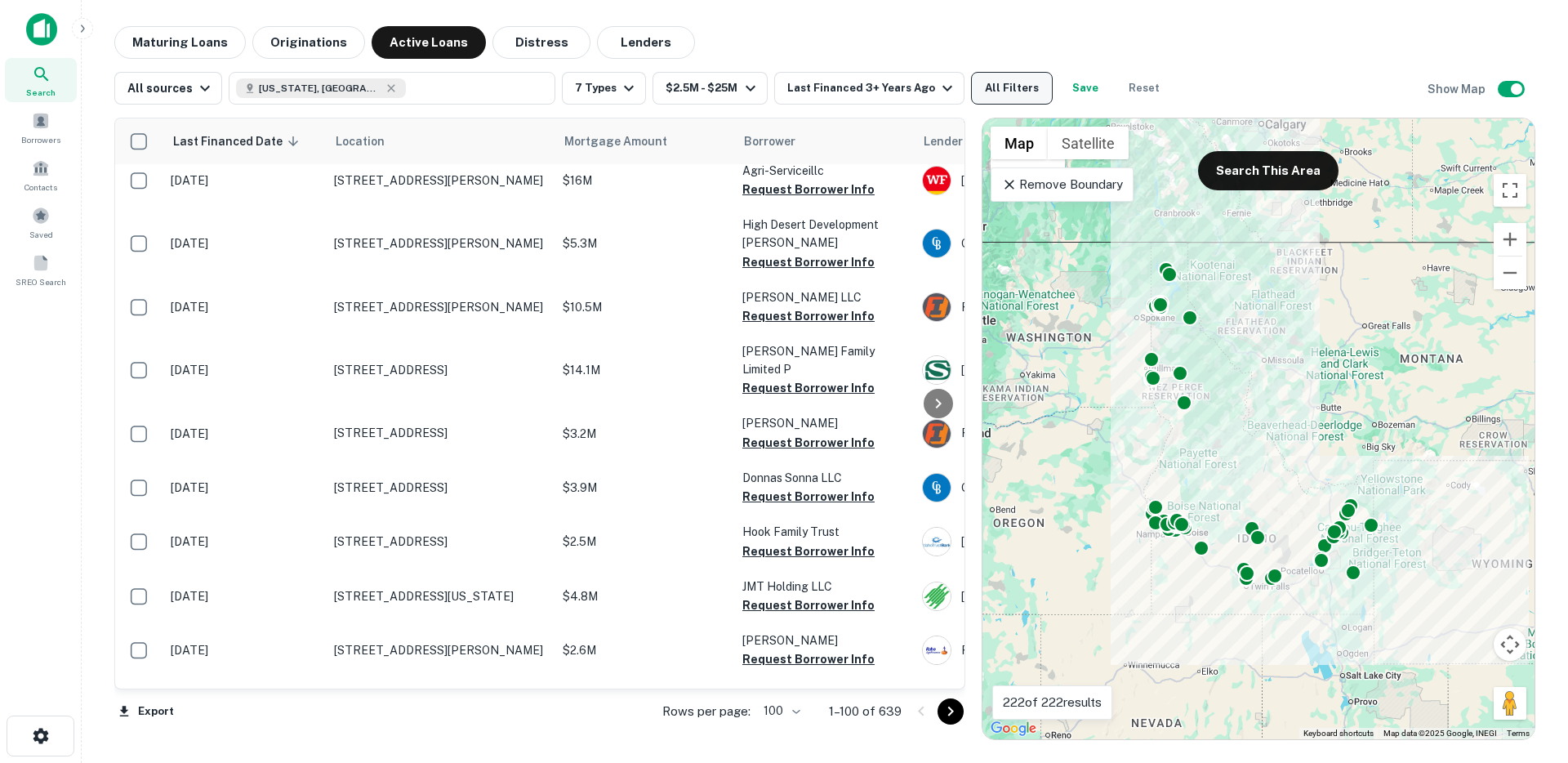
click at [1020, 82] on button "All Filters" at bounding box center [1011, 88] width 82 height 32
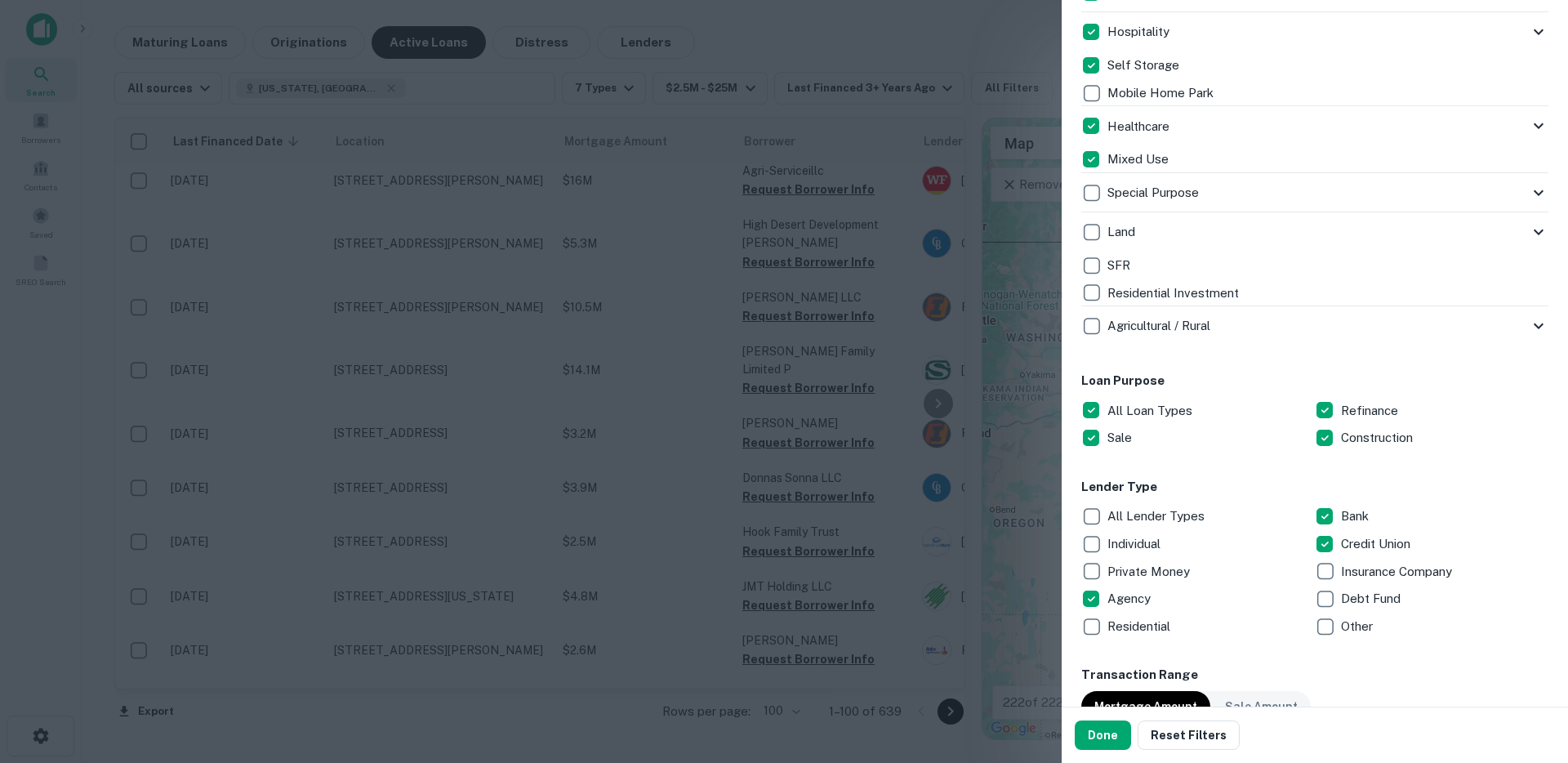
scroll to position [563, 0]
click at [1104, 603] on div "Agency" at bounding box center [1198, 595] width 234 height 28
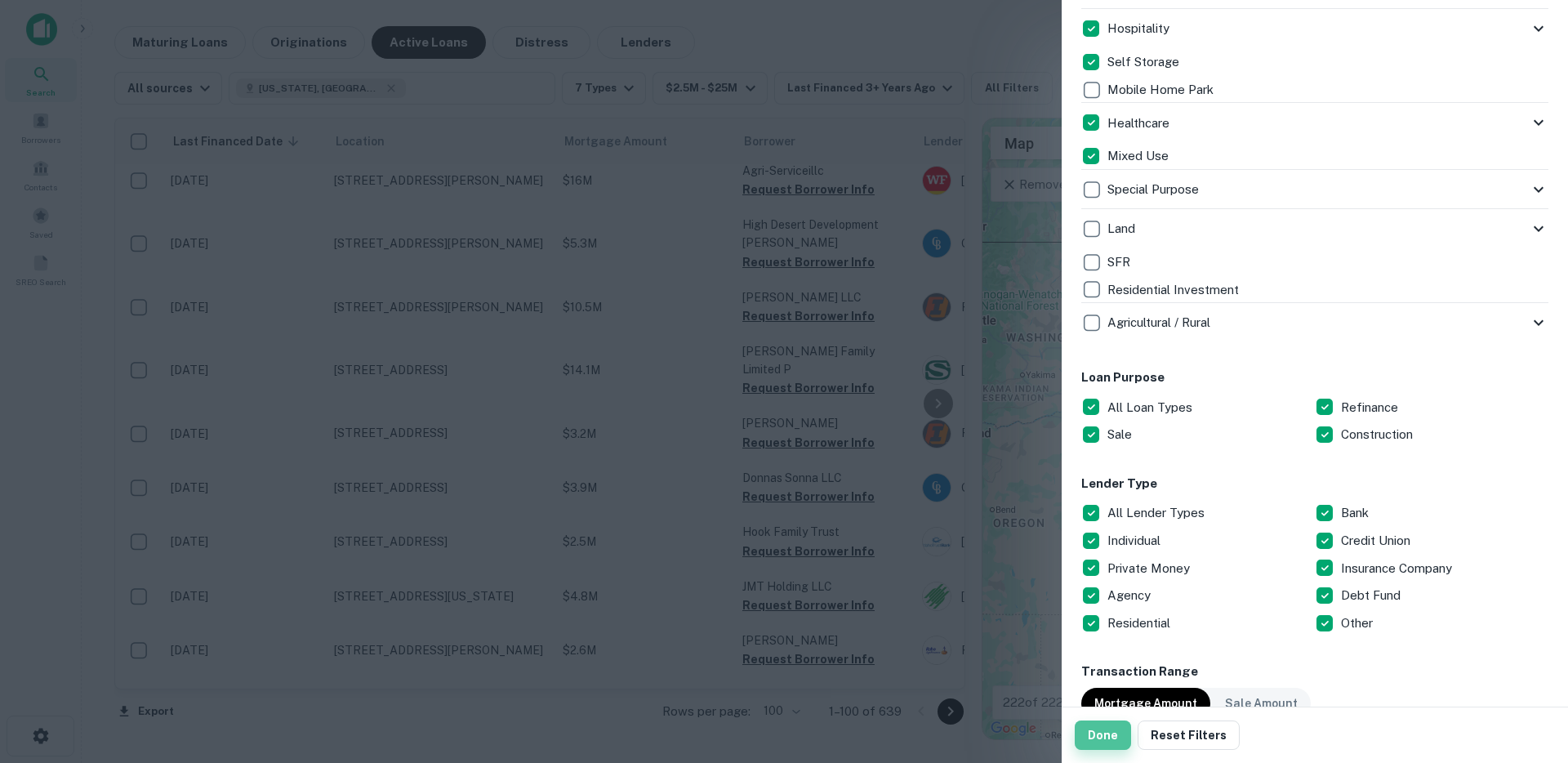
click at [1097, 740] on button "Done" at bounding box center [1103, 735] width 56 height 30
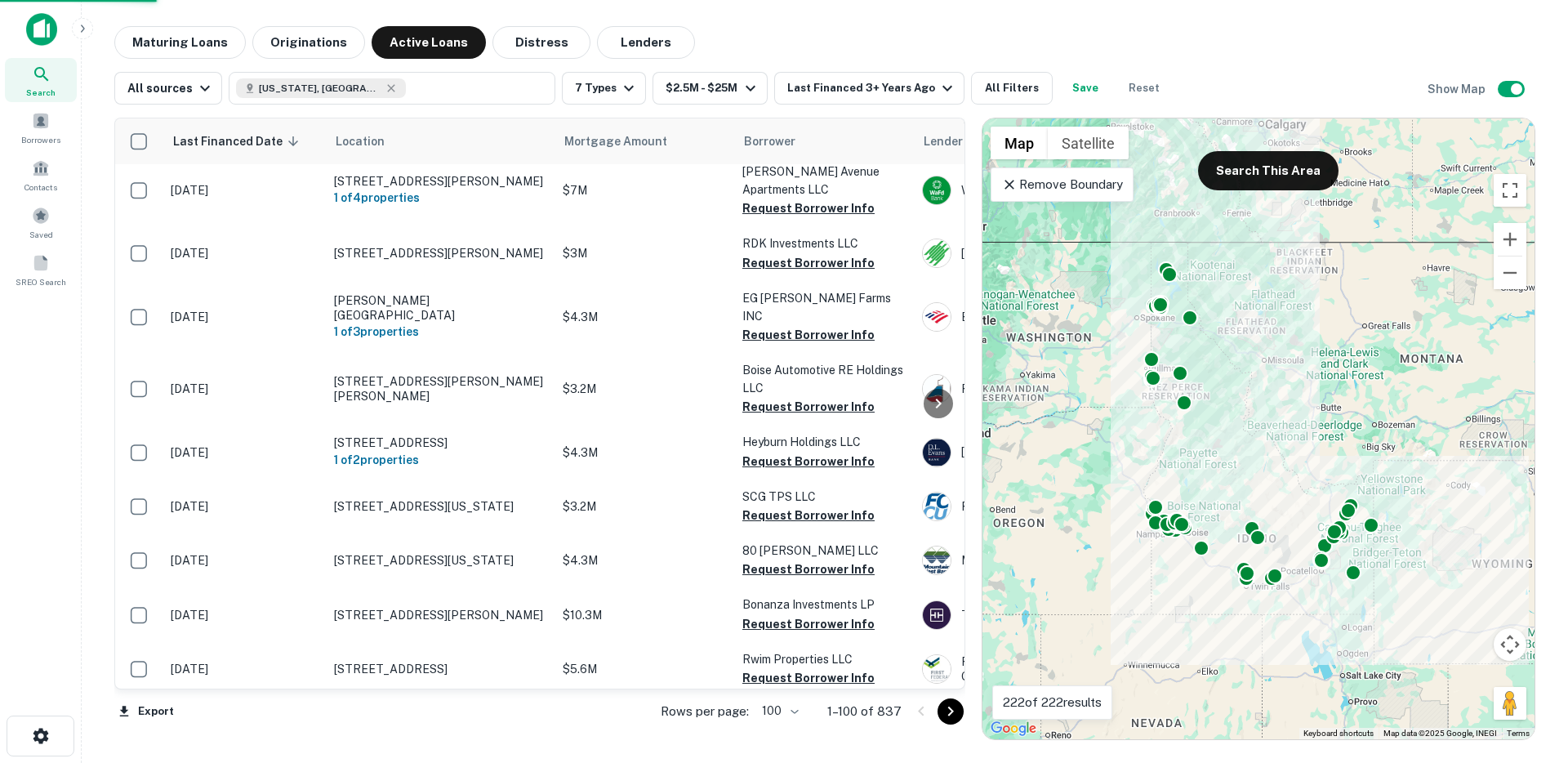
scroll to position [5324, 0]
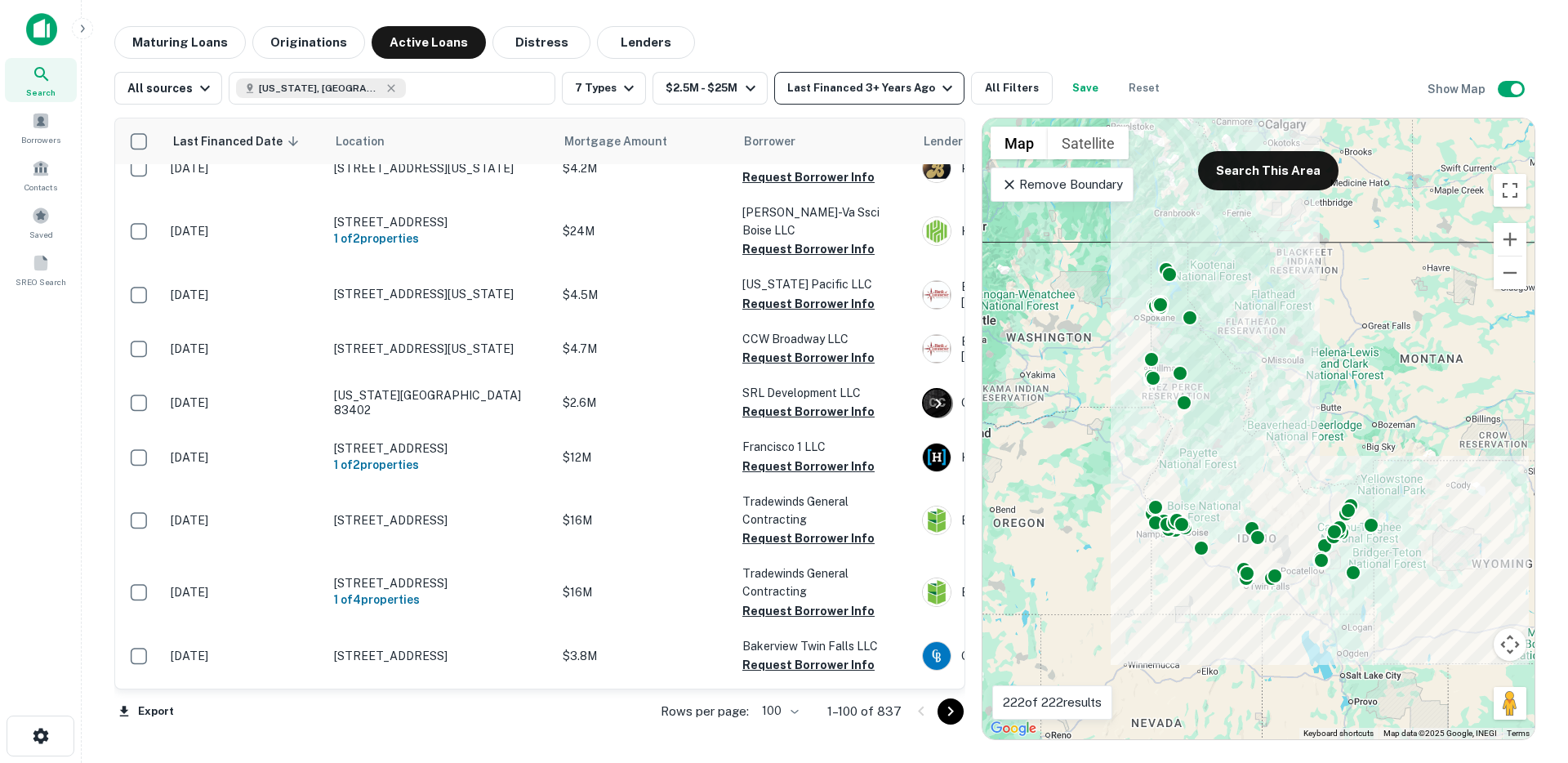
click at [938, 90] on icon "button" at bounding box center [948, 88] width 20 height 20
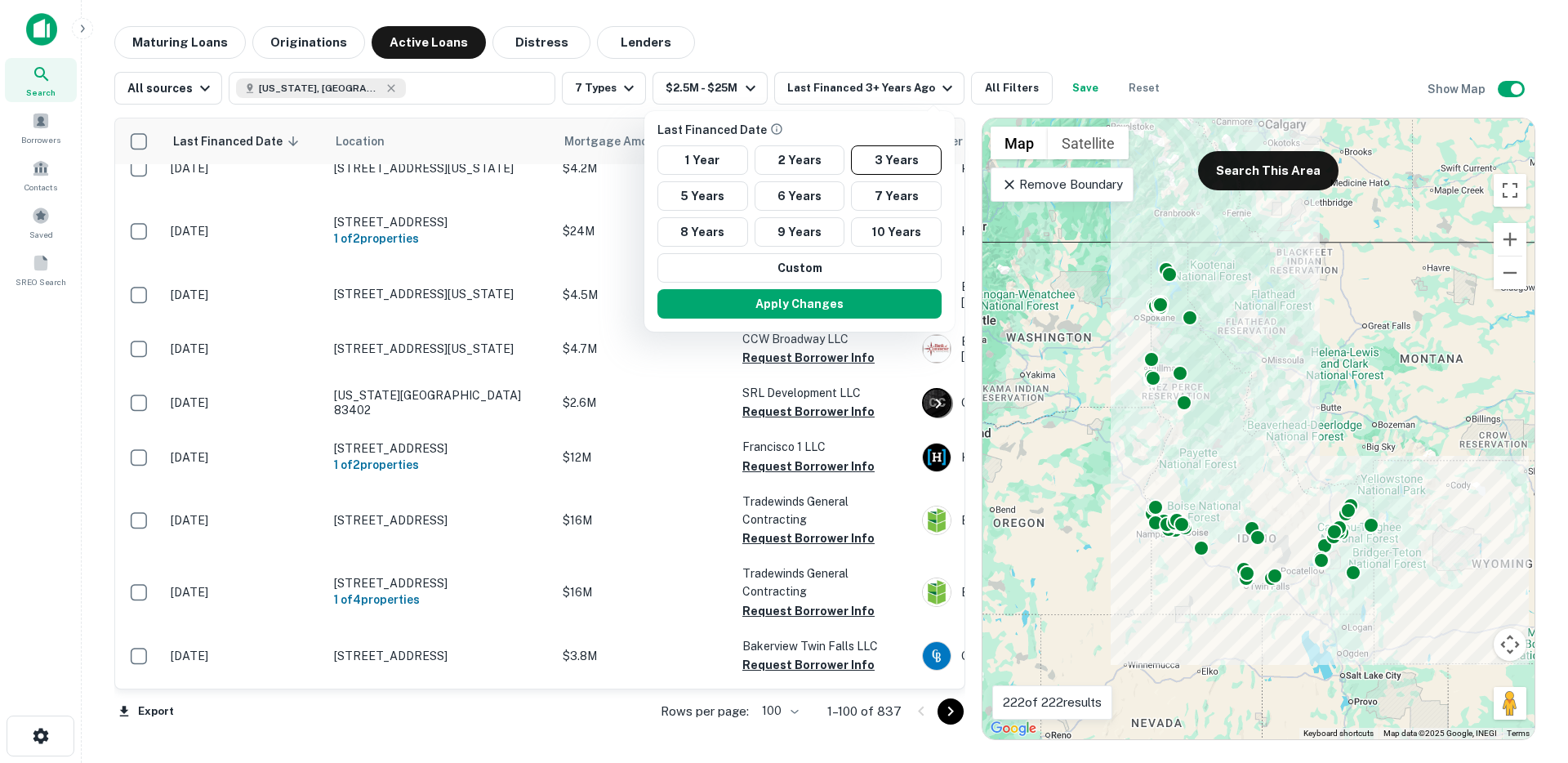
click at [983, 78] on div at bounding box center [784, 381] width 1568 height 763
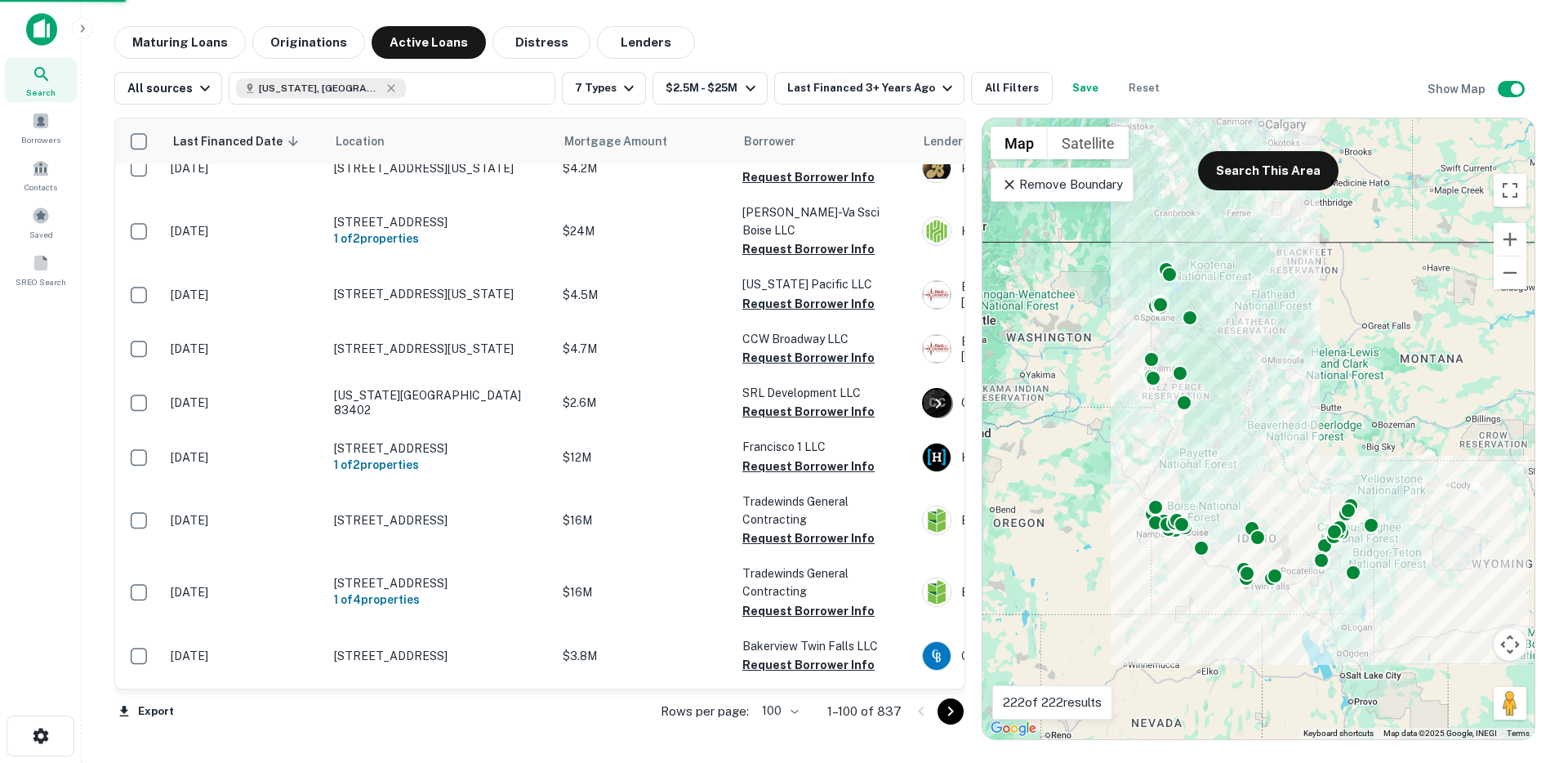
click at [988, 83] on div at bounding box center [784, 381] width 1568 height 763
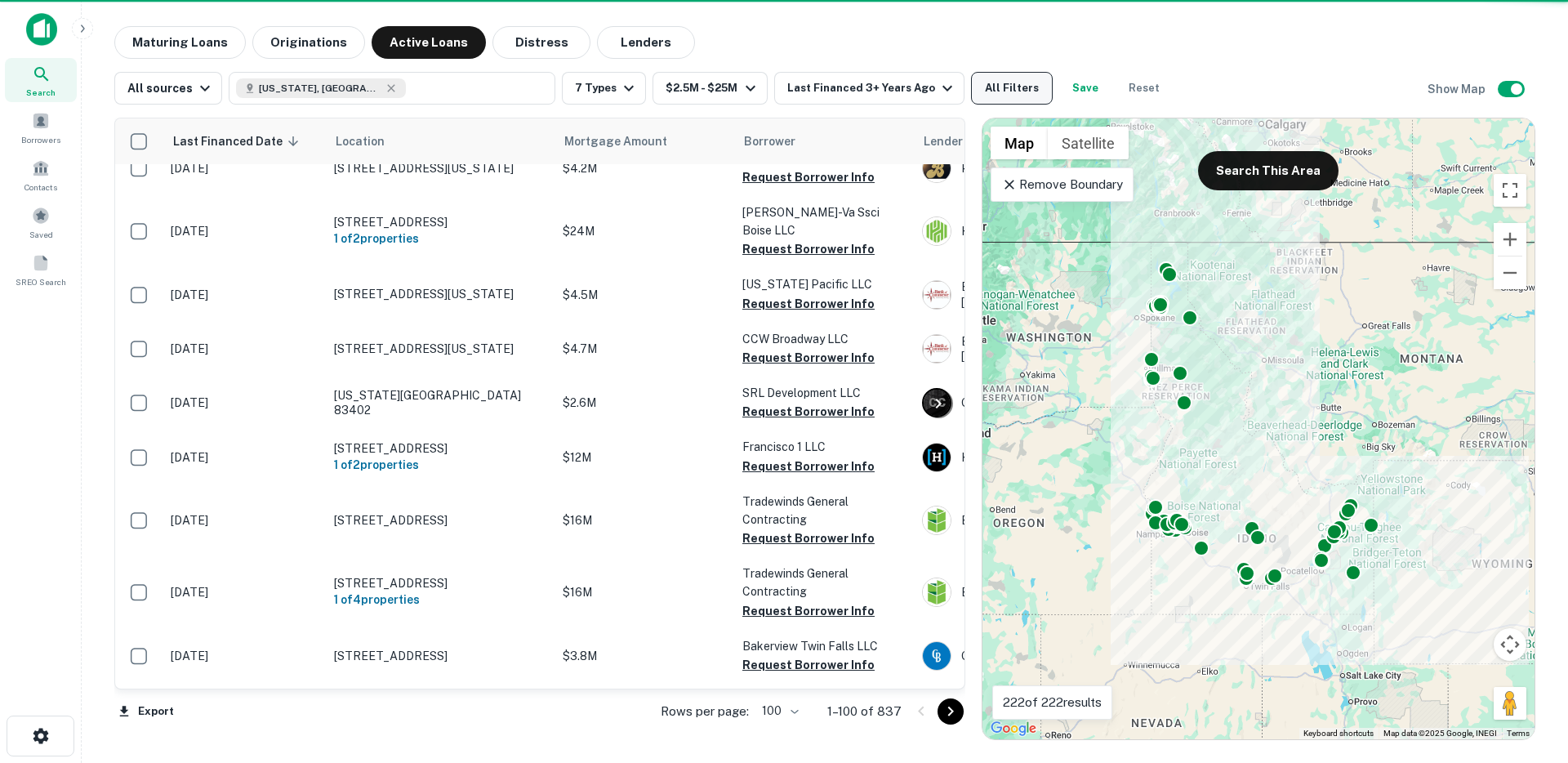
click at [1001, 89] on div at bounding box center [784, 381] width 1568 height 763
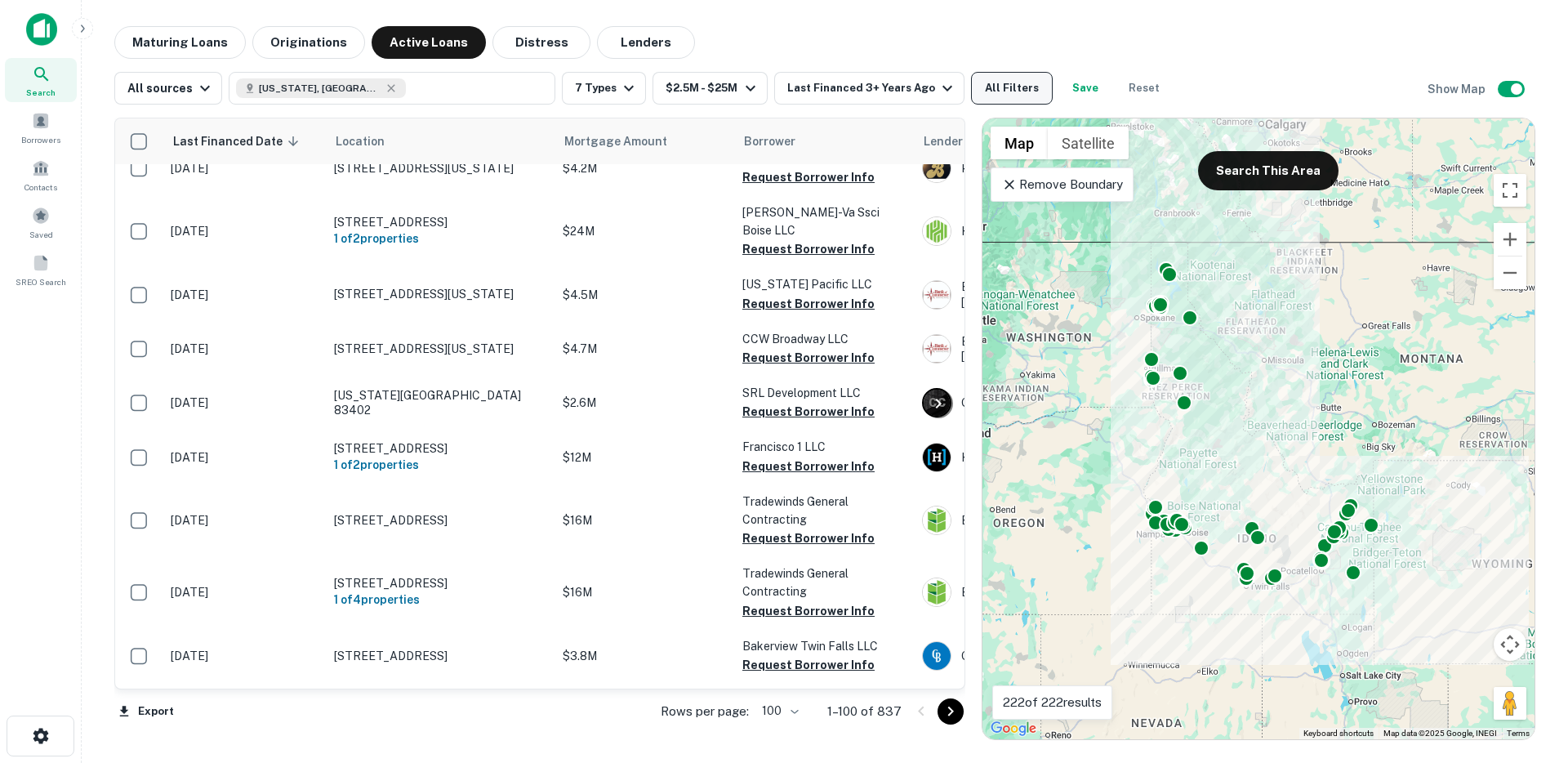
click at [992, 92] on button "All Filters" at bounding box center [1011, 88] width 82 height 32
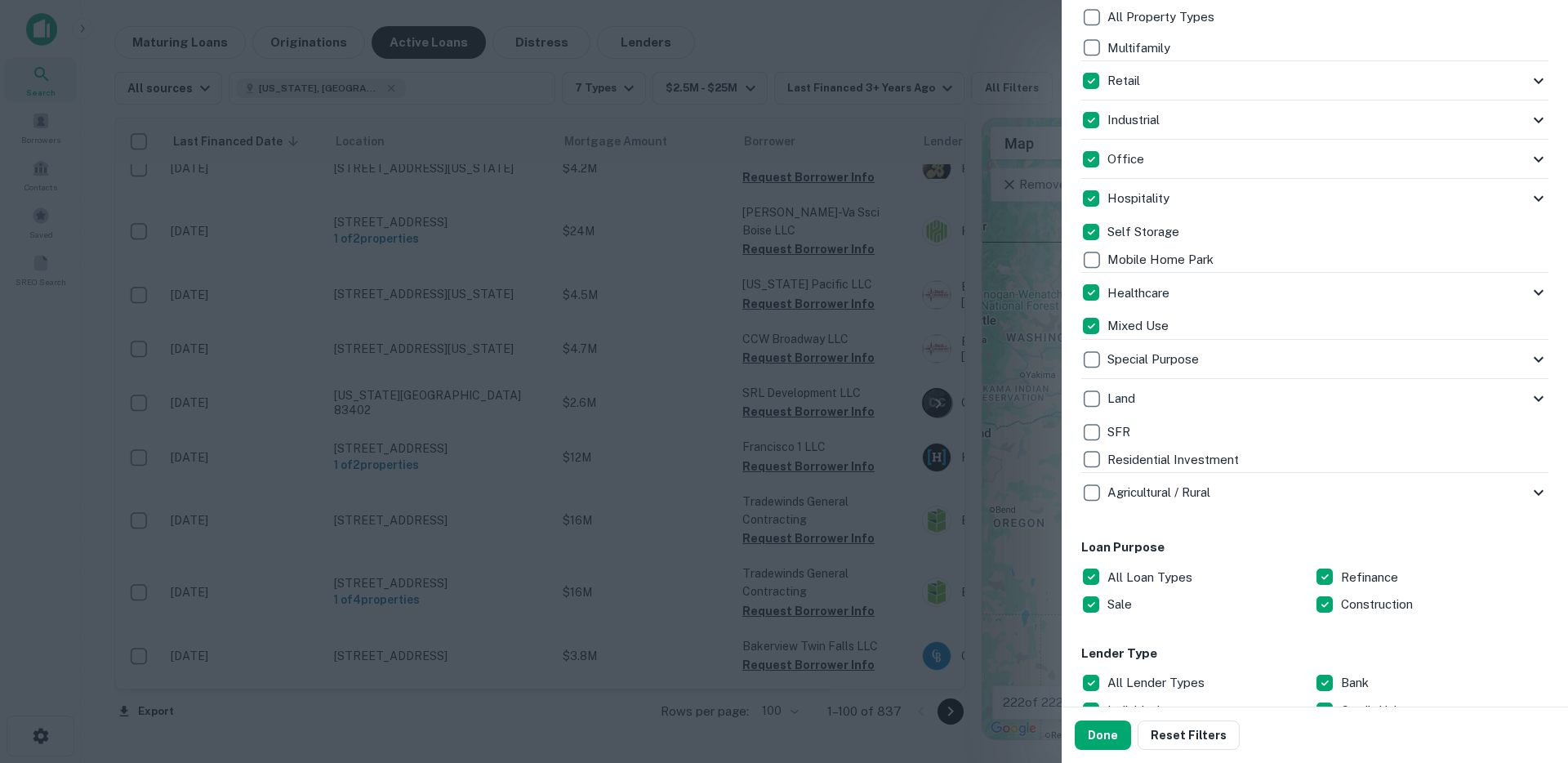
scroll to position [568, 0]
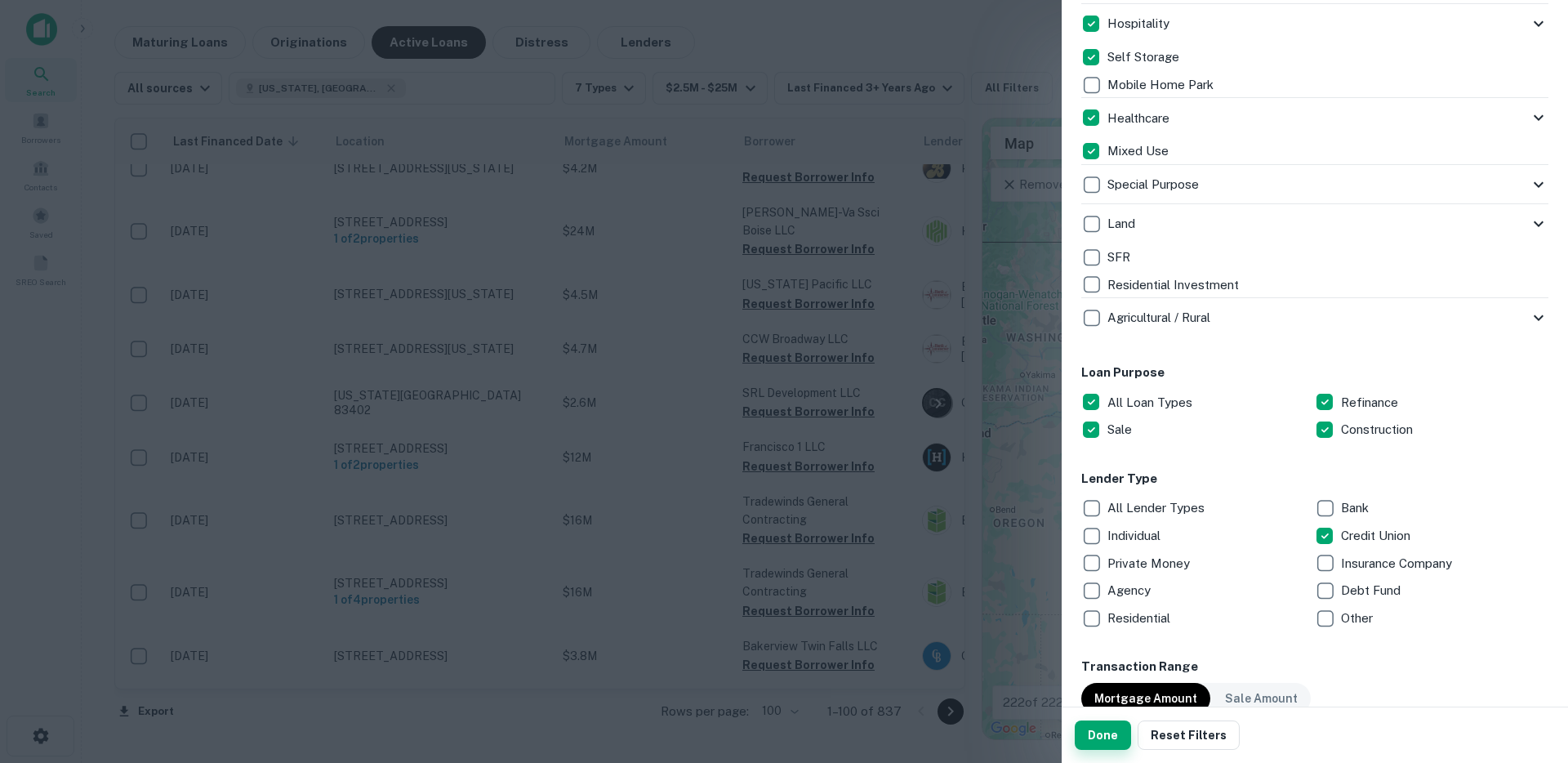
click at [1098, 744] on button "Done" at bounding box center [1103, 735] width 56 height 30
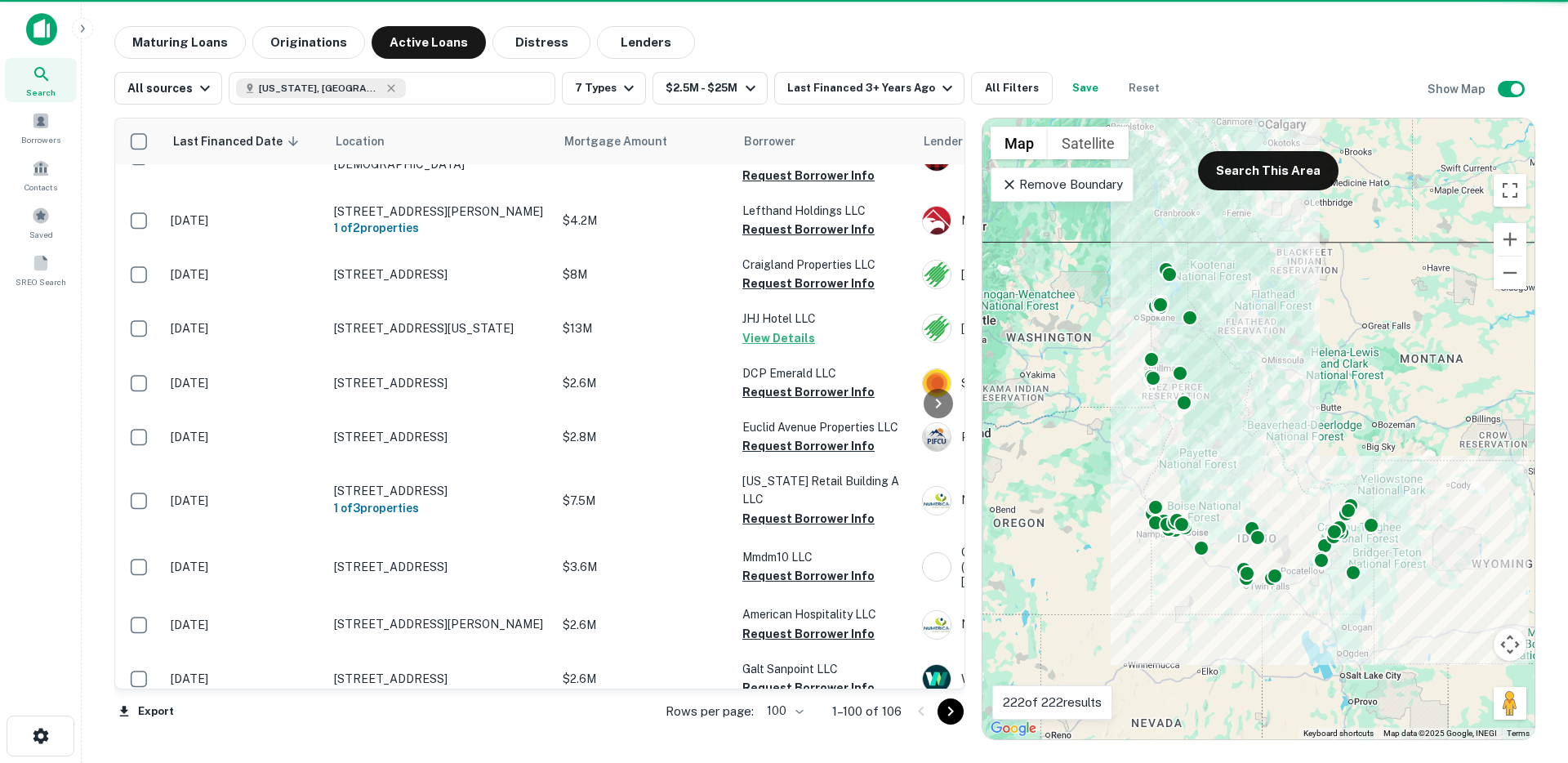
scroll to position [5352, 0]
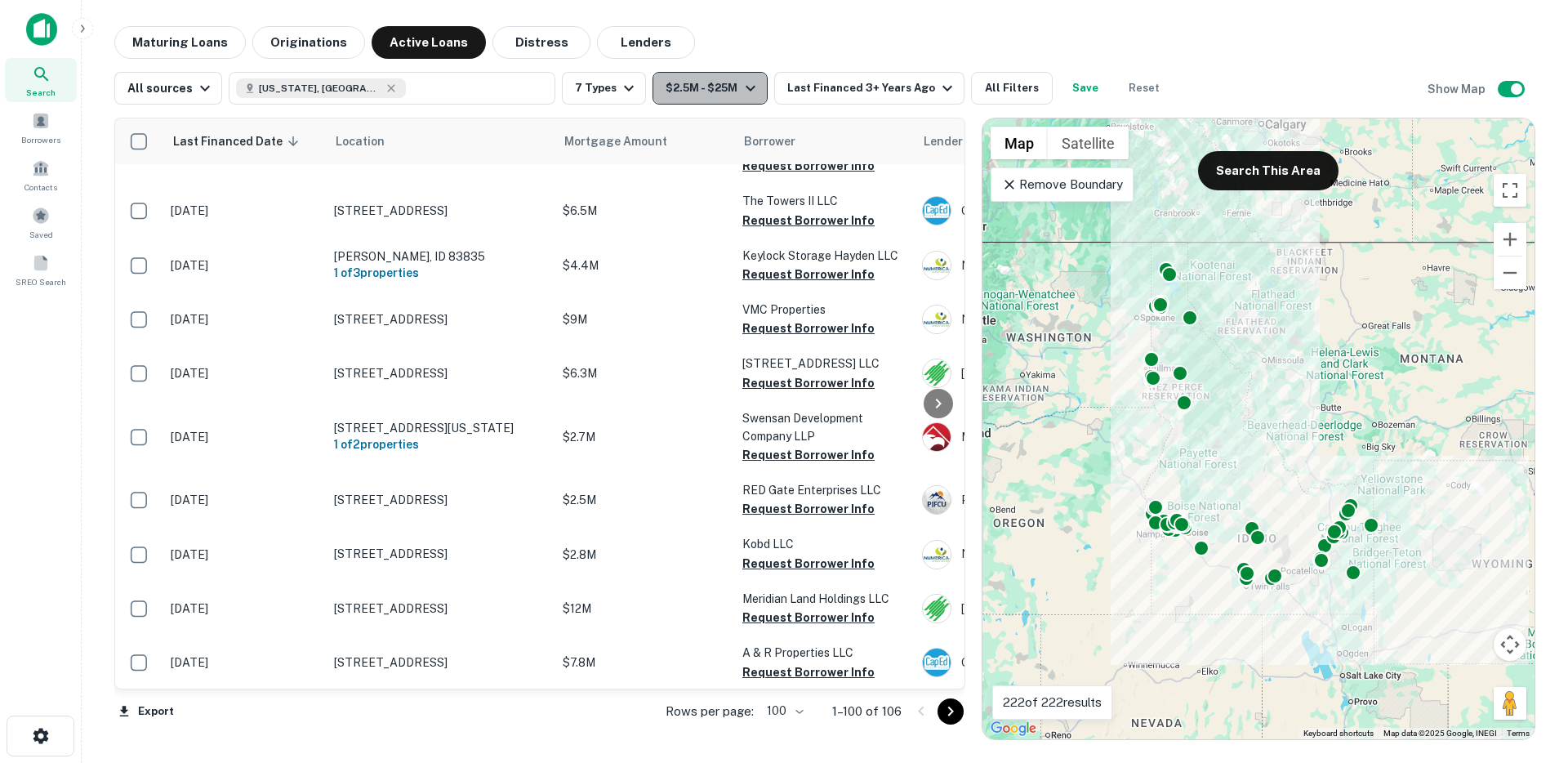
click at [692, 91] on button "$2.5M - $25M" at bounding box center [710, 88] width 115 height 32
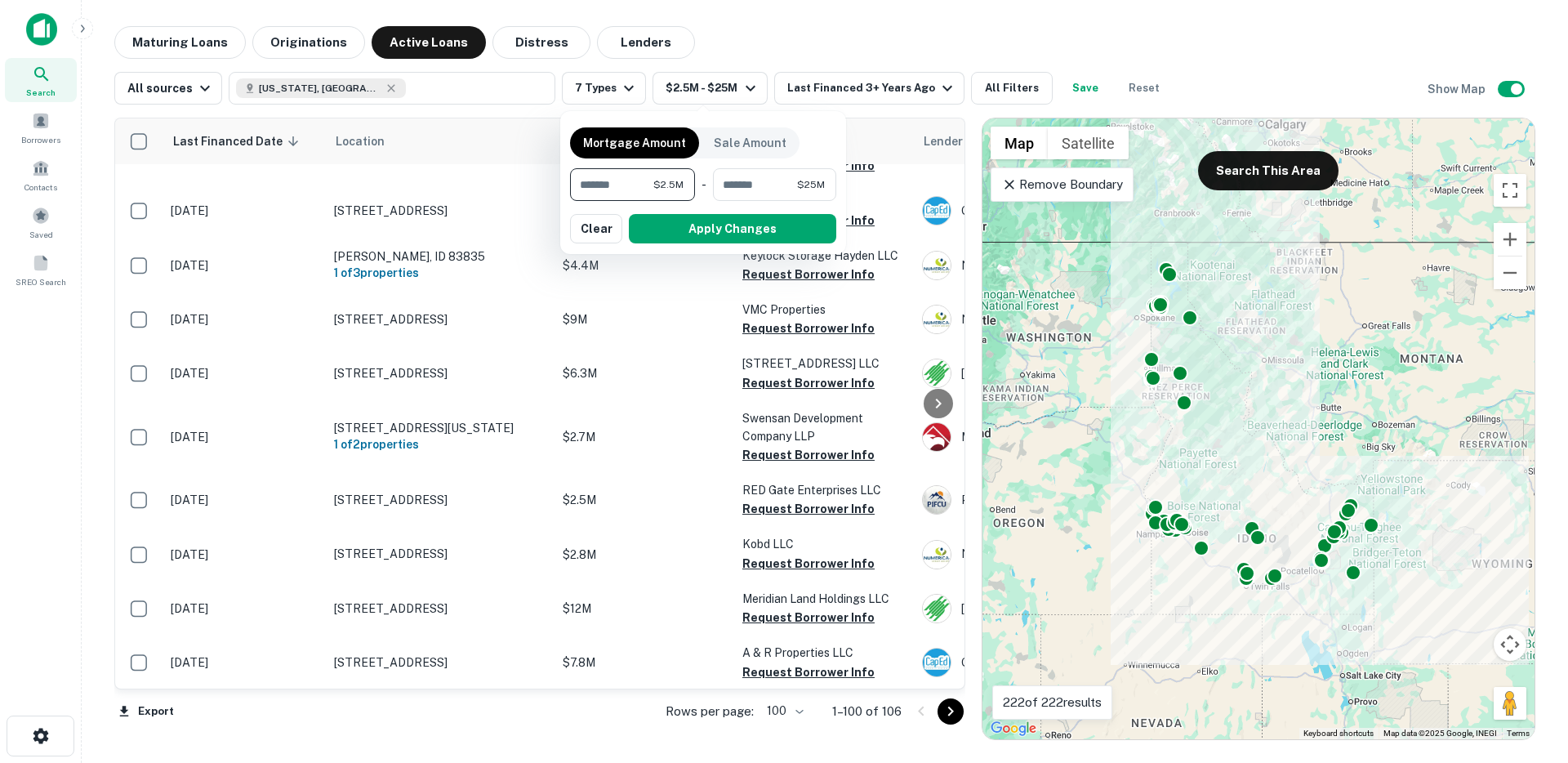
click at [598, 185] on input "*******" at bounding box center [611, 185] width 83 height 32
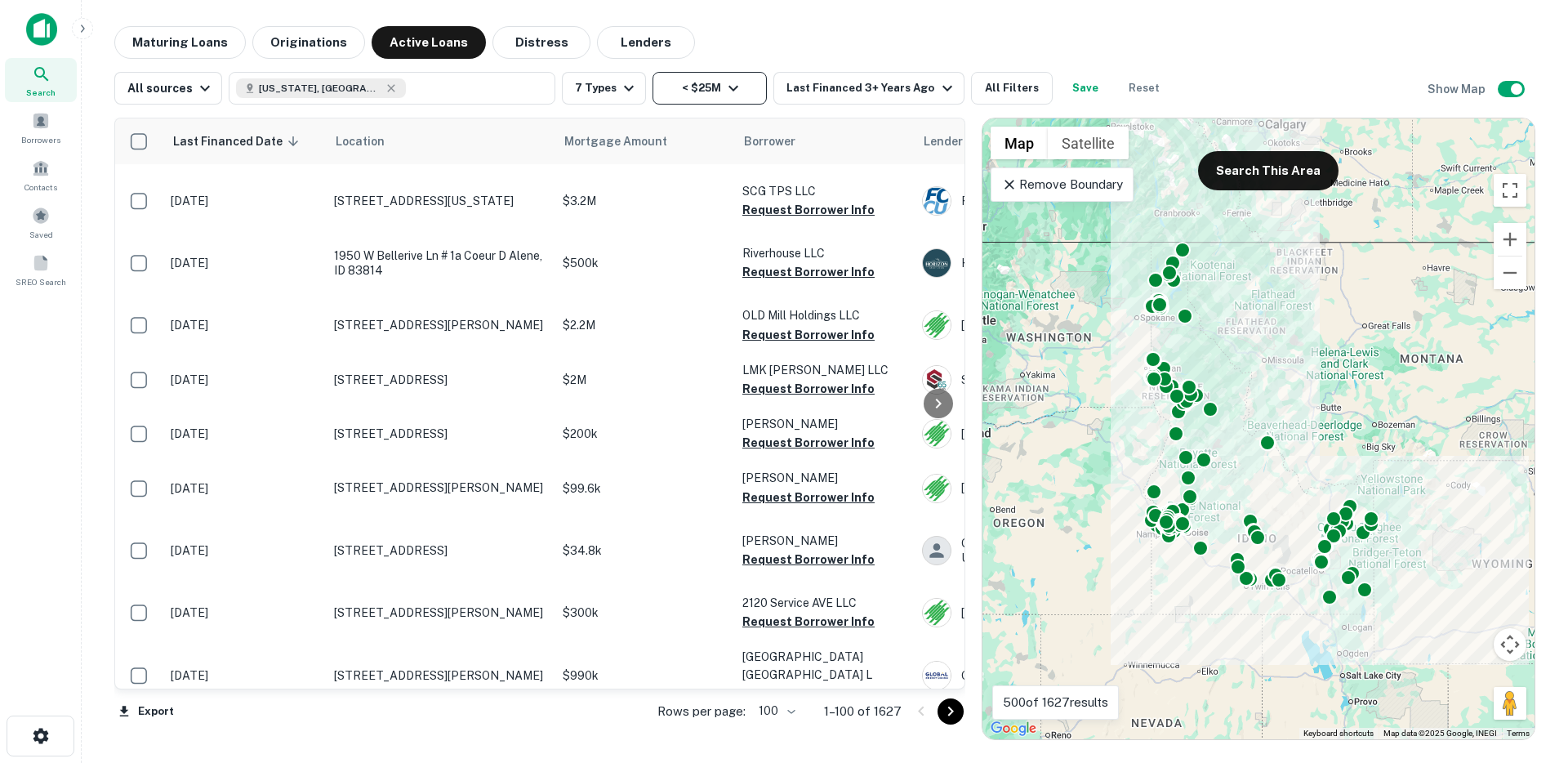
scroll to position [5423, 0]
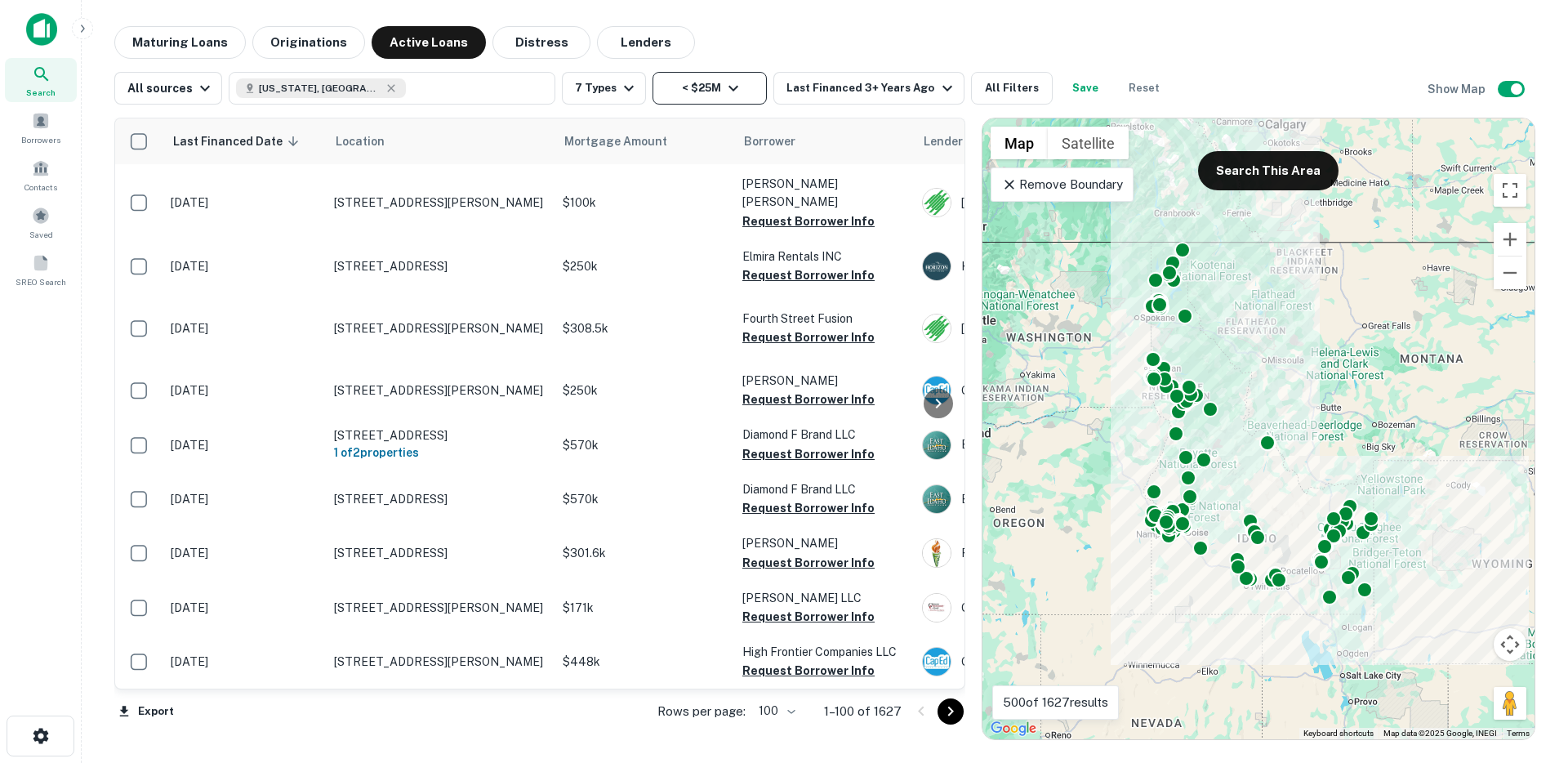
click at [709, 78] on button "< $25M" at bounding box center [710, 88] width 115 height 32
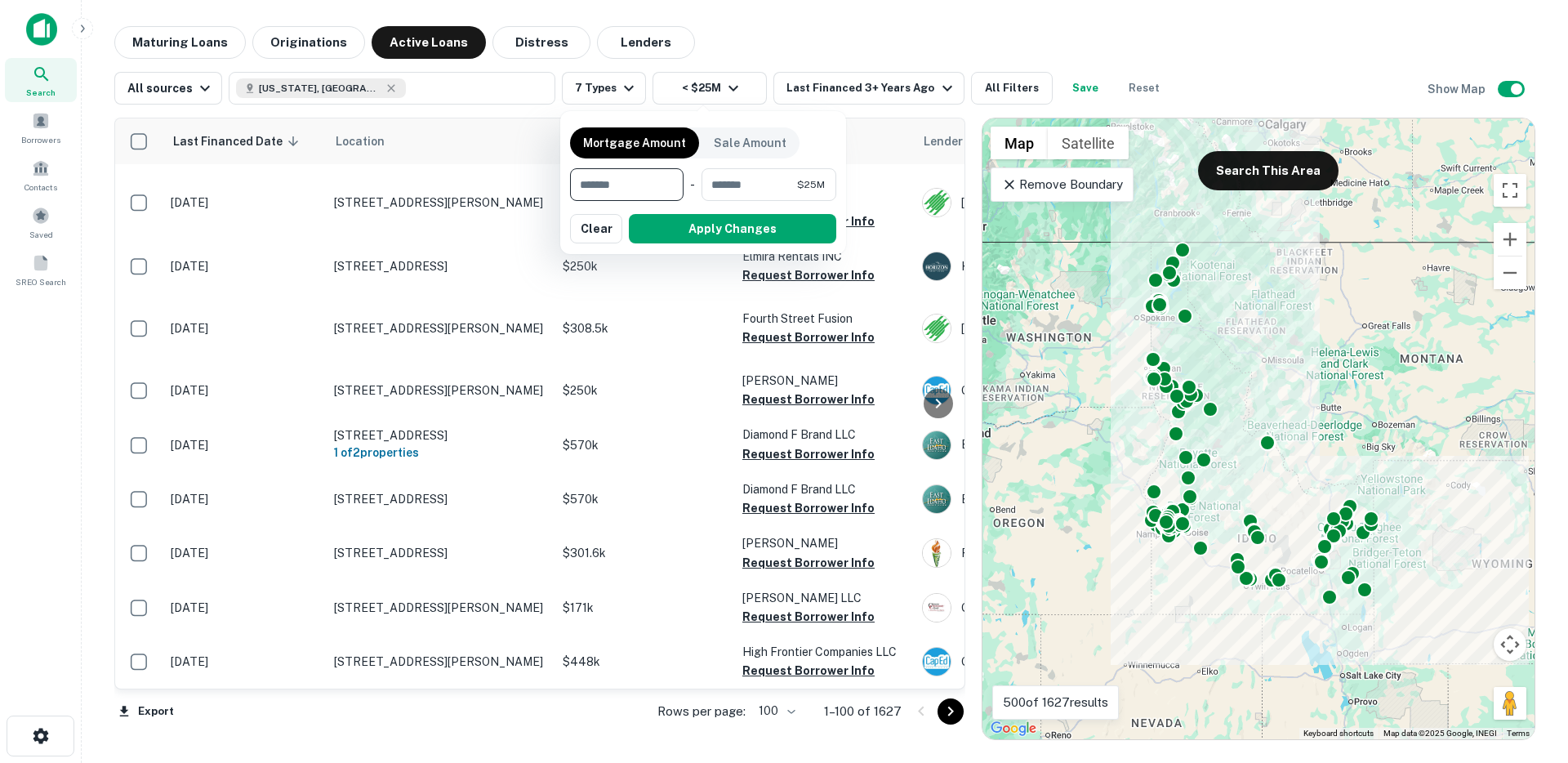
click at [759, 41] on div at bounding box center [784, 381] width 1568 height 763
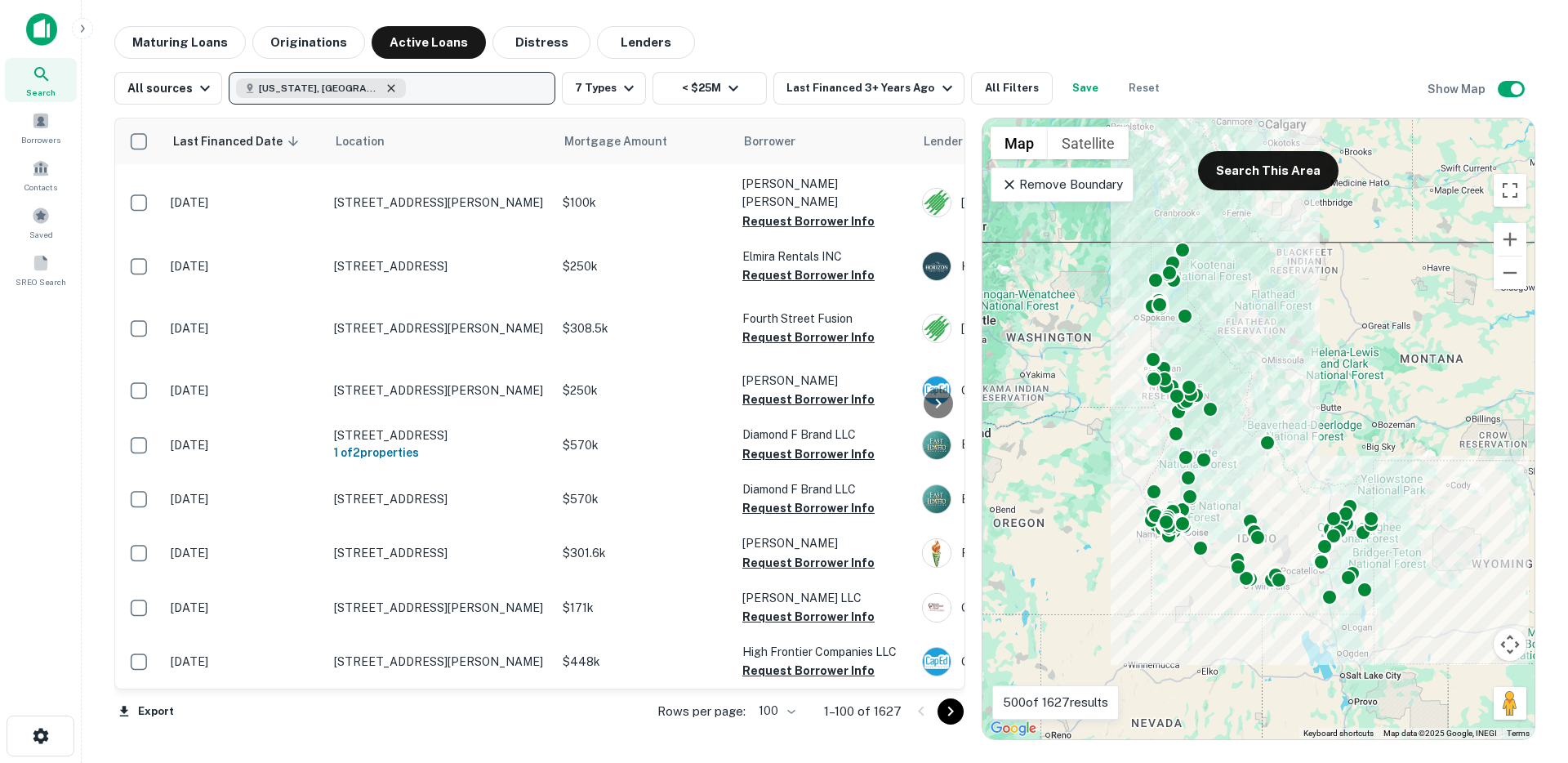
click at [385, 87] on icon "button" at bounding box center [391, 88] width 13 height 13
click at [316, 87] on p "Enter addresses, locations or lender names" at bounding box center [375, 88] width 264 height 20
click at [303, 81] on p "Enter addresses, locations or lender names" at bounding box center [375, 88] width 264 height 20
click at [333, 85] on p "Enter addresses, locations or lender names" at bounding box center [375, 88] width 264 height 20
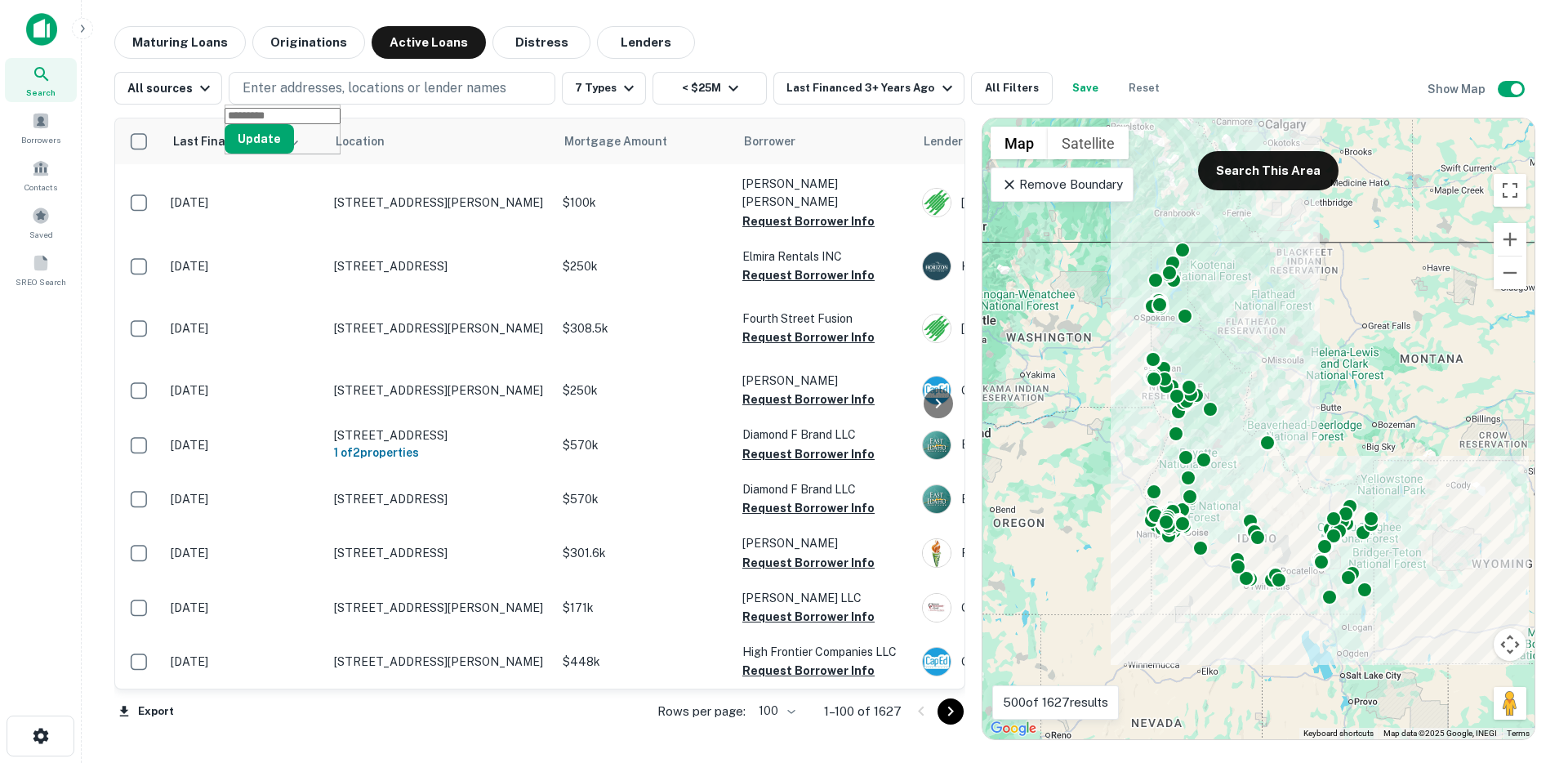
click at [907, 32] on div "Maturing Loans Originations Active Loans Distress Lenders" at bounding box center [825, 42] width 1421 height 32
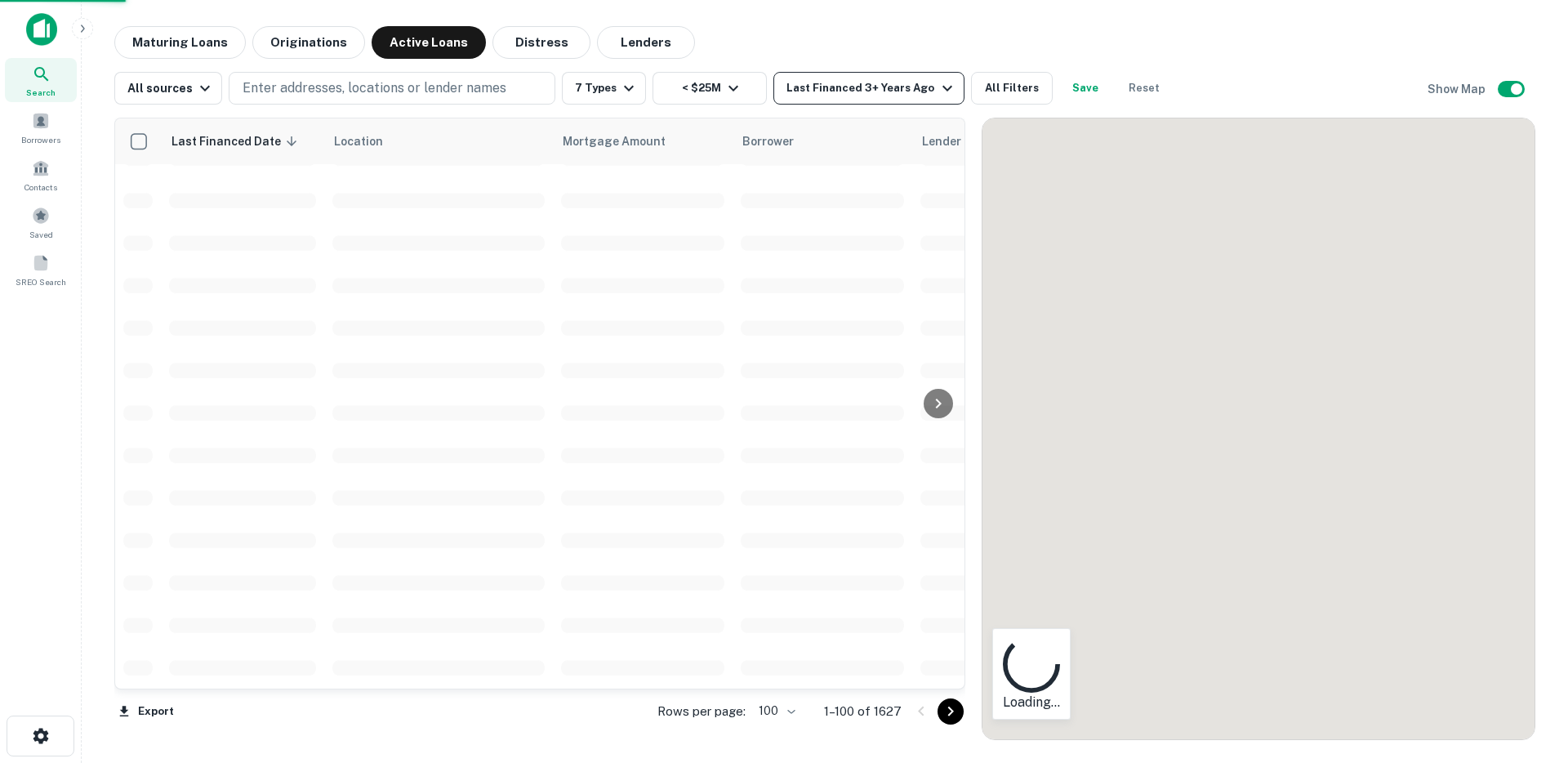
scroll to position [3736, 0]
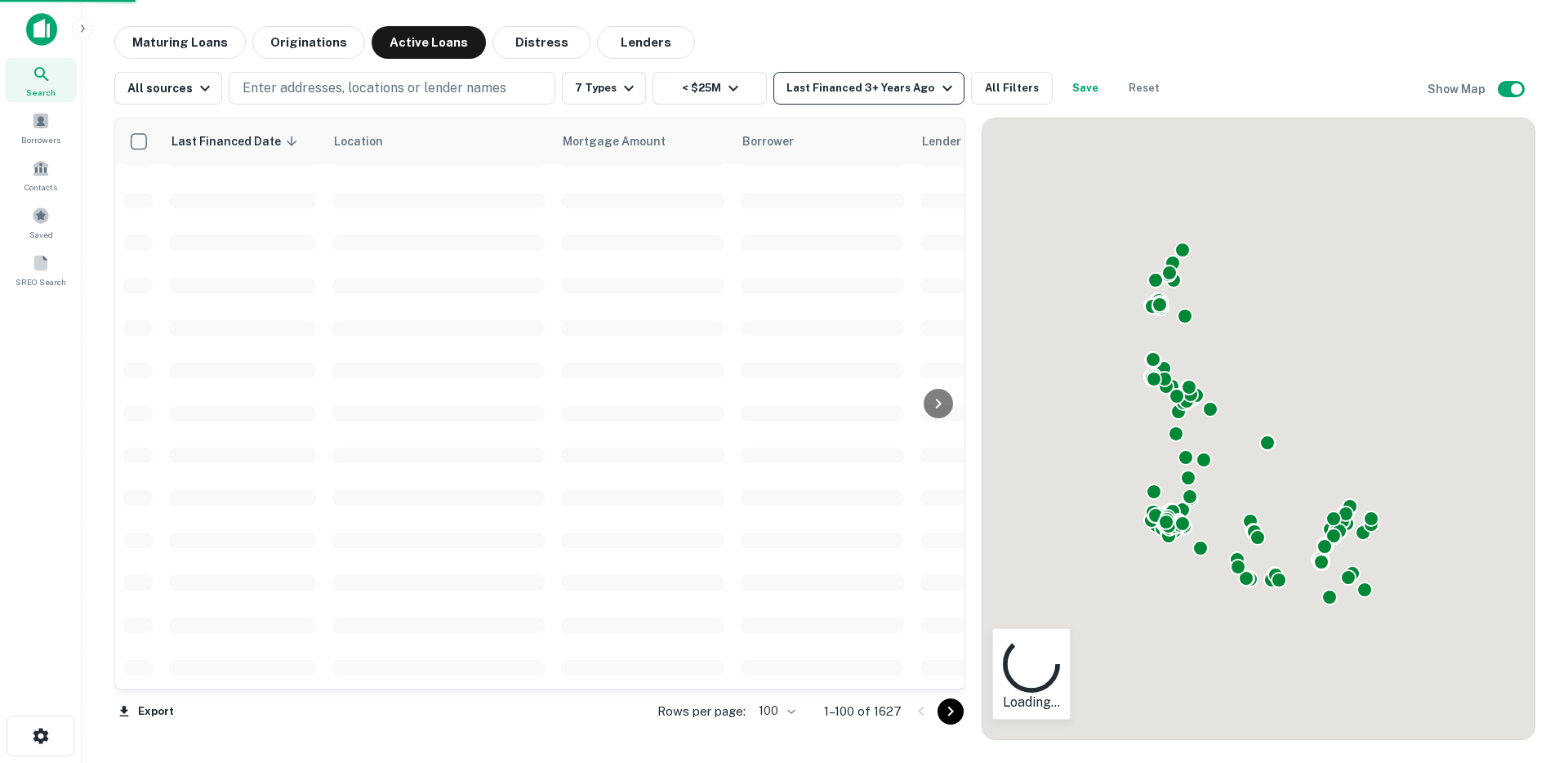
click at [850, 88] on div "Last Financed 3+ Years Ago" at bounding box center [871, 88] width 170 height 20
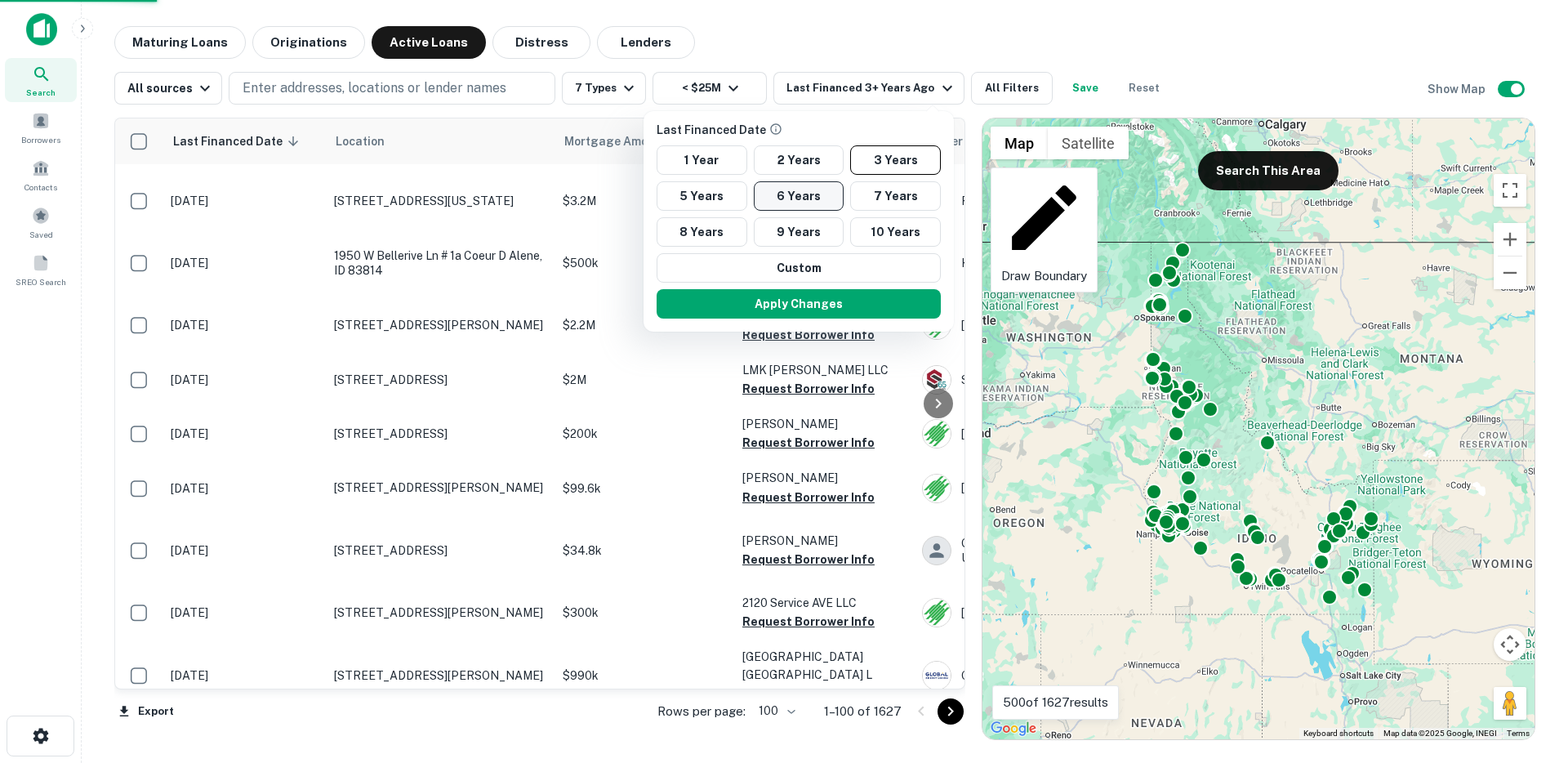
scroll to position [5423, 0]
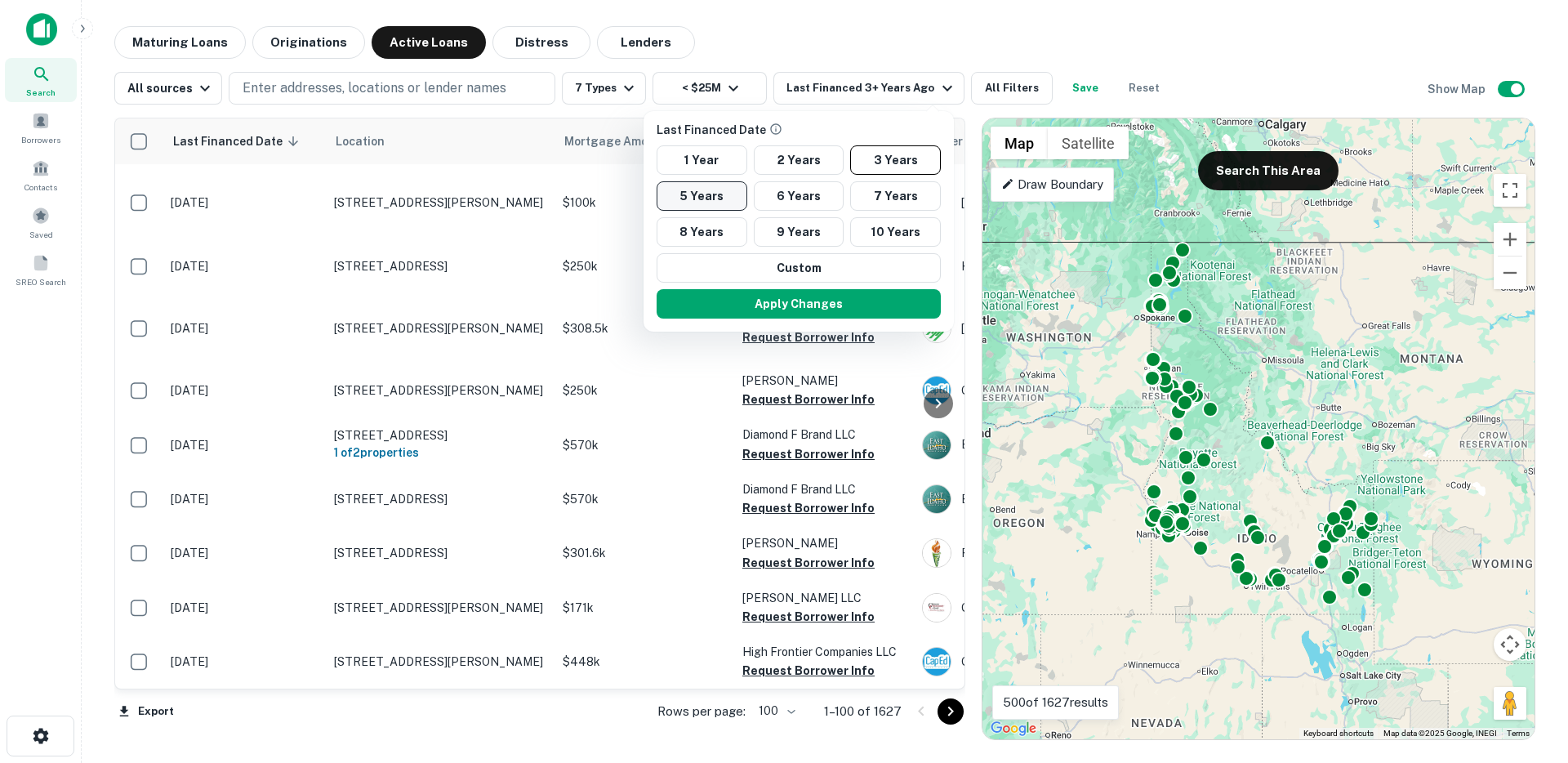
click at [709, 198] on button "5 Years" at bounding box center [702, 195] width 91 height 30
drag, startPoint x: 888, startPoint y: 170, endPoint x: 878, endPoint y: 181, distance: 14.9
click at [889, 170] on button "3 Years" at bounding box center [895, 160] width 91 height 30
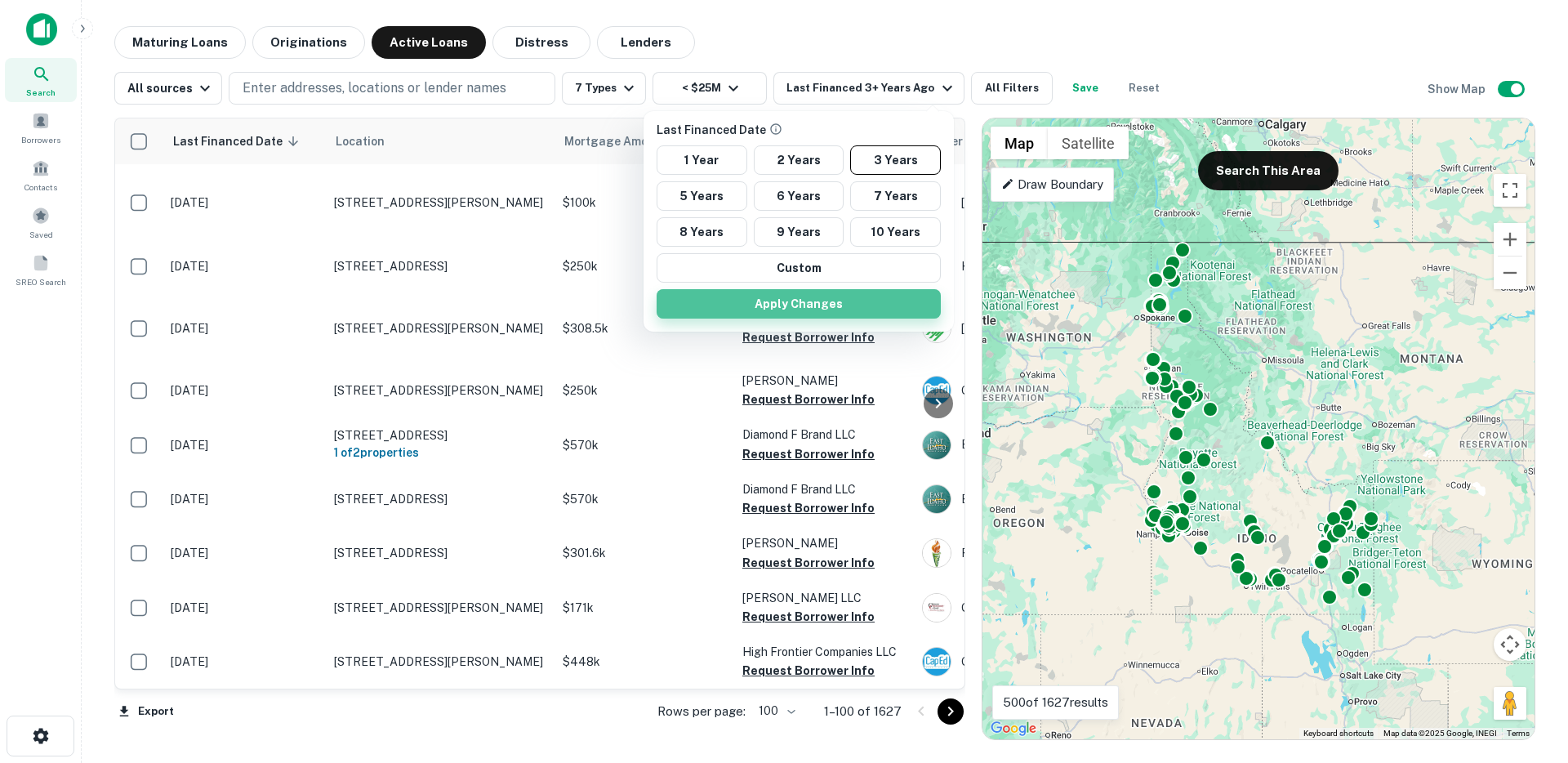
click at [801, 308] on button "Apply Changes" at bounding box center [799, 304] width 284 height 30
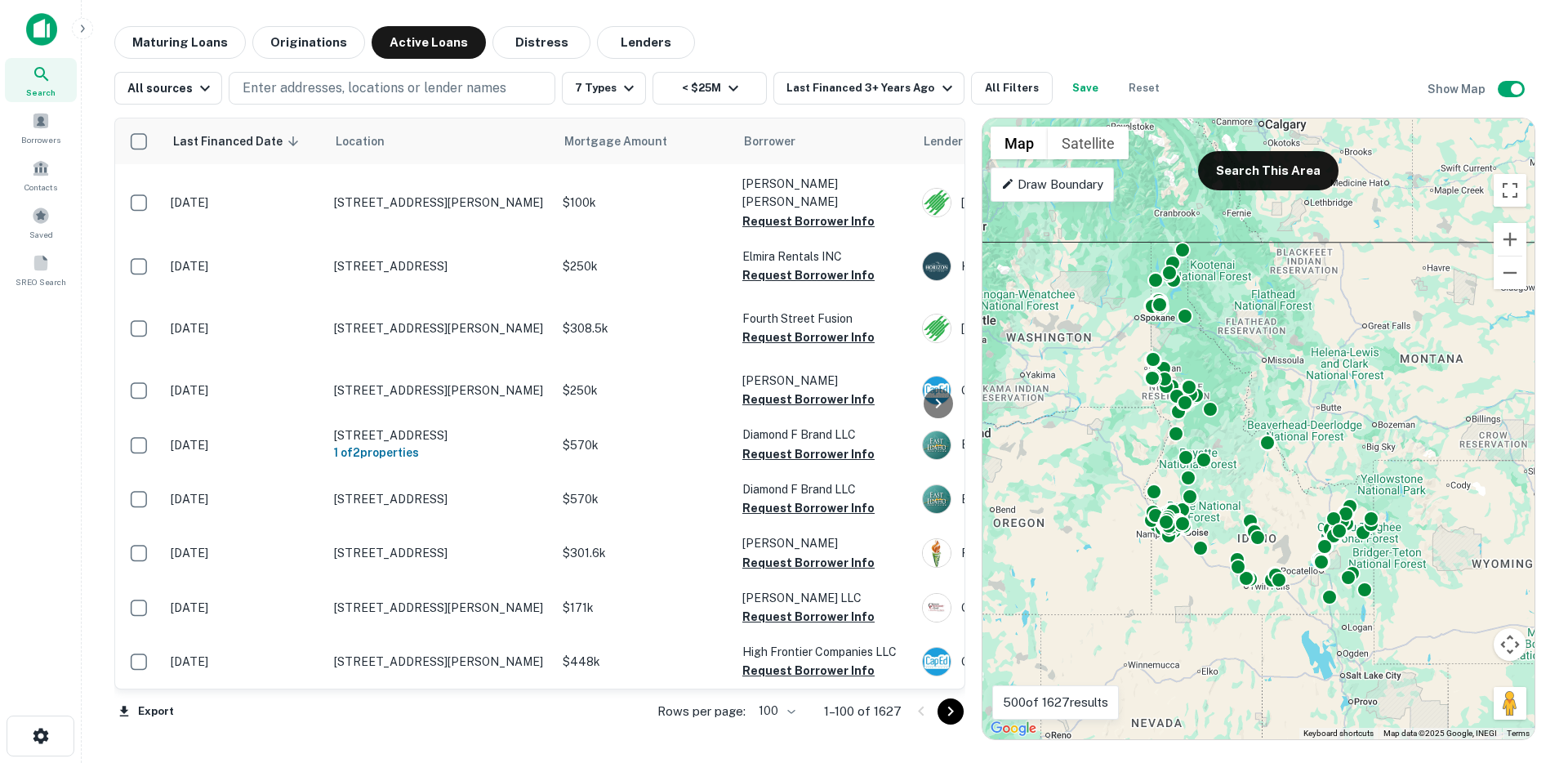
drag, startPoint x: 879, startPoint y: 78, endPoint x: 871, endPoint y: 87, distance: 12.0
click at [879, 78] on div "Last Financed Date 1 Year 2 Years 3 Years 5 Years 6 Years 7 Years 8 Years 9 Yea…" at bounding box center [784, 381] width 1568 height 763
click at [869, 88] on div "Last Financed Date 1 Year 2 Years 3 Years 5 Years 6 Years 7 Years 8 Years 9 Yea…" at bounding box center [784, 381] width 1568 height 763
click at [835, 87] on div "Last Financed Date 1 Year 2 Years 3 Years 5 Years 6 Years 7 Years 8 Years 9 Yea…" at bounding box center [784, 381] width 1568 height 763
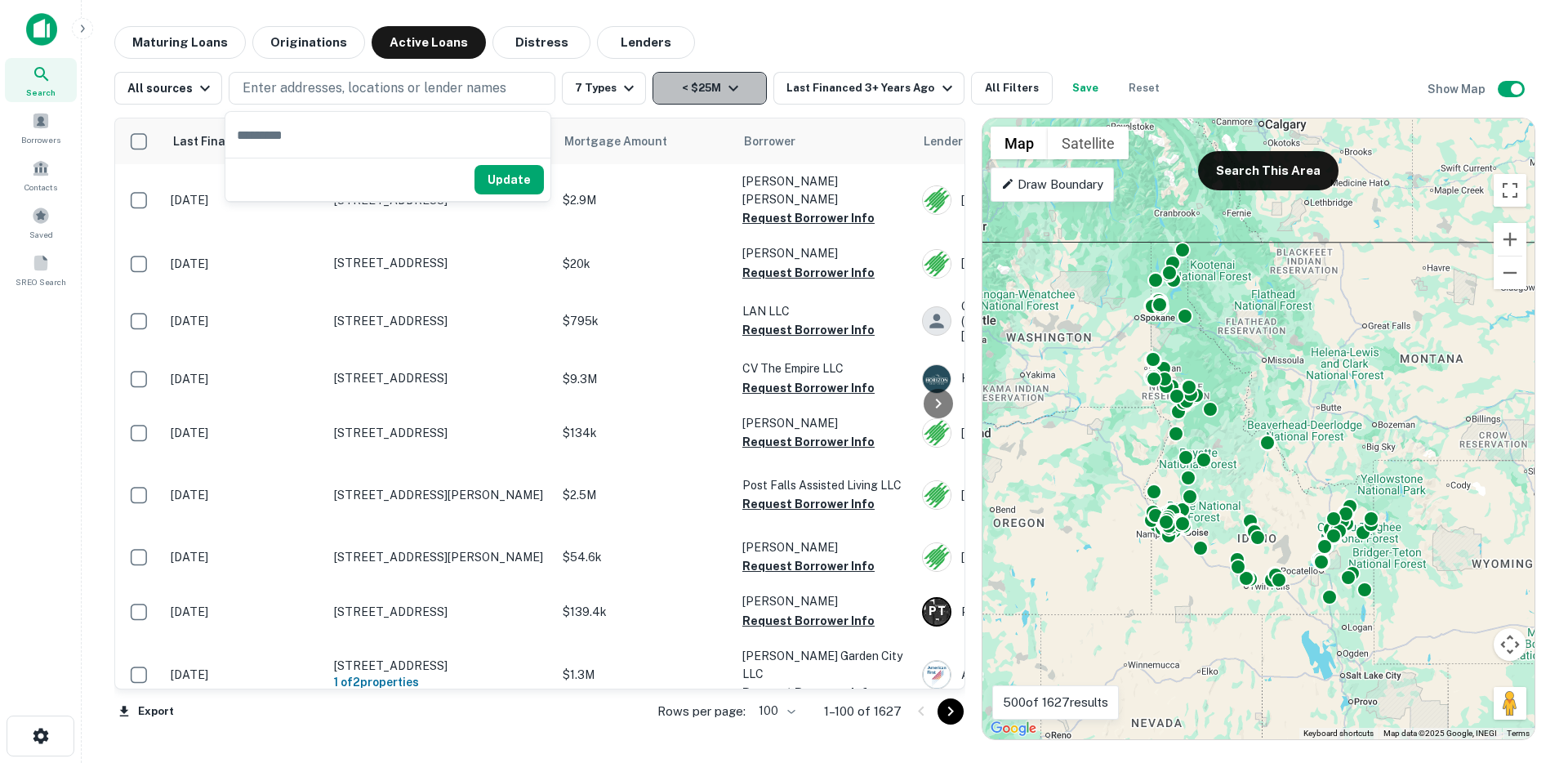
click at [690, 85] on button "< $25M" at bounding box center [710, 88] width 115 height 32
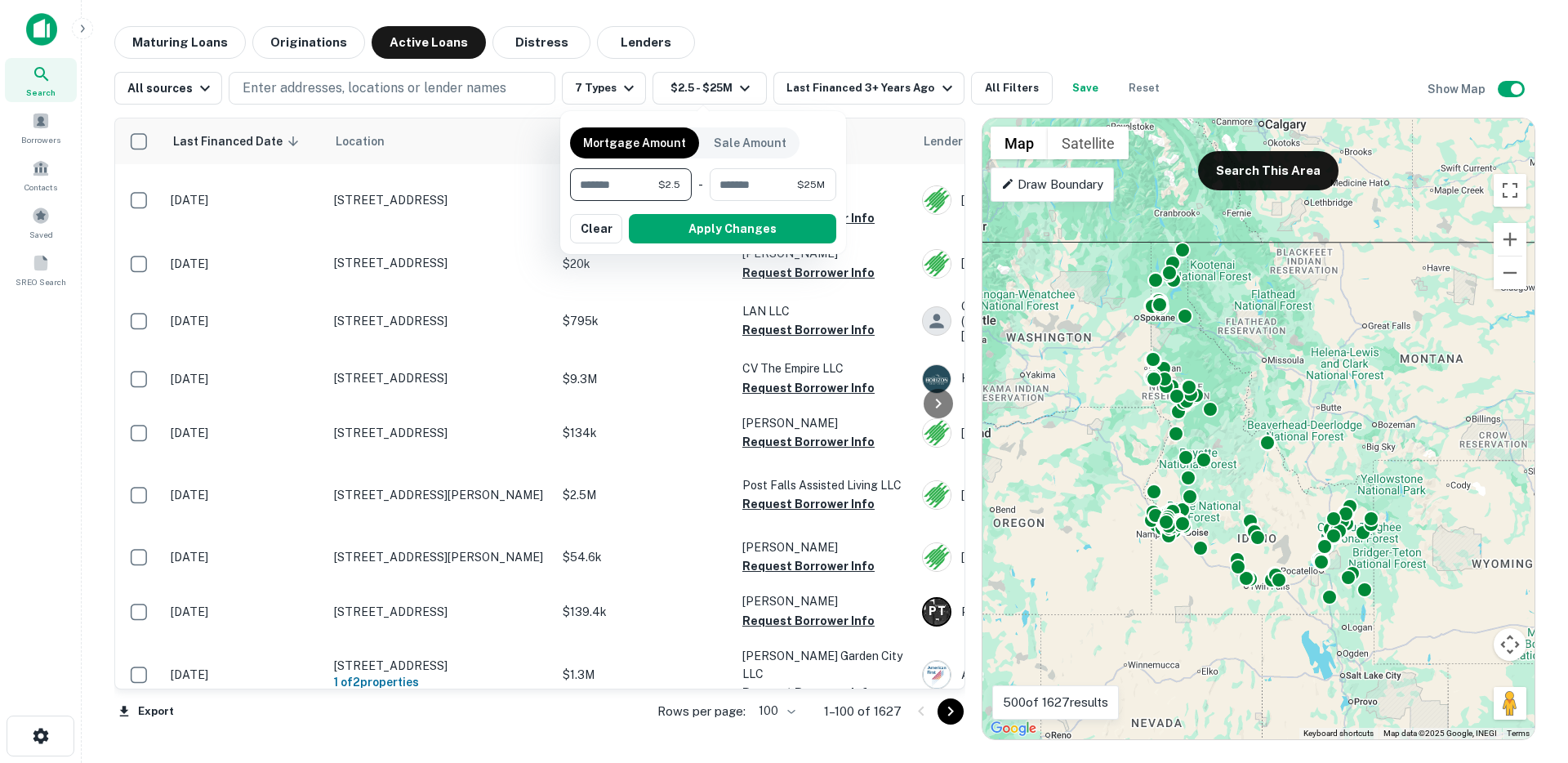
type input "***"
drag, startPoint x: 465, startPoint y: 83, endPoint x: 430, endPoint y: 86, distance: 35.1
click at [464, 83] on div at bounding box center [784, 381] width 1568 height 763
click at [457, 91] on p "Enter addresses, locations or lender names" at bounding box center [375, 88] width 264 height 20
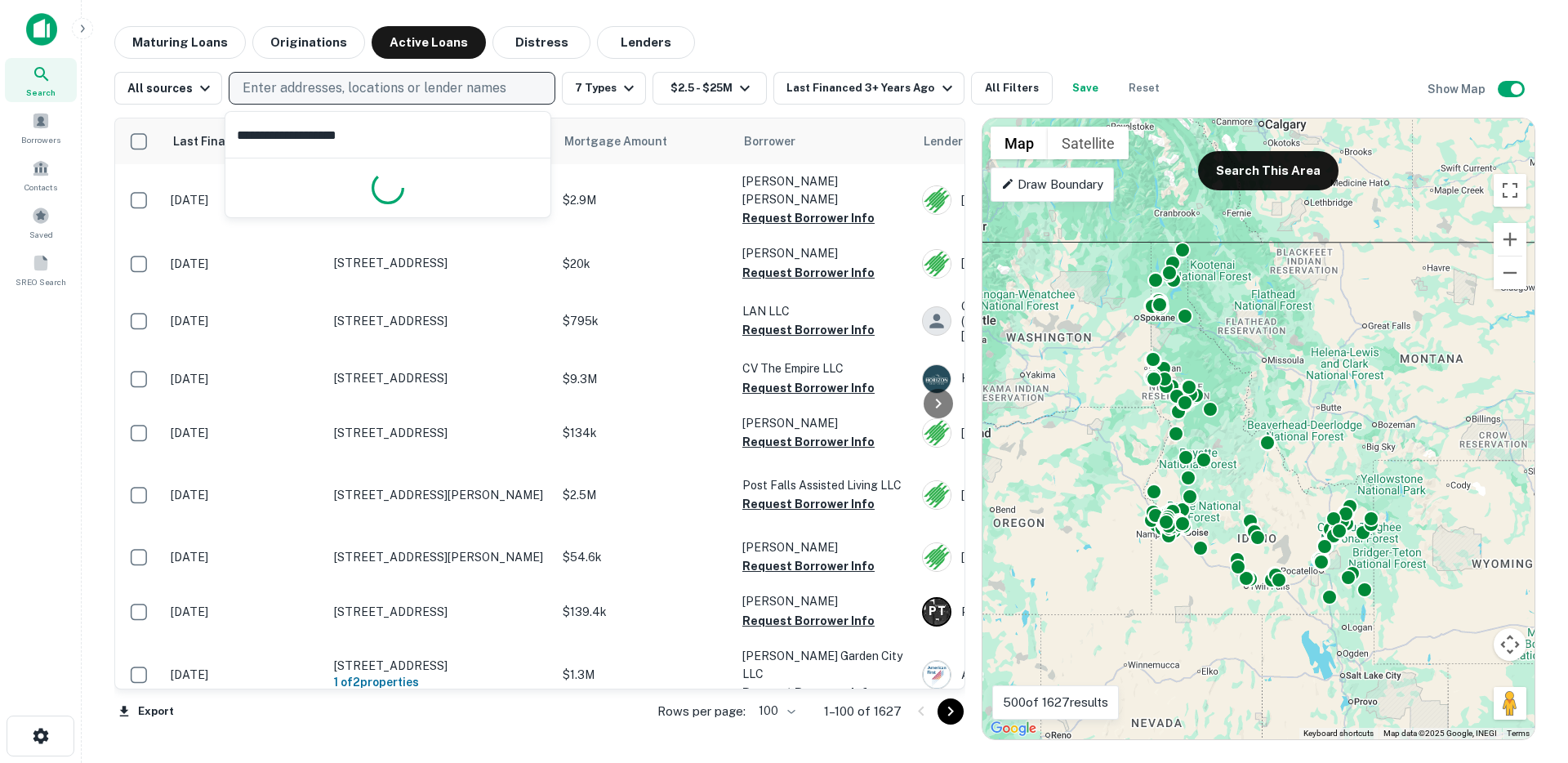
type input "**********"
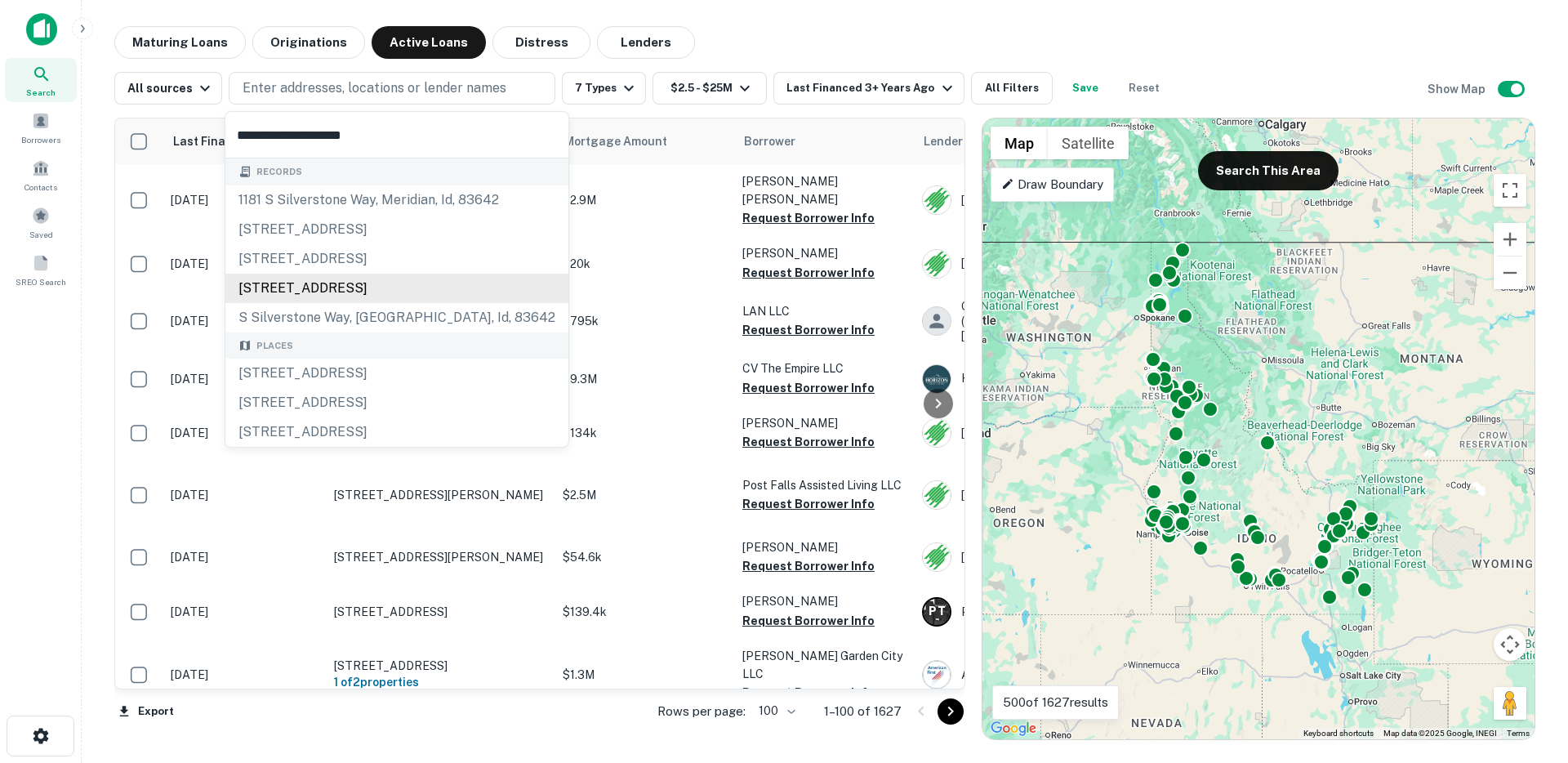
click at [329, 291] on div "[STREET_ADDRESS]" at bounding box center [396, 288] width 343 height 30
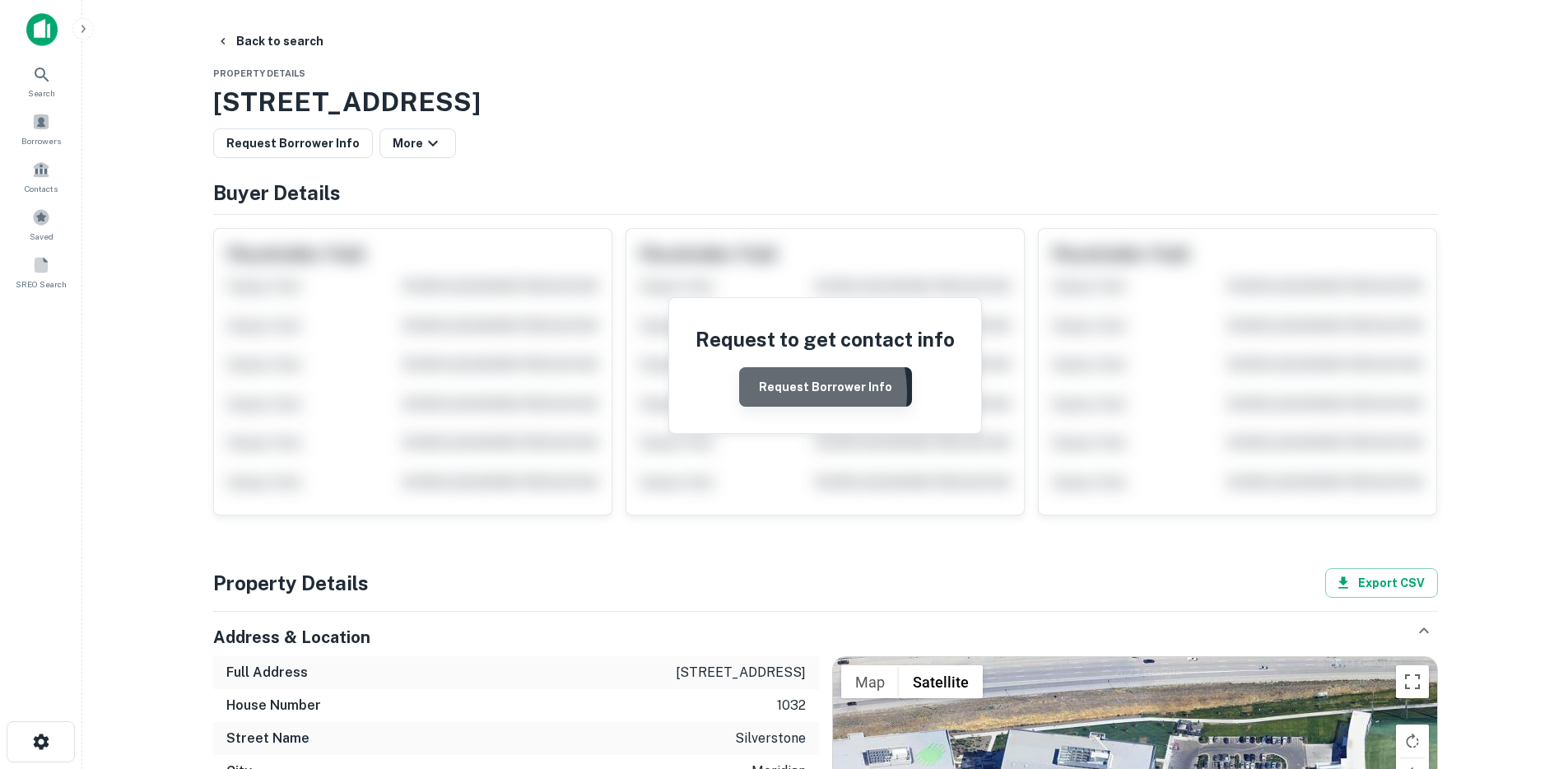
click at [783, 393] on button "Request Borrower Info" at bounding box center [825, 387] width 173 height 40
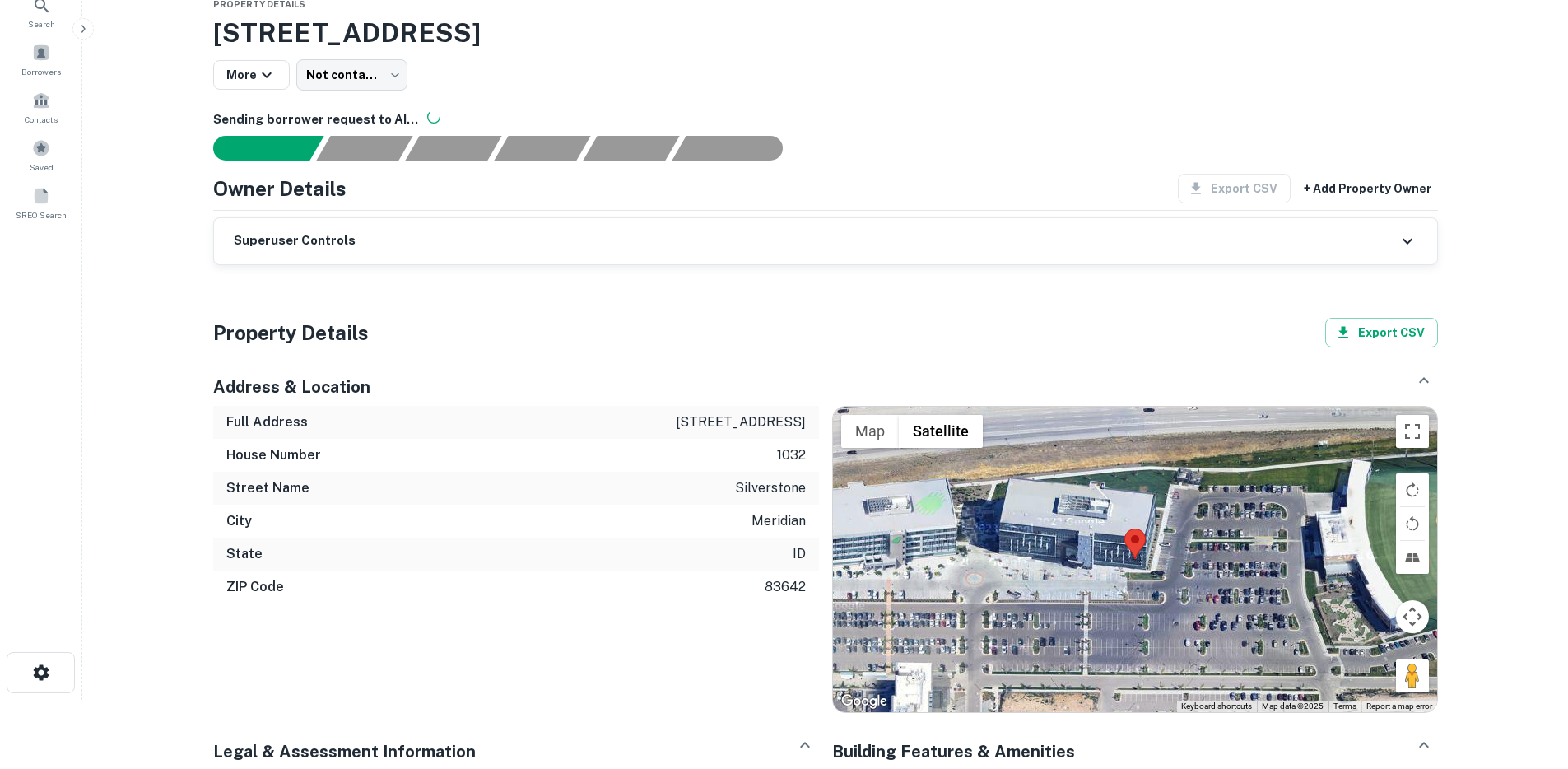
scroll to position [51, 0]
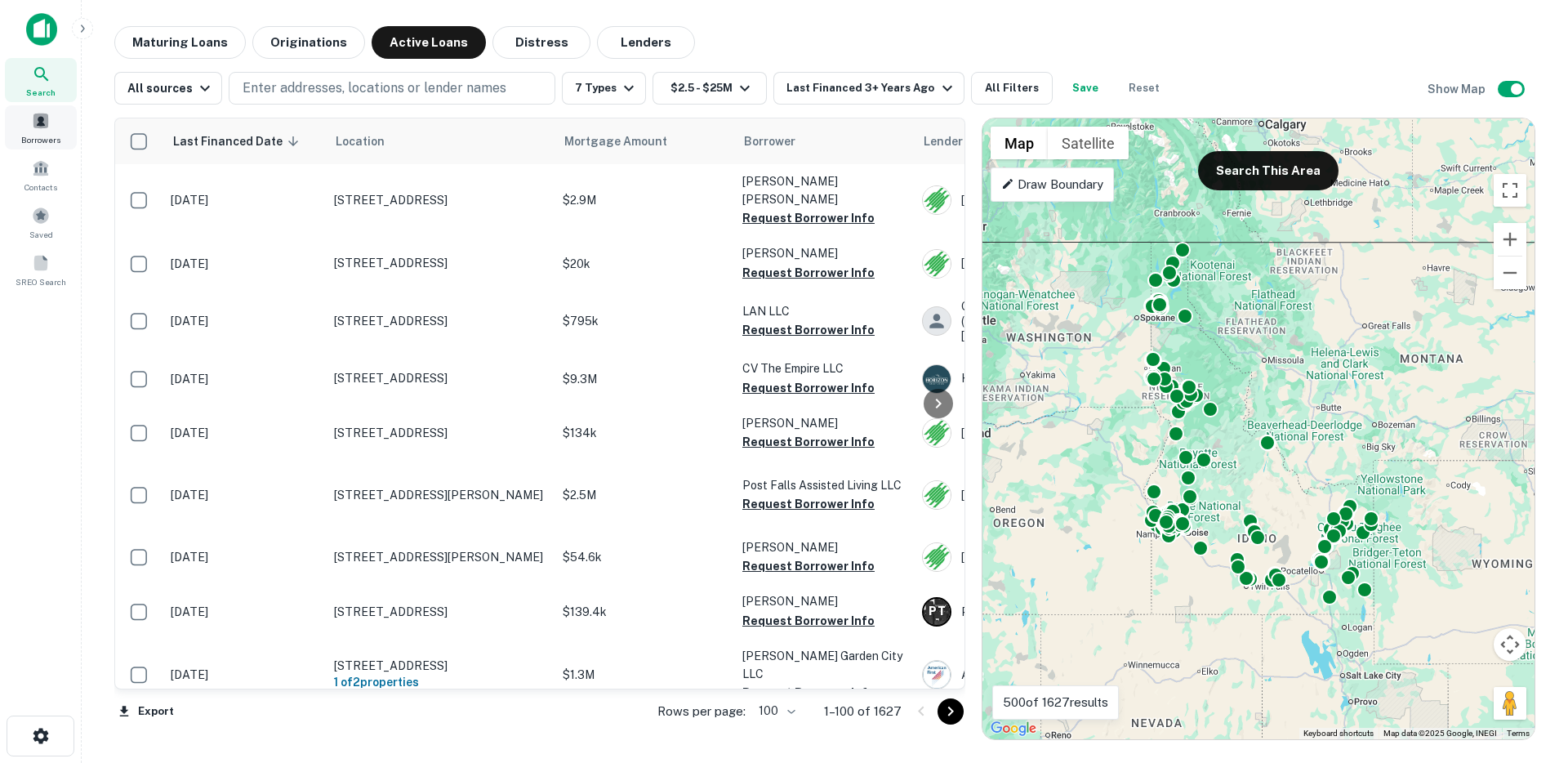
click at [51, 128] on div "Borrowers" at bounding box center [40, 127] width 72 height 44
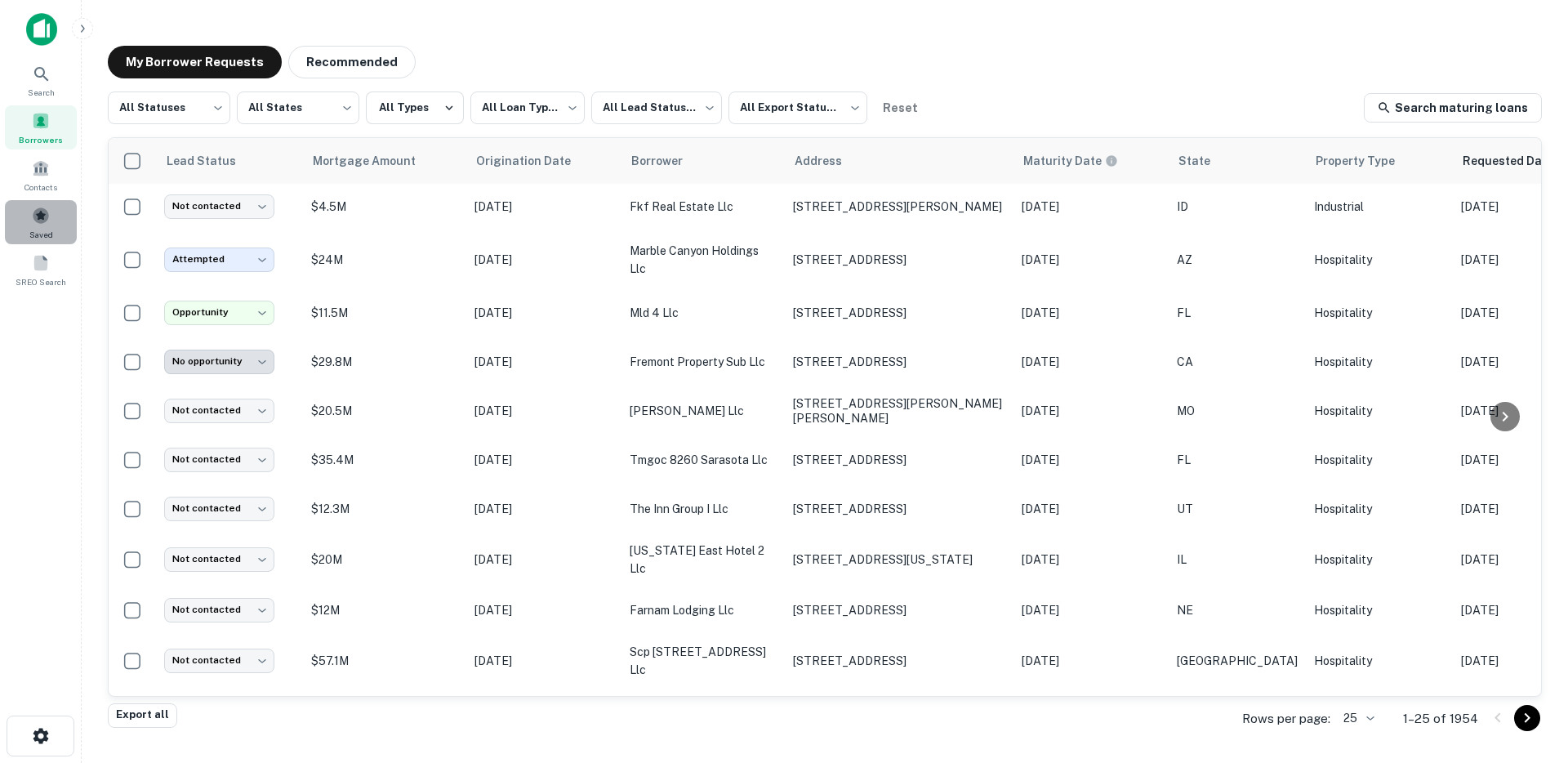
click at [43, 211] on span at bounding box center [41, 216] width 18 height 18
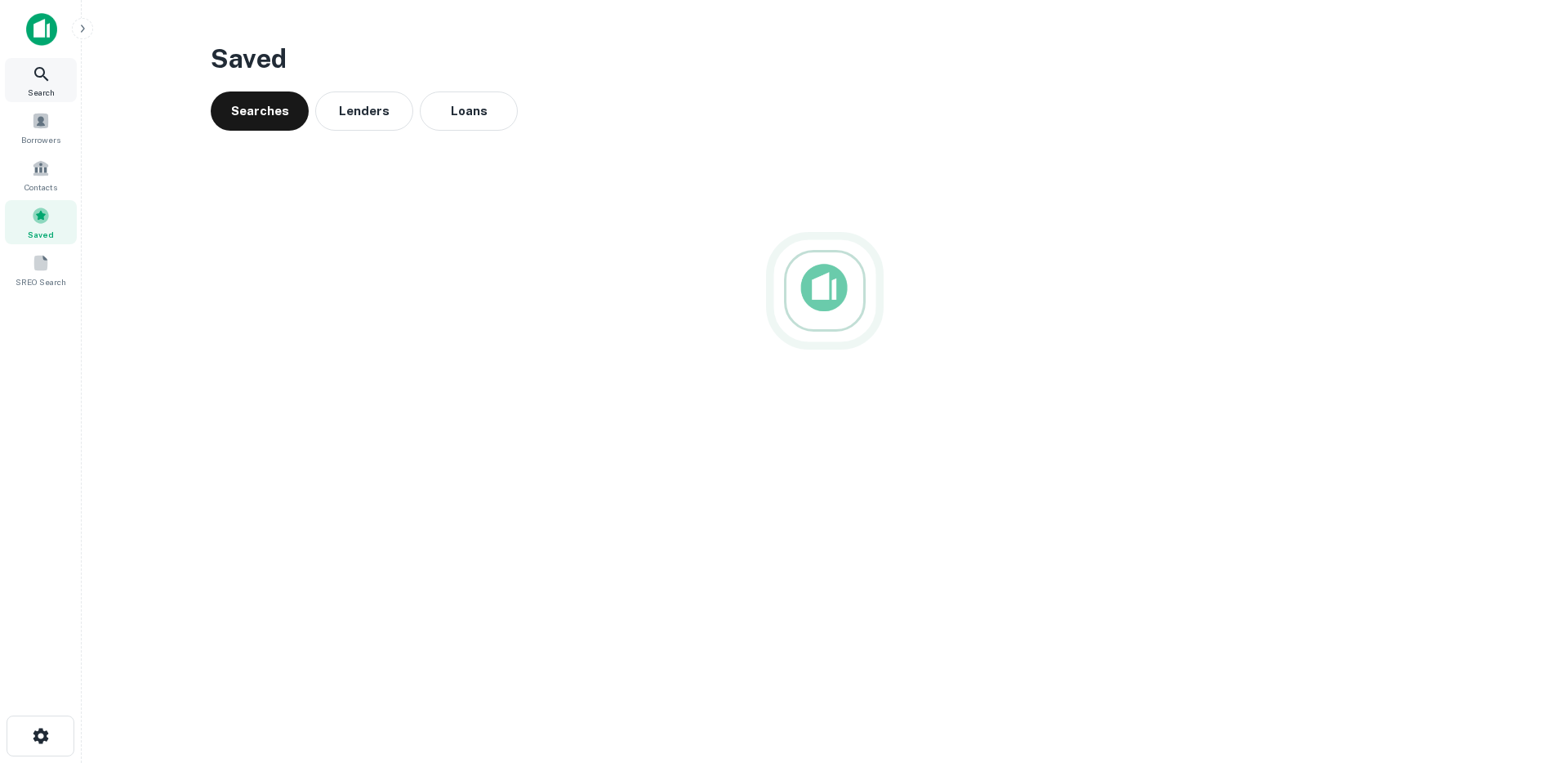
click at [41, 87] on span "Search" at bounding box center [41, 92] width 27 height 13
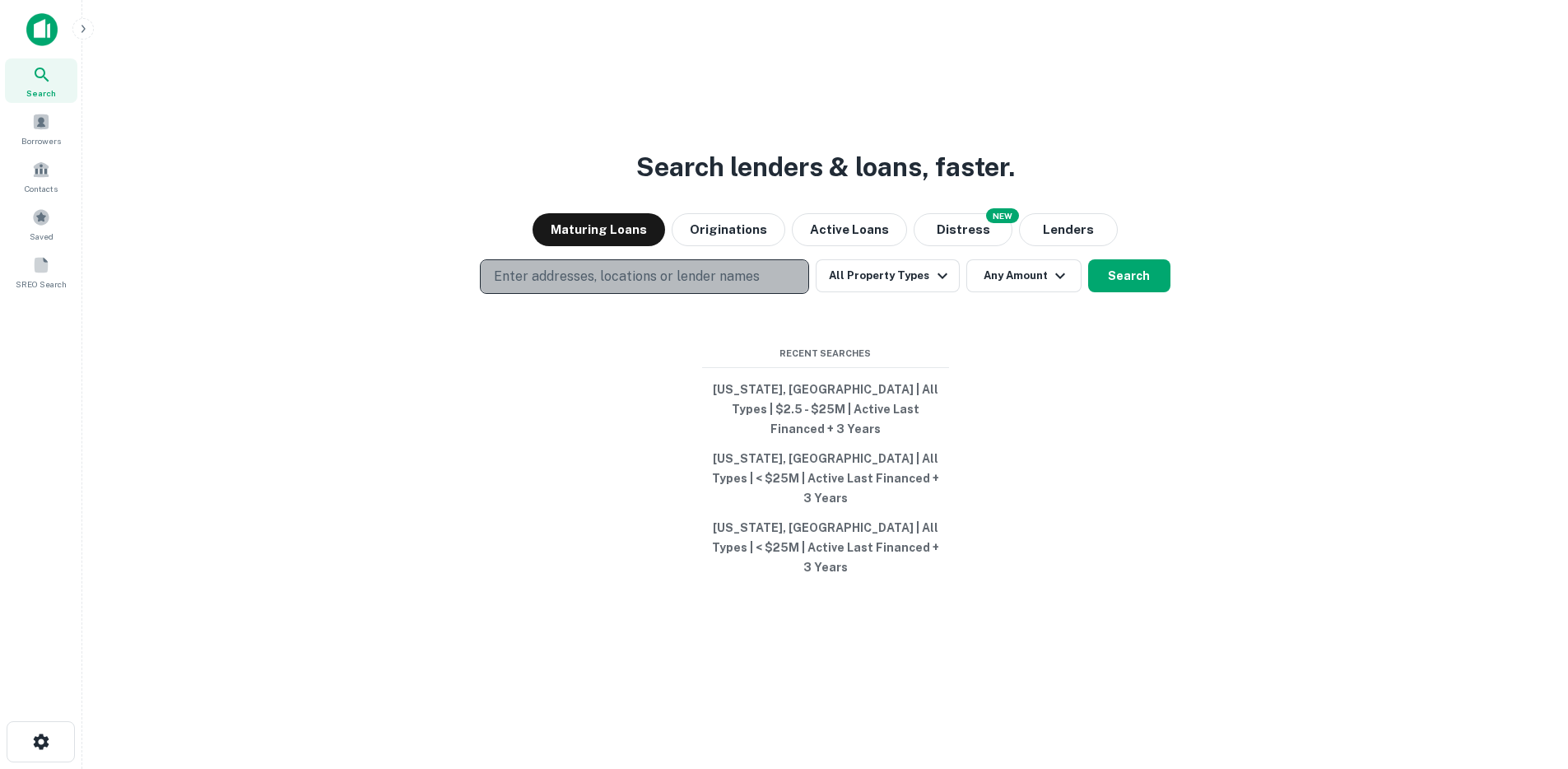
click at [565, 286] on p "Enter addresses, locations or lender names" at bounding box center [627, 277] width 266 height 20
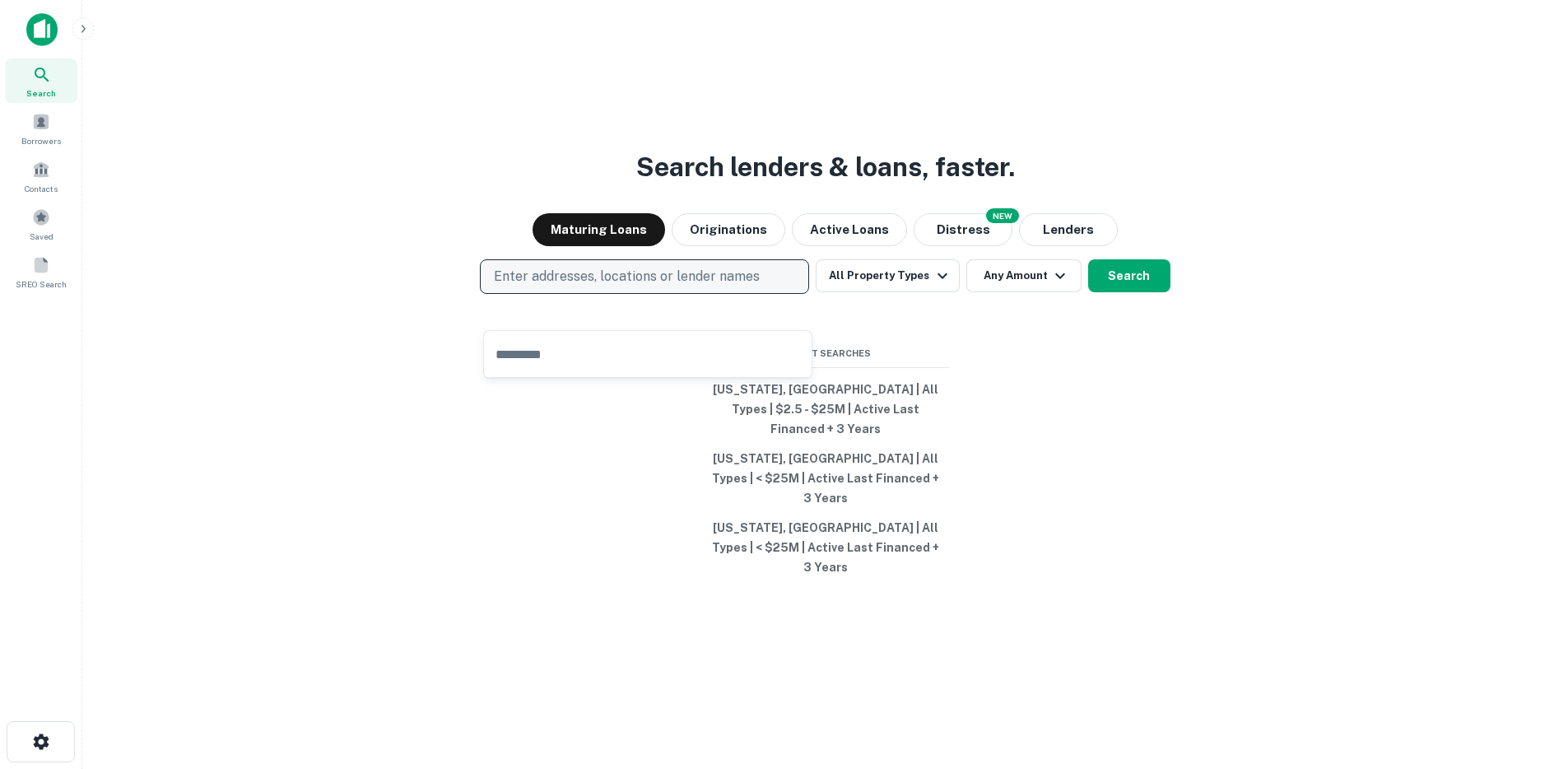
click at [636, 286] on p "Enter addresses, locations or lender names" at bounding box center [627, 277] width 266 height 20
click at [630, 286] on p "Enter addresses, locations or lender names" at bounding box center [627, 277] width 266 height 20
type input "*****"
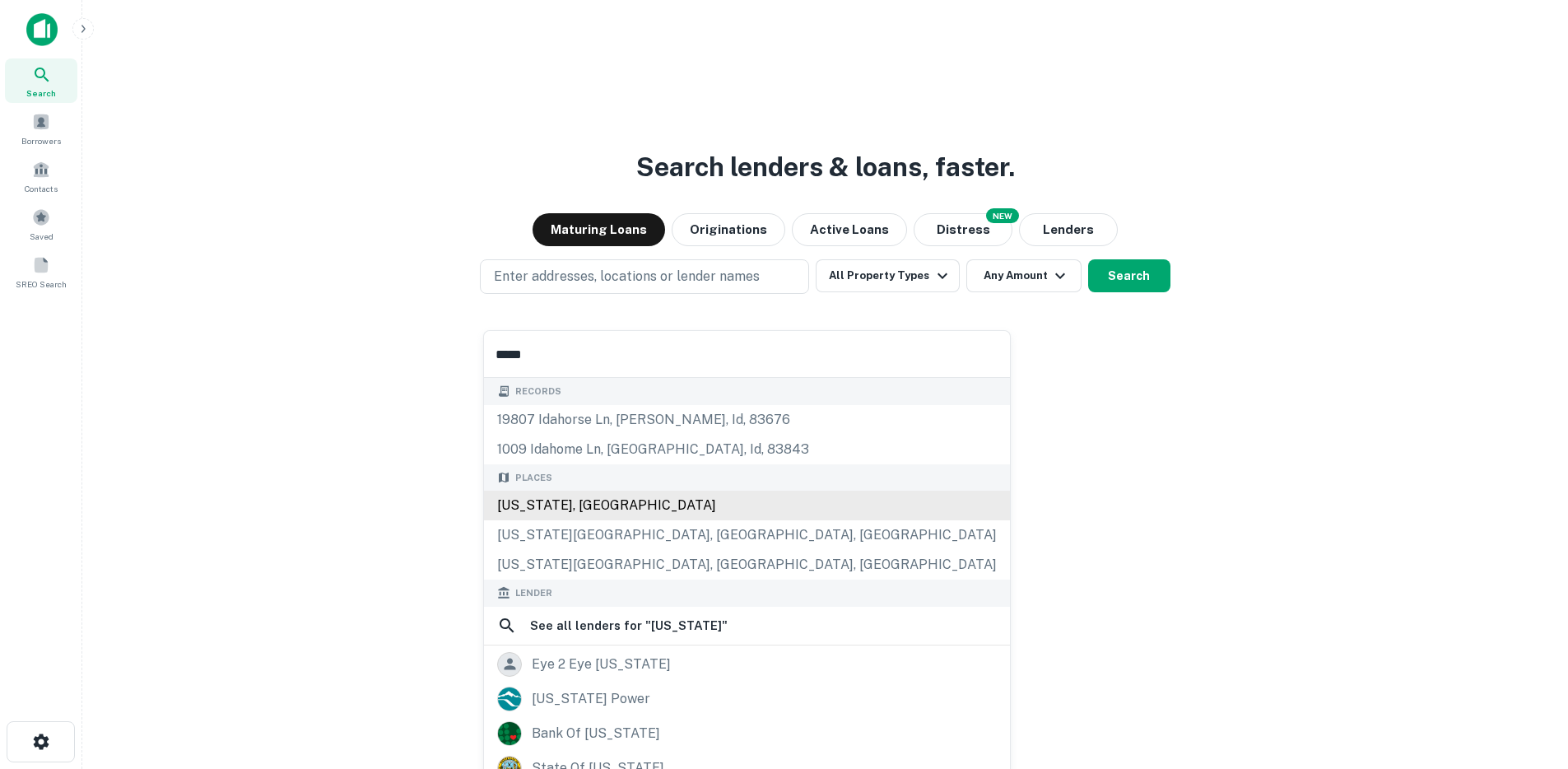
click at [579, 502] on div "[US_STATE], [GEOGRAPHIC_DATA]" at bounding box center [747, 505] width 526 height 30
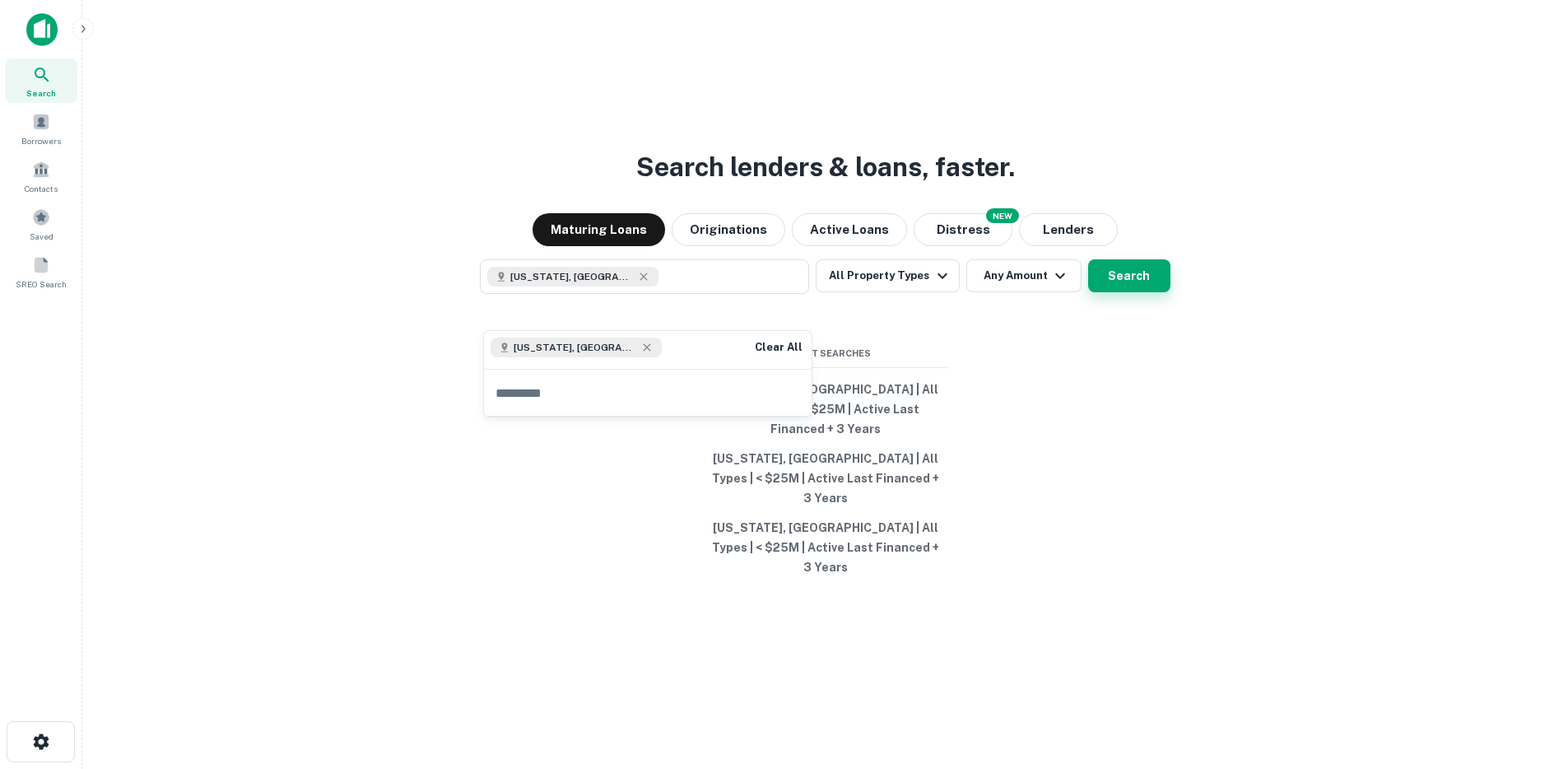
click at [1121, 292] on button "Search" at bounding box center [1128, 276] width 82 height 33
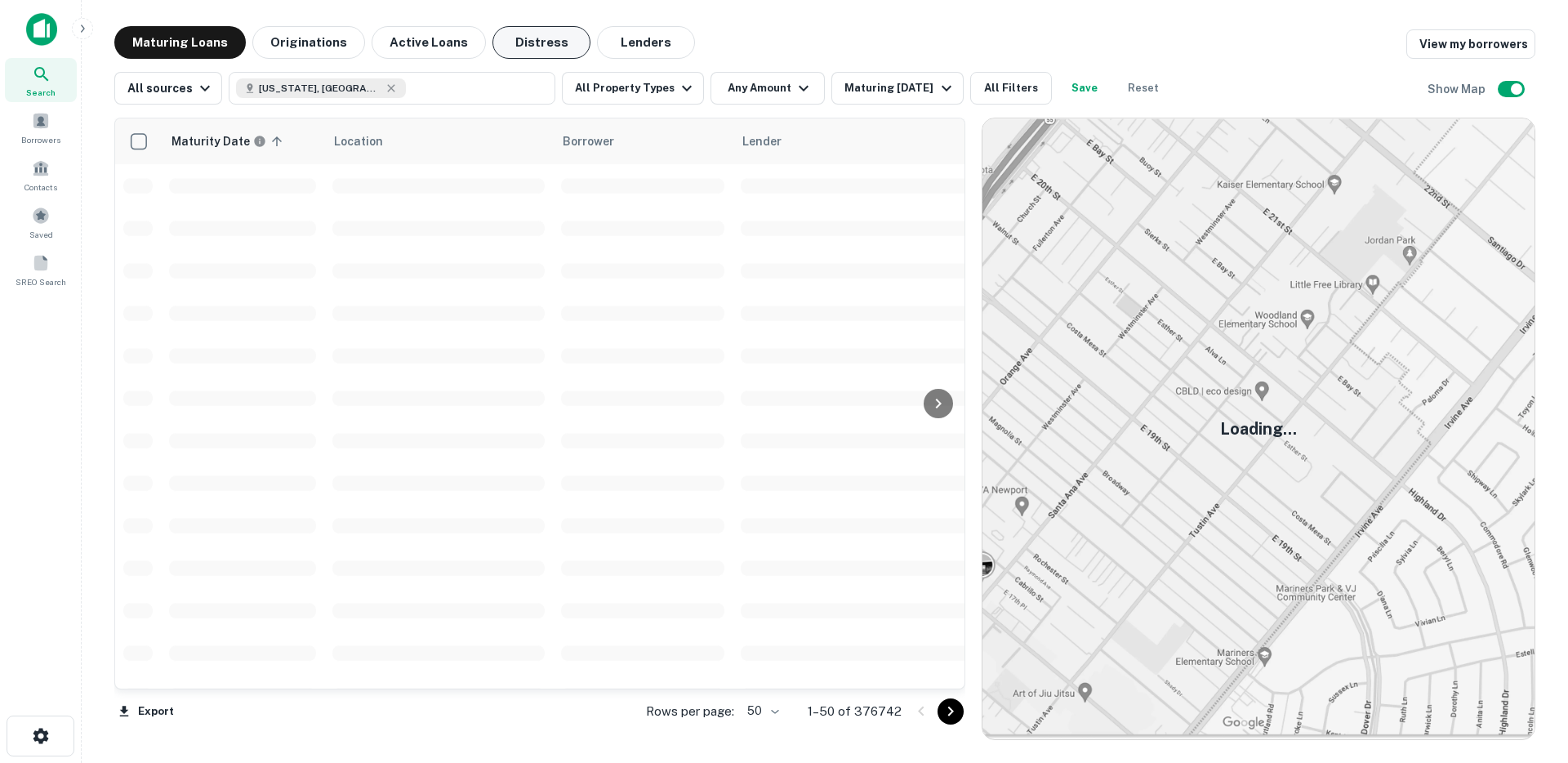
scroll to position [562, 0]
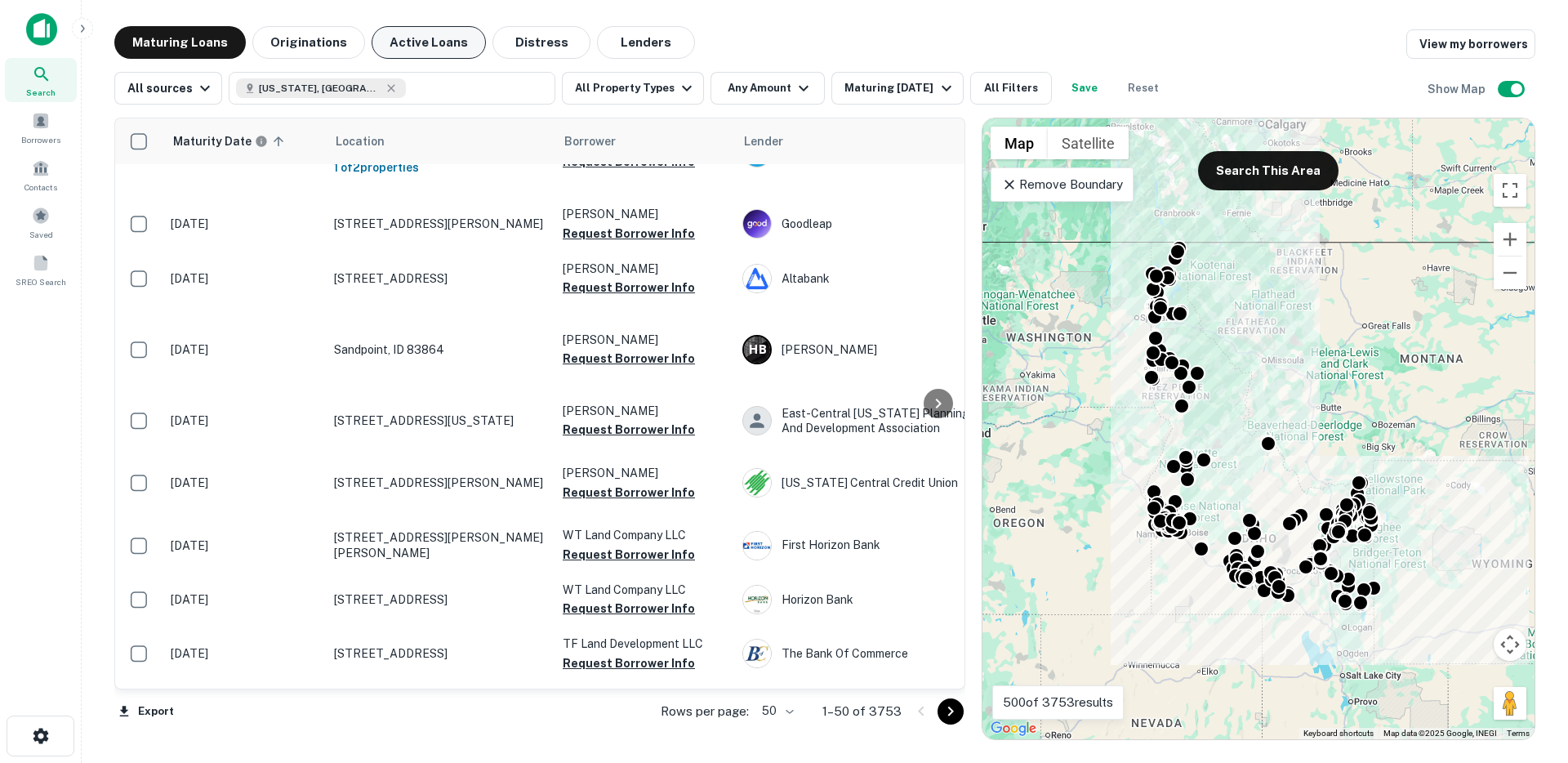
click at [408, 43] on button "Active Loans" at bounding box center [429, 42] width 115 height 32
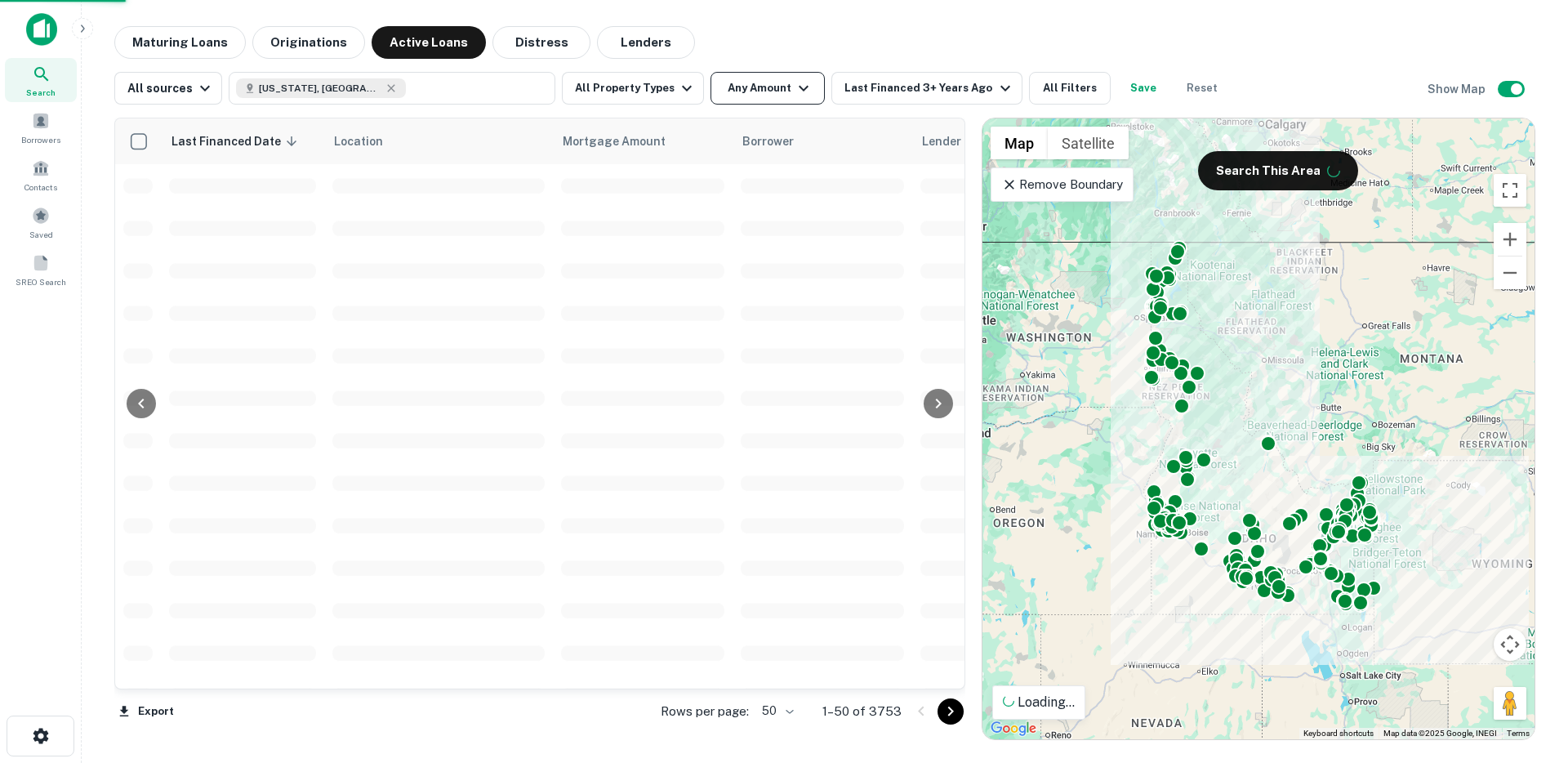
scroll to position [562, 0]
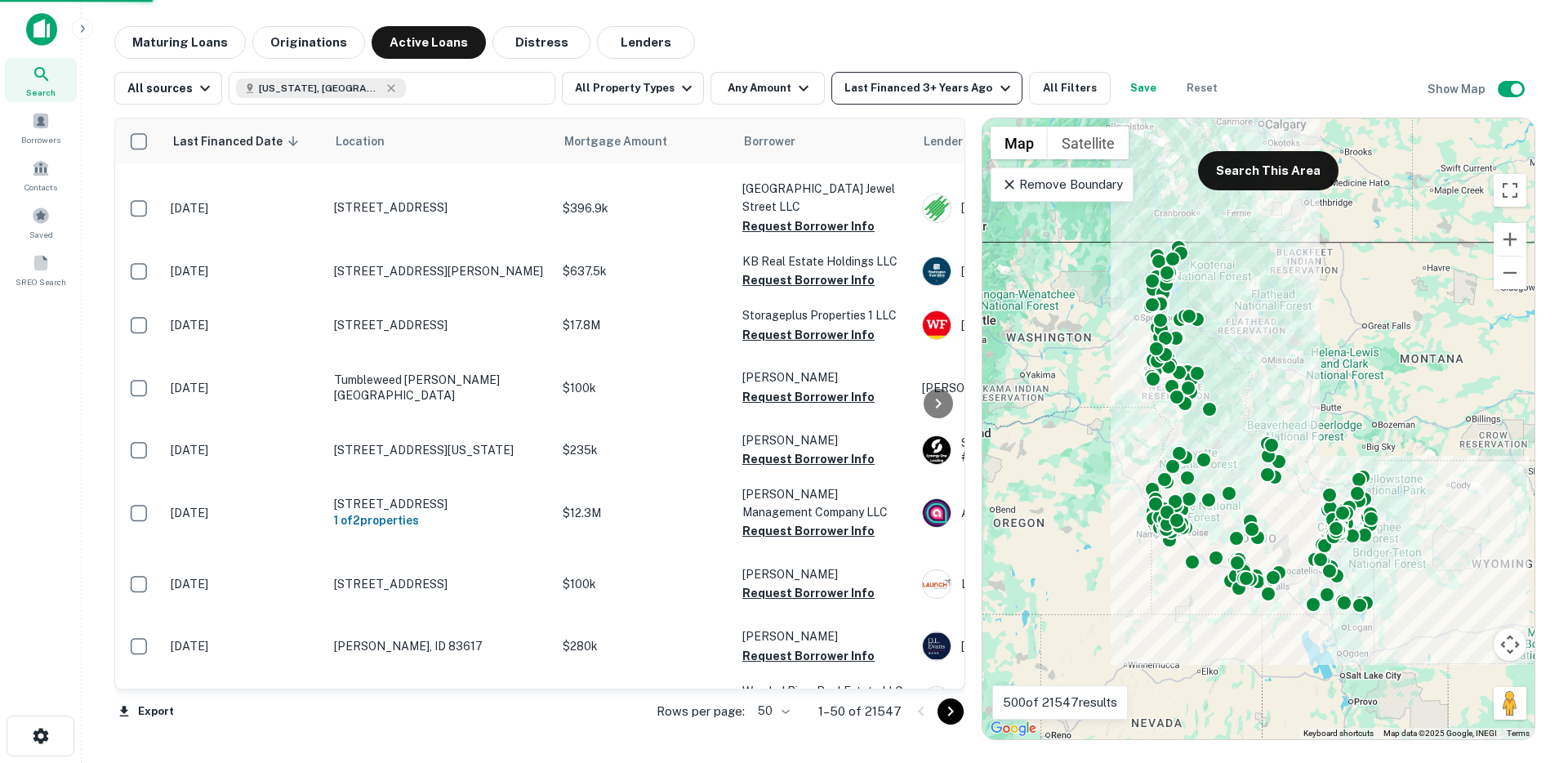
click at [888, 91] on div "Last Financed 3+ Years Ago" at bounding box center [930, 88] width 170 height 20
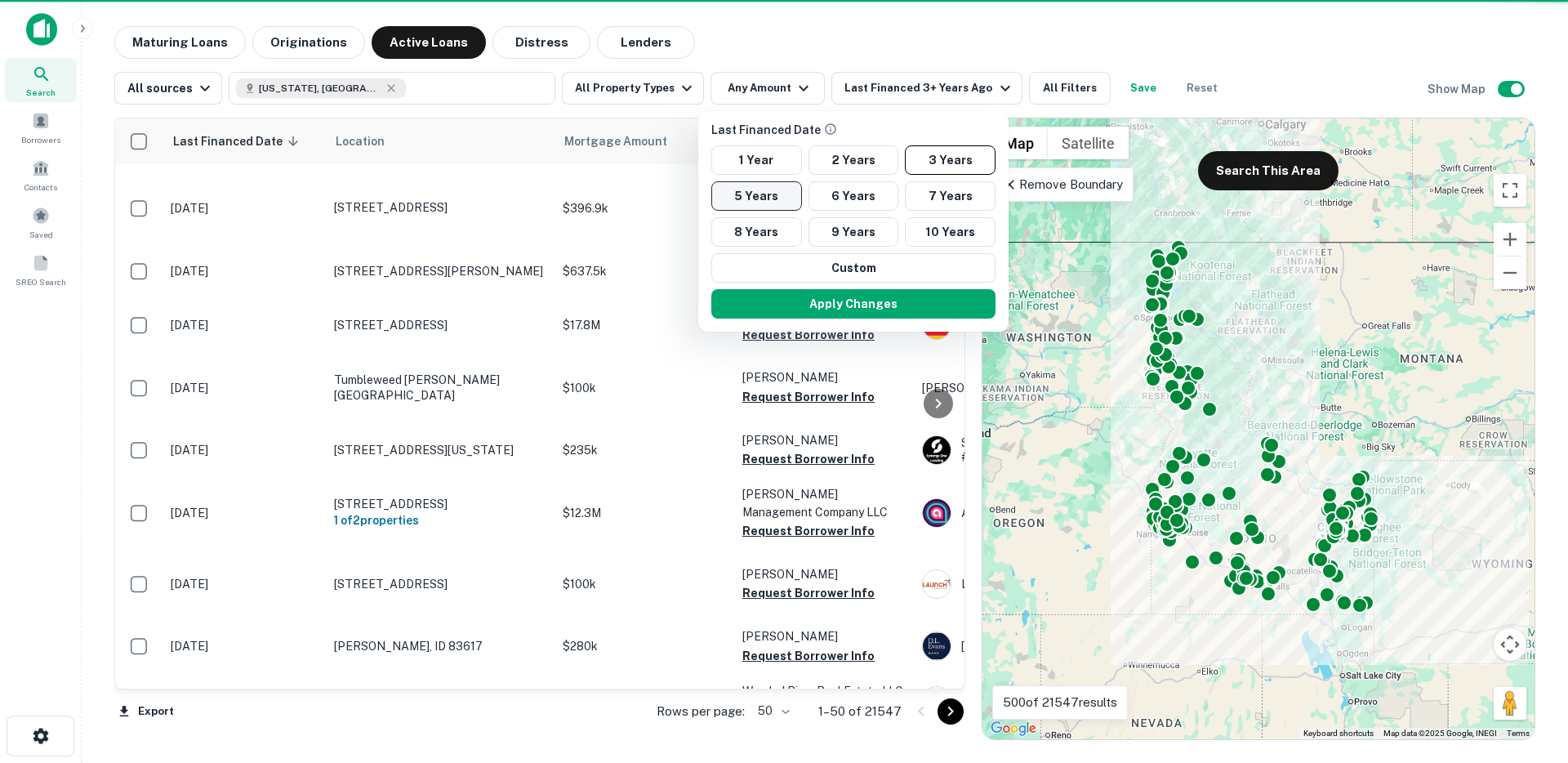
click at [775, 193] on button "5 Years" at bounding box center [757, 195] width 91 height 30
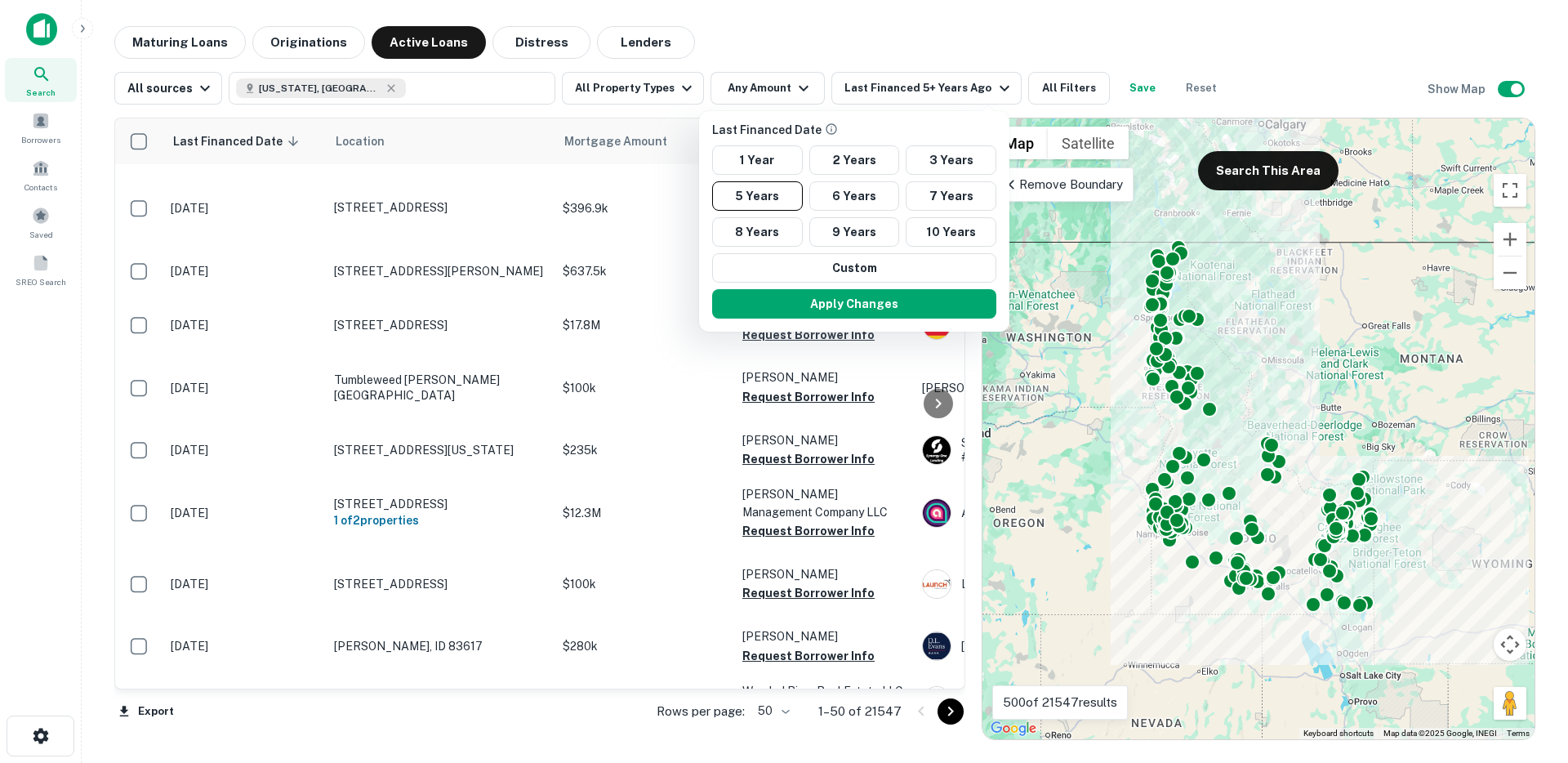
click at [776, 316] on button "Apply Changes" at bounding box center [853, 304] width 284 height 30
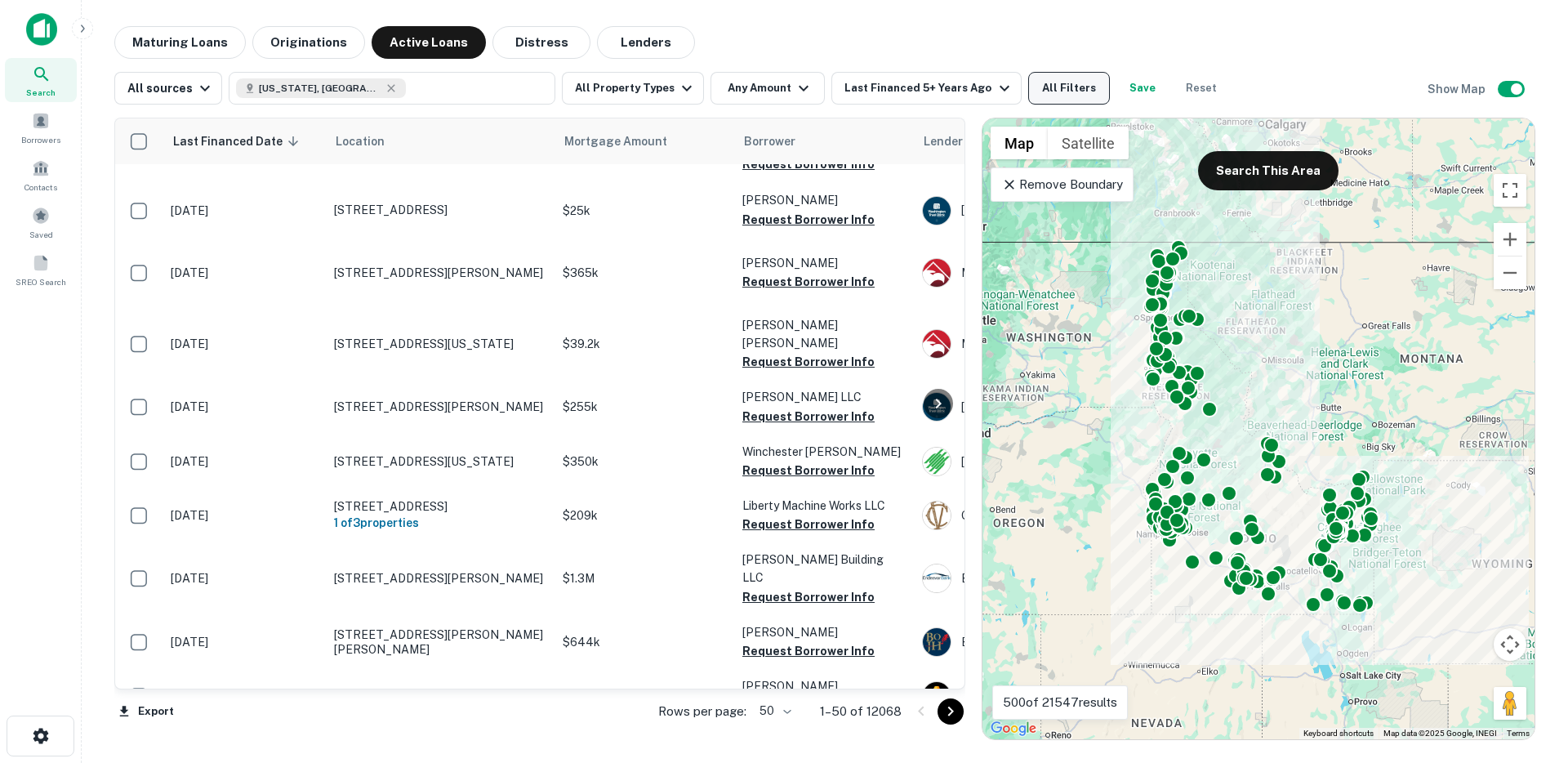
click at [1052, 91] on button "All Filters" at bounding box center [1069, 88] width 82 height 32
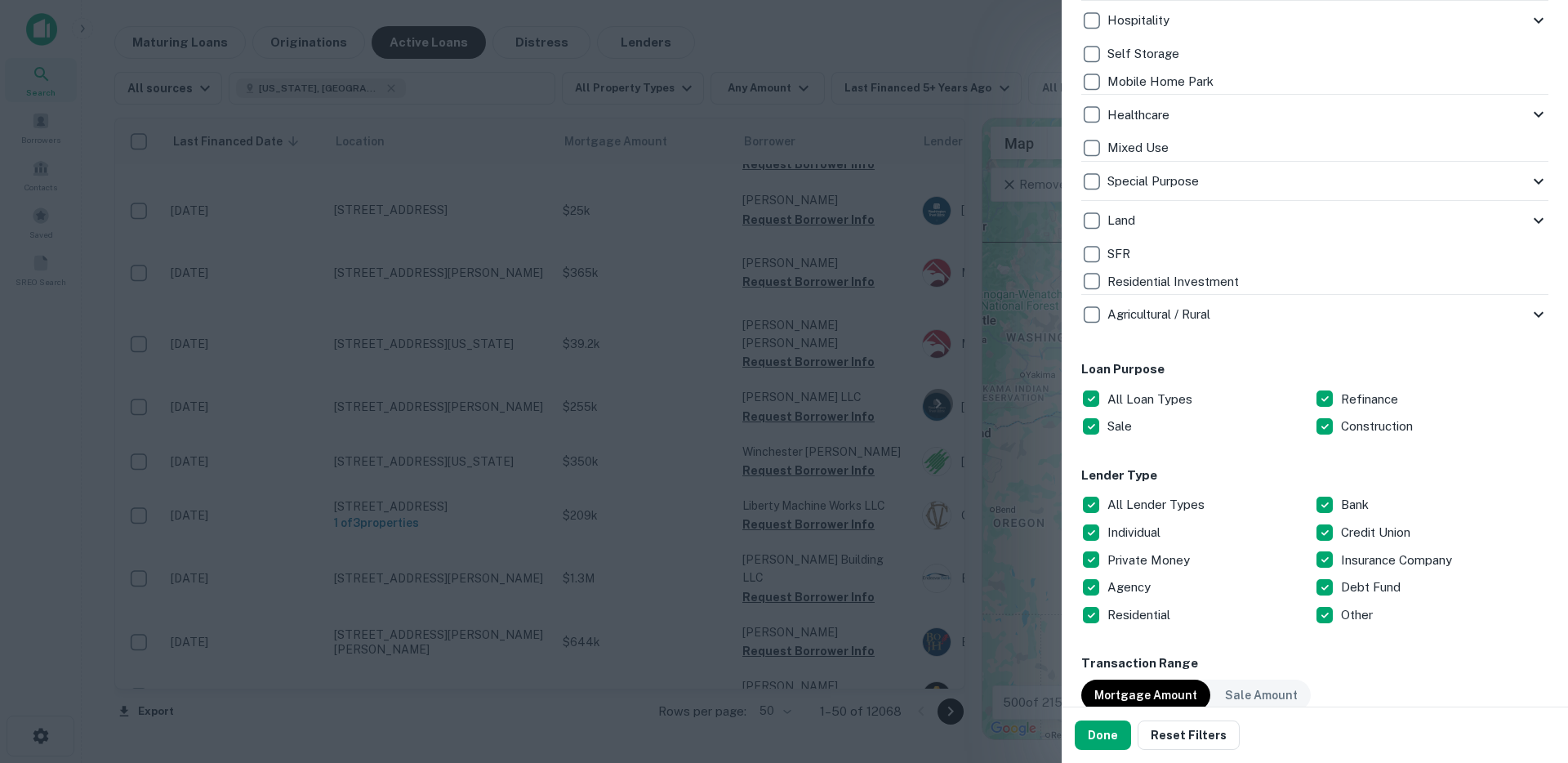
scroll to position [586, 0]
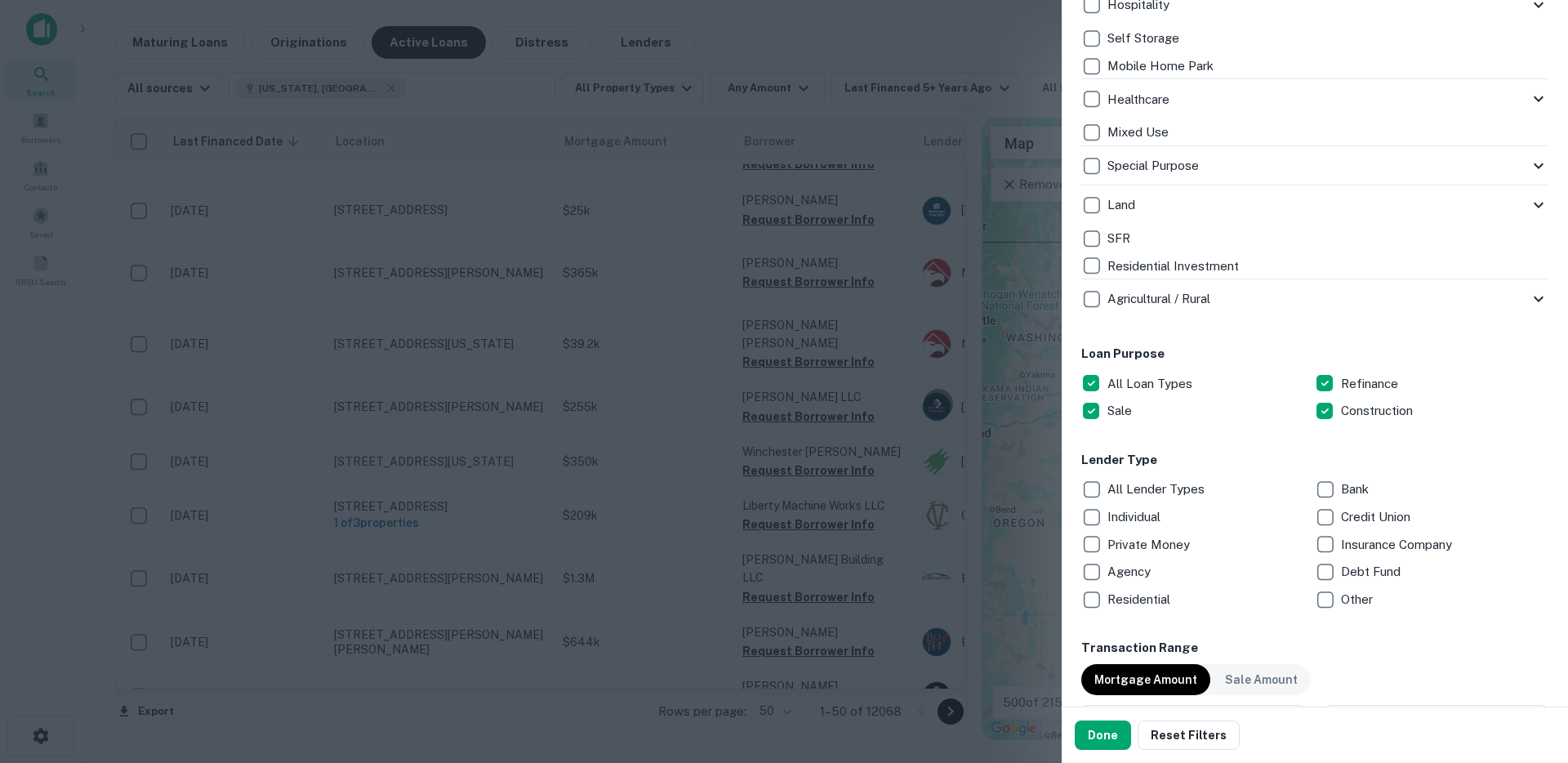
click at [1350, 489] on p "Bank" at bounding box center [1356, 490] width 31 height 20
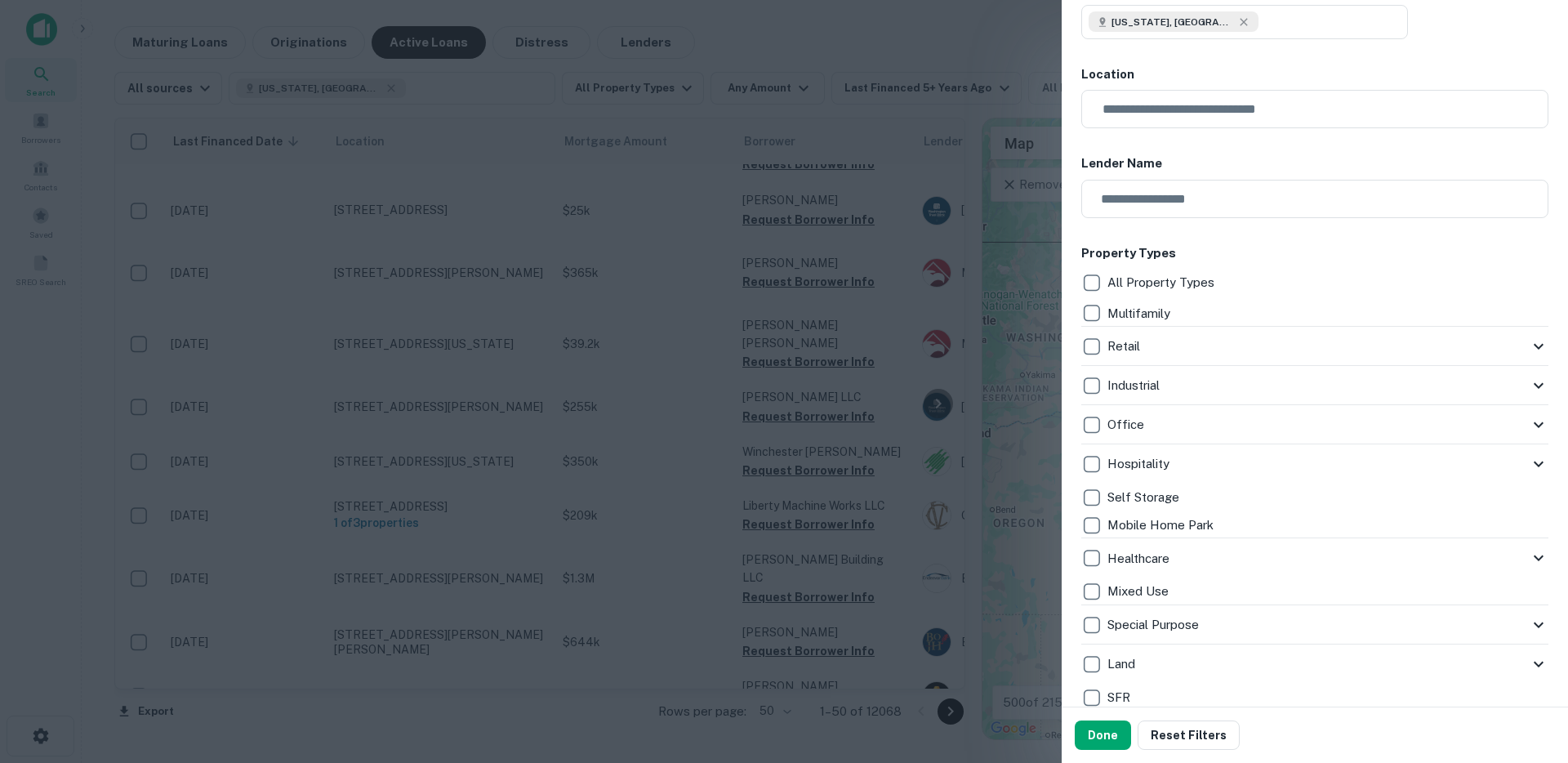
scroll to position [0, 0]
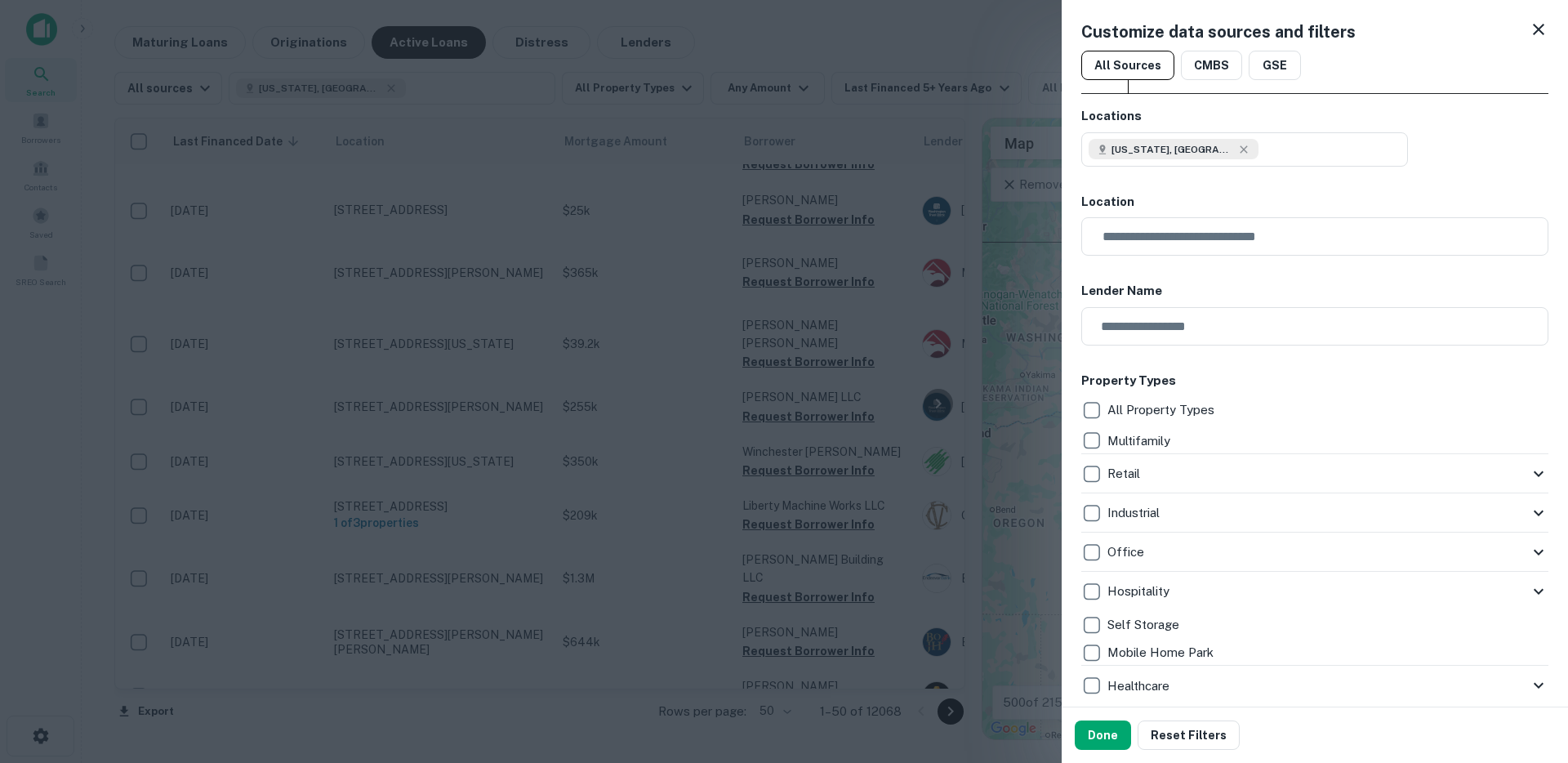
click at [960, 173] on div at bounding box center [784, 381] width 1568 height 763
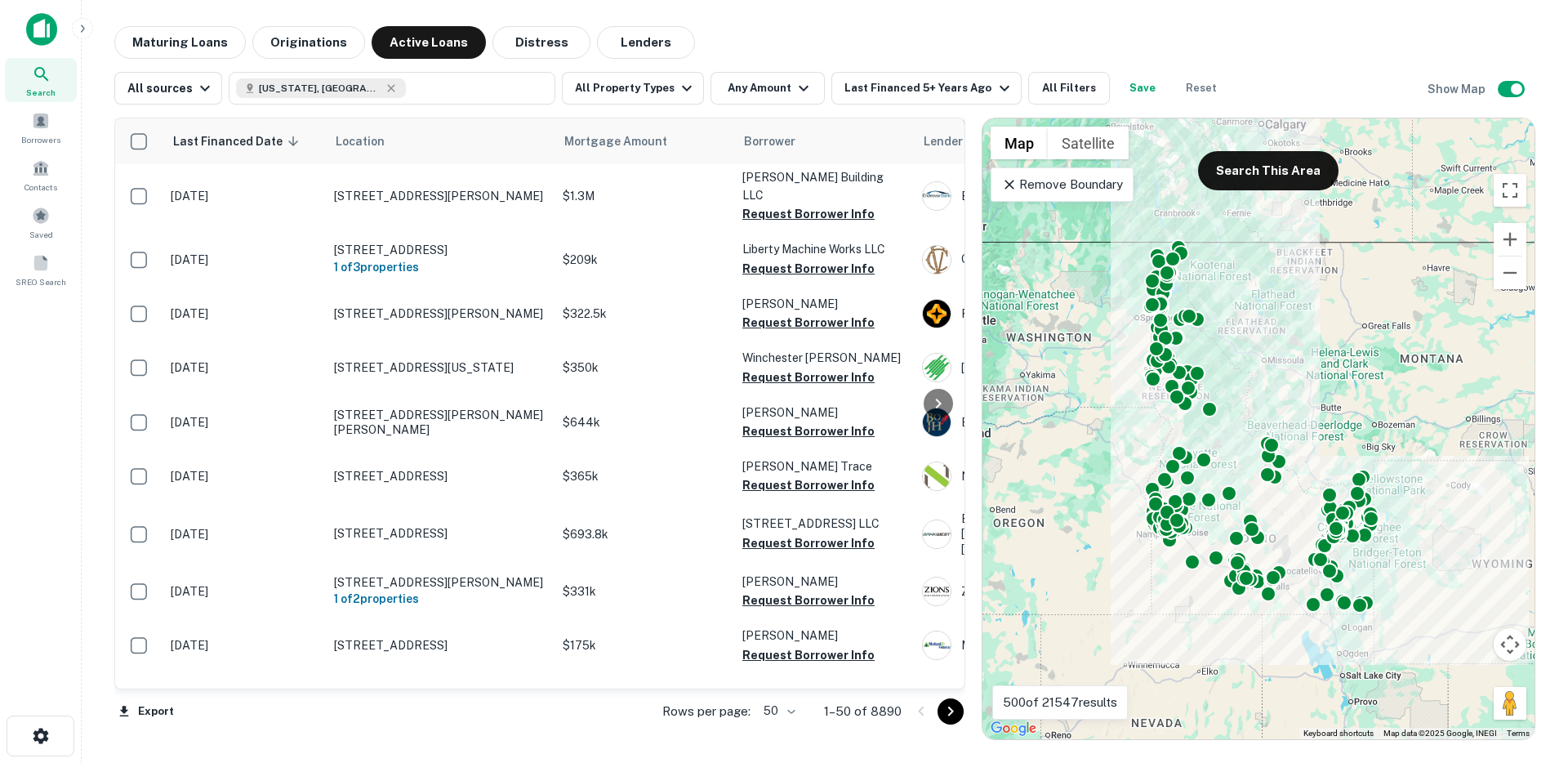
click at [1143, 88] on button "Save" at bounding box center [1142, 88] width 52 height 32
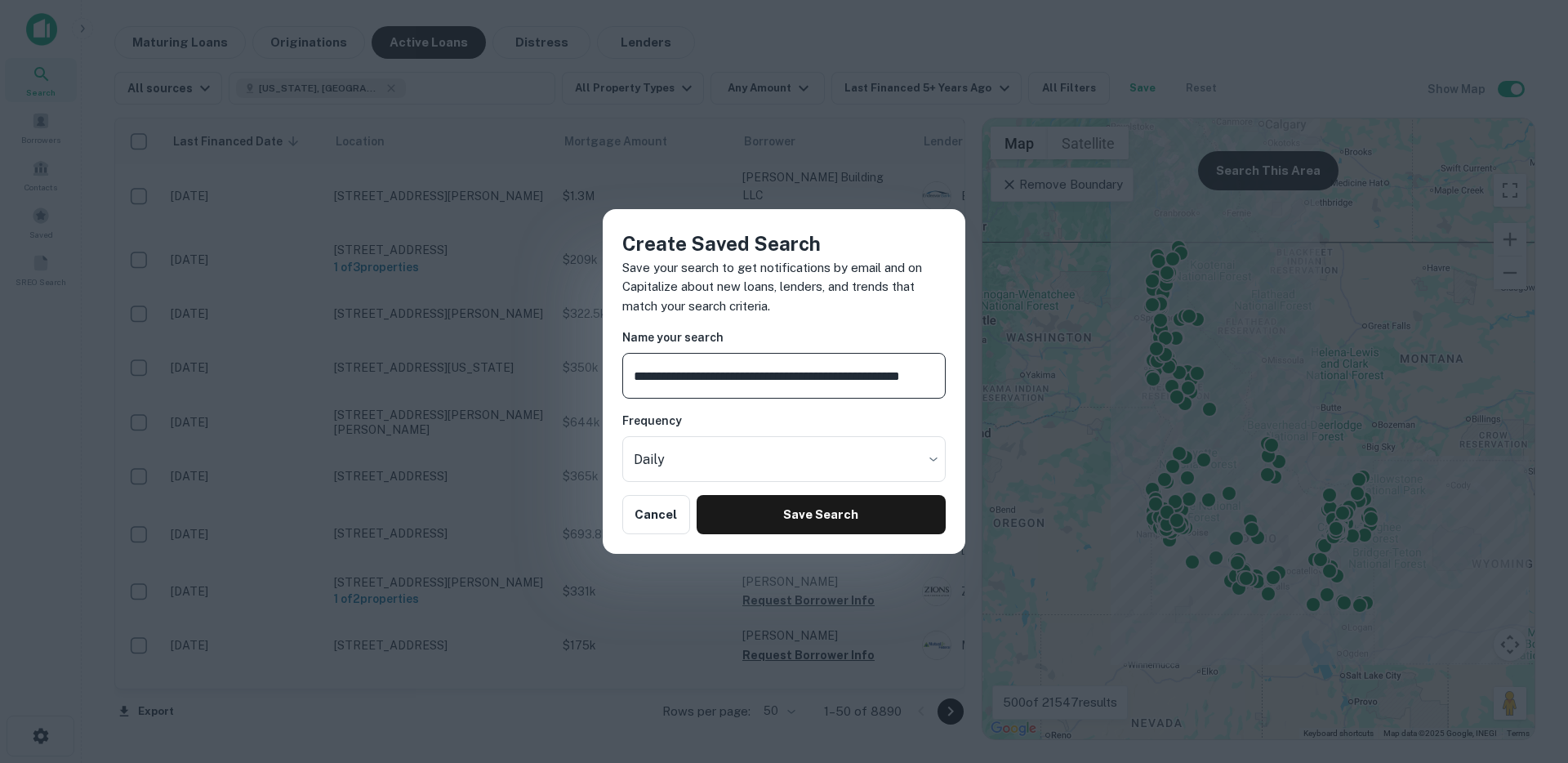
scroll to position [0, 4]
type input "**********"
click at [804, 519] on button "Save Search" at bounding box center [821, 515] width 249 height 39
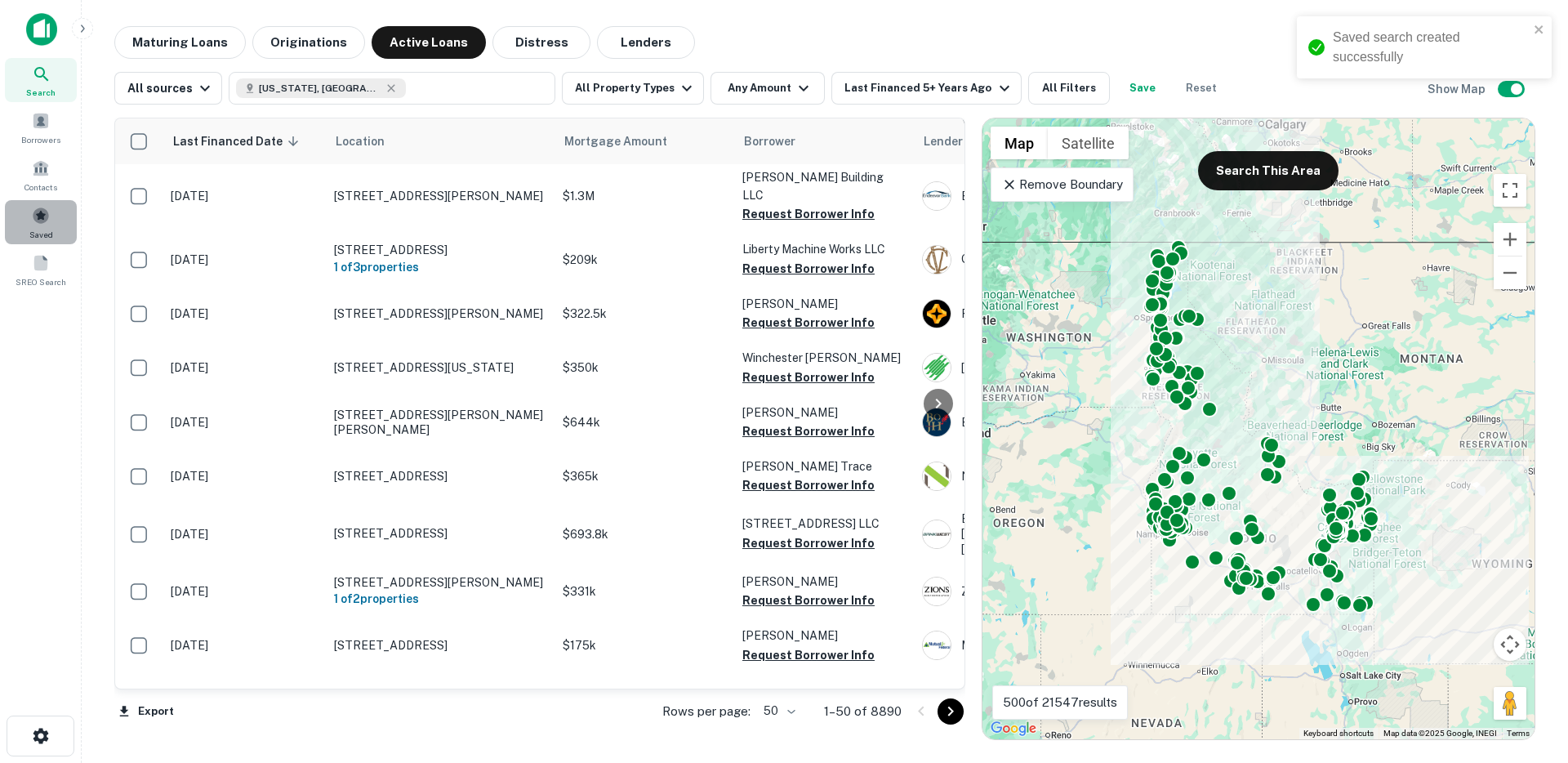
click at [53, 217] on div "Saved" at bounding box center [40, 221] width 72 height 44
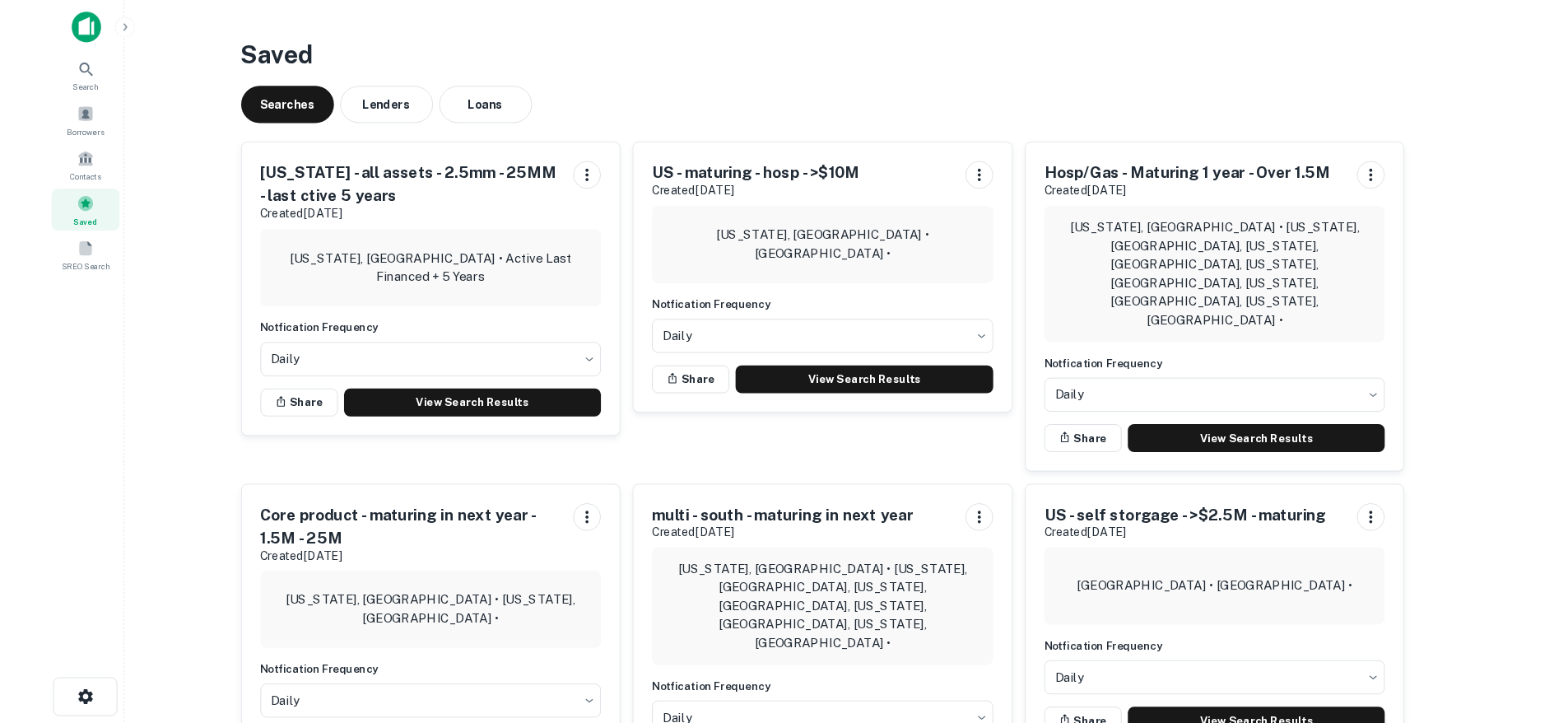
scroll to position [29, 0]
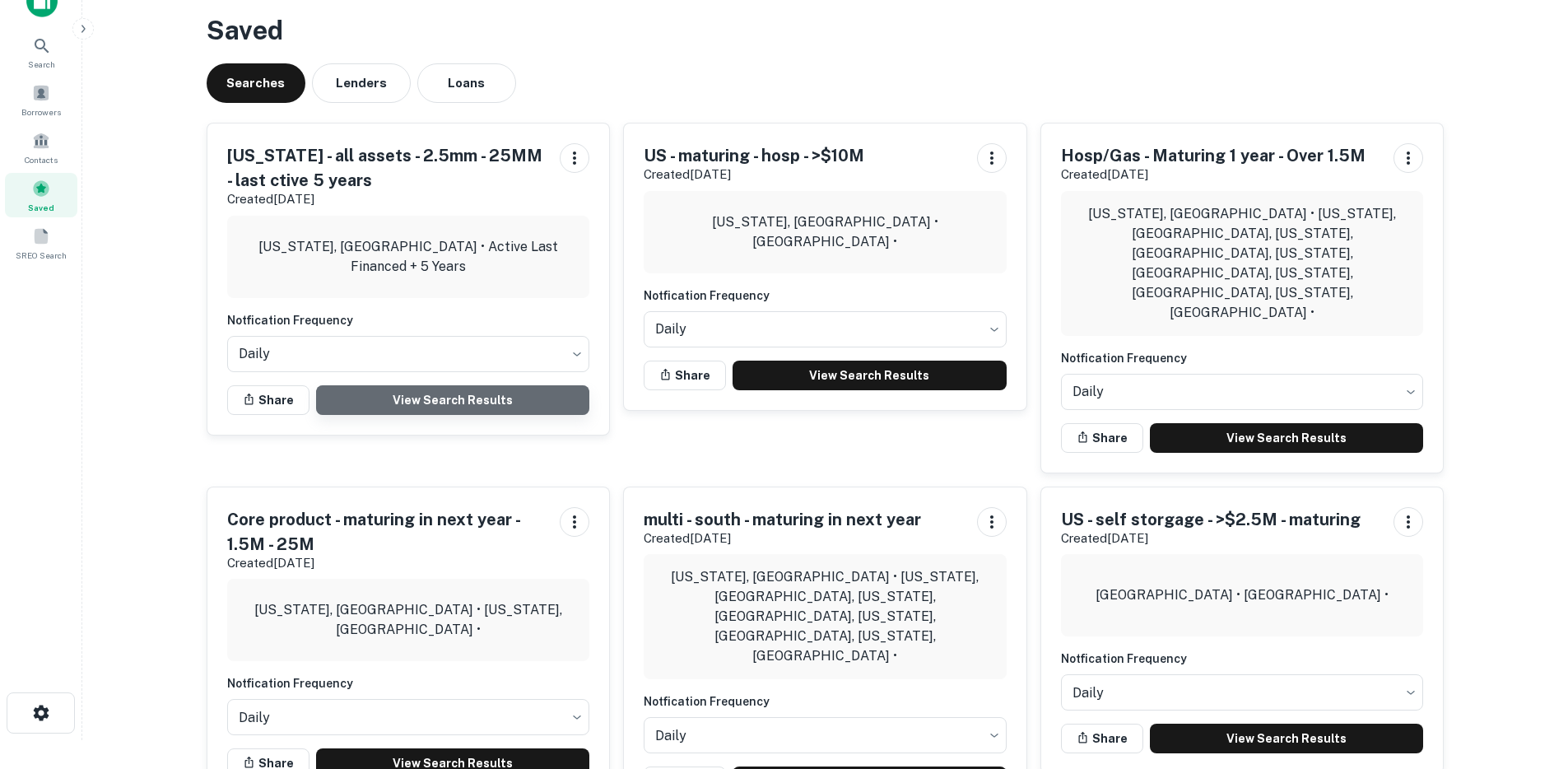
click at [427, 400] on link "View Search Results" at bounding box center [453, 399] width 274 height 30
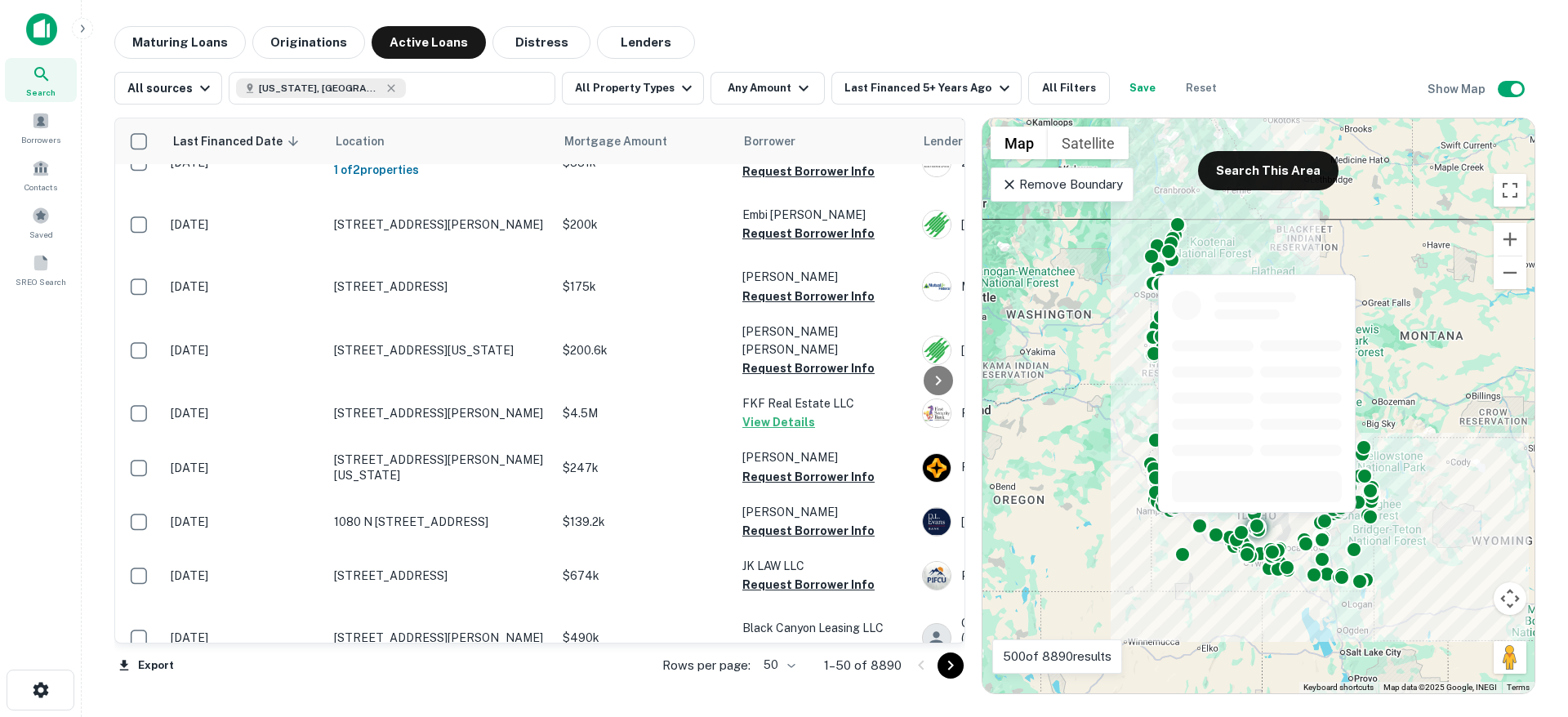
scroll to position [1341, 0]
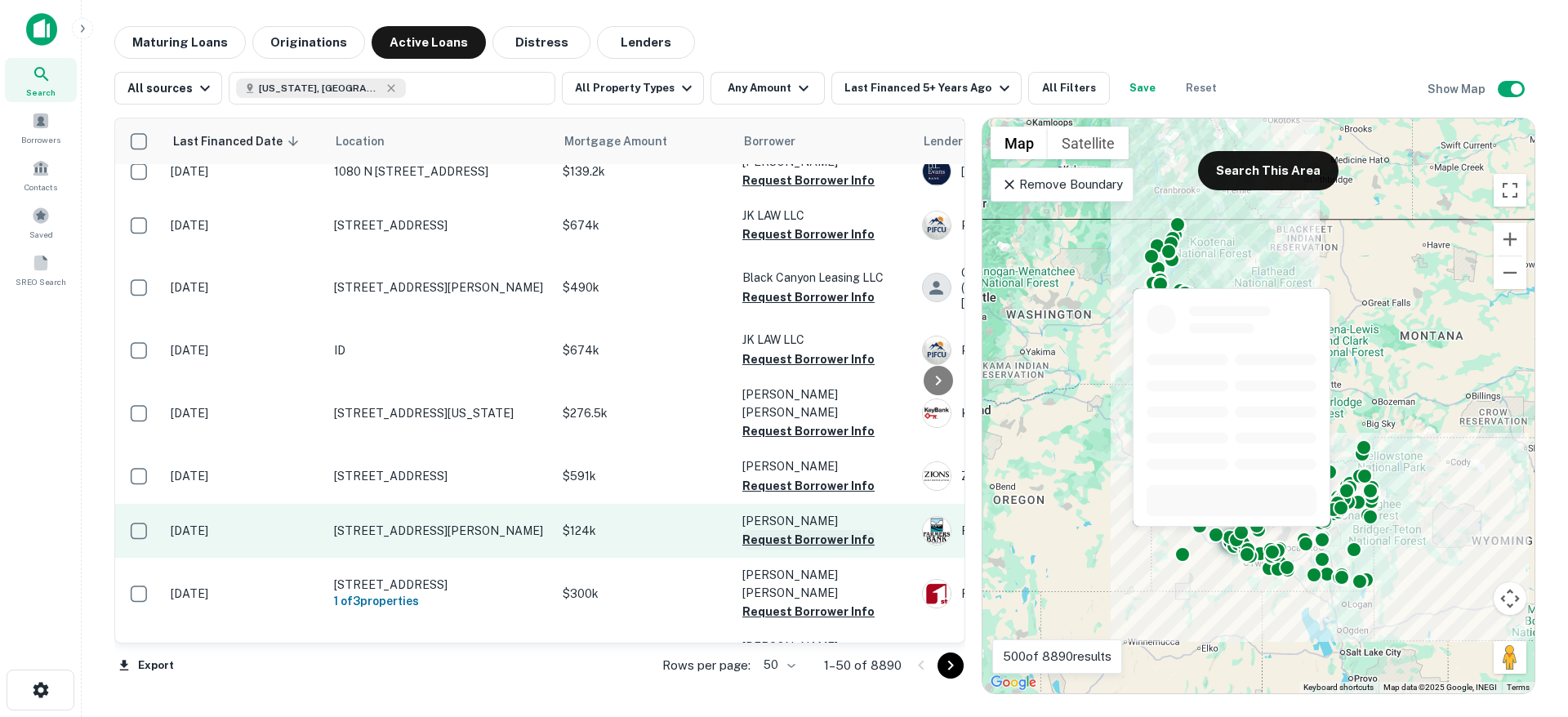
click at [804, 530] on button "Request Borrower Info" at bounding box center [809, 540] width 133 height 20
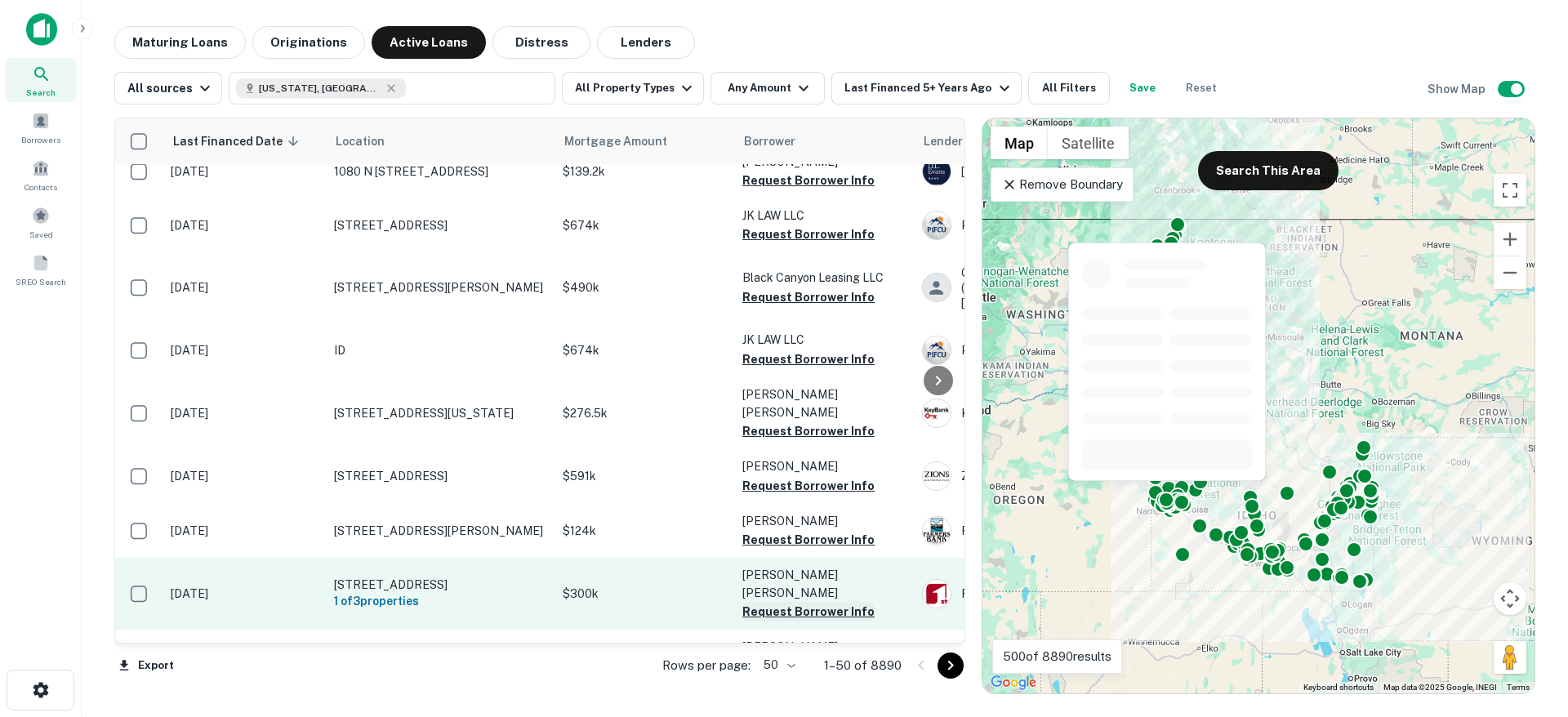
click at [797, 601] on button "Request Borrower Info" at bounding box center [809, 611] width 133 height 20
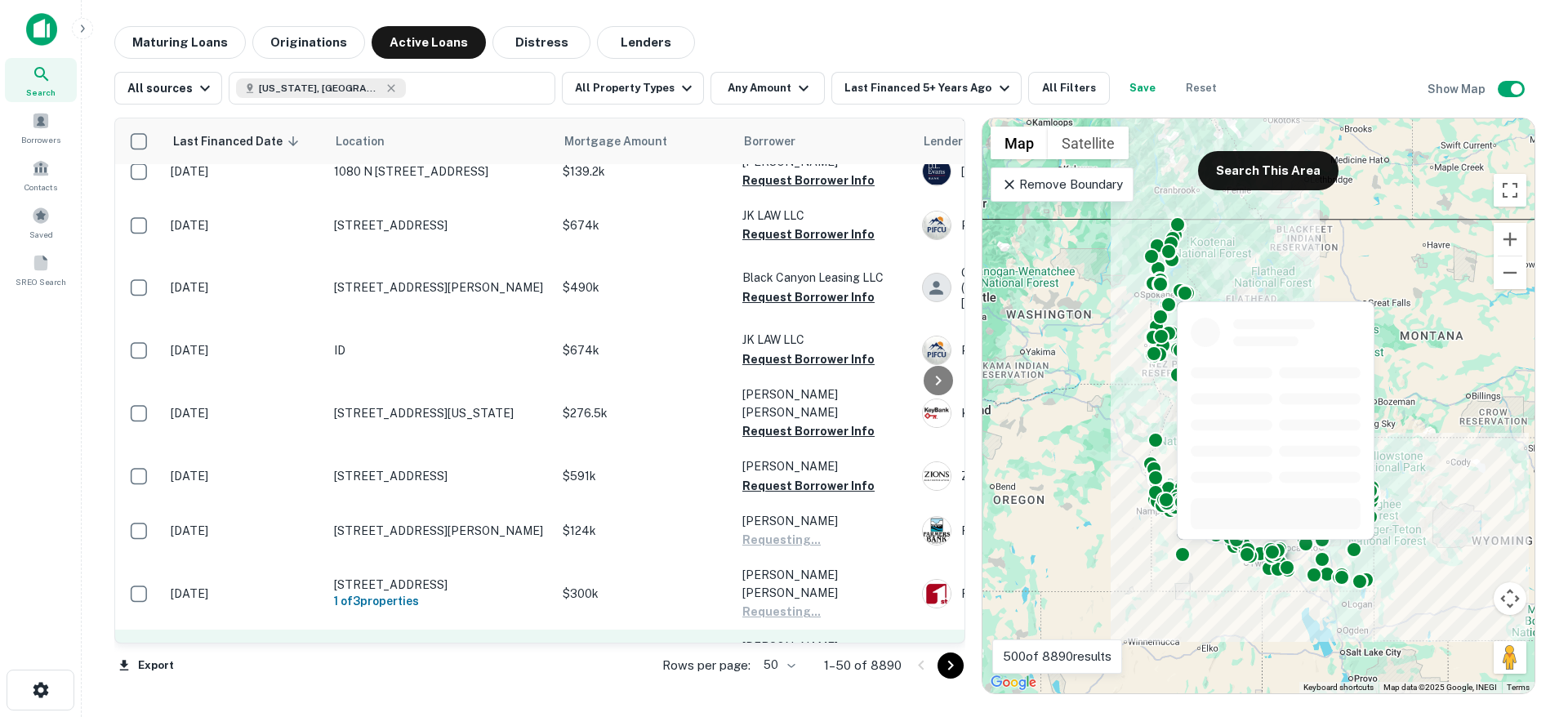
click at [792, 657] on button "Request Borrower Info" at bounding box center [809, 667] width 133 height 20
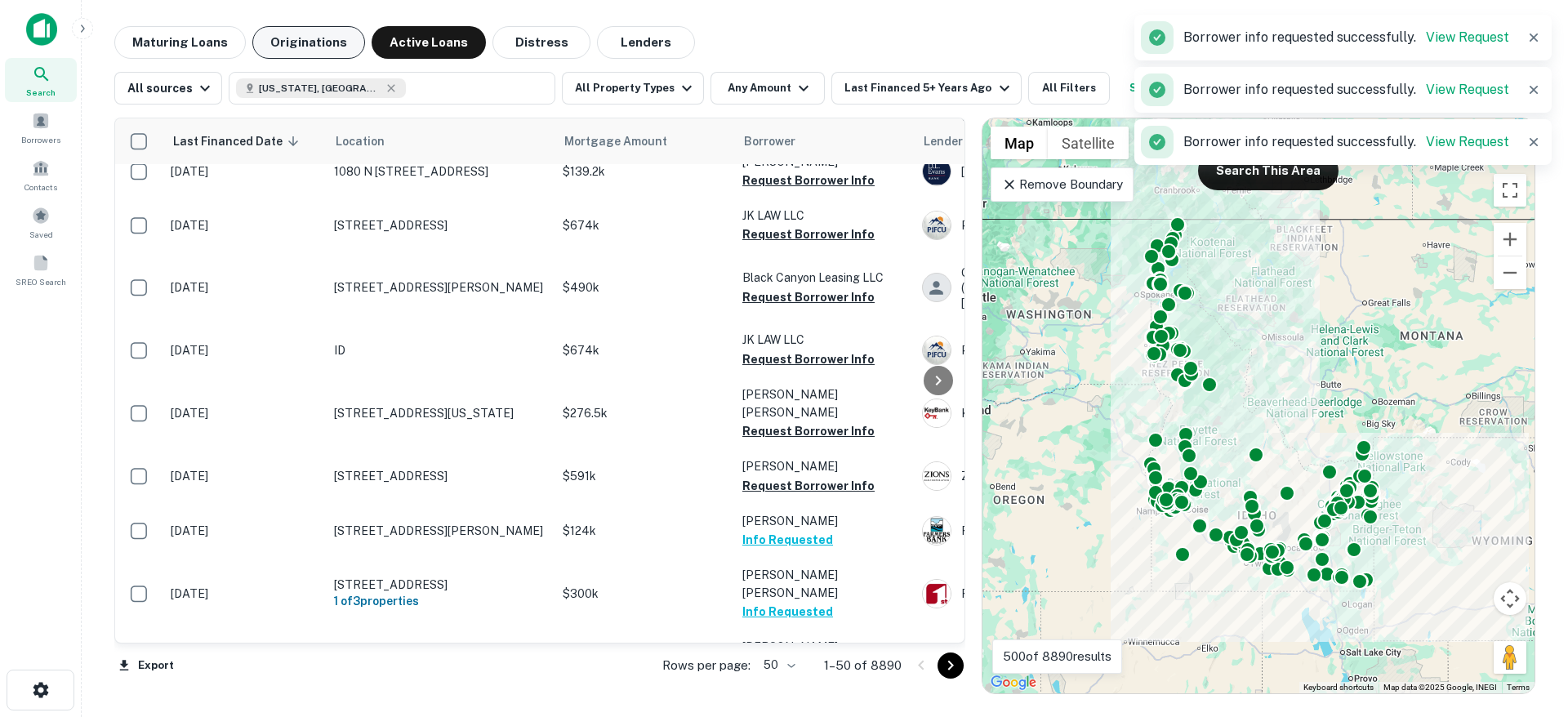
click at [299, 44] on button "Originations" at bounding box center [309, 42] width 113 height 32
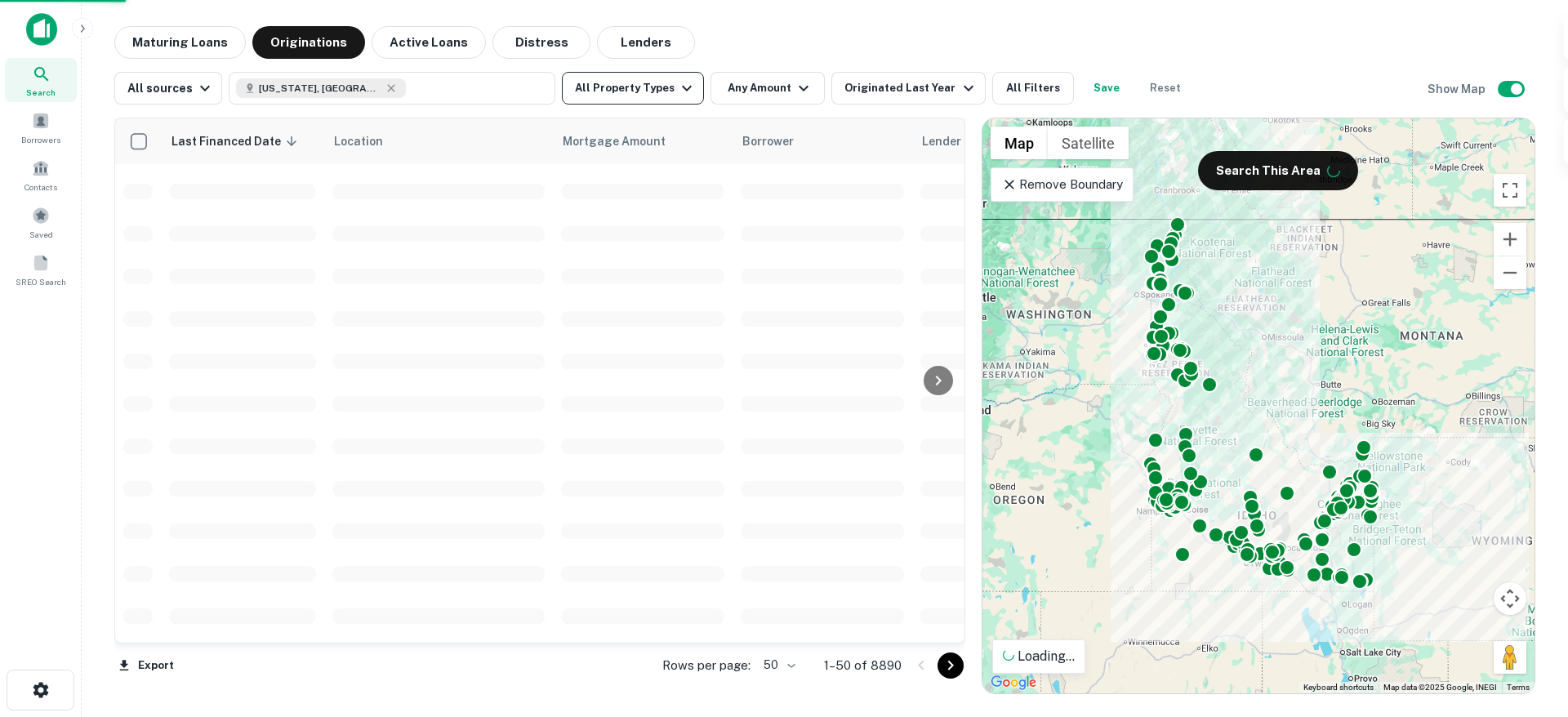
scroll to position [1341, 0]
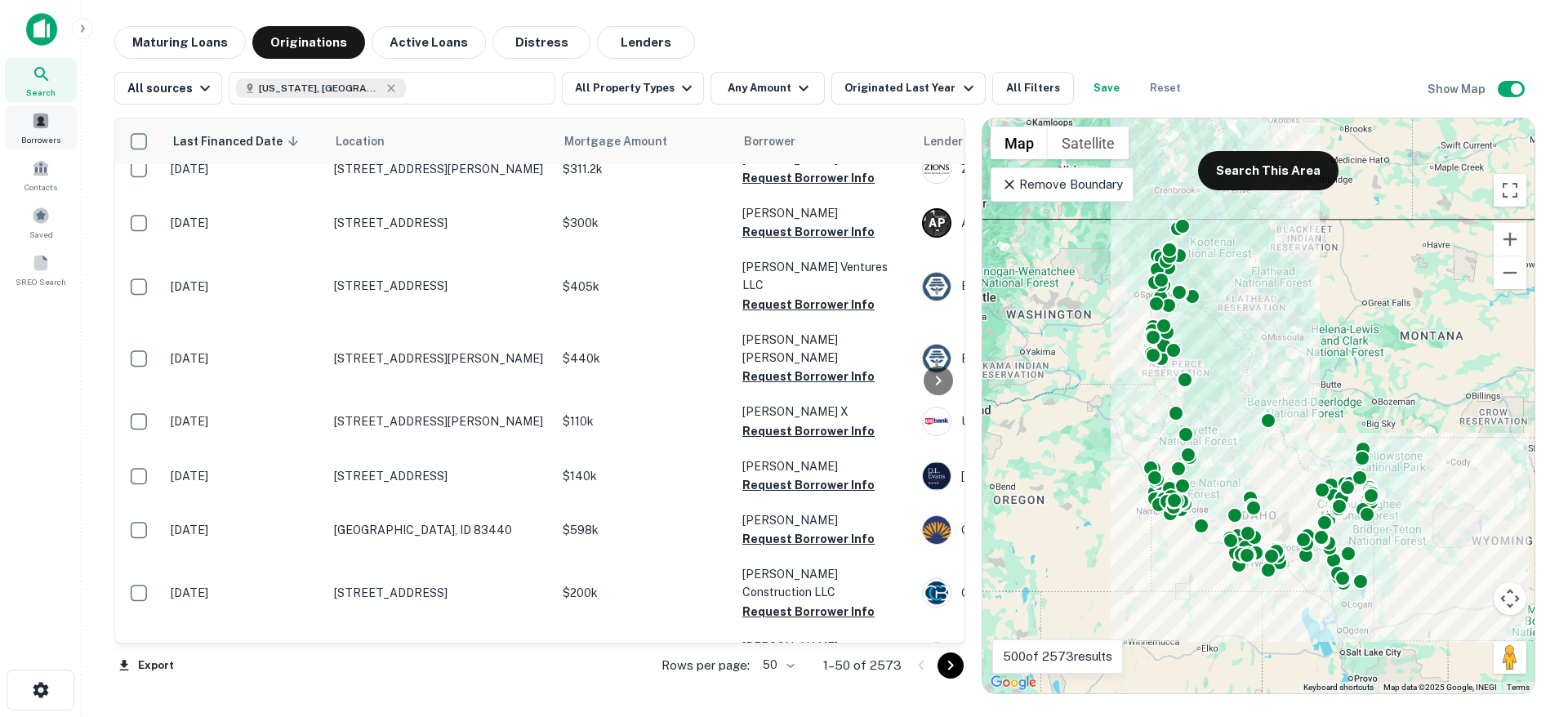
click at [56, 117] on div "Borrowers" at bounding box center [40, 127] width 72 height 44
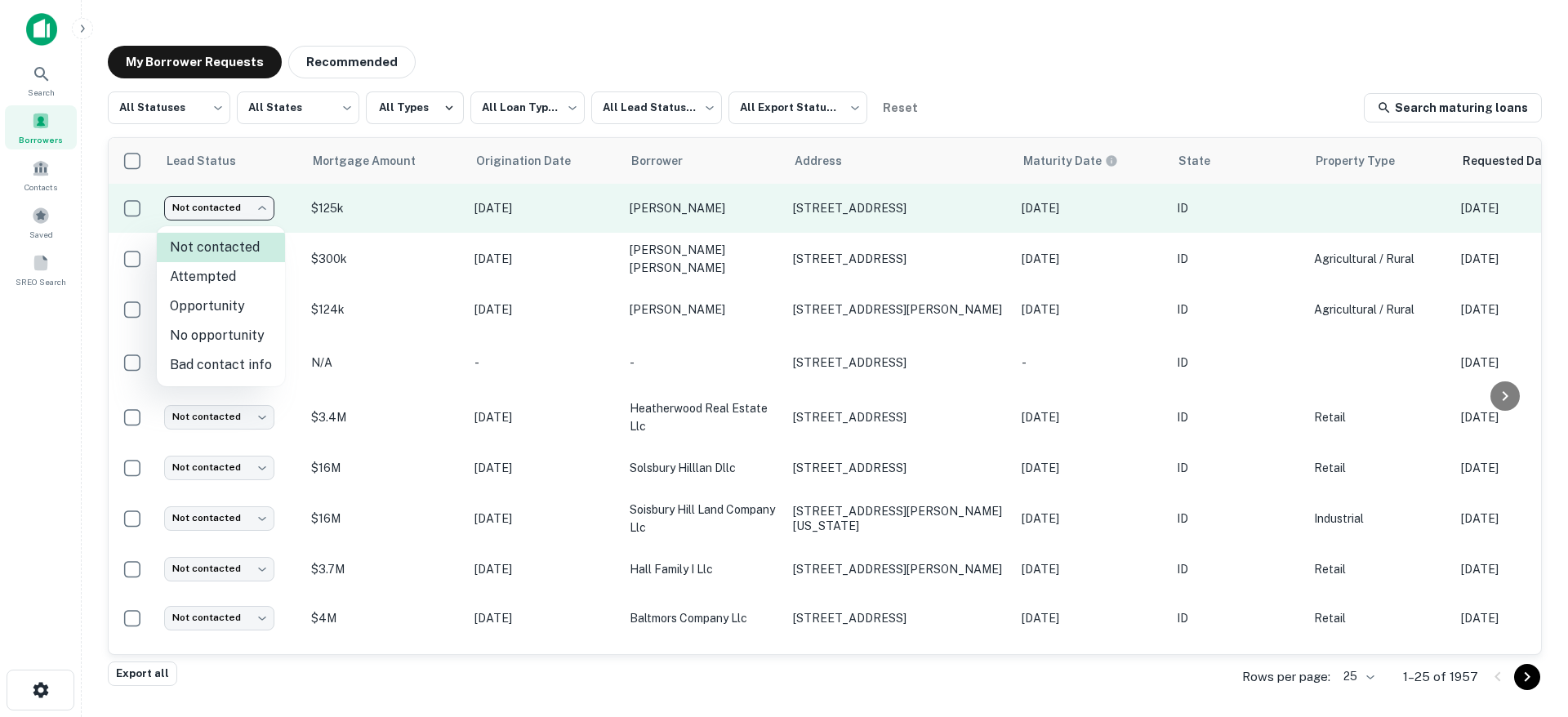
click at [246, 217] on body "**********" at bounding box center [784, 358] width 1568 height 717
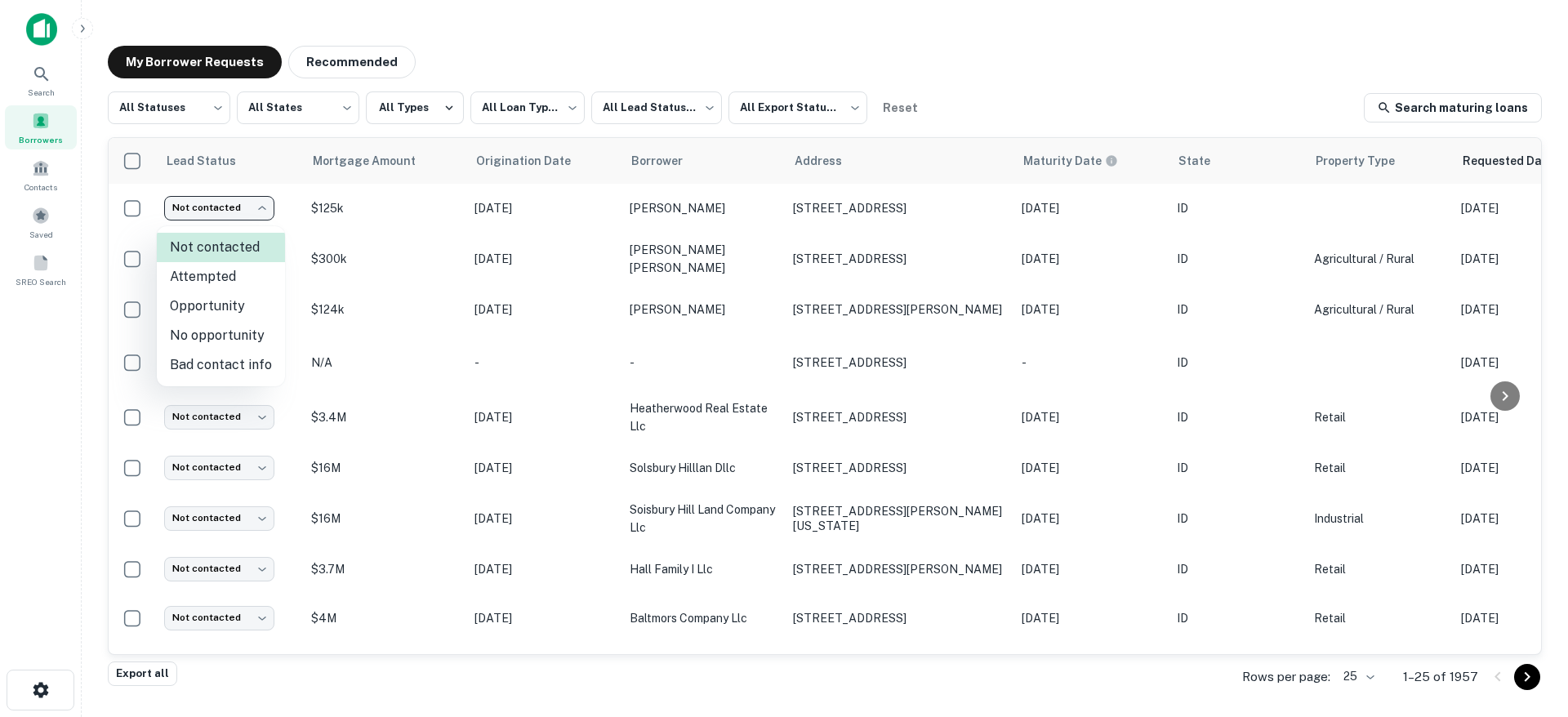
click at [230, 282] on li "Attempted" at bounding box center [221, 276] width 128 height 30
type input "*********"
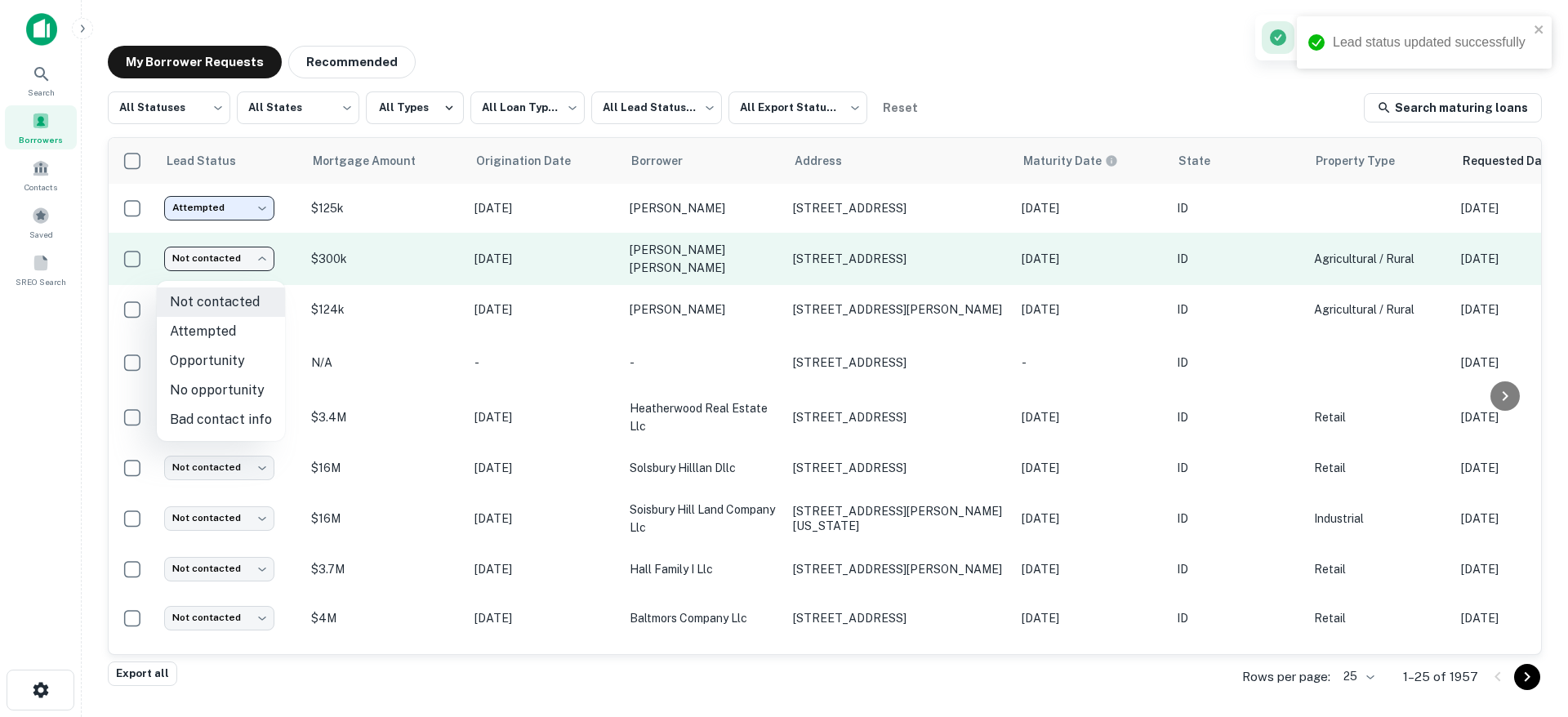
click at [234, 266] on body "**********" at bounding box center [784, 358] width 1568 height 717
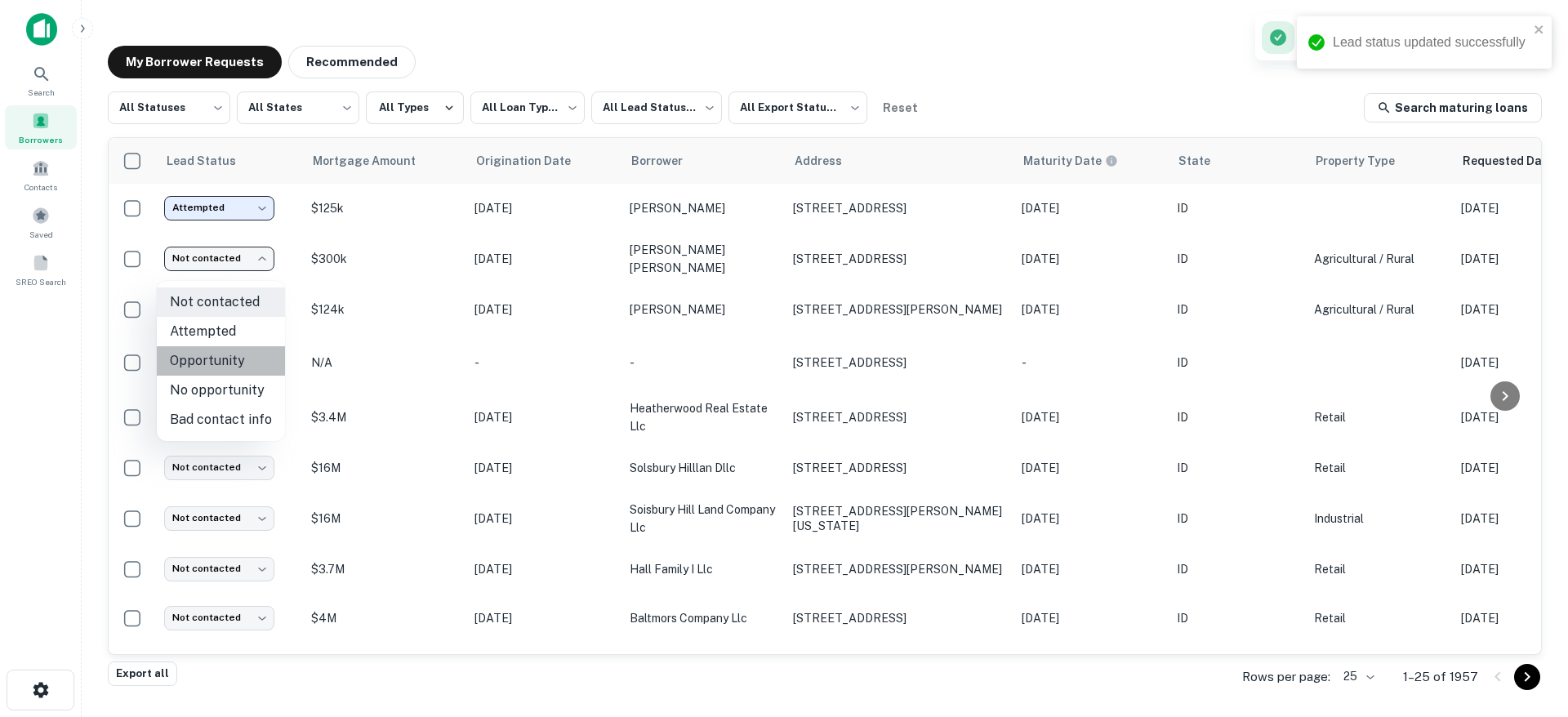
click at [225, 347] on li "Opportunity" at bounding box center [221, 360] width 128 height 30
type input "**********"
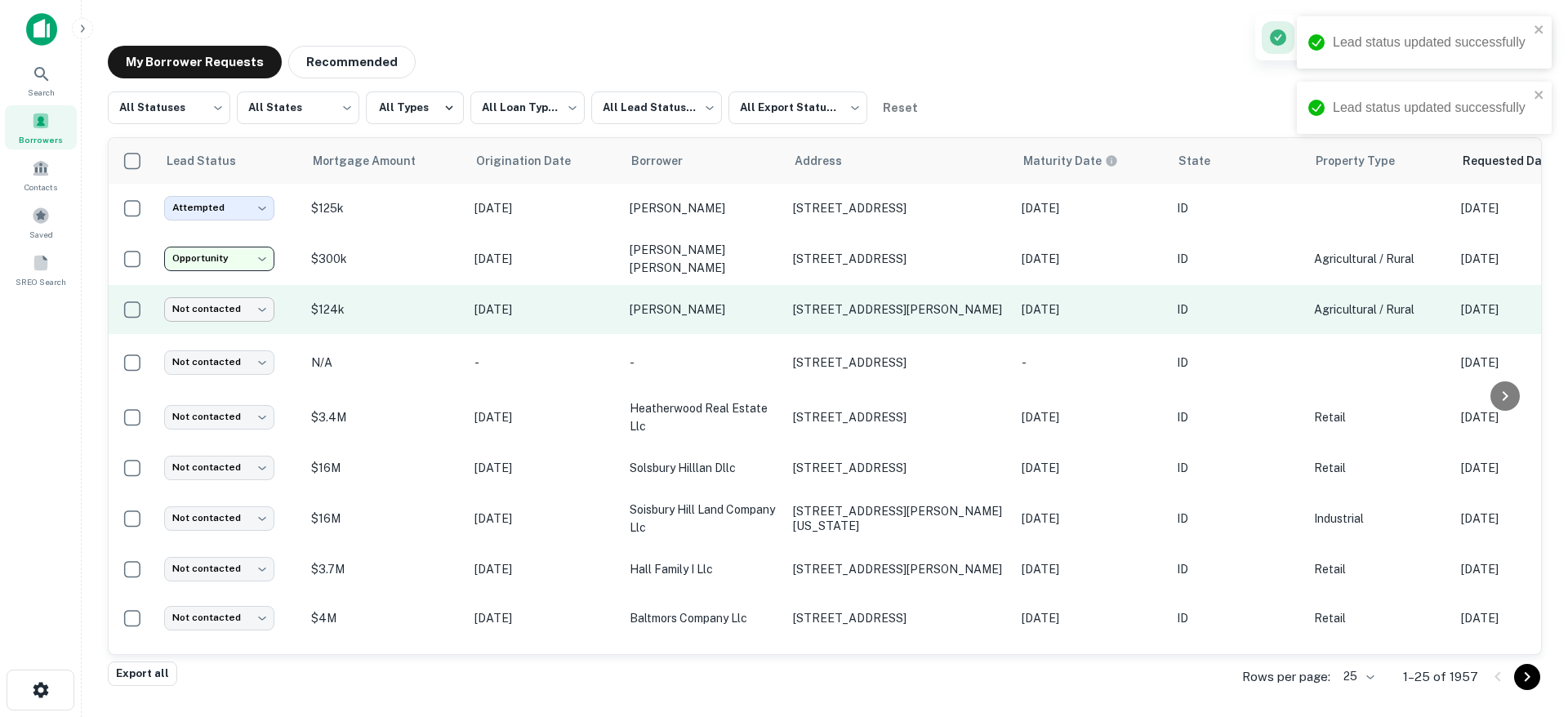
click at [220, 318] on body "**********" at bounding box center [784, 358] width 1568 height 717
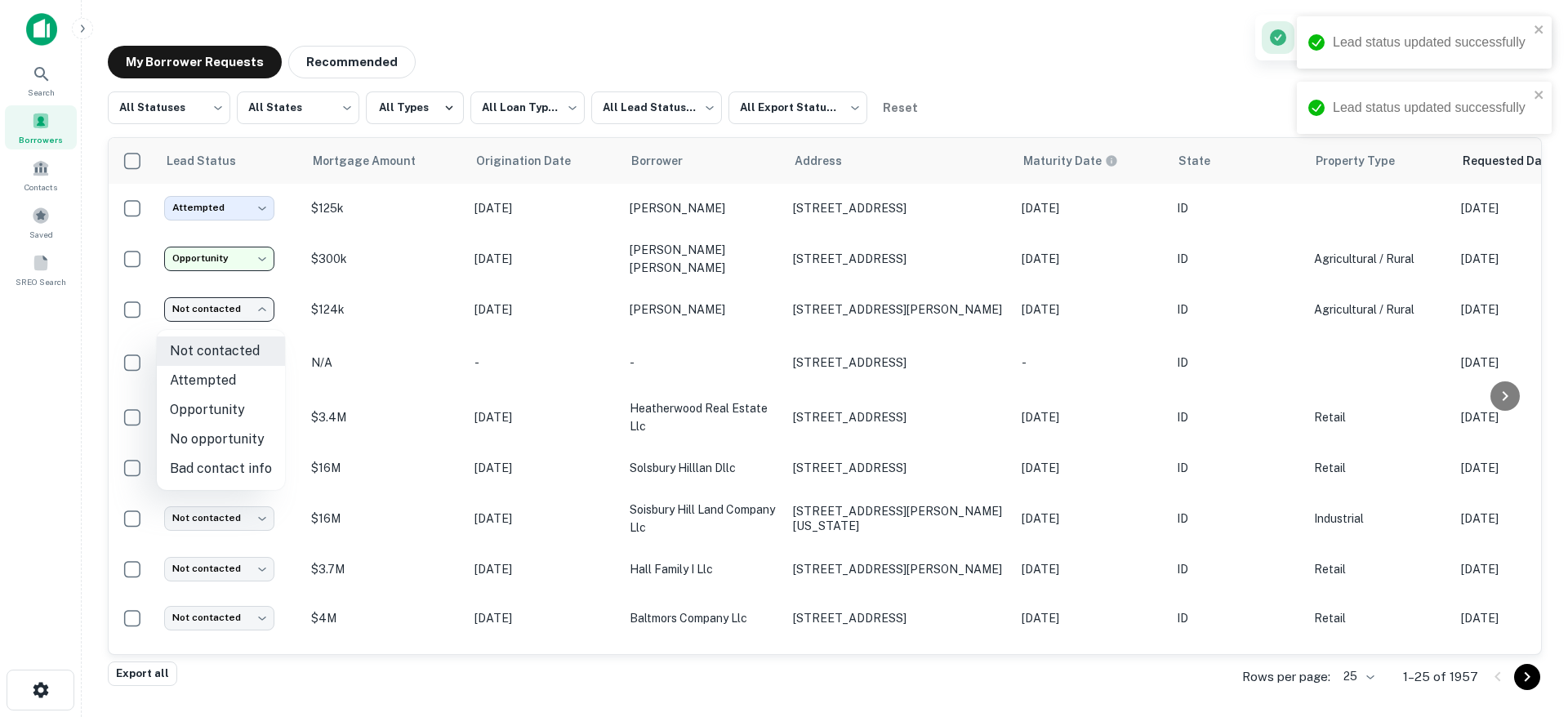
click at [225, 440] on li "No opportunity" at bounding box center [221, 439] width 128 height 30
type input "**********"
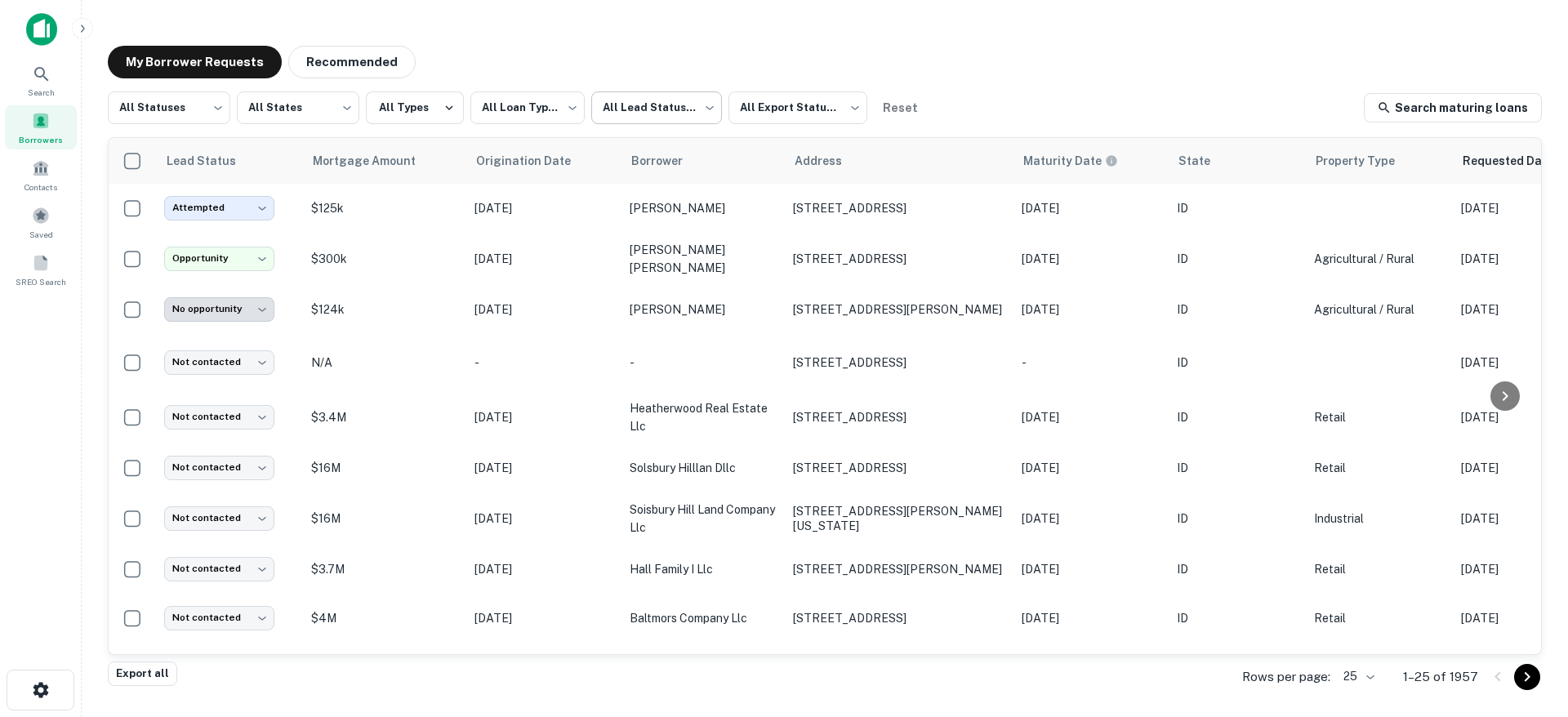
click at [692, 110] on body "**********" at bounding box center [784, 358] width 1568 height 717
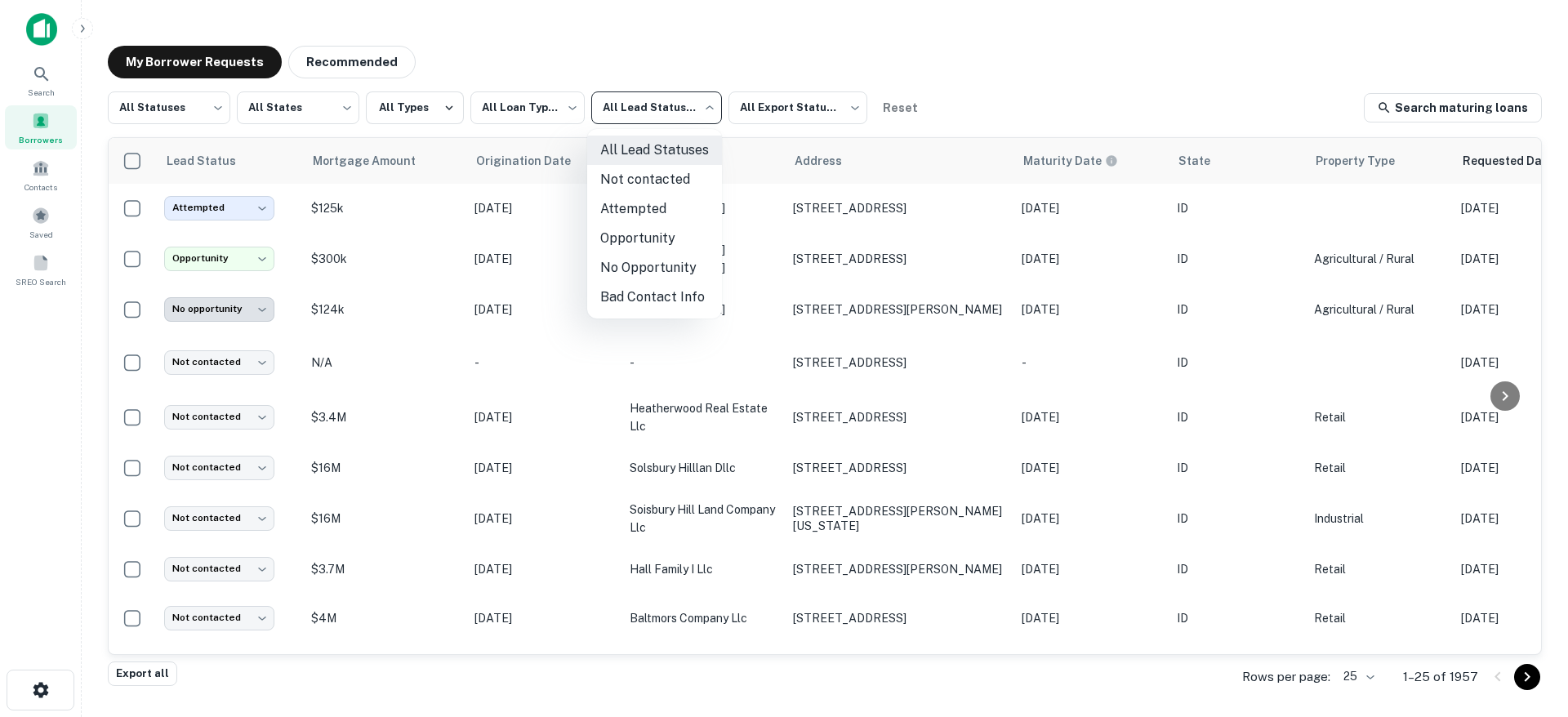
click at [648, 239] on li "Opportunity" at bounding box center [654, 238] width 134 height 30
type input "**********"
